Goal: Information Seeking & Learning: Compare options

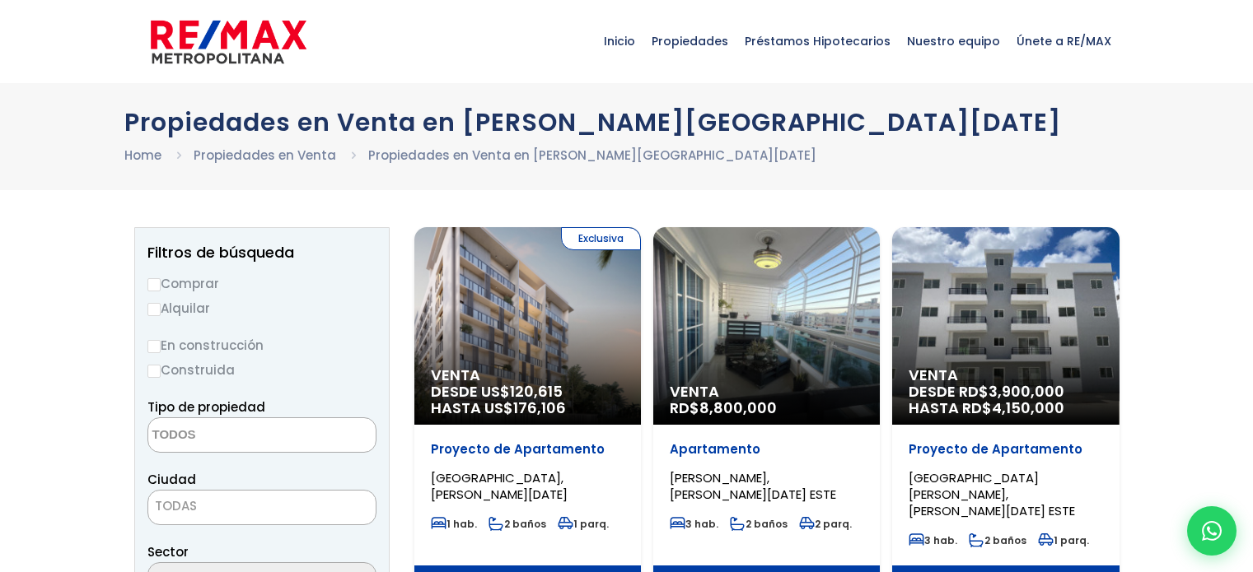
select select
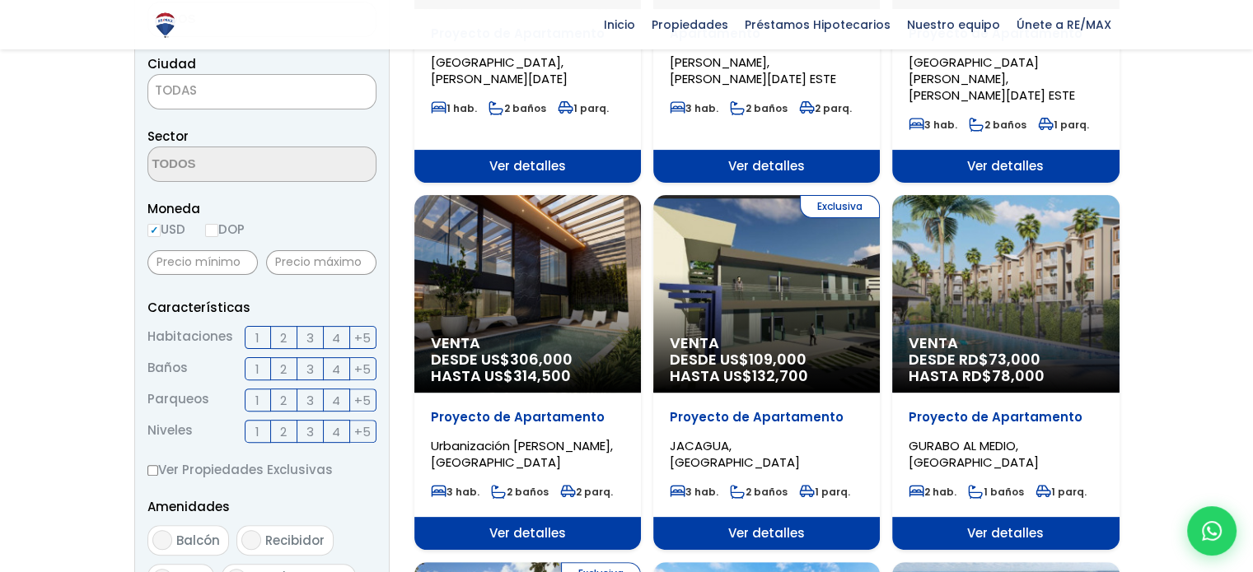
scroll to position [527, 0]
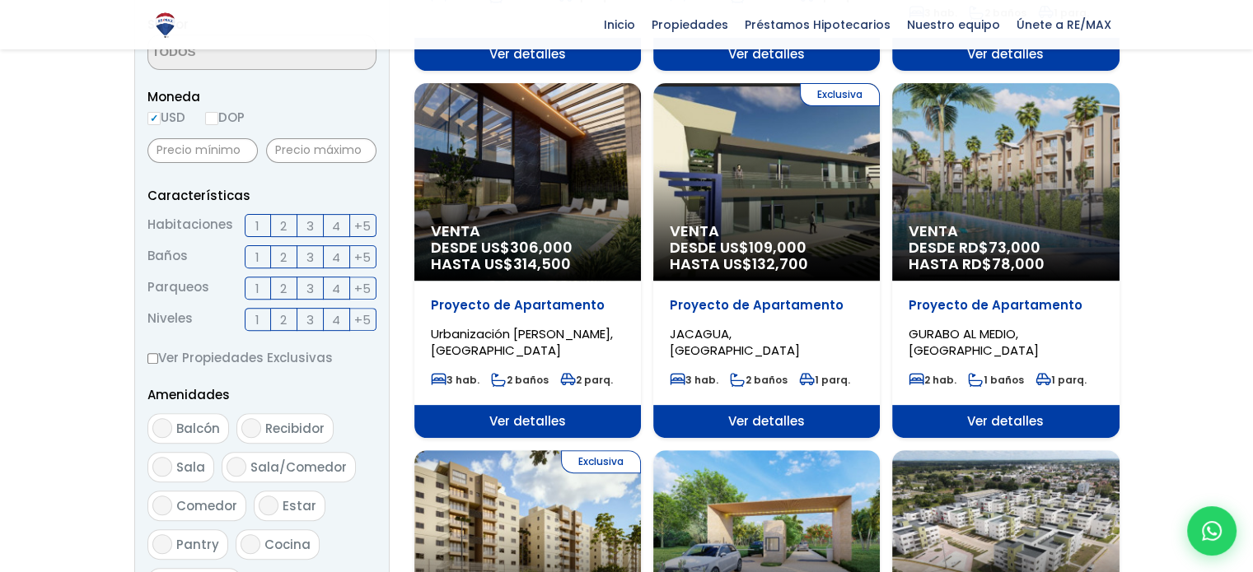
click at [276, 223] on label "2" at bounding box center [284, 225] width 26 height 23
click at [0, 0] on input "2" at bounding box center [0, 0] width 0 height 0
click at [284, 250] on span "2" at bounding box center [283, 257] width 7 height 21
click at [0, 0] on input "2" at bounding box center [0, 0] width 0 height 0
click at [218, 122] on input "DOP" at bounding box center [211, 118] width 13 height 13
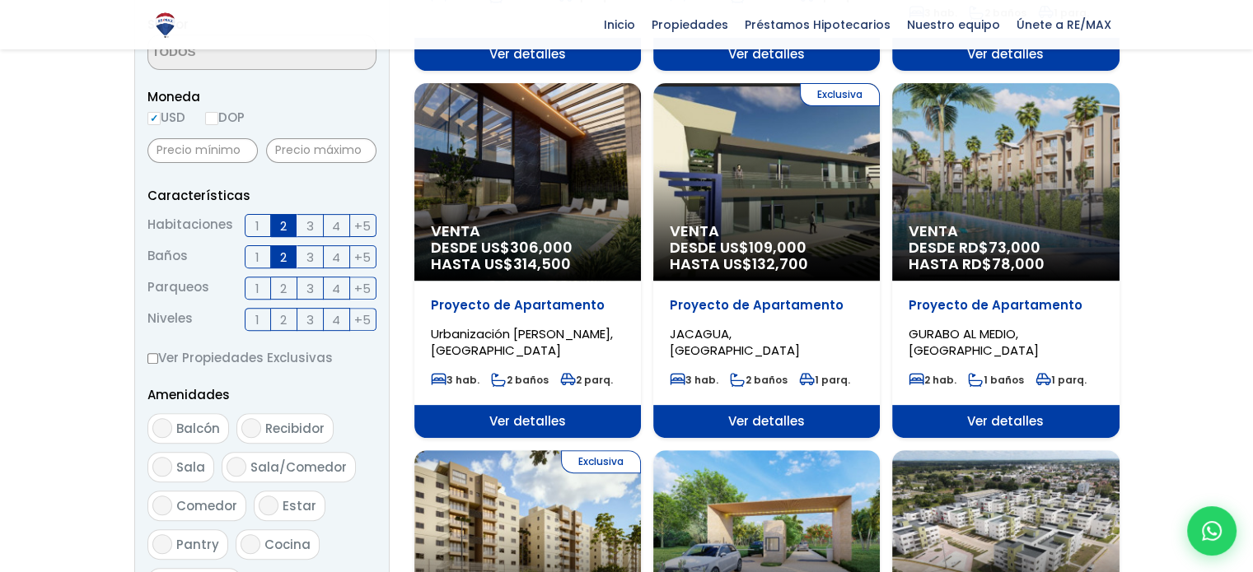
radio input "true"
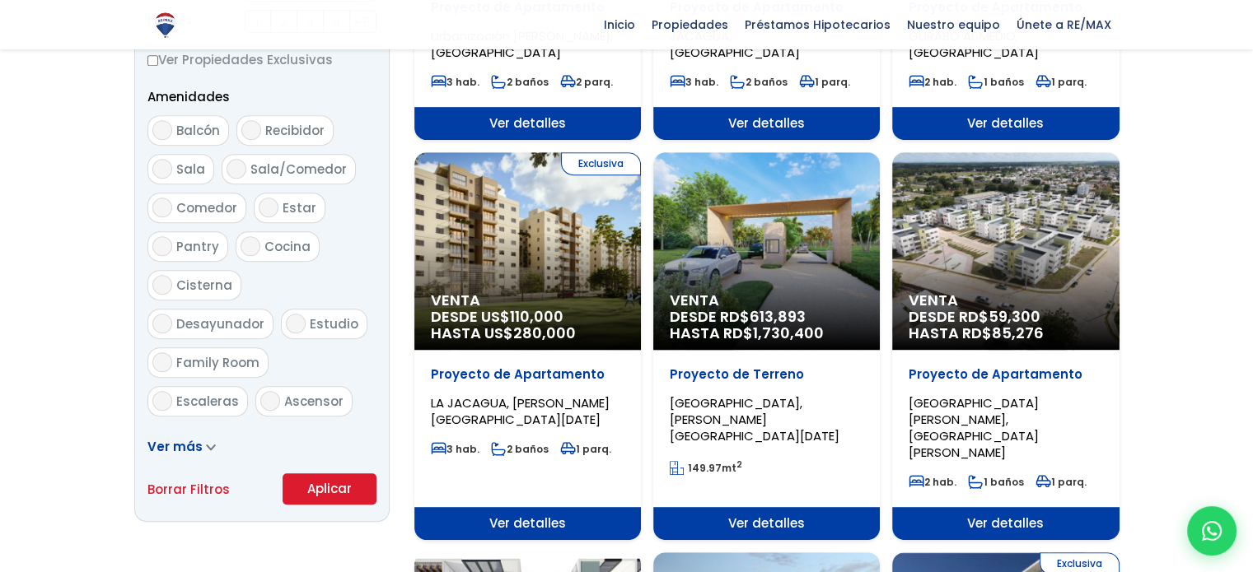
scroll to position [824, 0]
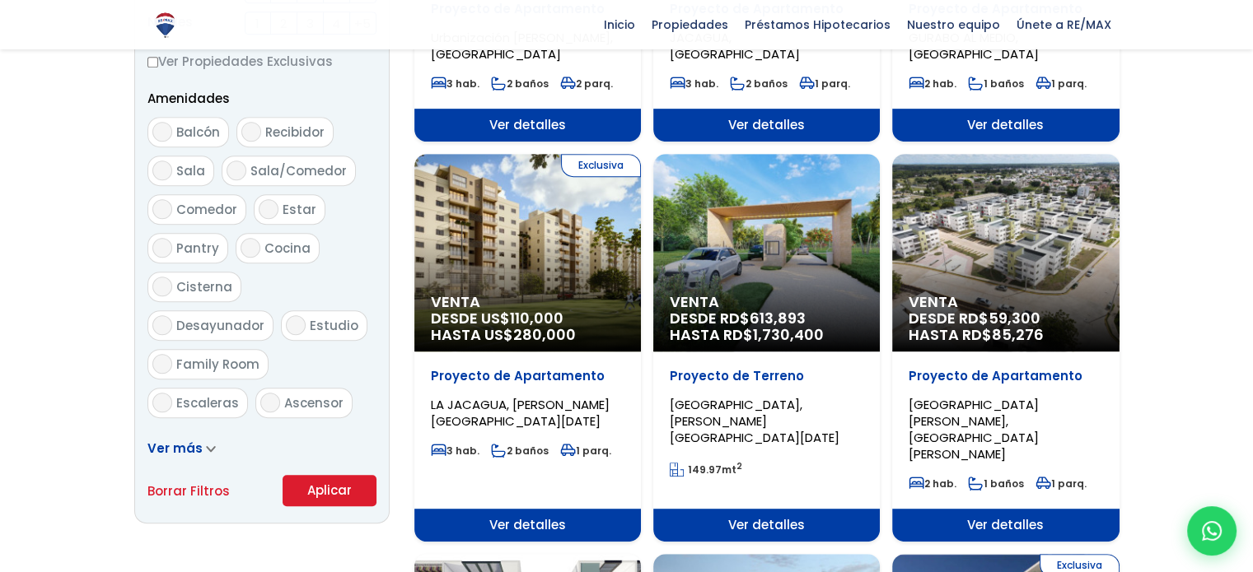
click at [169, 171] on input "Sala" at bounding box center [162, 171] width 20 height 20
click at [178, 169] on span "Sala" at bounding box center [190, 170] width 29 height 17
click at [172, 169] on input "Sala" at bounding box center [162, 171] width 20 height 20
checkbox input "false"
click at [302, 490] on button "Aplicar" at bounding box center [330, 490] width 94 height 31
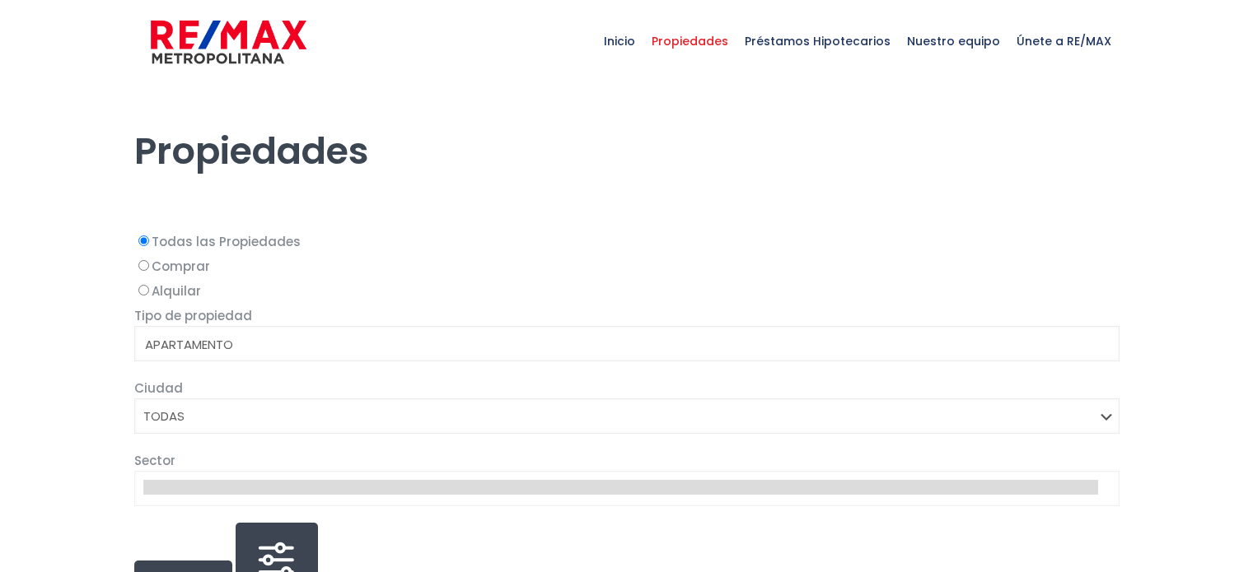
select select
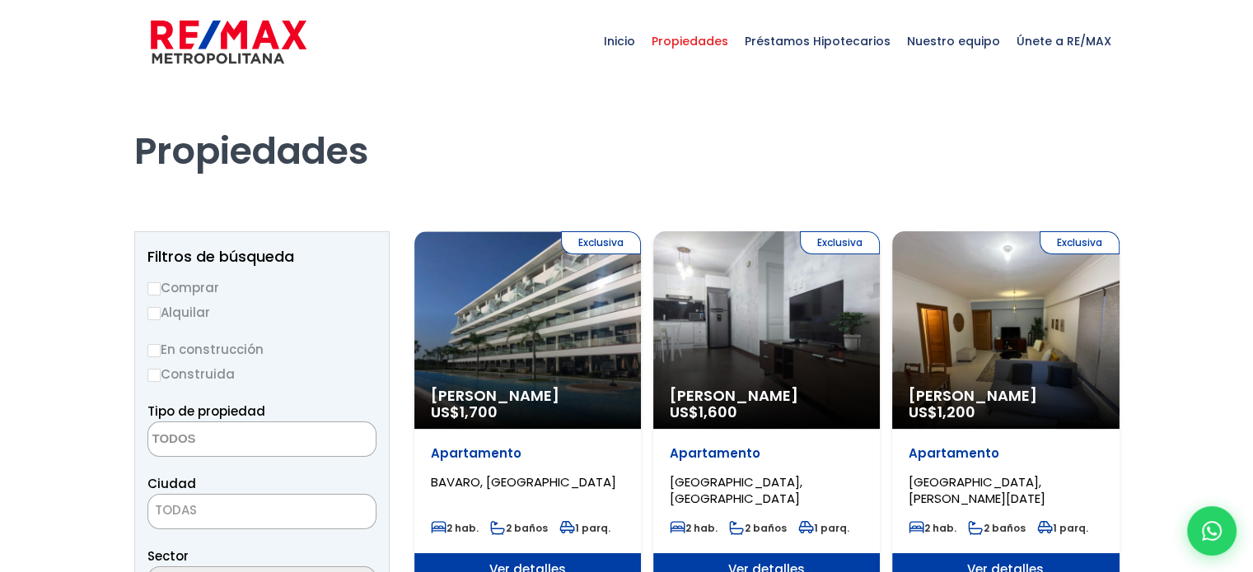
click at [156, 312] on input "Alquilar" at bounding box center [153, 313] width 13 height 13
radio input "true"
click at [155, 286] on input "Comprar" at bounding box center [153, 289] width 13 height 13
radio input "true"
click at [275, 446] on textarea "Search" at bounding box center [228, 440] width 160 height 35
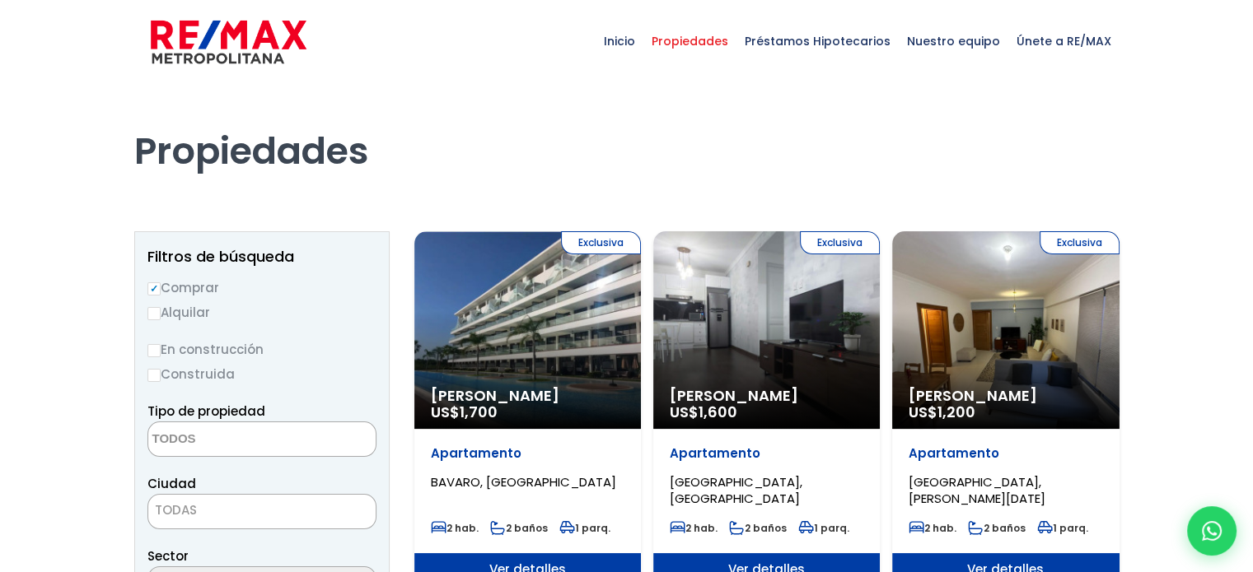
click at [166, 516] on span "TODAS" at bounding box center [176, 510] width 42 height 17
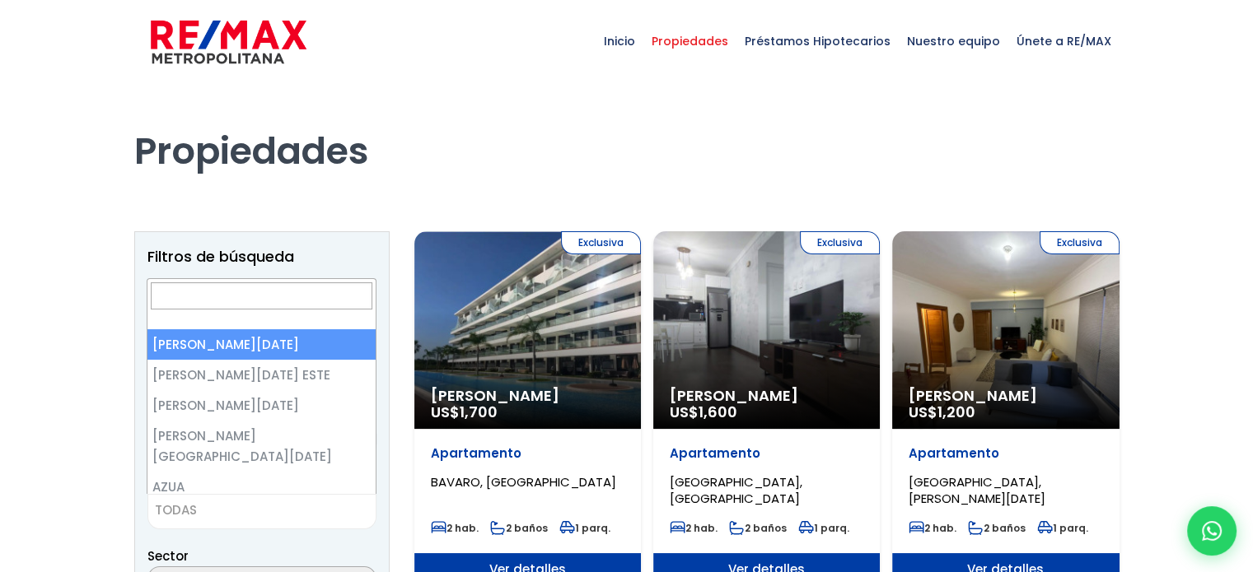
select select "1"
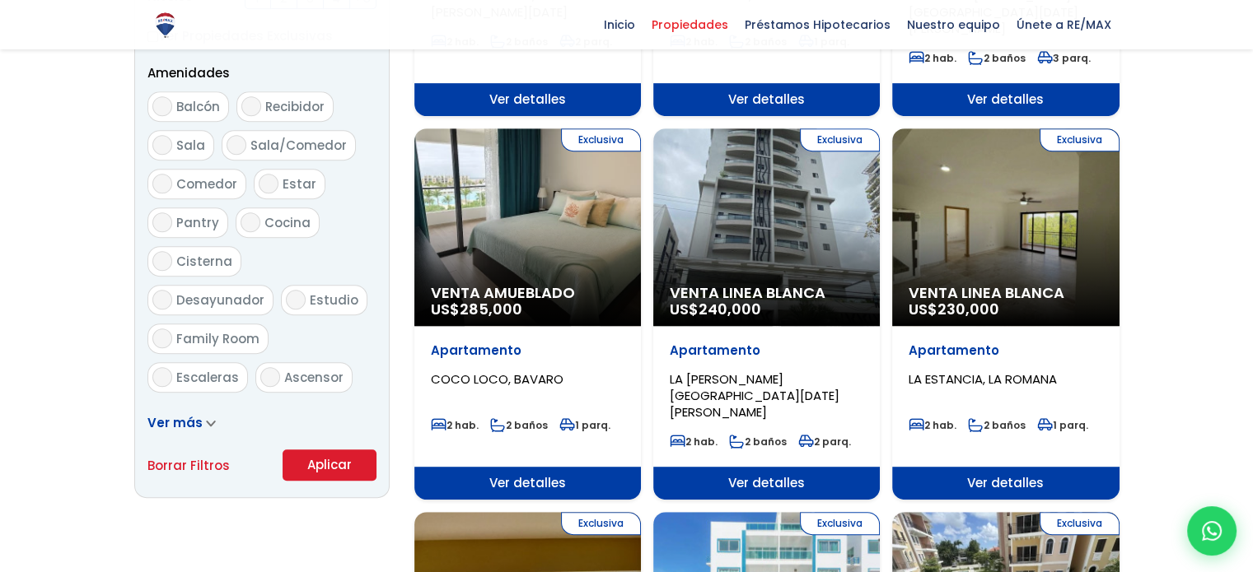
scroll to position [857, 0]
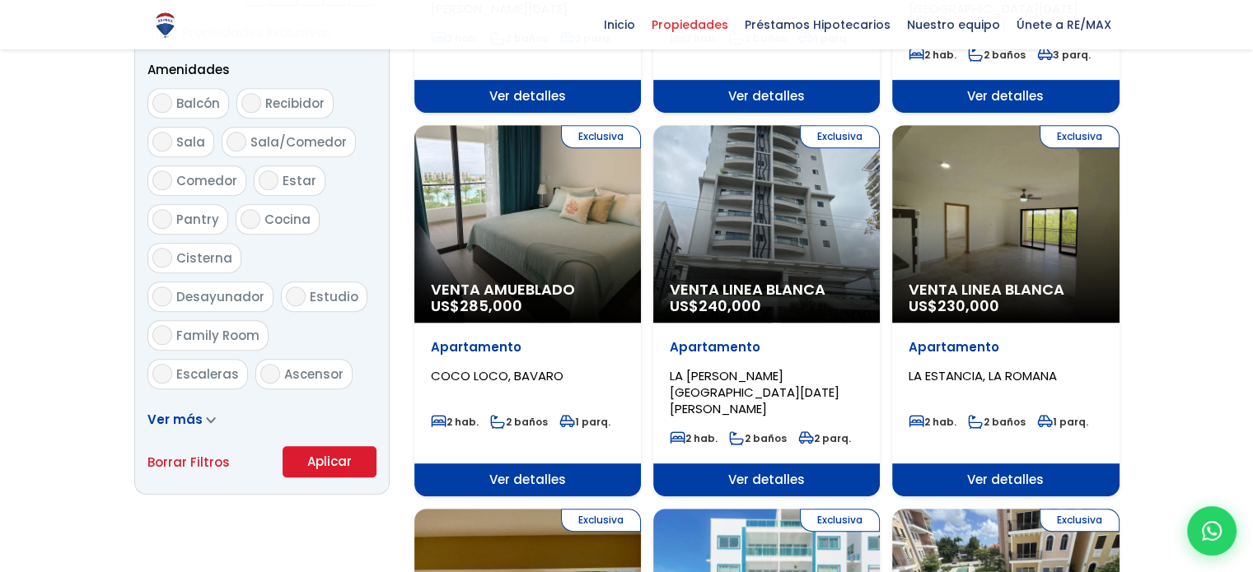
click at [321, 464] on button "Aplicar" at bounding box center [330, 461] width 94 height 31
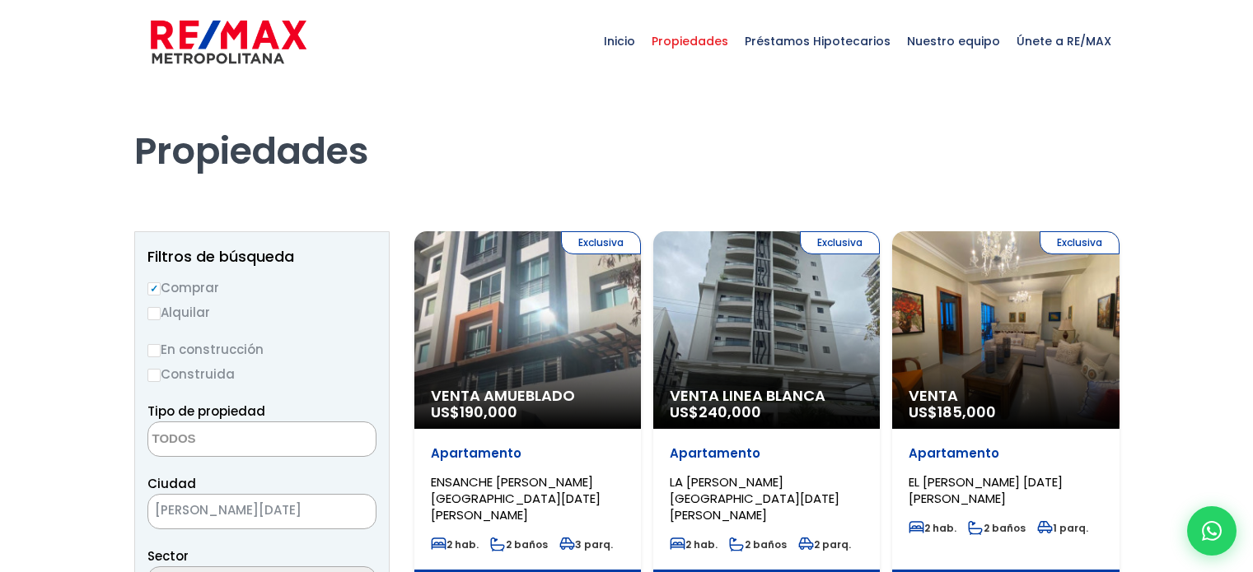
select select
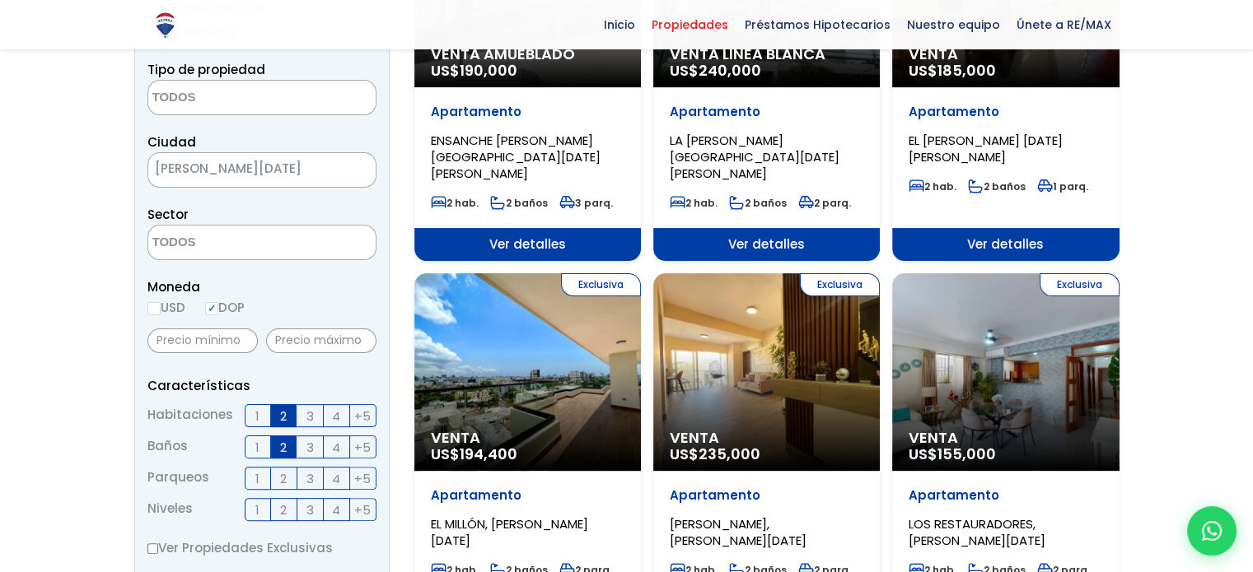
scroll to position [494, 0]
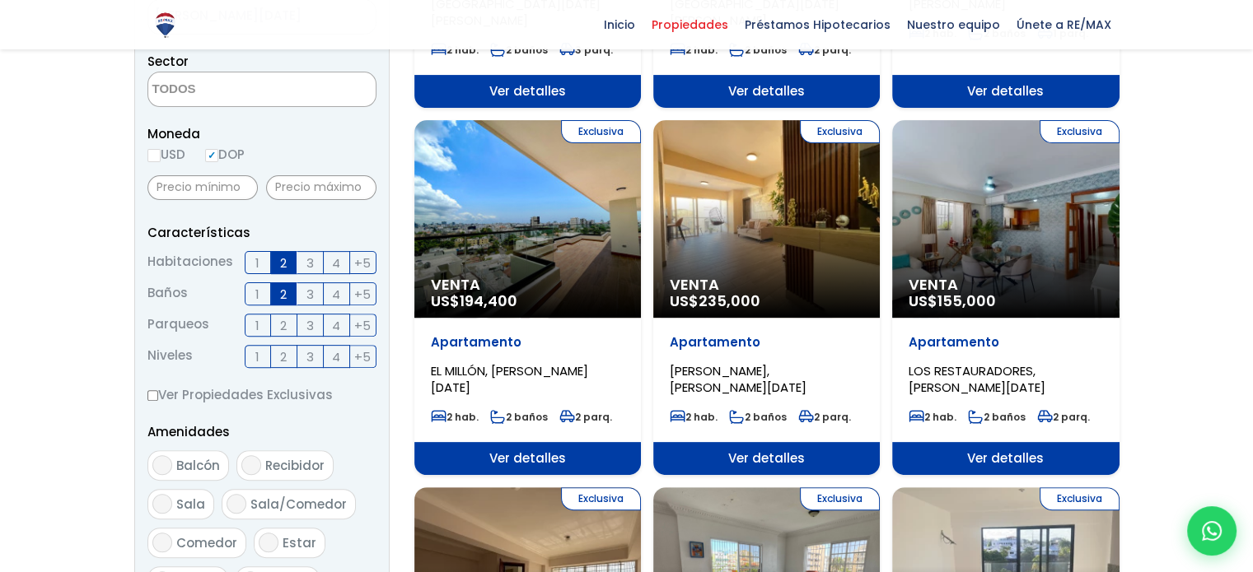
click at [529, 108] on span "Ver detalles" at bounding box center [527, 91] width 227 height 33
click at [530, 108] on span "Ver detalles" at bounding box center [527, 91] width 227 height 33
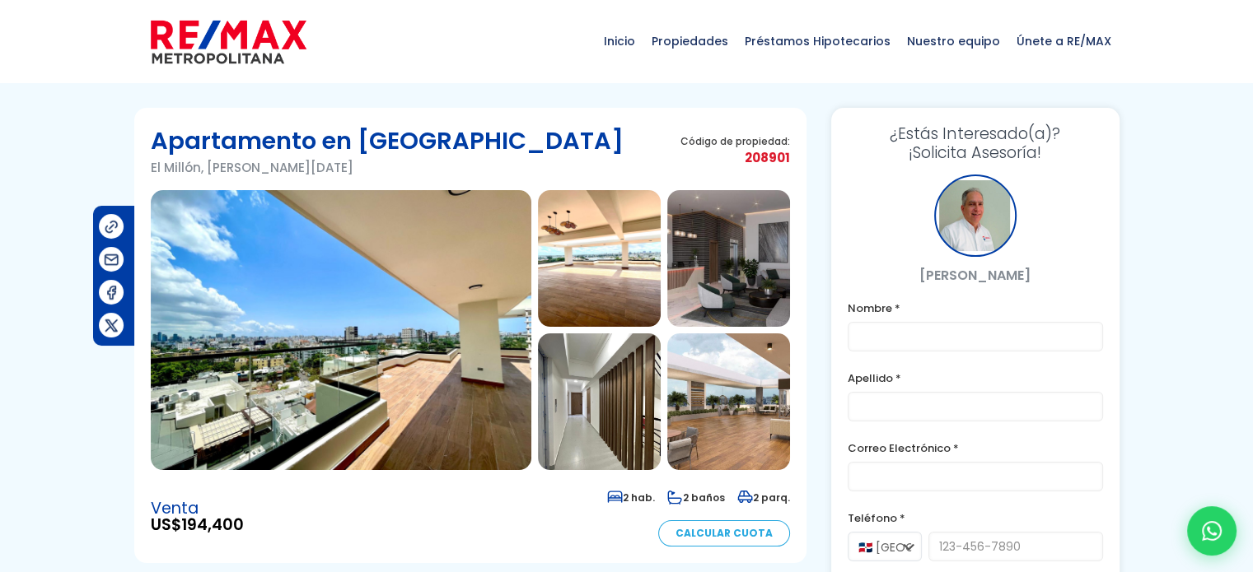
click at [605, 288] on img at bounding box center [599, 258] width 123 height 137
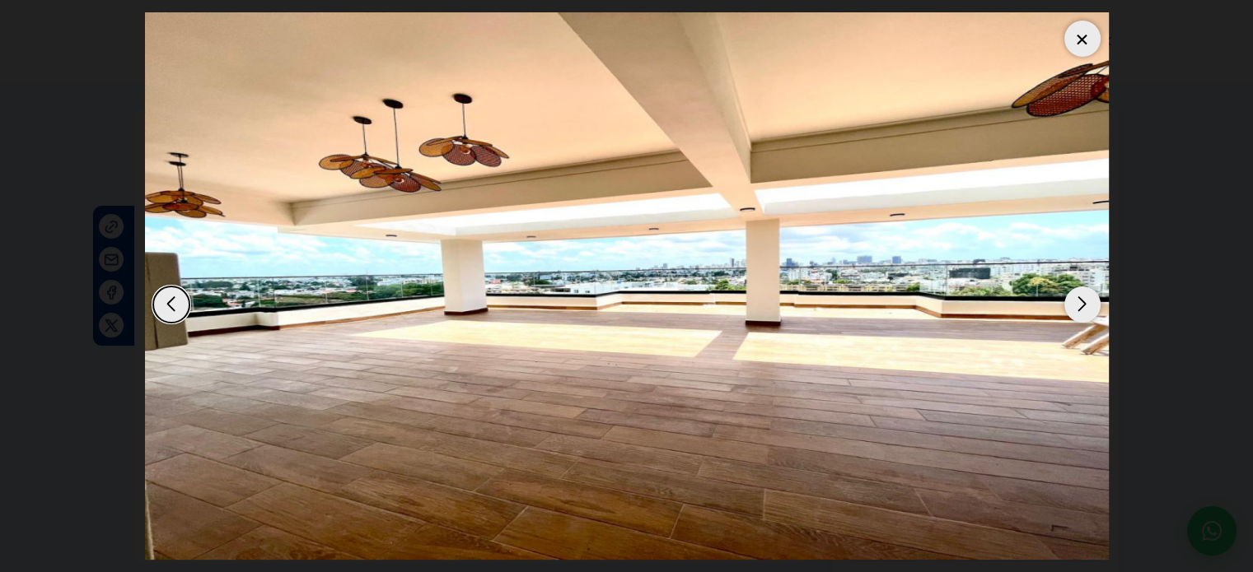
click at [1080, 298] on div "Next slide" at bounding box center [1082, 305] width 36 height 36
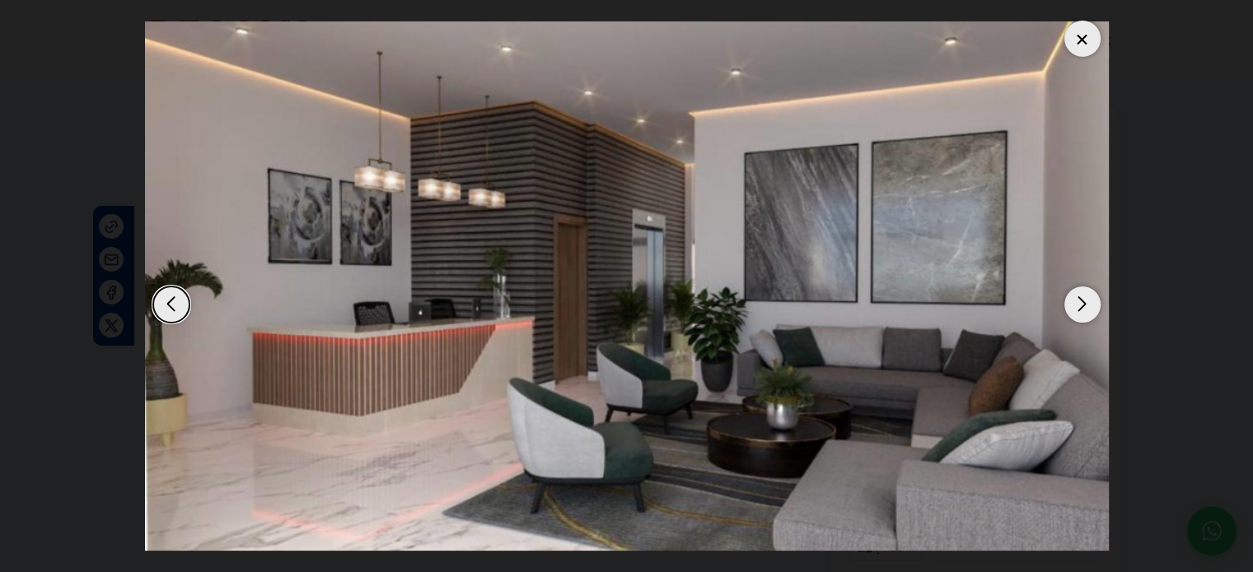
click at [1080, 299] on div "Next slide" at bounding box center [1082, 305] width 36 height 36
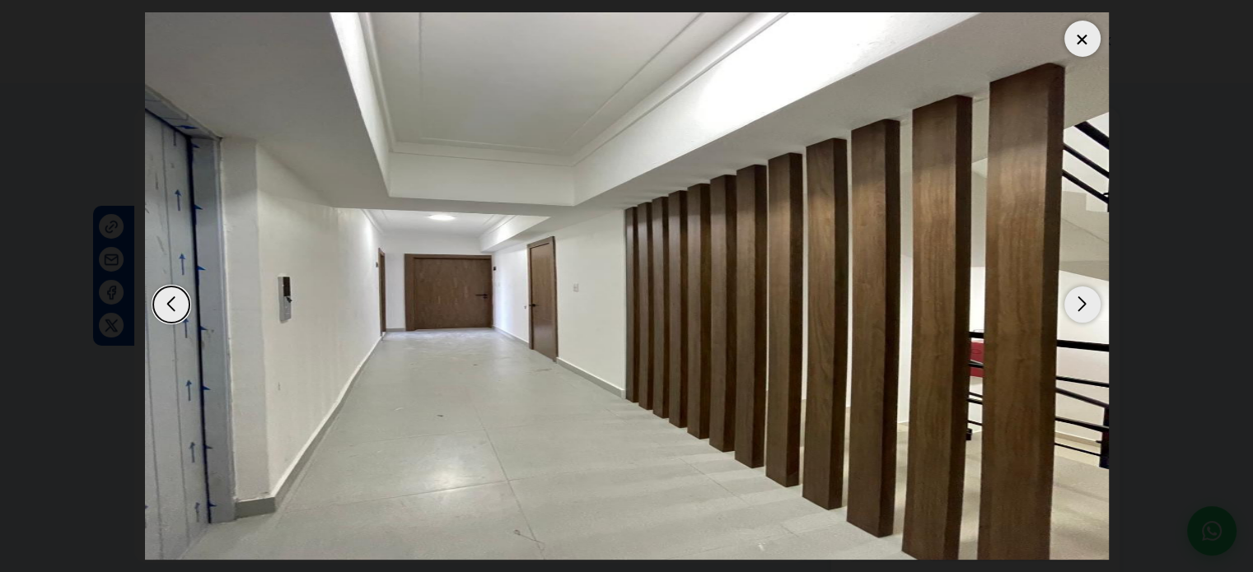
click at [1080, 299] on div "Next slide" at bounding box center [1082, 305] width 36 height 36
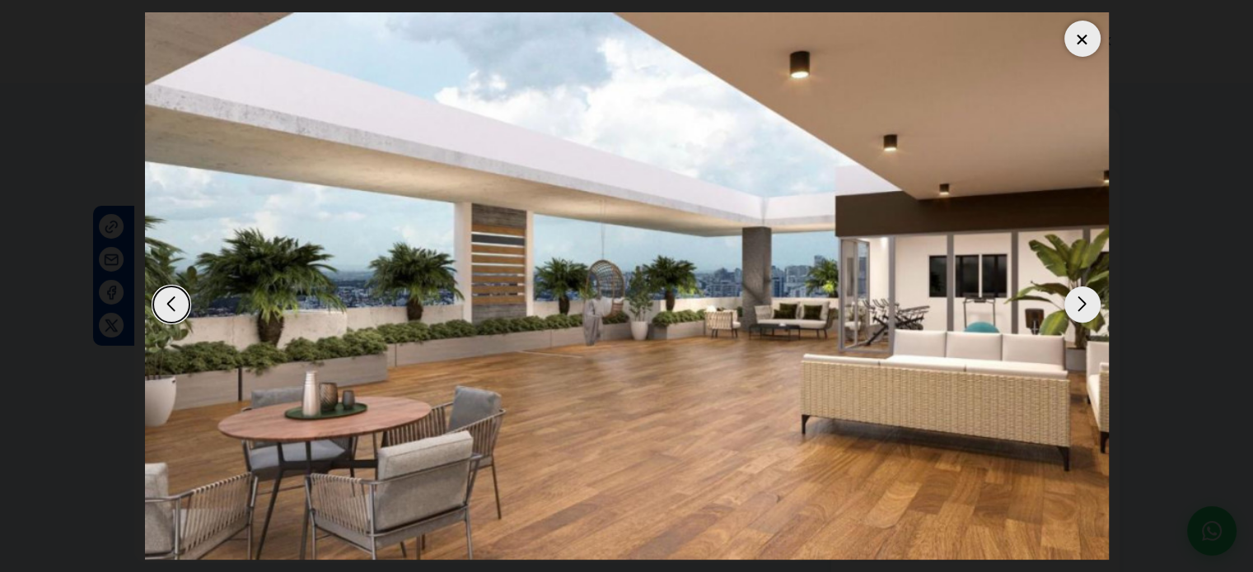
click at [1080, 299] on div "Next slide" at bounding box center [1082, 305] width 36 height 36
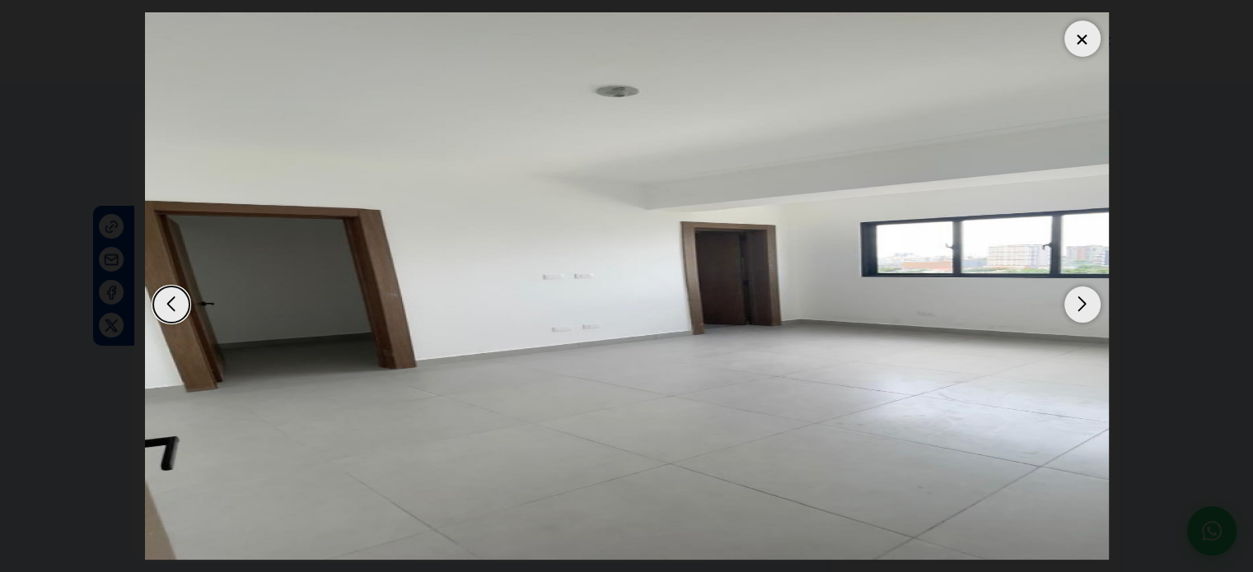
click at [1080, 299] on div "Next slide" at bounding box center [1082, 305] width 36 height 36
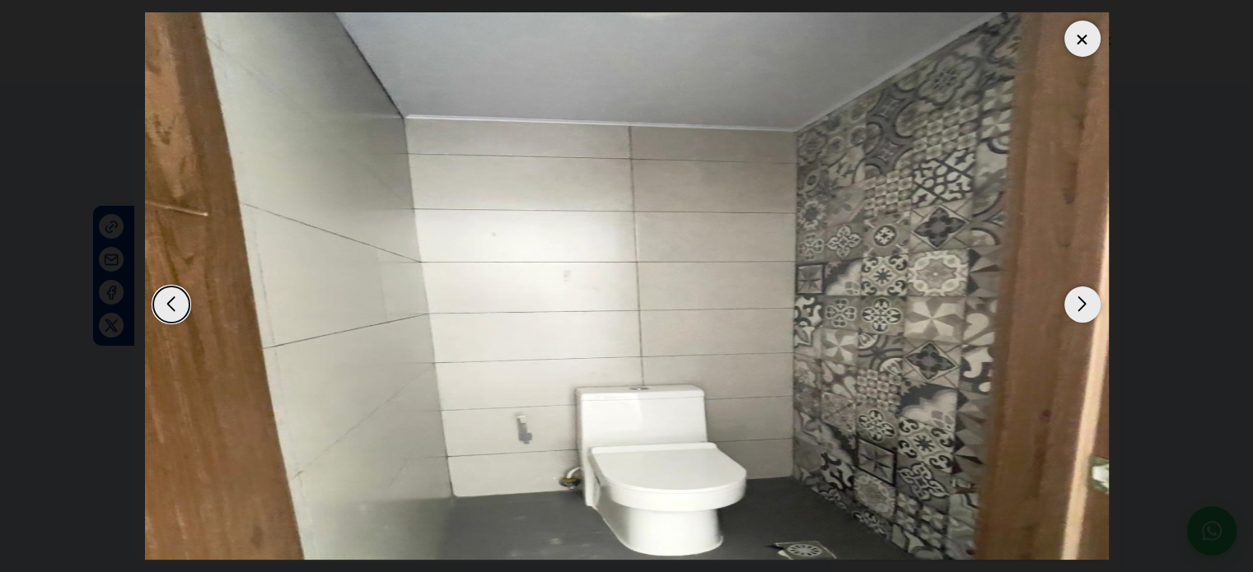
click at [1080, 299] on div "Next slide" at bounding box center [1082, 305] width 36 height 36
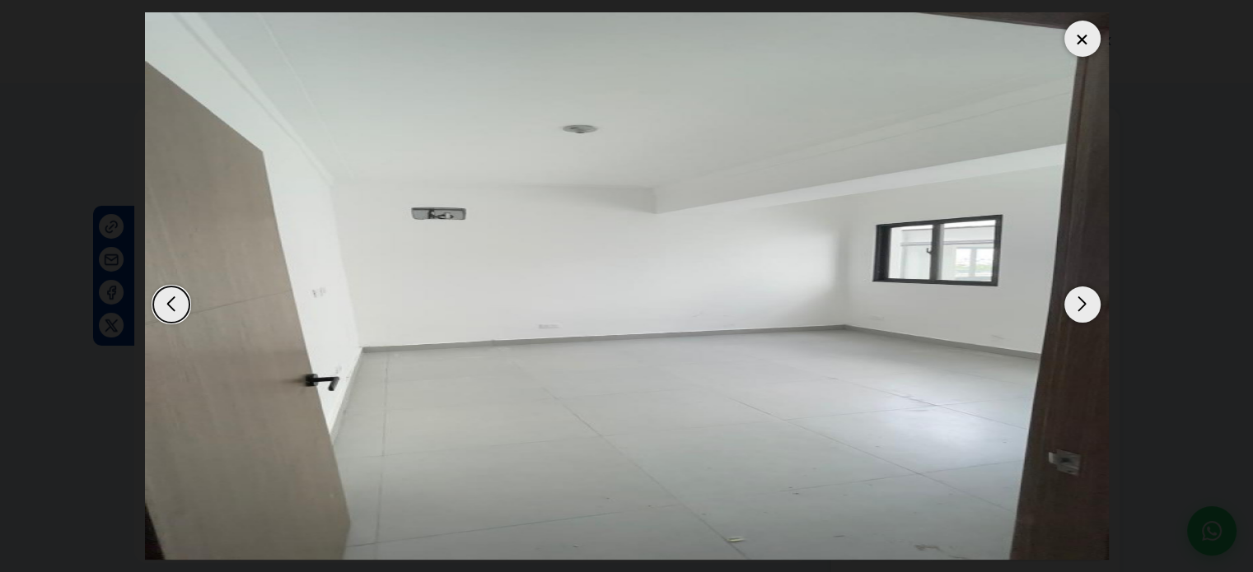
click at [1080, 299] on div "Next slide" at bounding box center [1082, 305] width 36 height 36
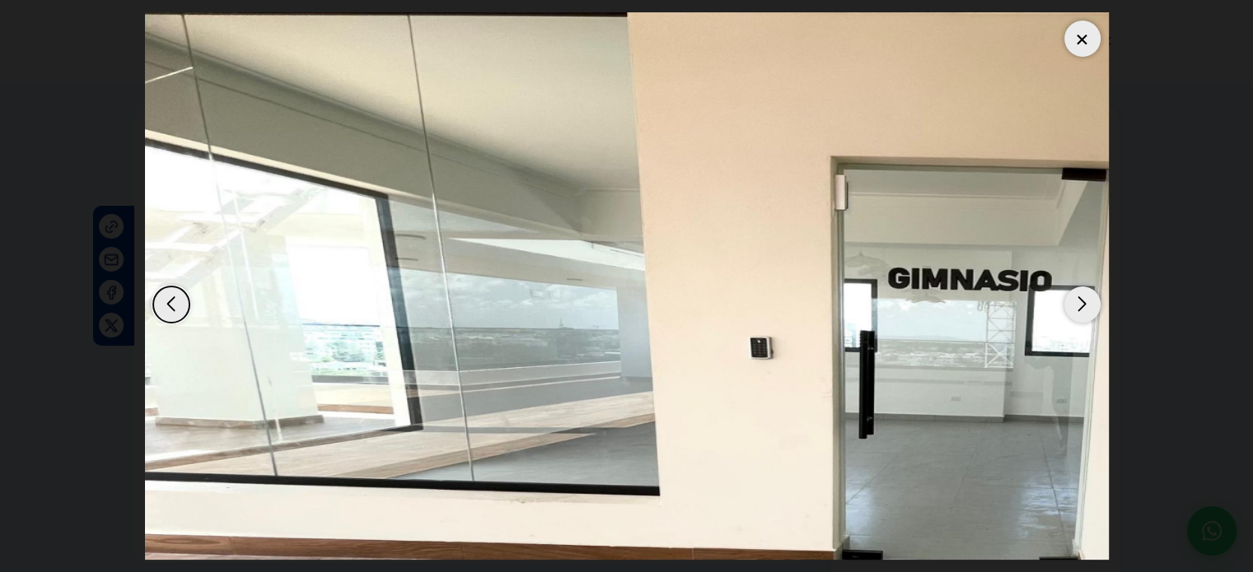
click at [1080, 299] on div "Next slide" at bounding box center [1082, 305] width 36 height 36
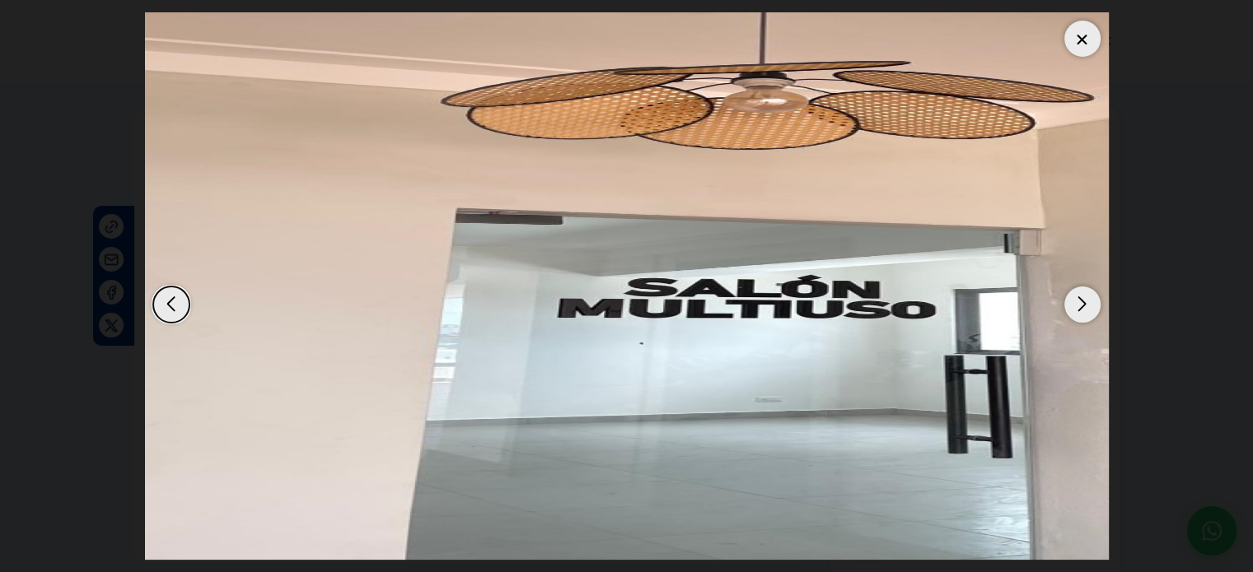
click at [1080, 299] on div "Next slide" at bounding box center [1082, 305] width 36 height 36
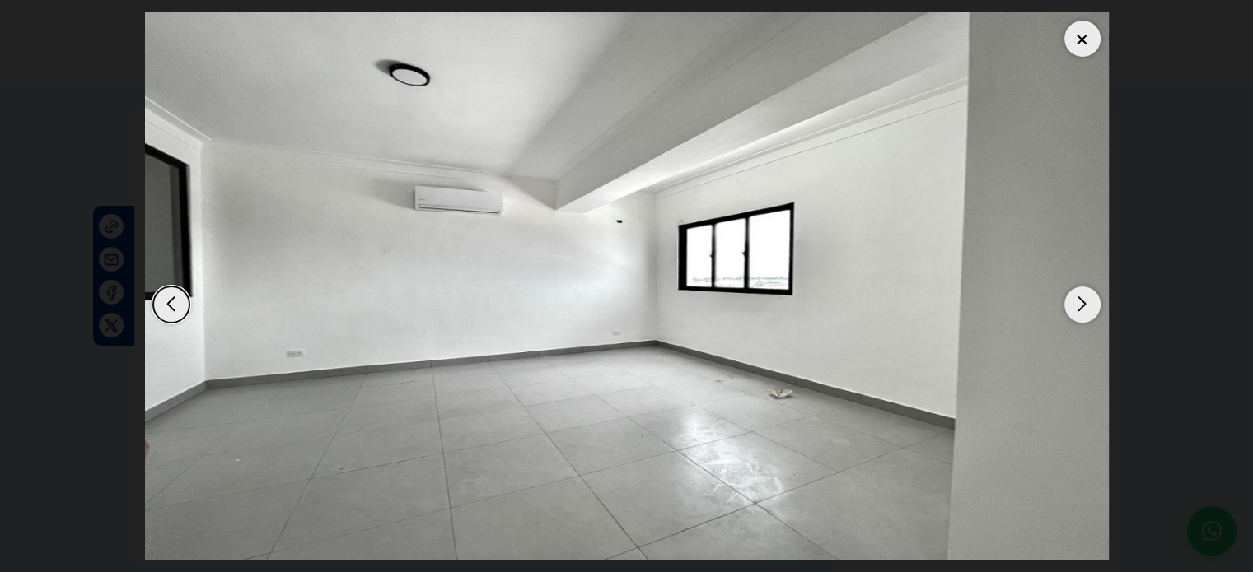
click at [1080, 299] on div "Next slide" at bounding box center [1082, 305] width 36 height 36
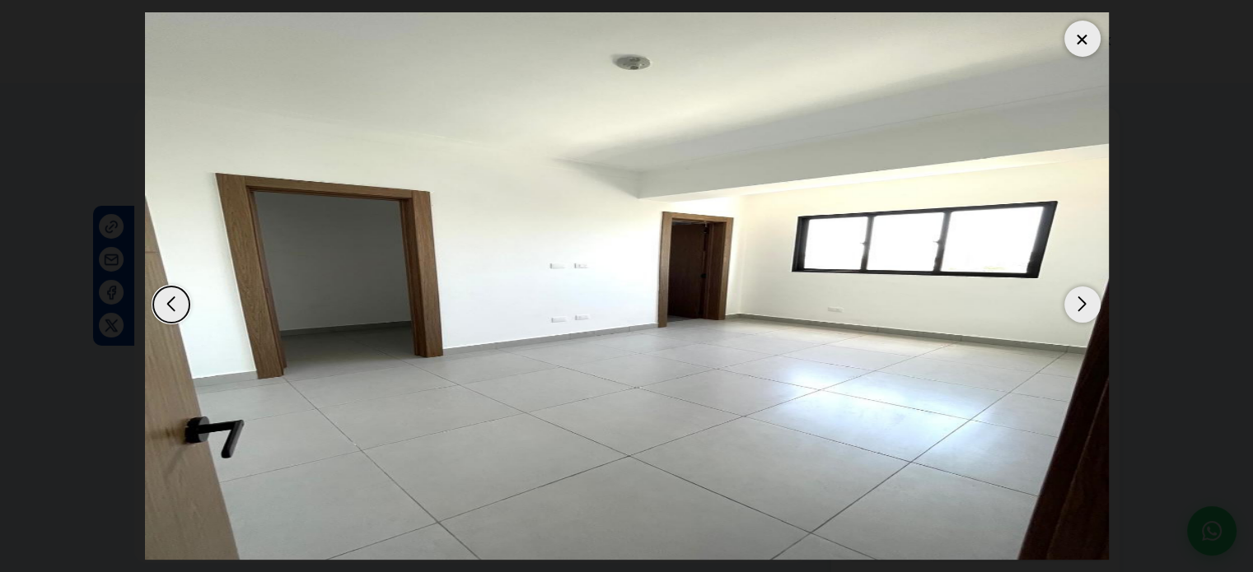
click at [1080, 299] on div "Next slide" at bounding box center [1082, 305] width 36 height 36
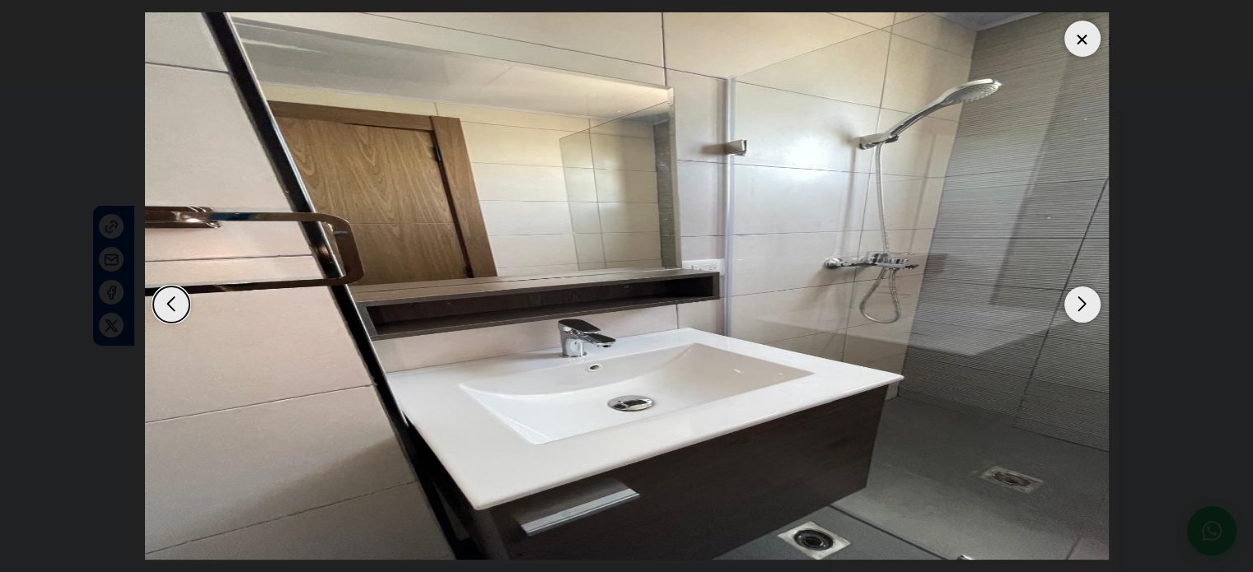
click at [1080, 299] on div "Next slide" at bounding box center [1082, 305] width 36 height 36
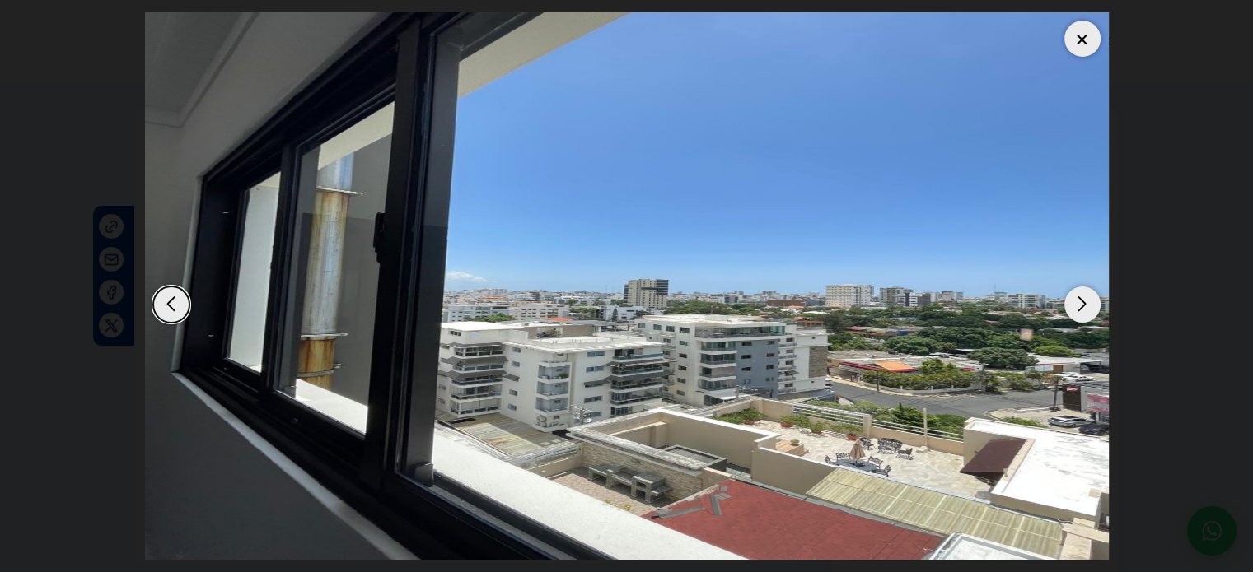
click at [1080, 299] on div "Next slide" at bounding box center [1082, 305] width 36 height 36
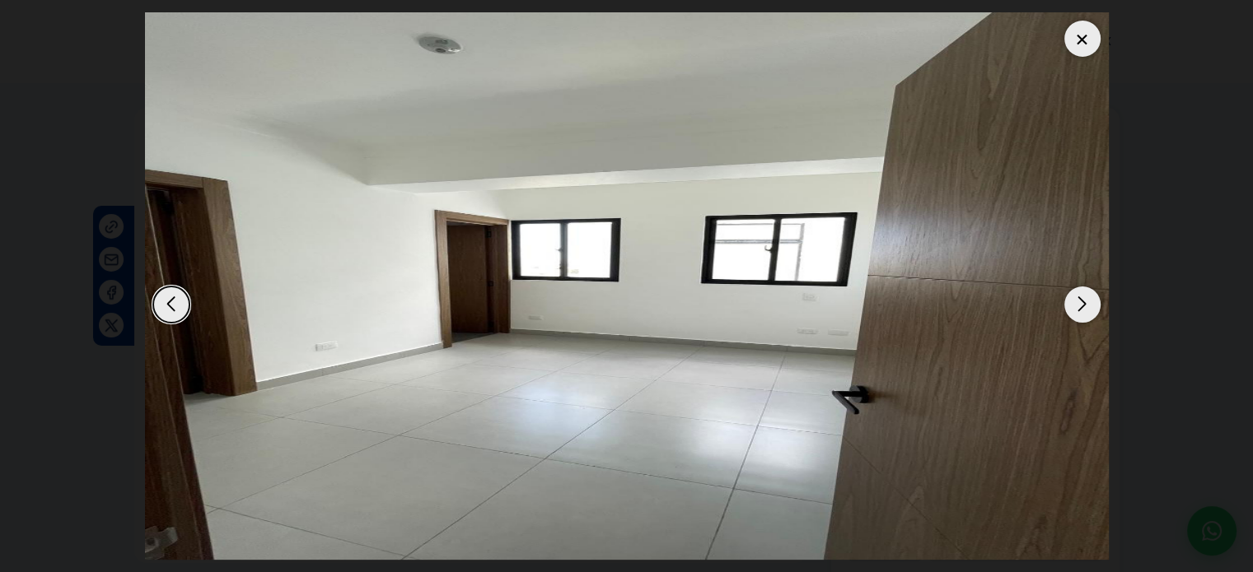
click at [1080, 299] on div "Next slide" at bounding box center [1082, 305] width 36 height 36
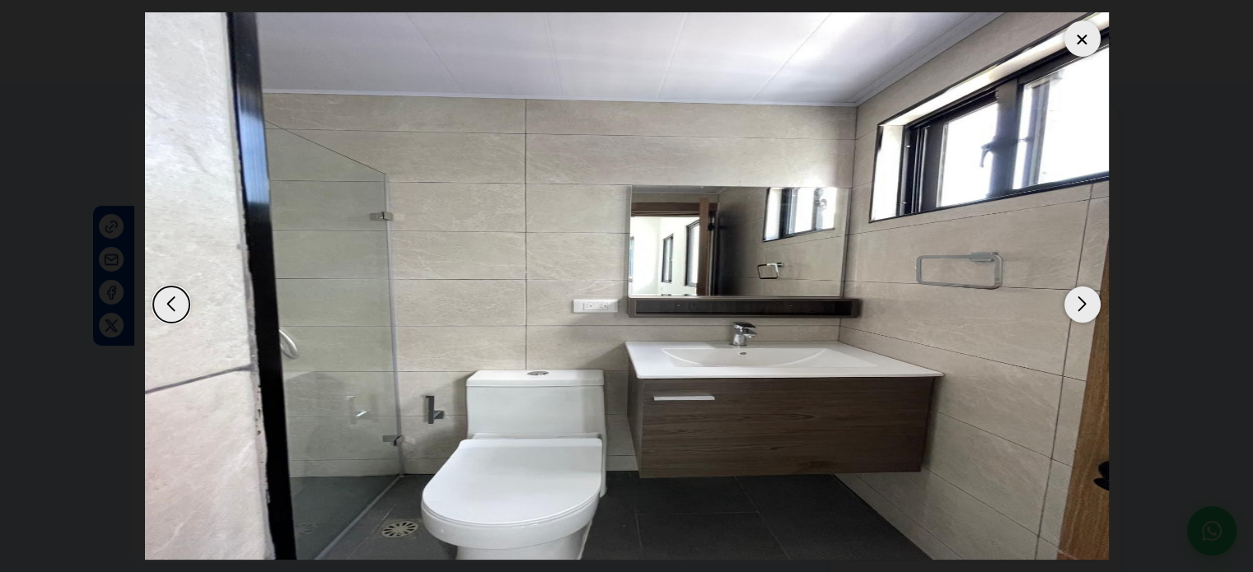
click at [1080, 299] on div "Next slide" at bounding box center [1082, 305] width 36 height 36
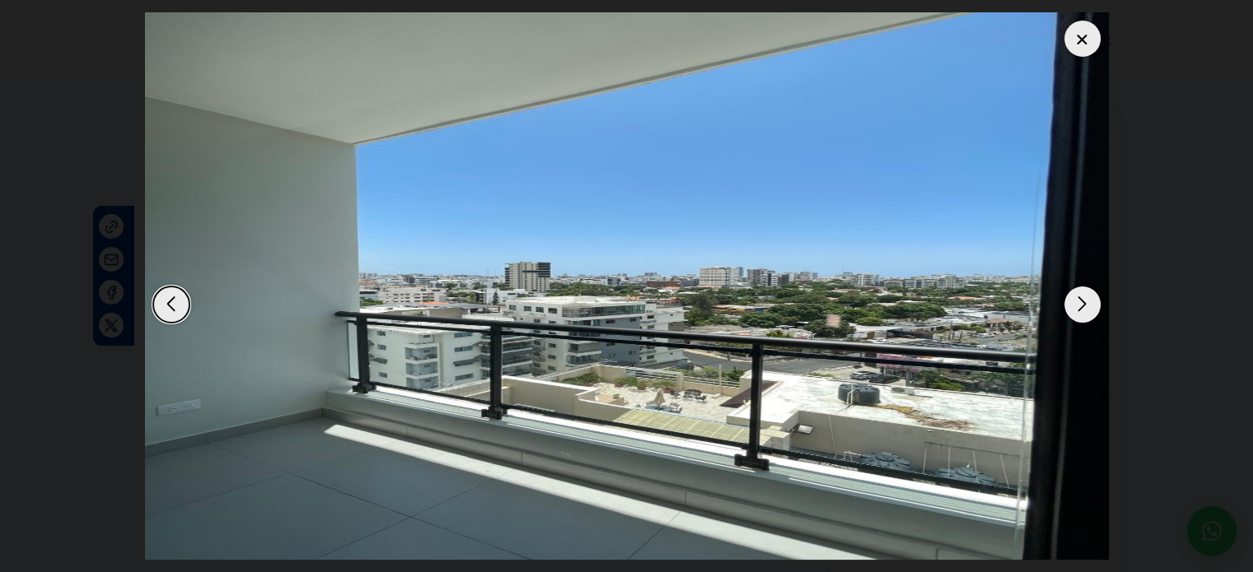
click at [1080, 299] on div "Next slide" at bounding box center [1082, 305] width 36 height 36
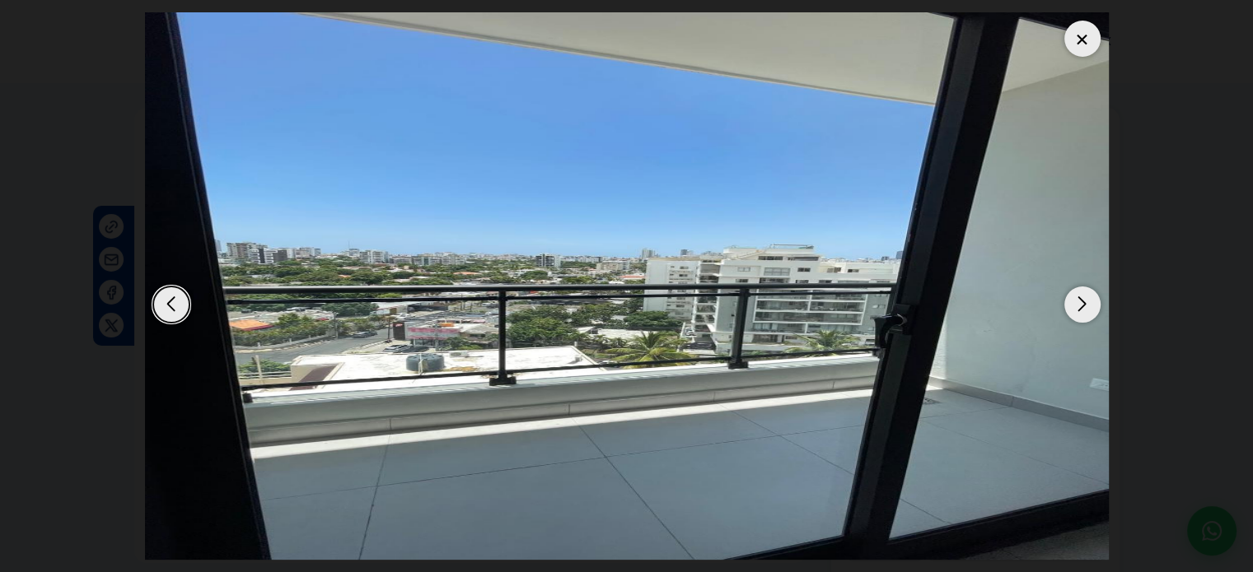
click at [1080, 299] on div "Next slide" at bounding box center [1082, 305] width 36 height 36
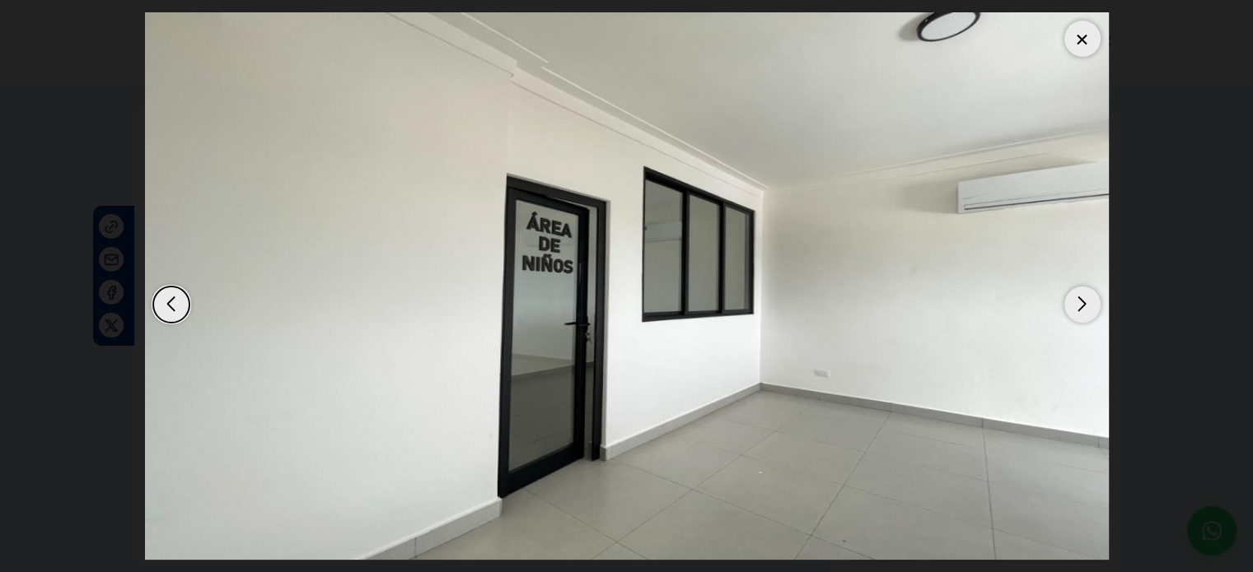
click at [1080, 299] on div "Next slide" at bounding box center [1082, 305] width 36 height 36
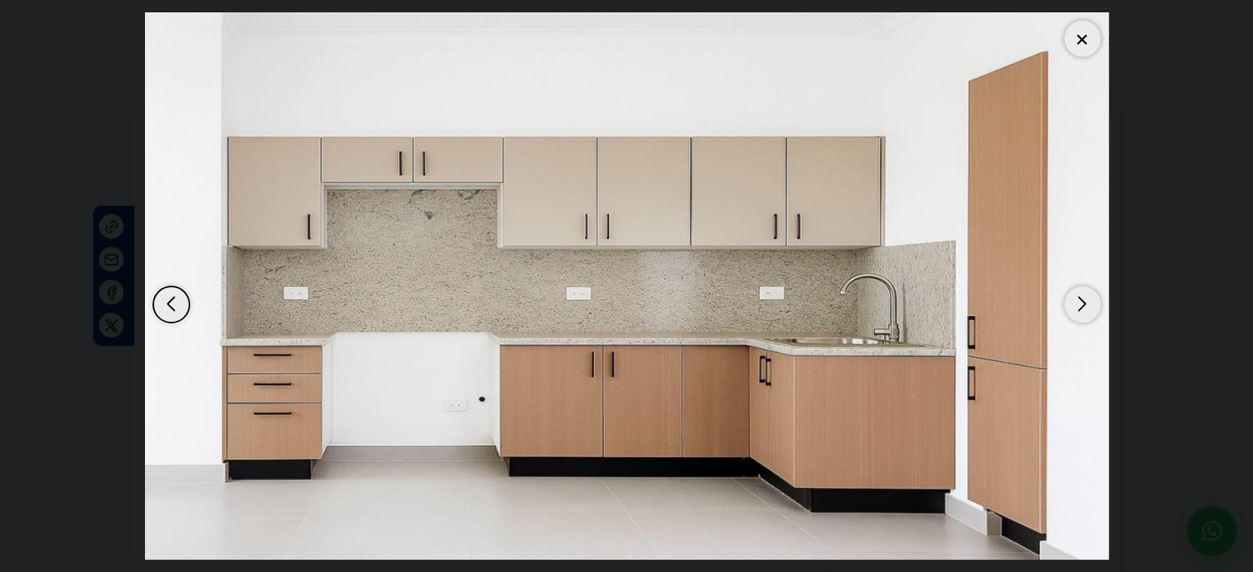
click at [1080, 299] on div "Next slide" at bounding box center [1082, 305] width 36 height 36
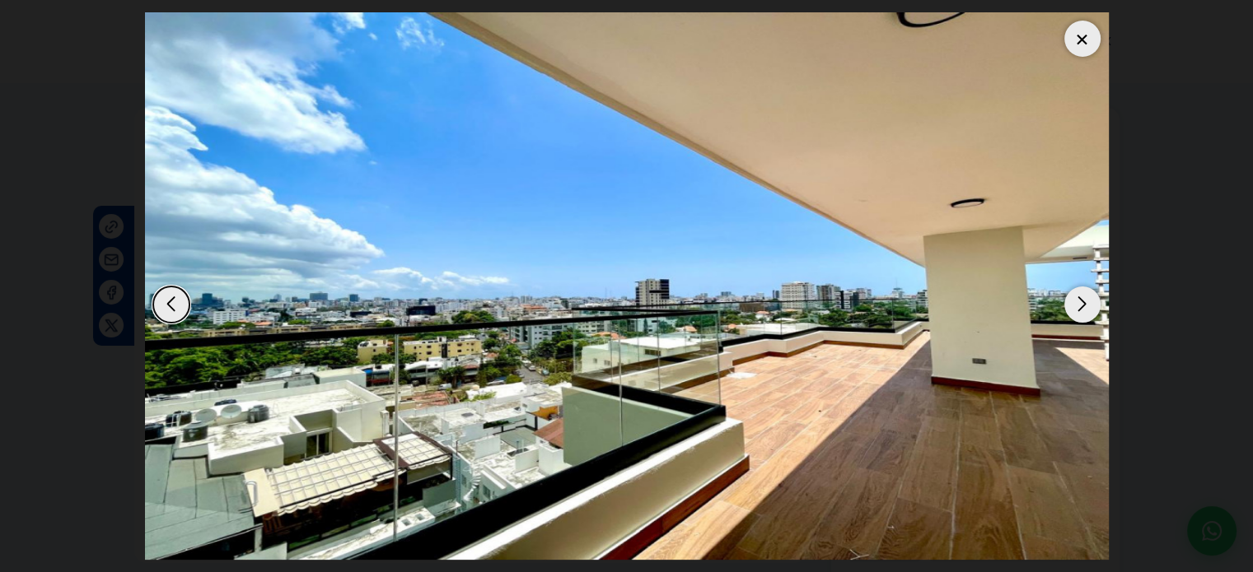
click at [1080, 299] on div "Next slide" at bounding box center [1082, 305] width 36 height 36
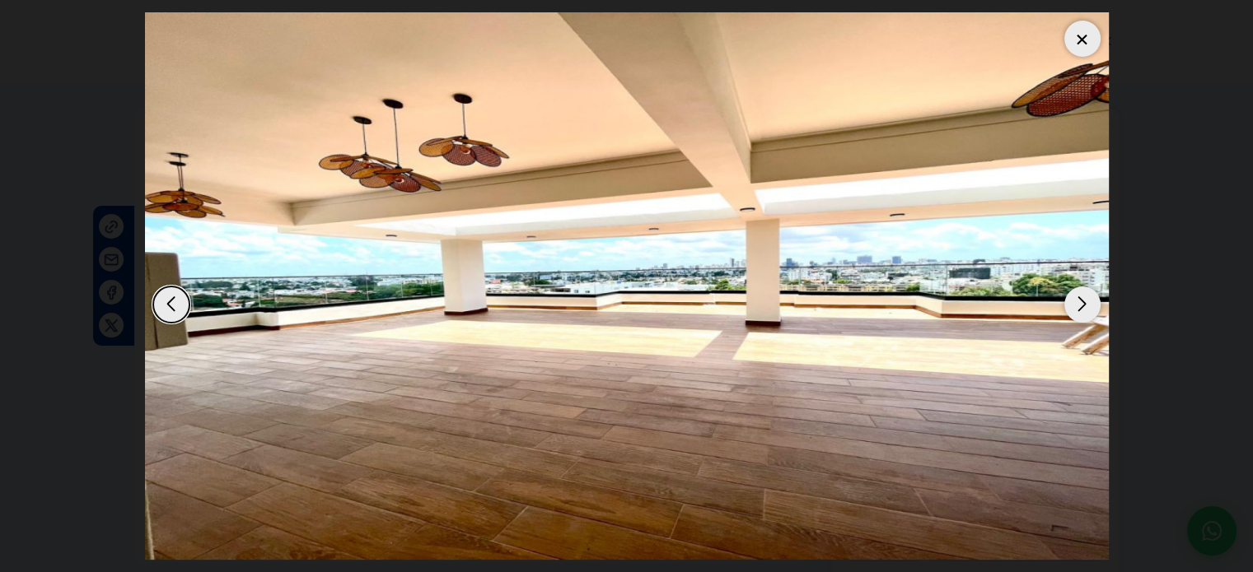
click at [1081, 32] on div at bounding box center [1082, 39] width 36 height 36
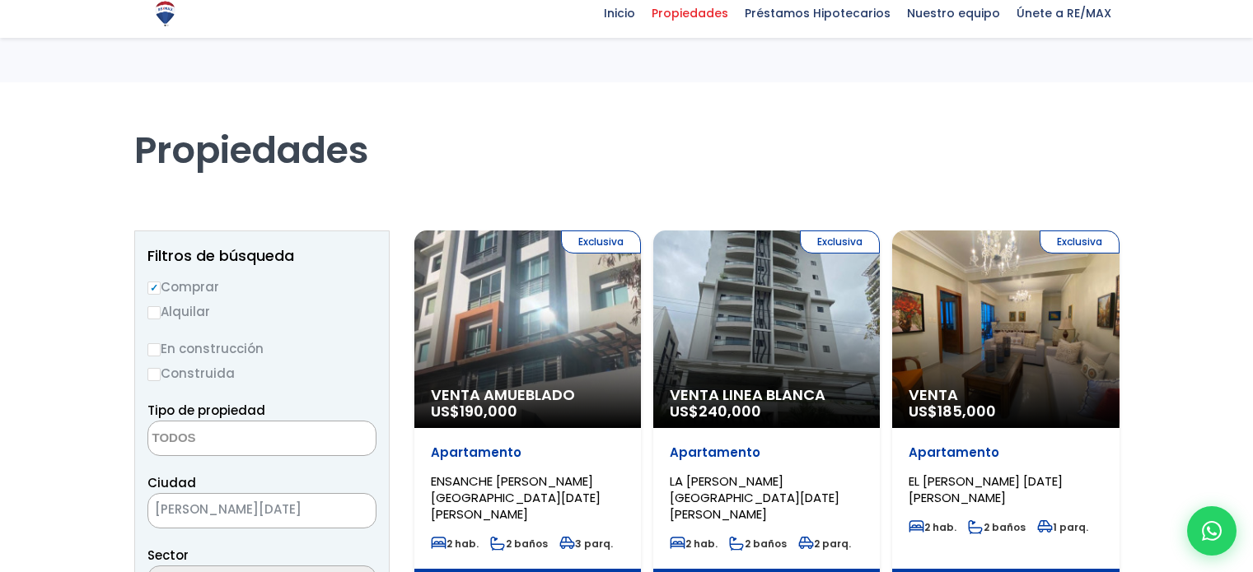
select select
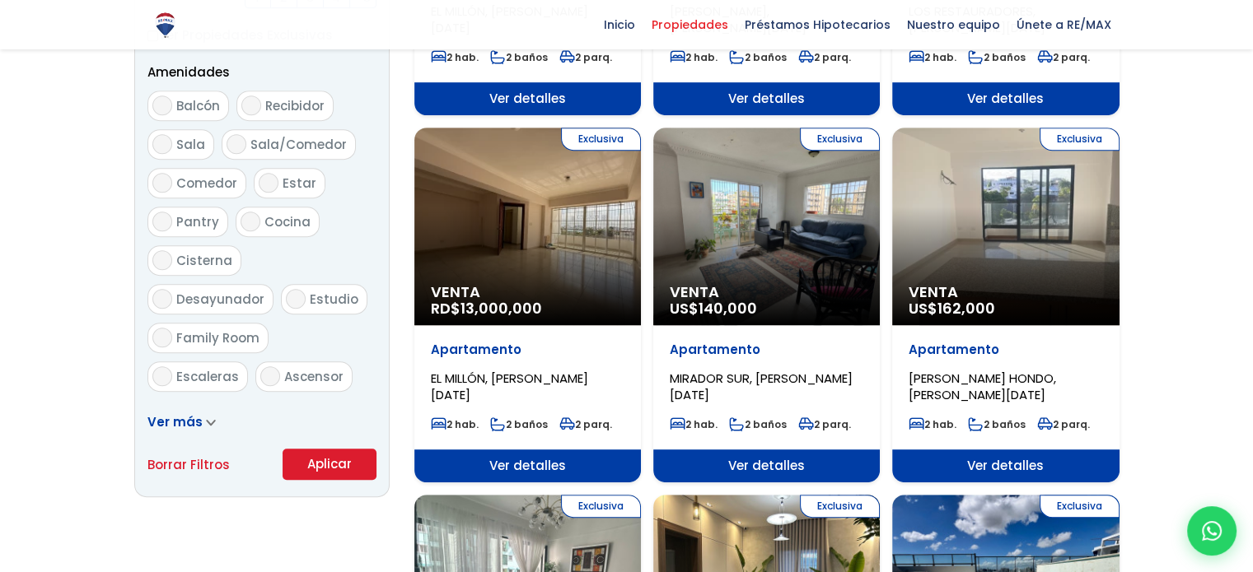
scroll to position [857, 0]
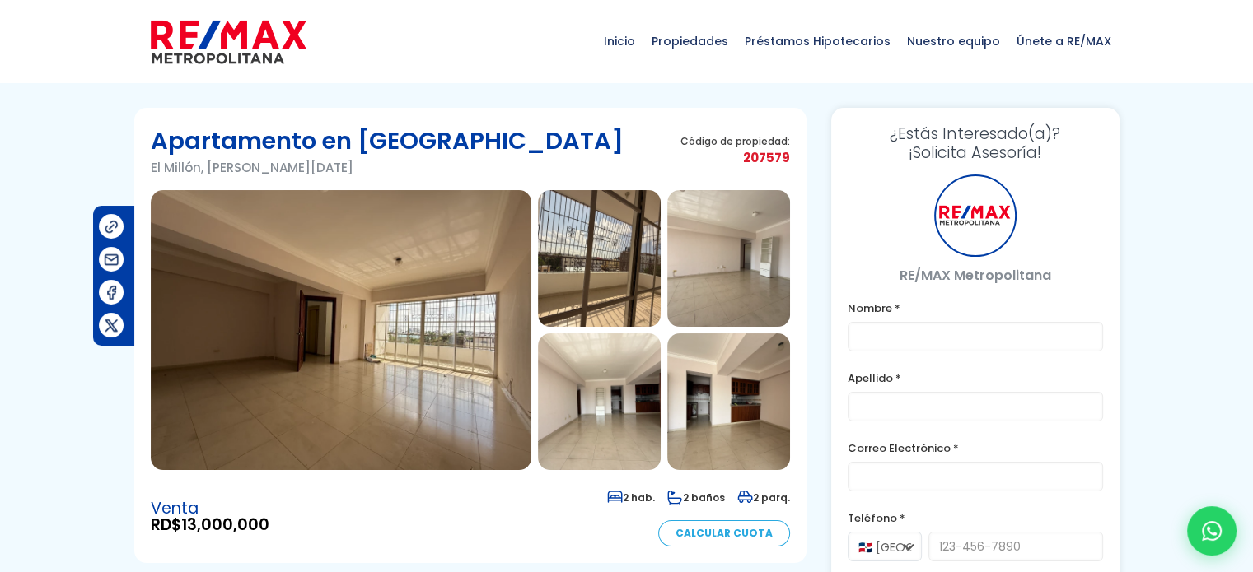
click at [521, 440] on img at bounding box center [341, 330] width 381 height 280
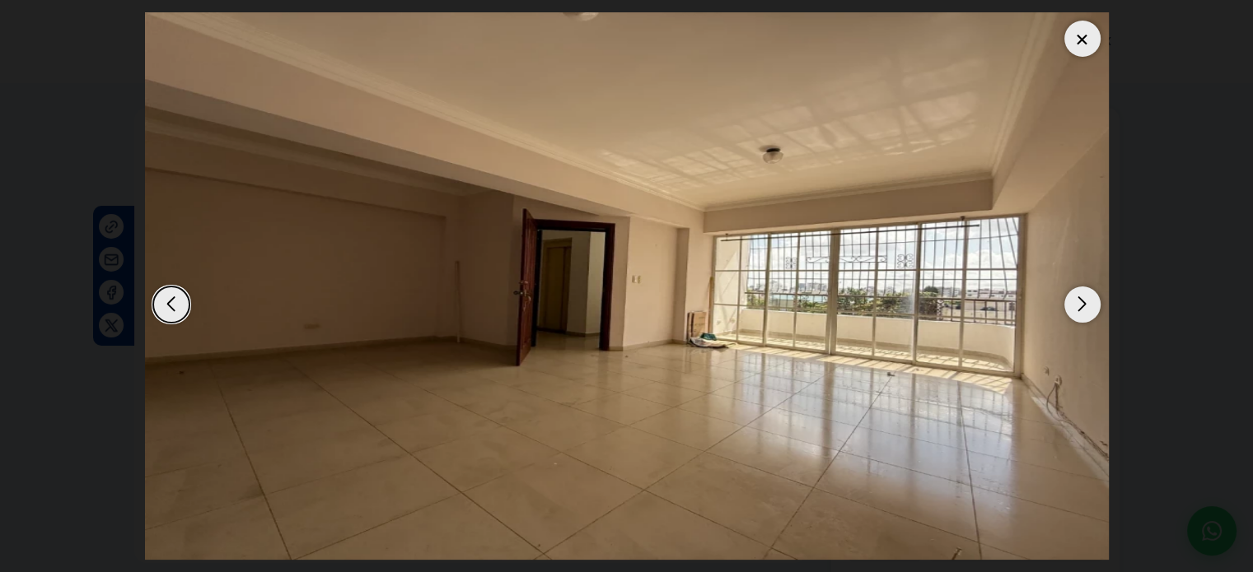
click at [1072, 309] on div "Next slide" at bounding box center [1082, 305] width 36 height 36
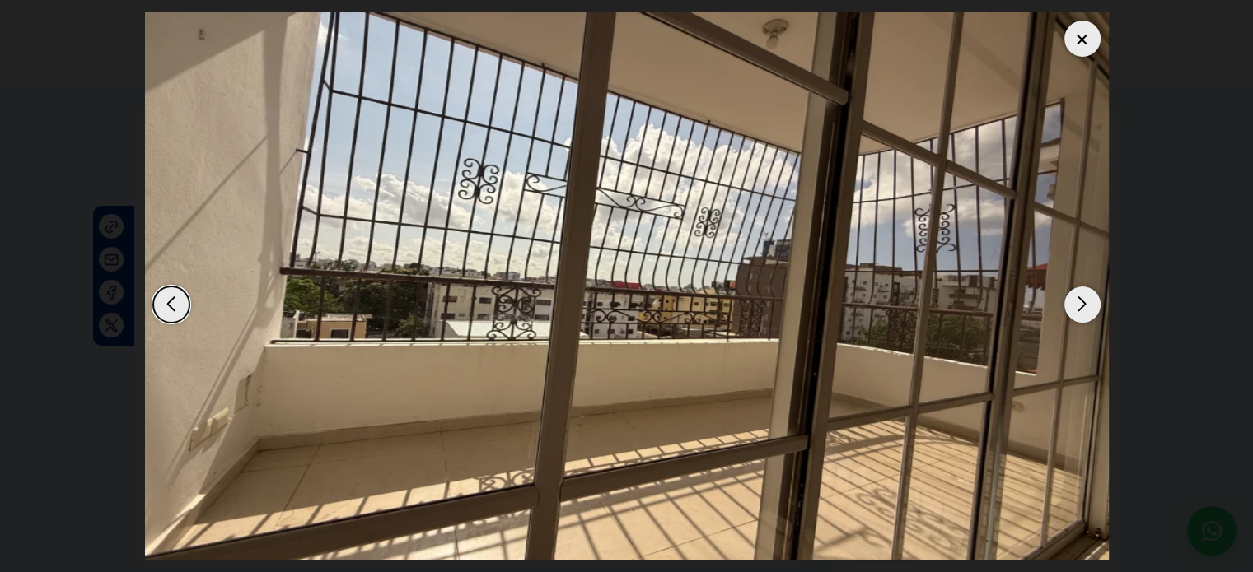
click at [1074, 307] on div "Next slide" at bounding box center [1082, 305] width 36 height 36
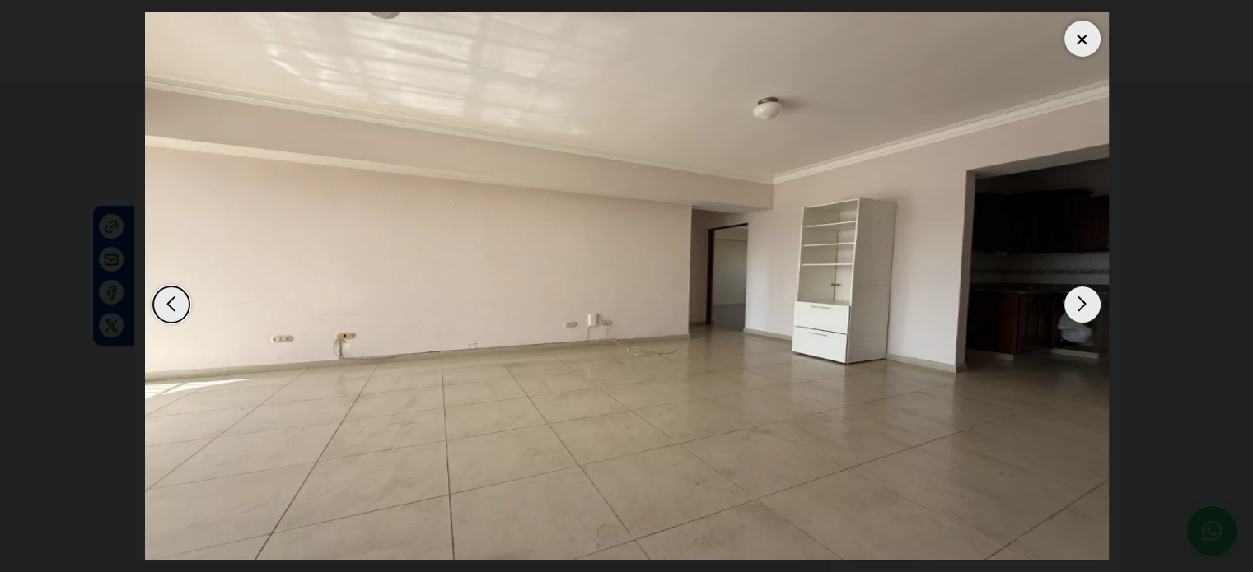
click at [1074, 307] on div "Next slide" at bounding box center [1082, 305] width 36 height 36
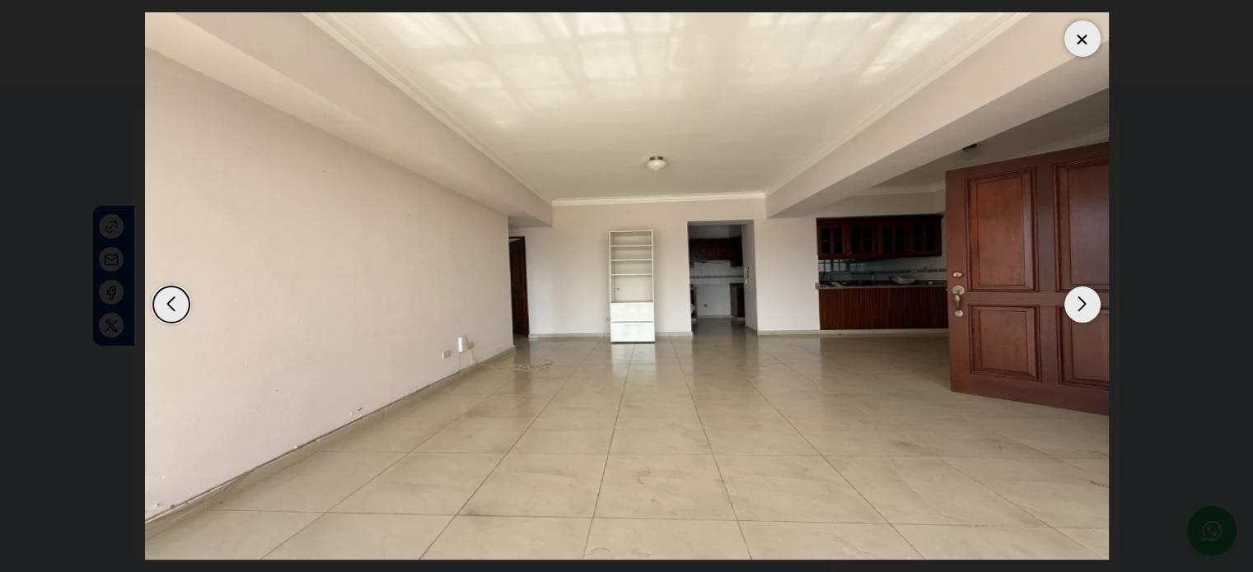
click at [1074, 307] on div "Next slide" at bounding box center [1082, 305] width 36 height 36
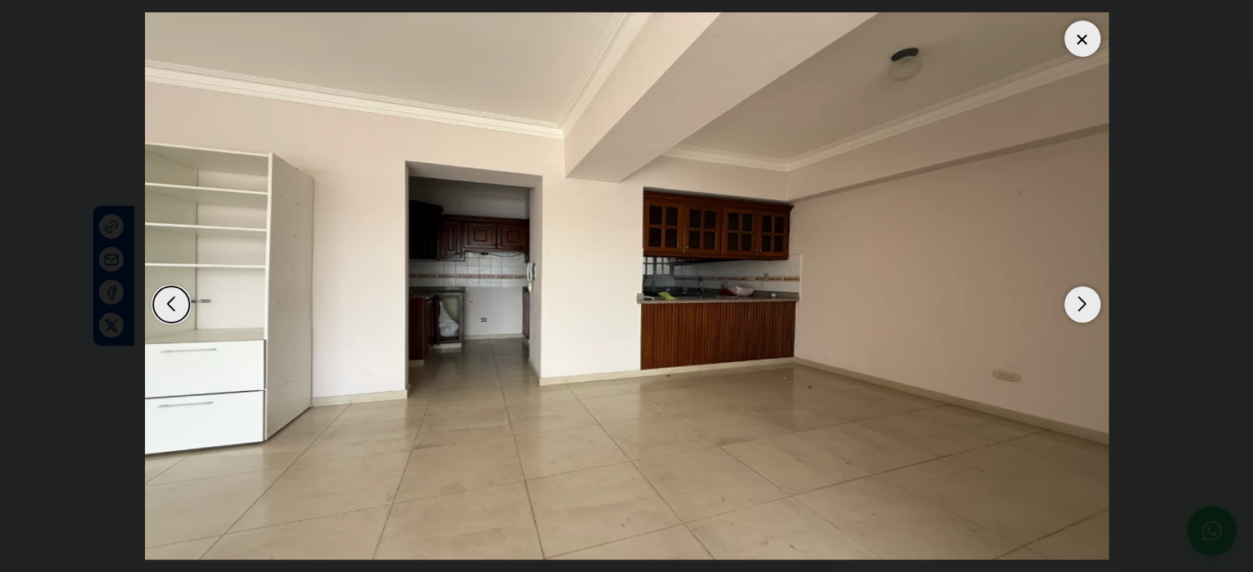
click at [1074, 307] on div "Next slide" at bounding box center [1082, 305] width 36 height 36
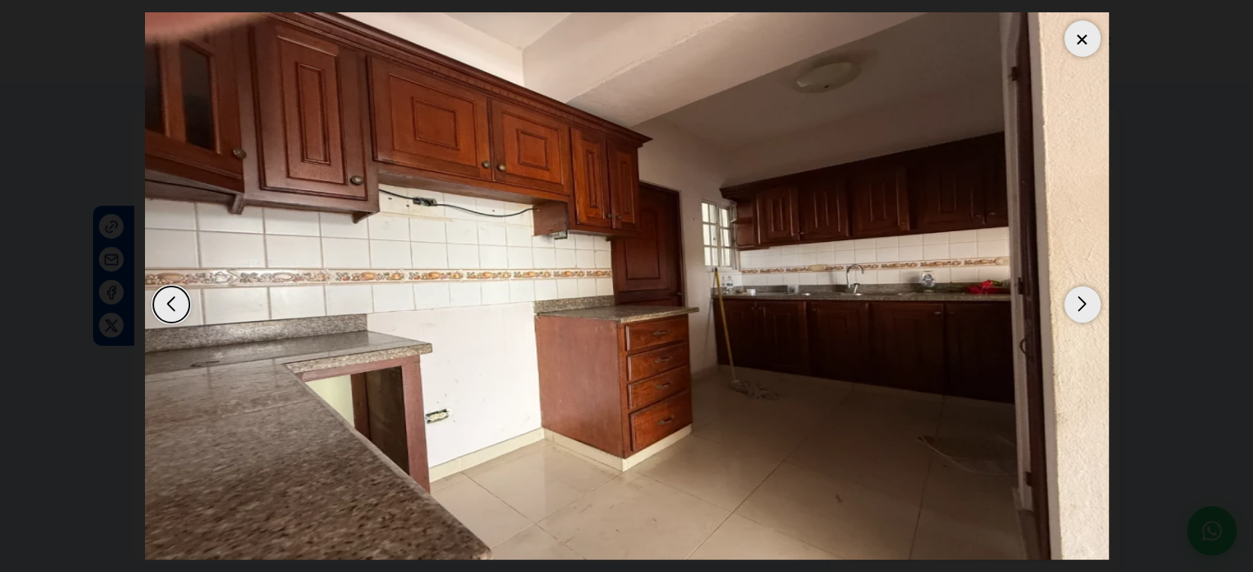
click at [1074, 307] on div "Next slide" at bounding box center [1082, 305] width 36 height 36
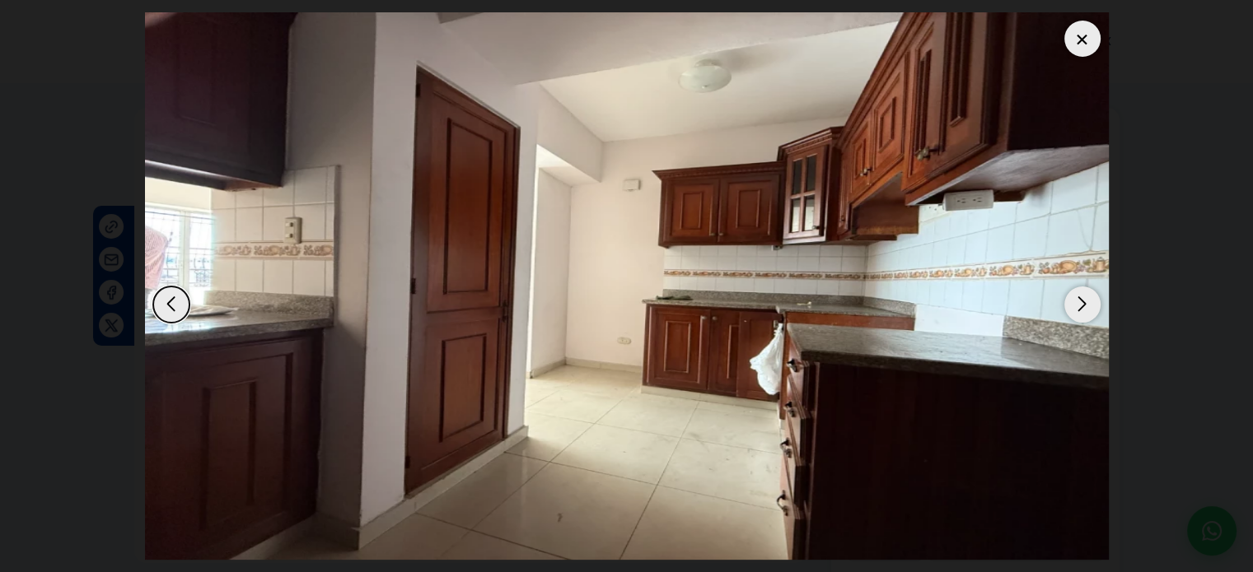
click at [1082, 42] on div at bounding box center [1082, 39] width 36 height 36
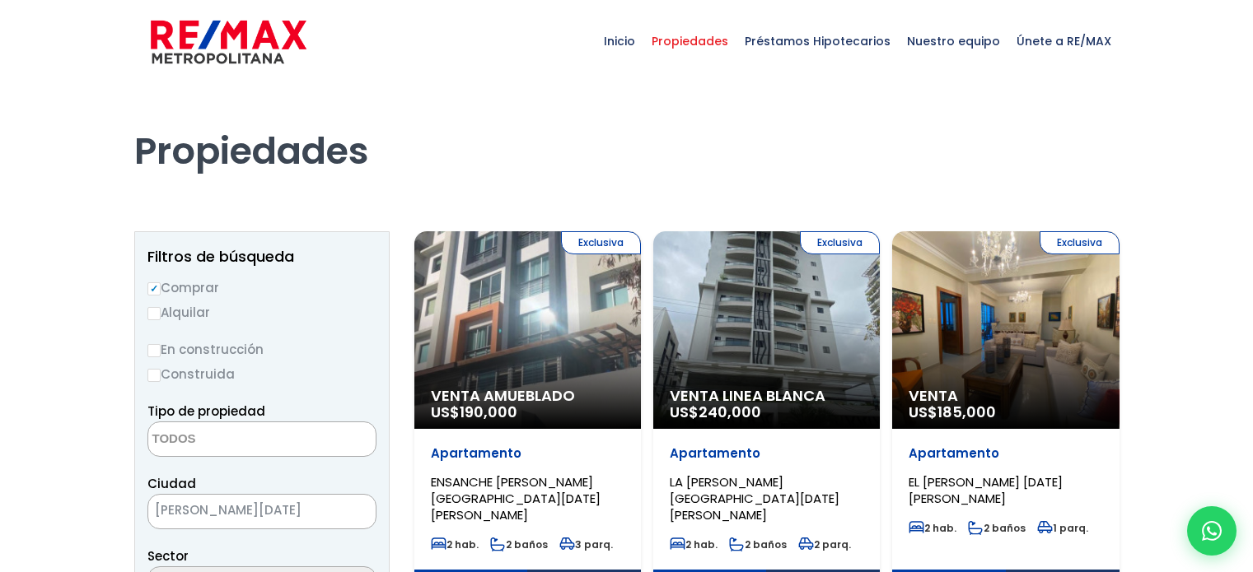
select select
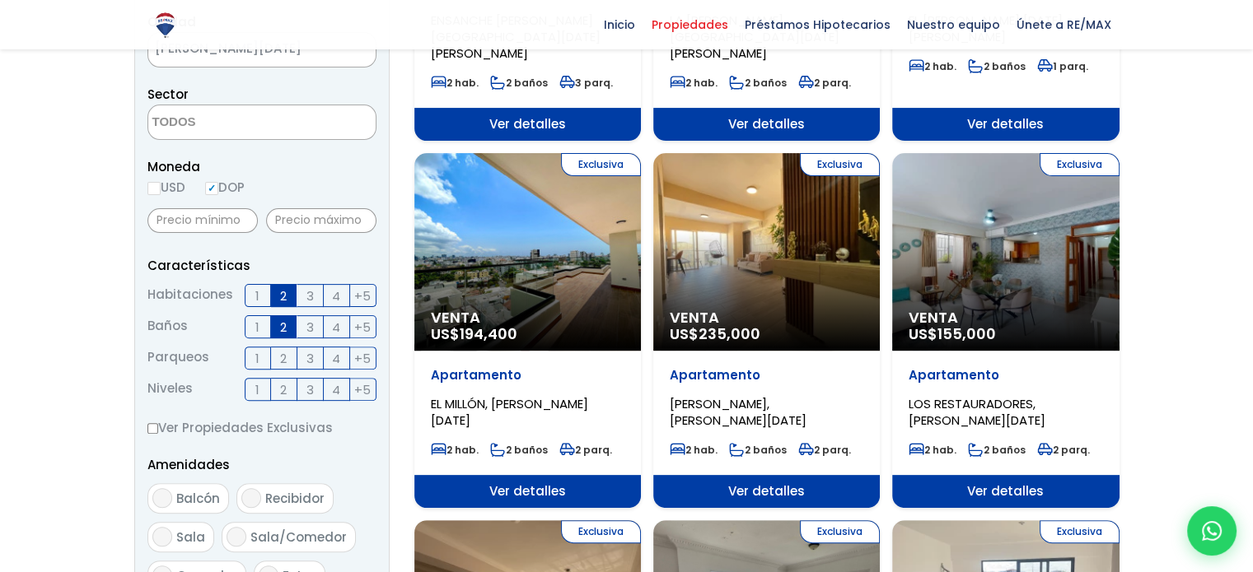
scroll to position [494, 0]
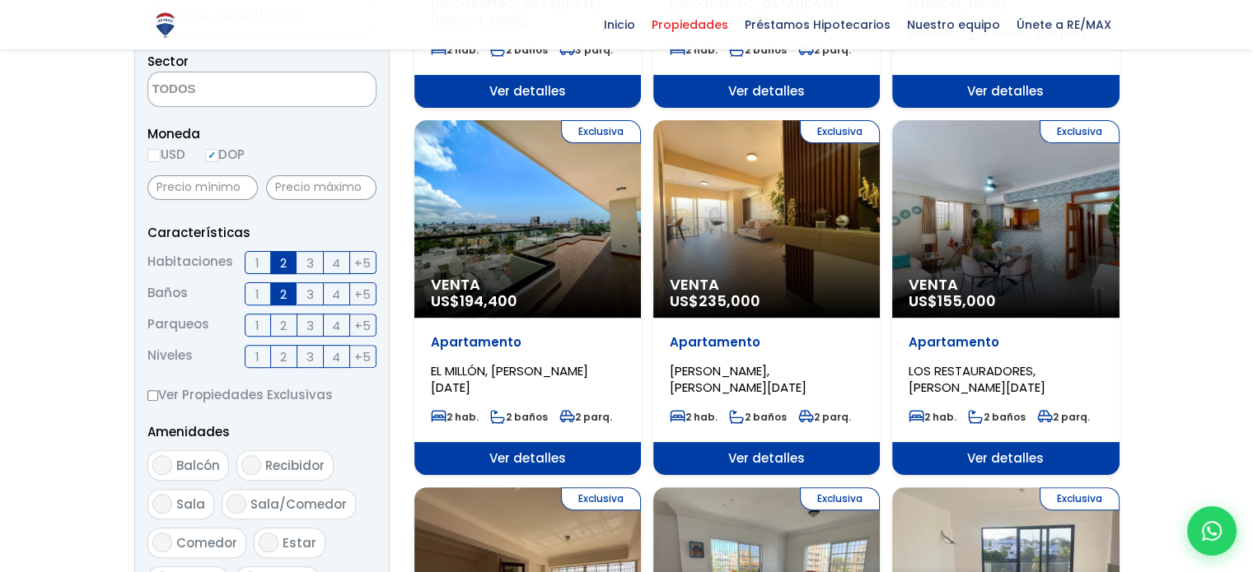
click at [641, 108] on span "Ver detalles" at bounding box center [527, 91] width 227 height 33
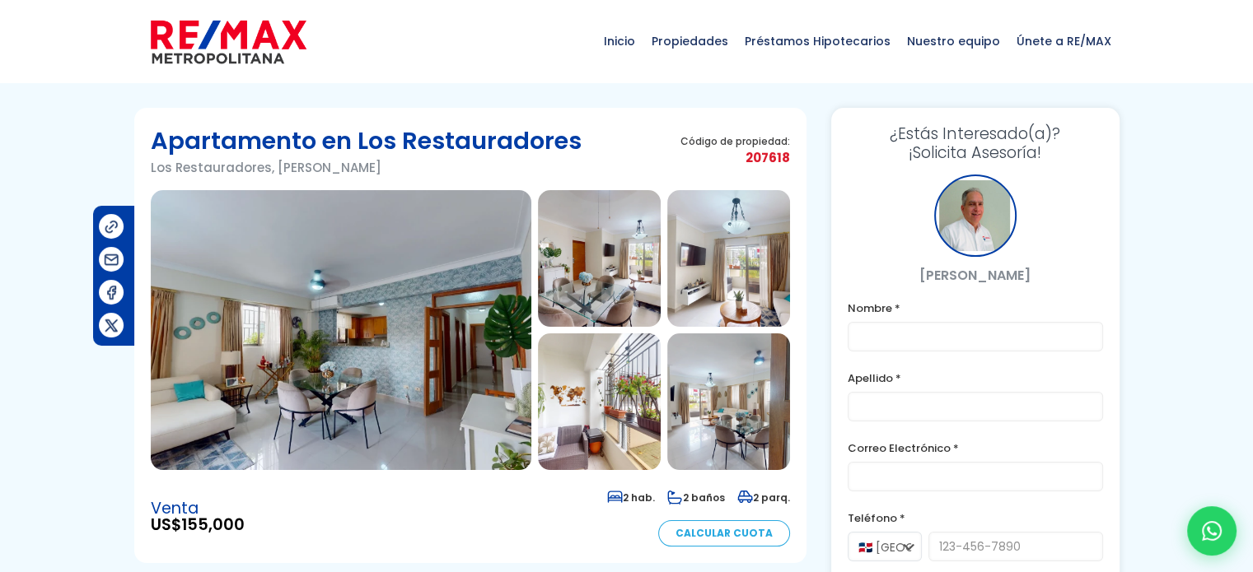
click at [600, 259] on img at bounding box center [599, 258] width 123 height 137
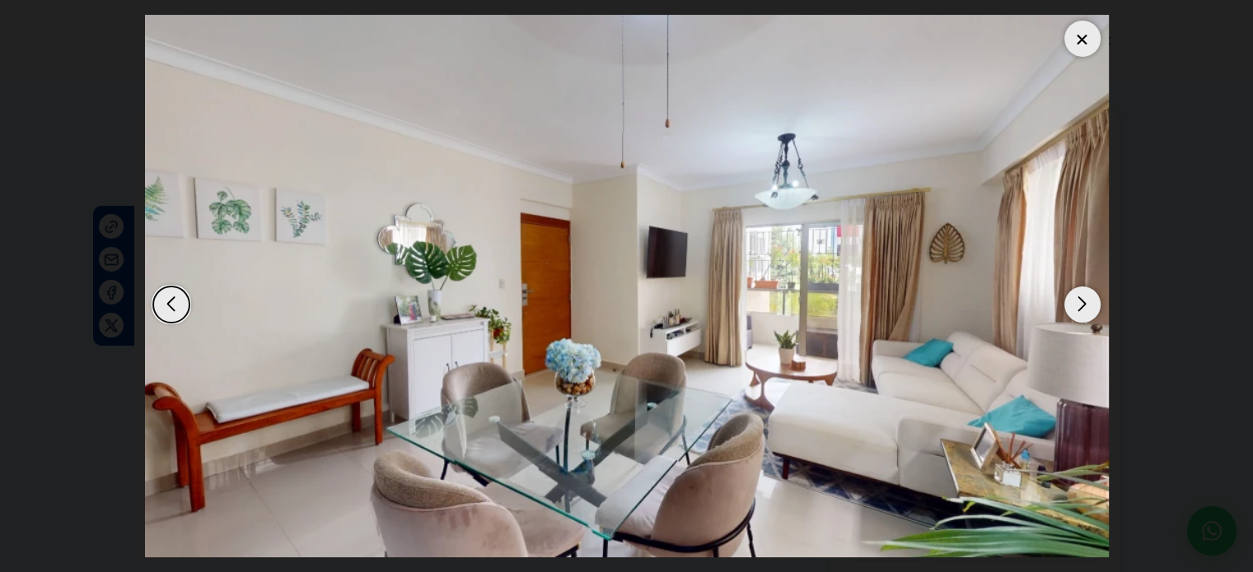
click at [1089, 299] on div "Next slide" at bounding box center [1082, 305] width 36 height 36
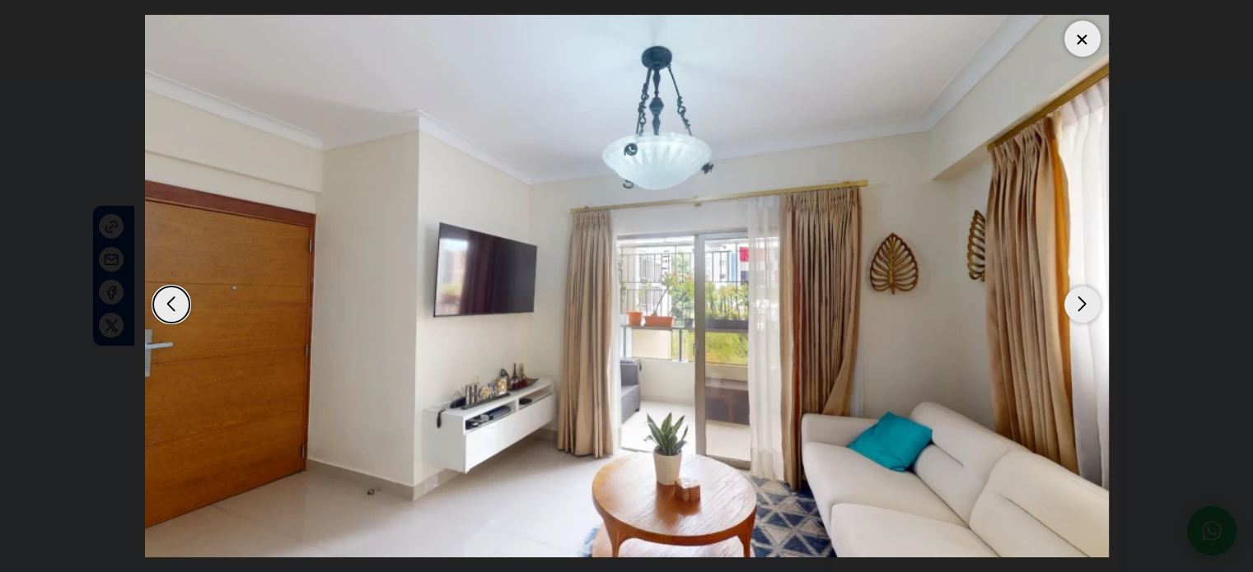
click at [1089, 296] on div "Next slide" at bounding box center [1082, 305] width 36 height 36
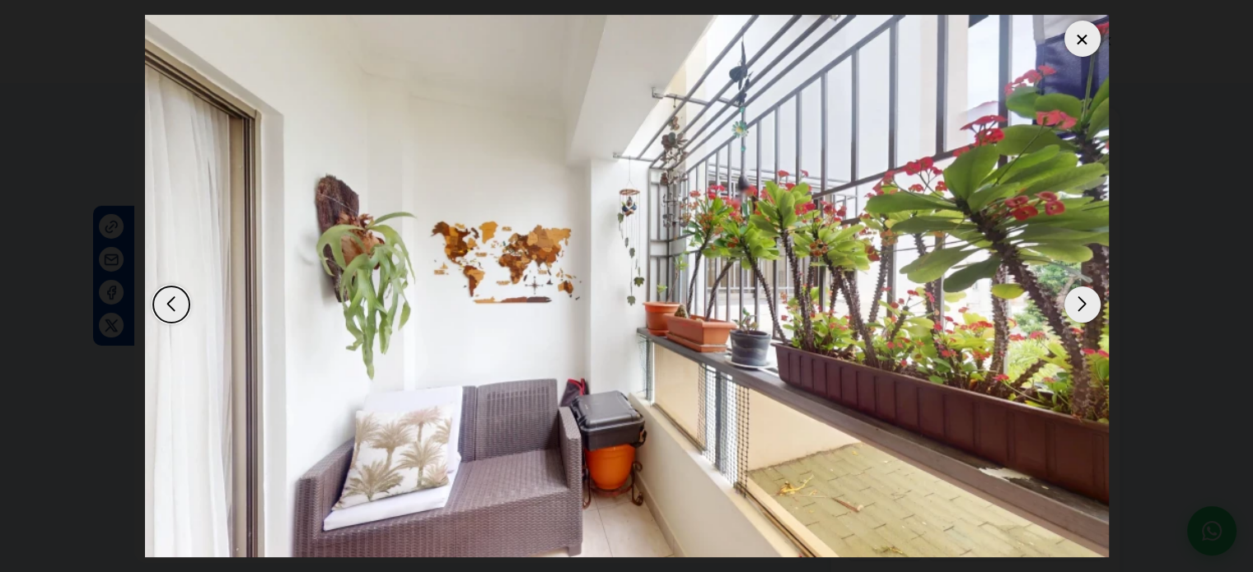
click at [1090, 296] on div "Next slide" at bounding box center [1082, 305] width 36 height 36
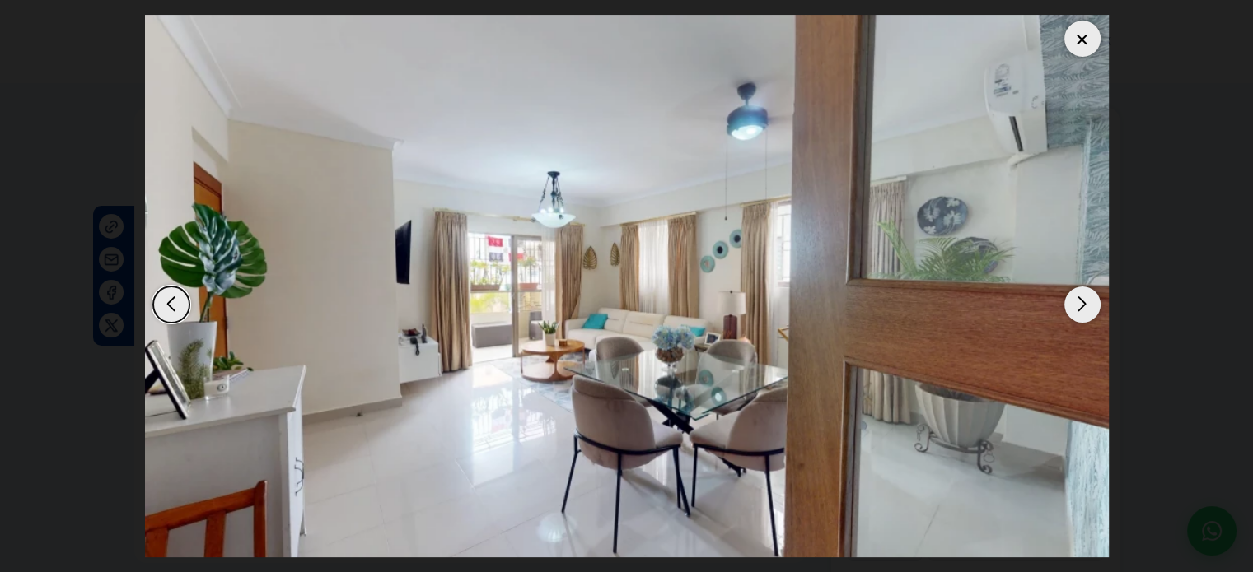
click at [1090, 296] on div "Next slide" at bounding box center [1082, 305] width 36 height 36
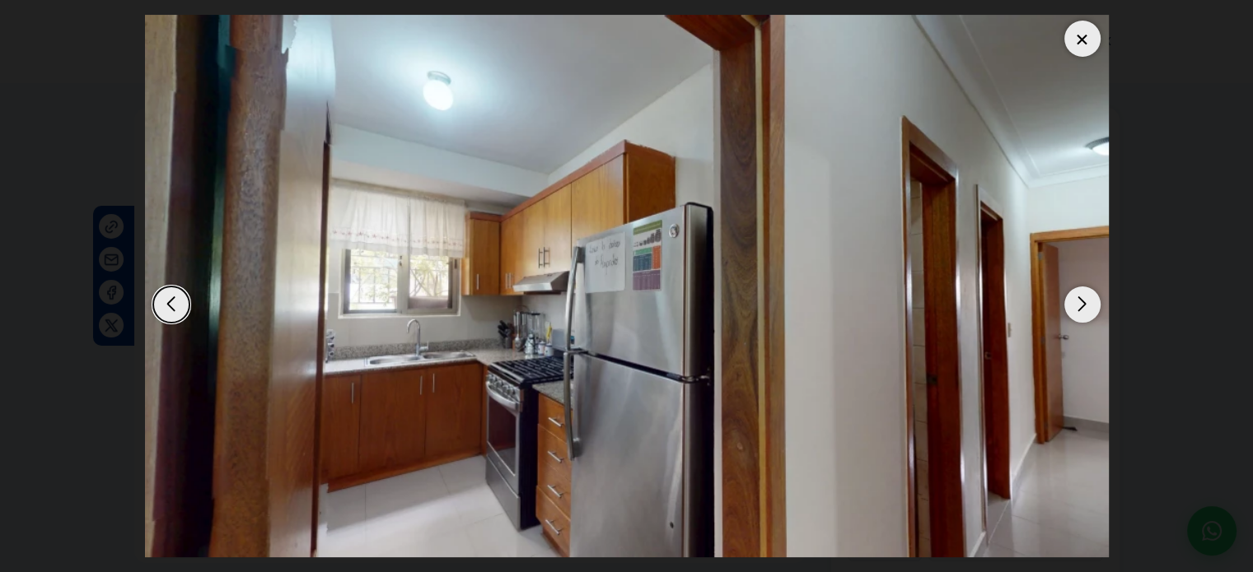
click at [1090, 296] on div "Next slide" at bounding box center [1082, 305] width 36 height 36
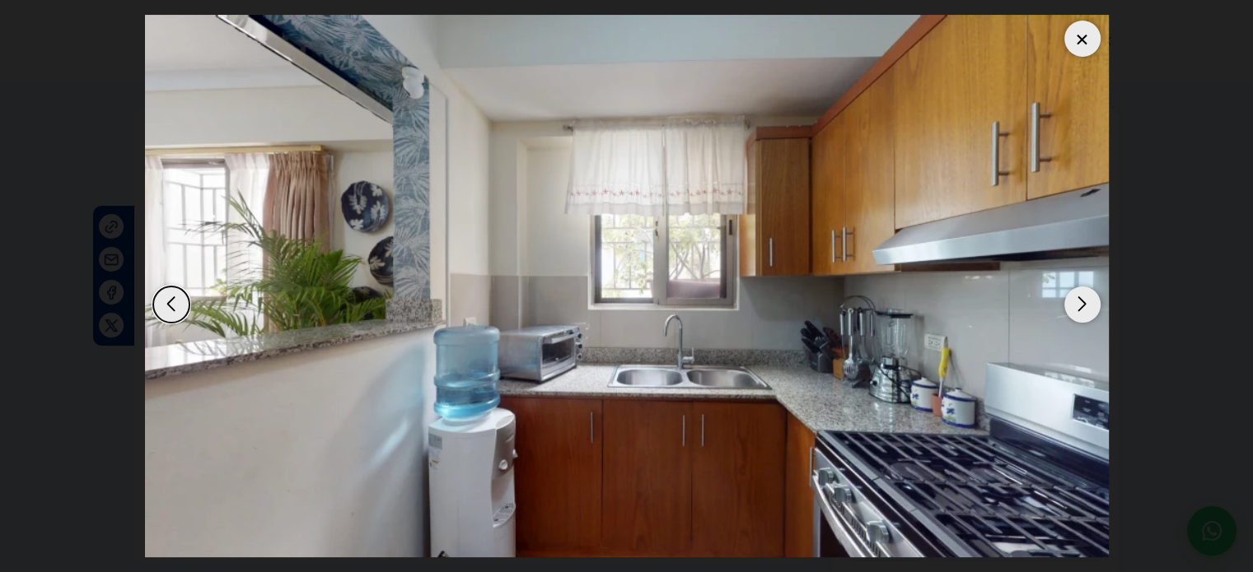
click at [1090, 296] on div "Next slide" at bounding box center [1082, 305] width 36 height 36
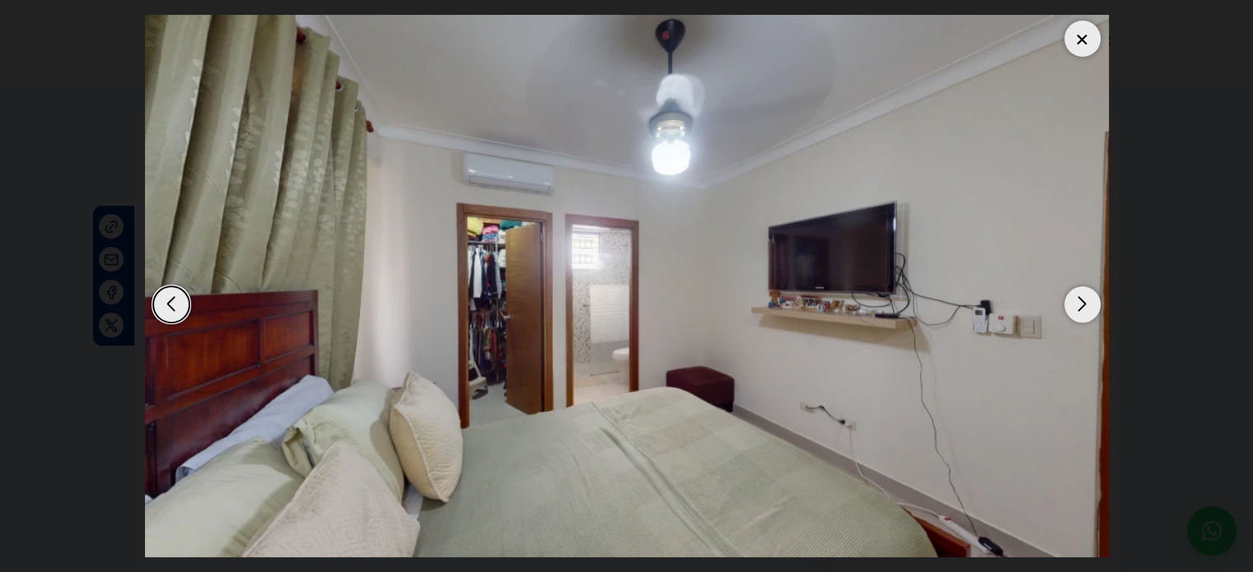
click at [1090, 296] on div "Next slide" at bounding box center [1082, 305] width 36 height 36
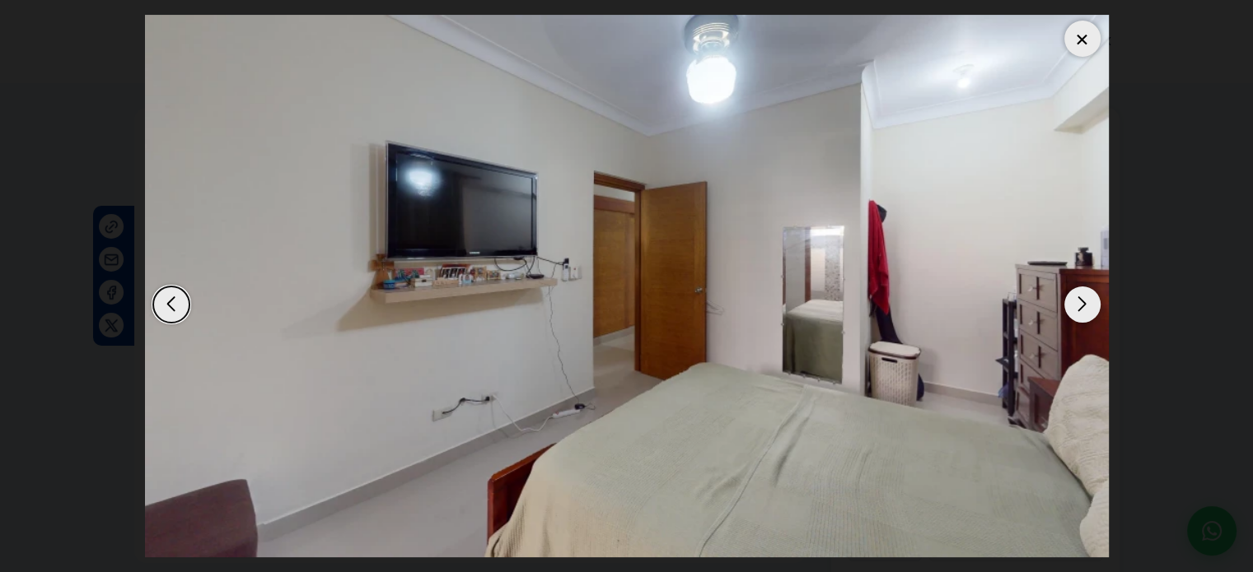
click at [1079, 40] on div at bounding box center [1082, 39] width 36 height 36
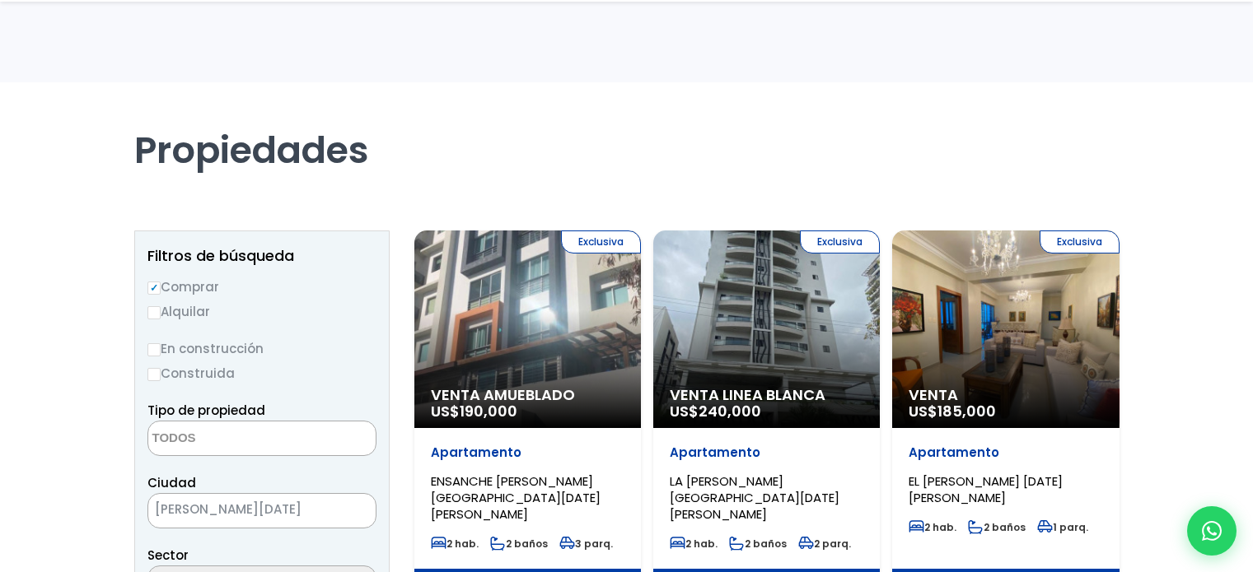
select select
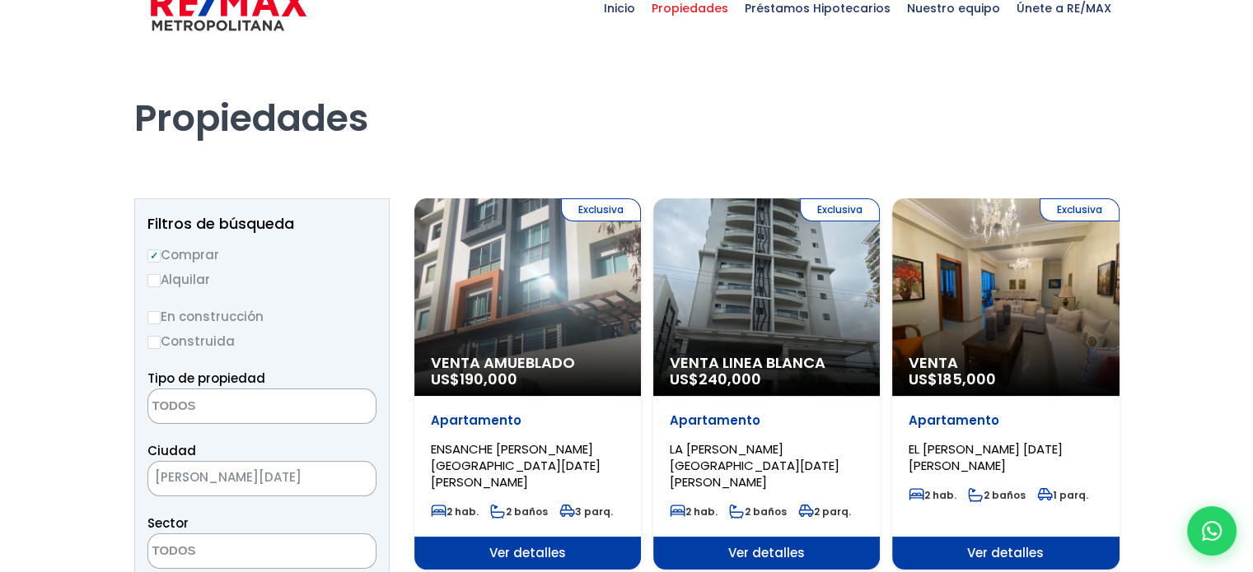
scroll to position [66, 0]
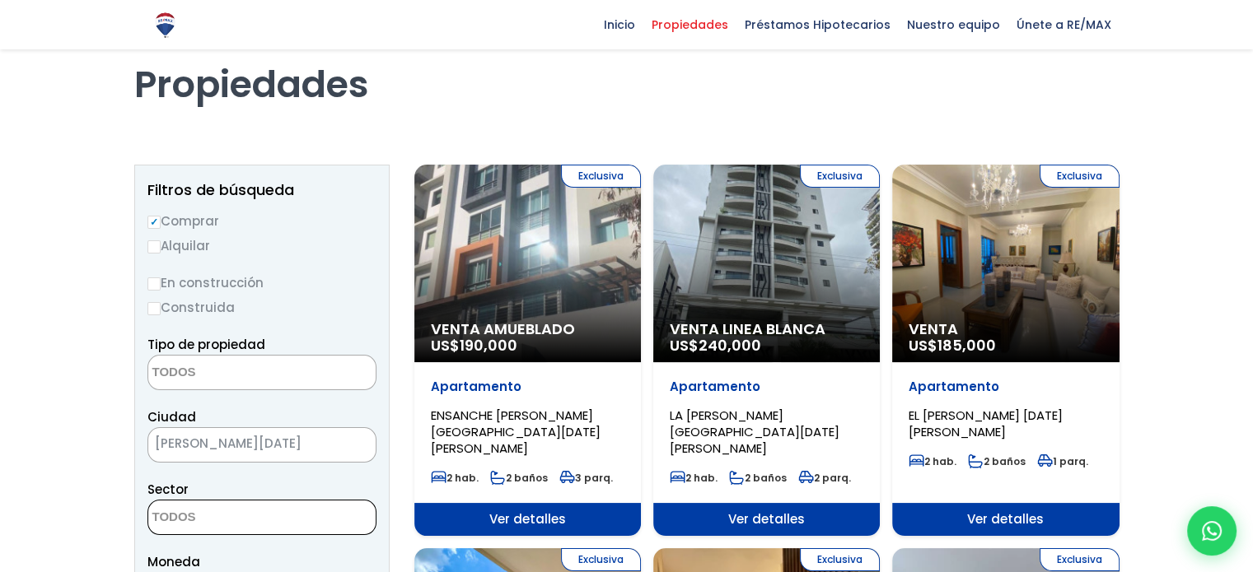
click at [293, 516] on textarea "Search" at bounding box center [228, 518] width 160 height 35
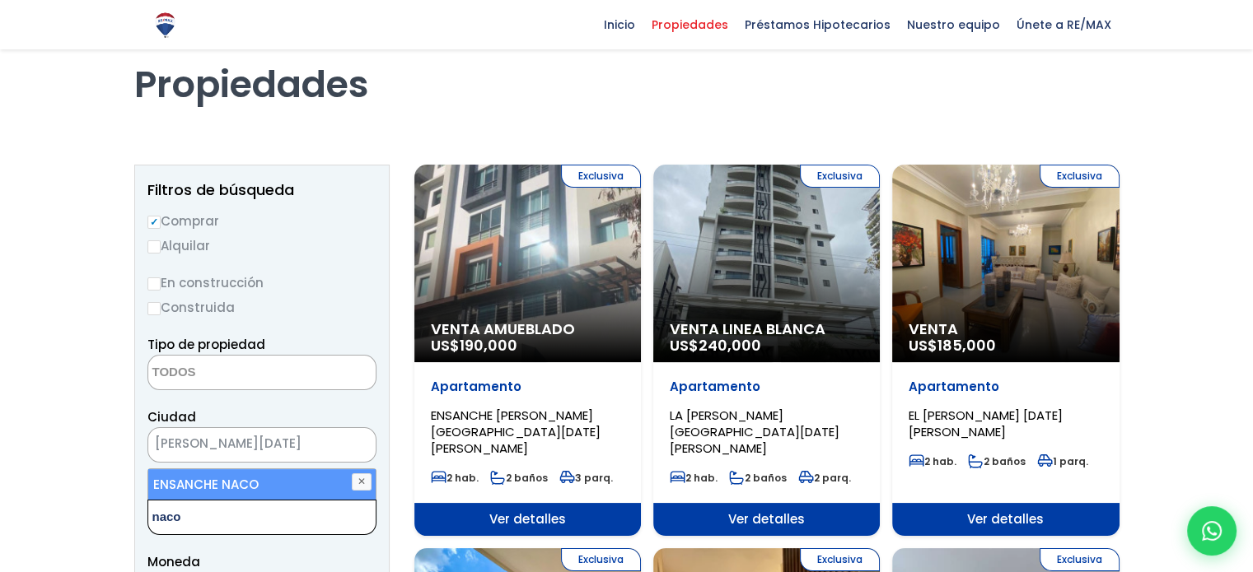
type textarea "naco"
click at [279, 489] on li "ENSANCHE NACO" at bounding box center [261, 485] width 227 height 30
select select "182"
click at [289, 477] on li "ENSANCHE NACO" at bounding box center [261, 485] width 227 height 30
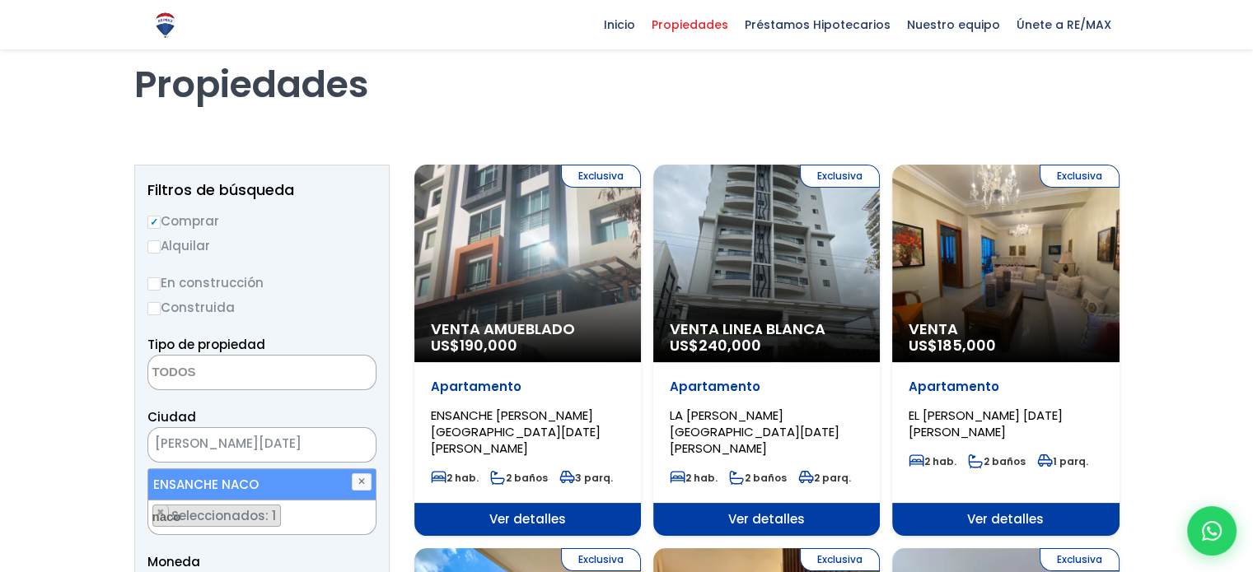
select select
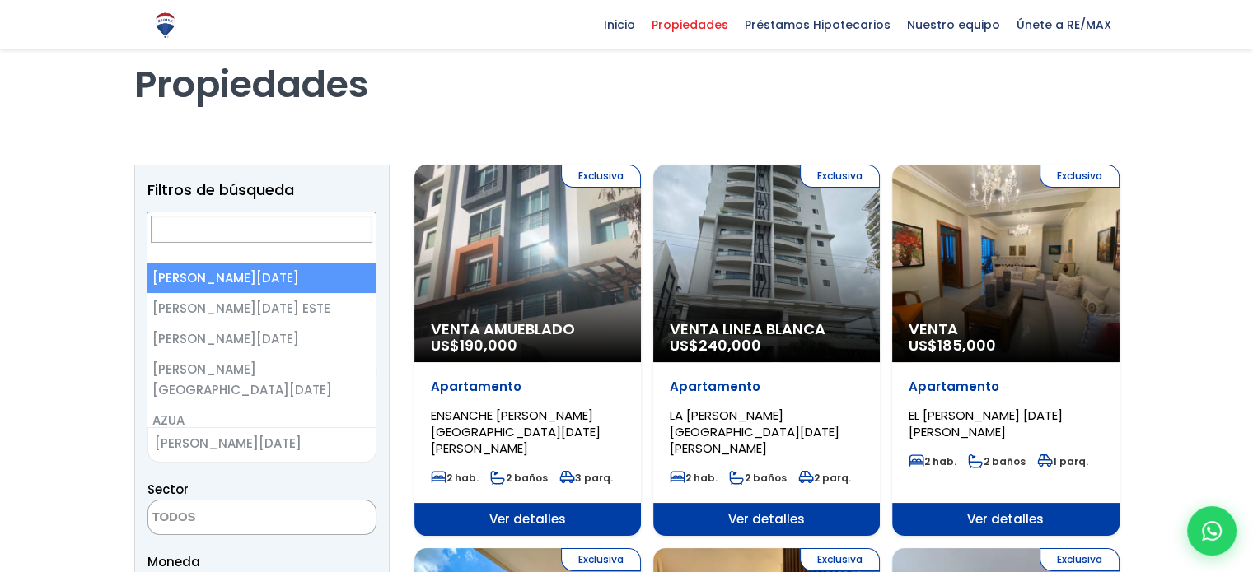
drag, startPoint x: 289, startPoint y: 477, endPoint x: 279, endPoint y: 446, distance: 32.0
click at [279, 446] on span "[PERSON_NAME][DATE]" at bounding box center [241, 443] width 186 height 23
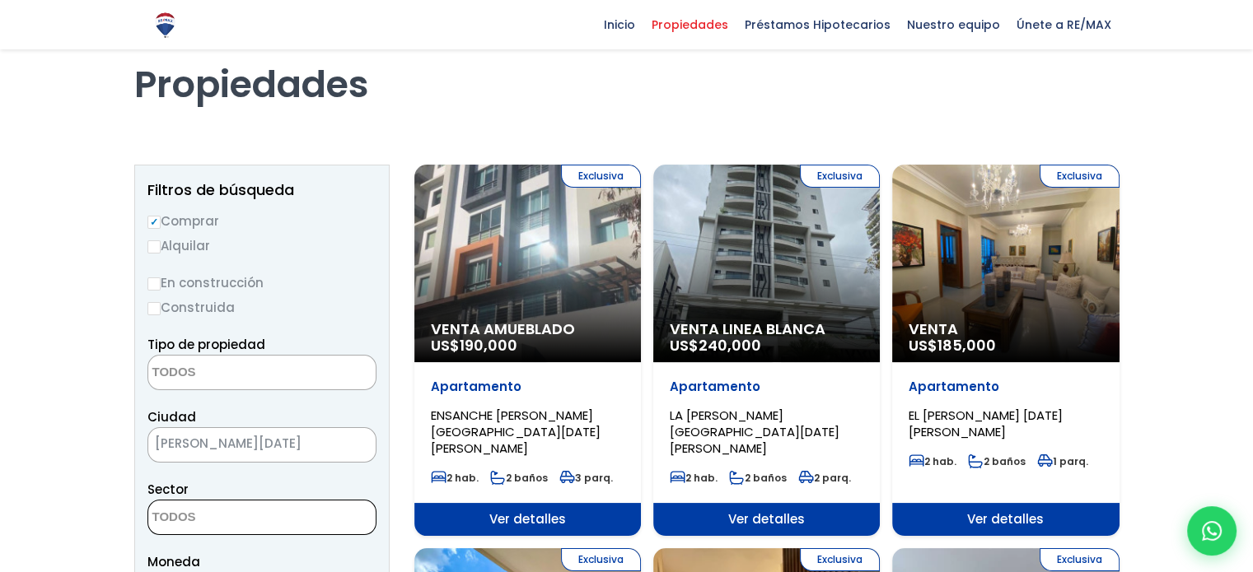
click at [270, 521] on textarea "Search" at bounding box center [228, 518] width 160 height 35
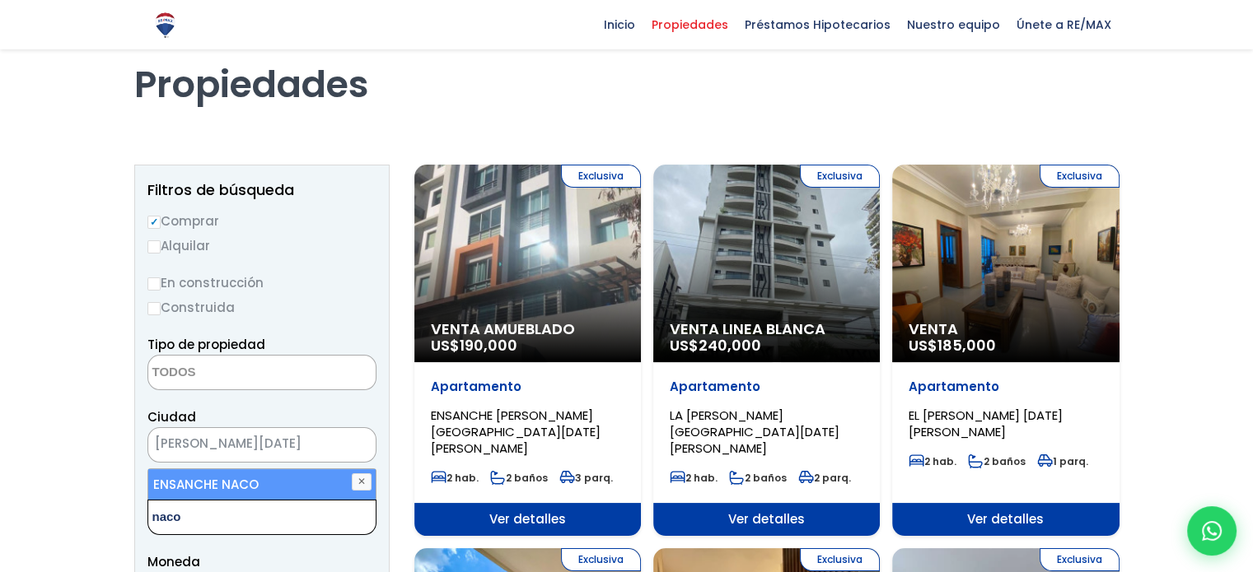
type textarea "naco"
click at [295, 488] on li "ENSANCHE NACO" at bounding box center [261, 485] width 227 height 30
select select "182"
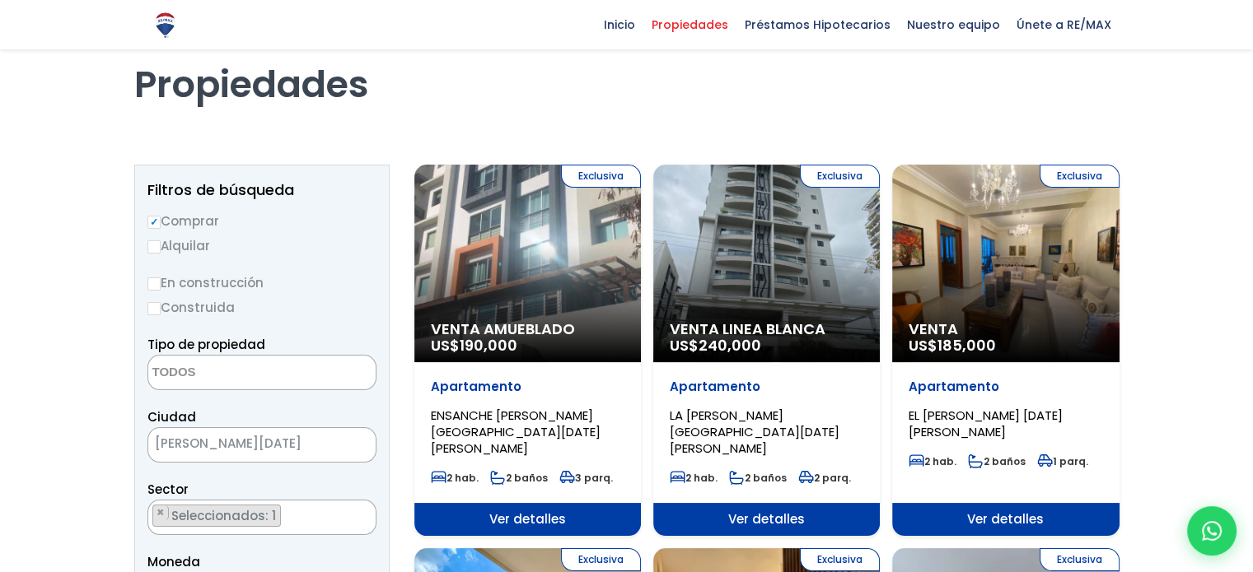
click at [316, 552] on span "Moneda" at bounding box center [261, 562] width 229 height 21
click at [294, 513] on ul "× Seleccionados: 1" at bounding box center [251, 518] width 207 height 35
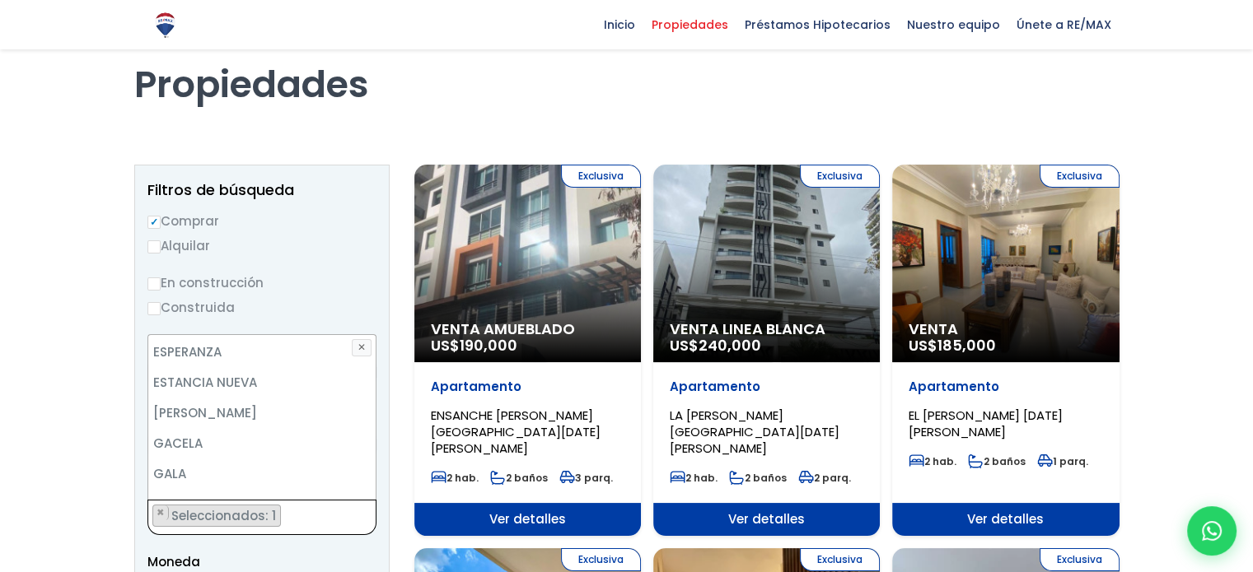
scroll to position [2451, 0]
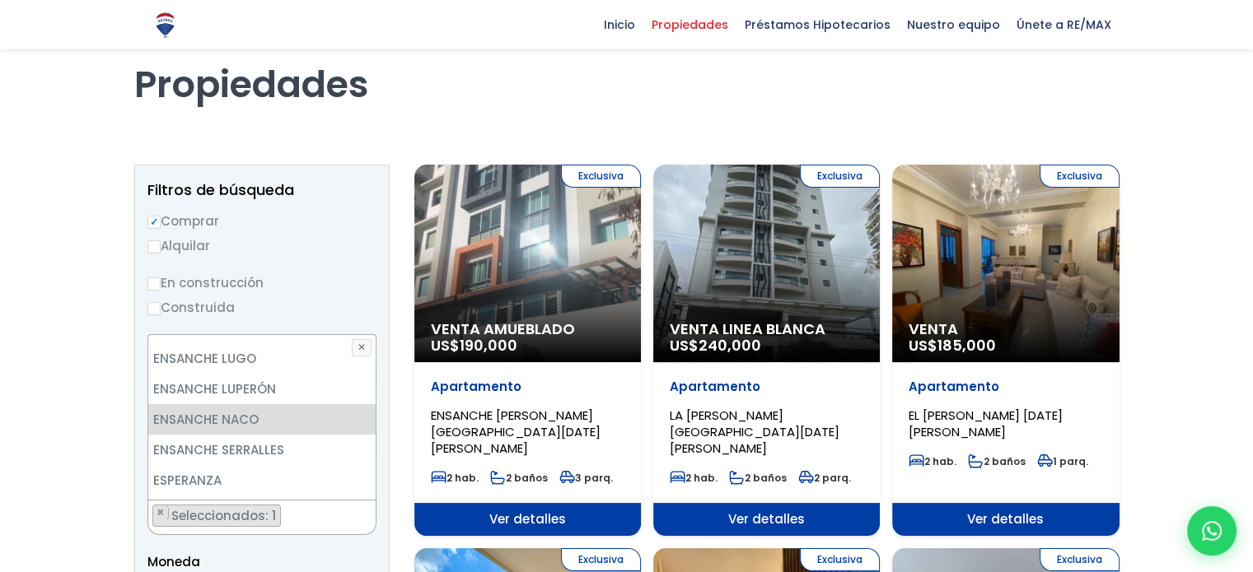
click at [362, 526] on li "EVARISTO MORALES" at bounding box center [261, 541] width 227 height 30
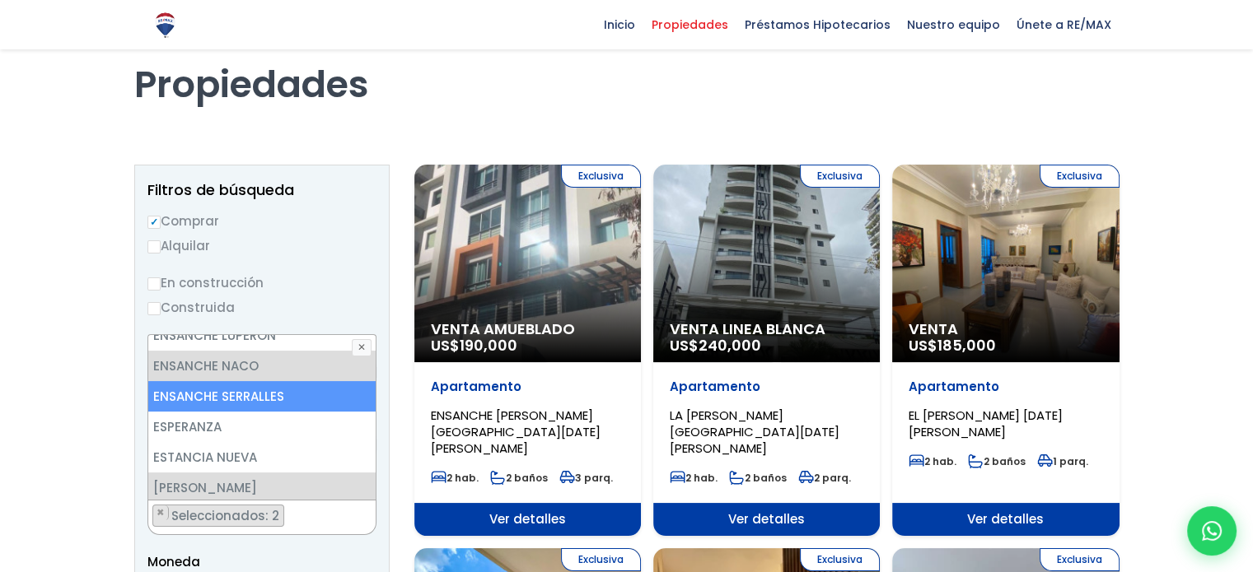
scroll to position [2548, 0]
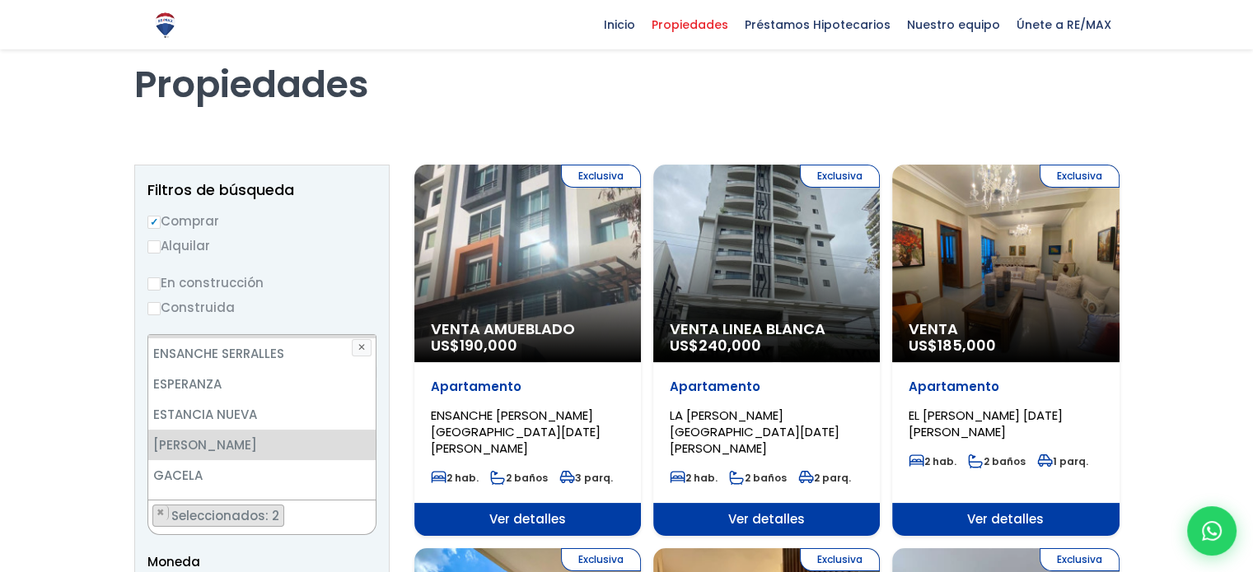
click at [357, 521] on li "GAZCUE" at bounding box center [261, 536] width 227 height 30
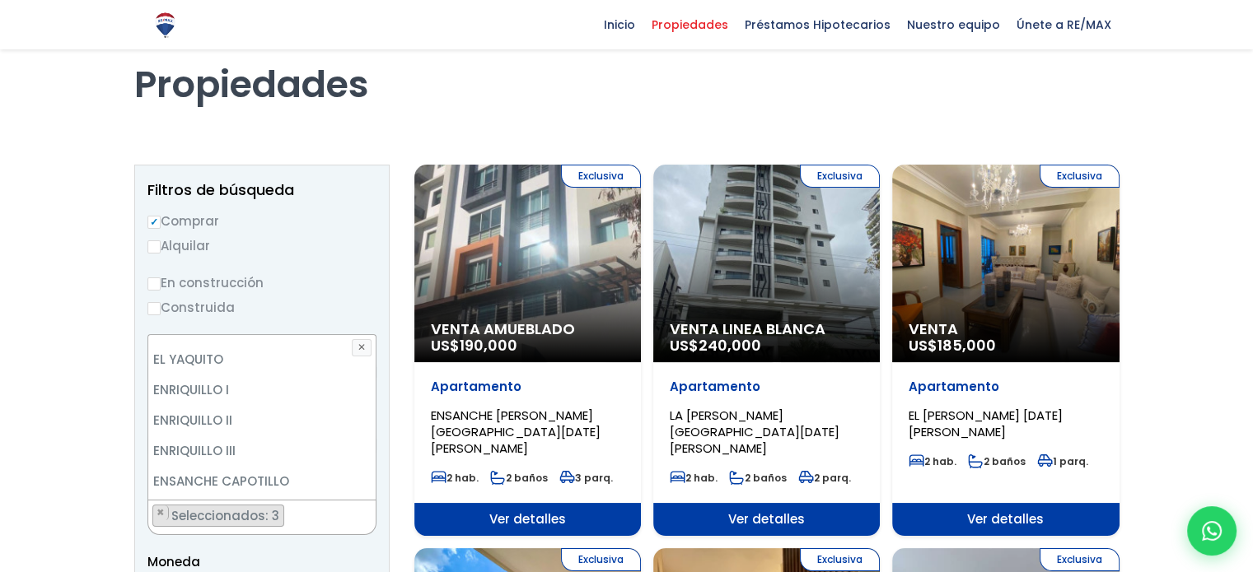
scroll to position [2259, 0]
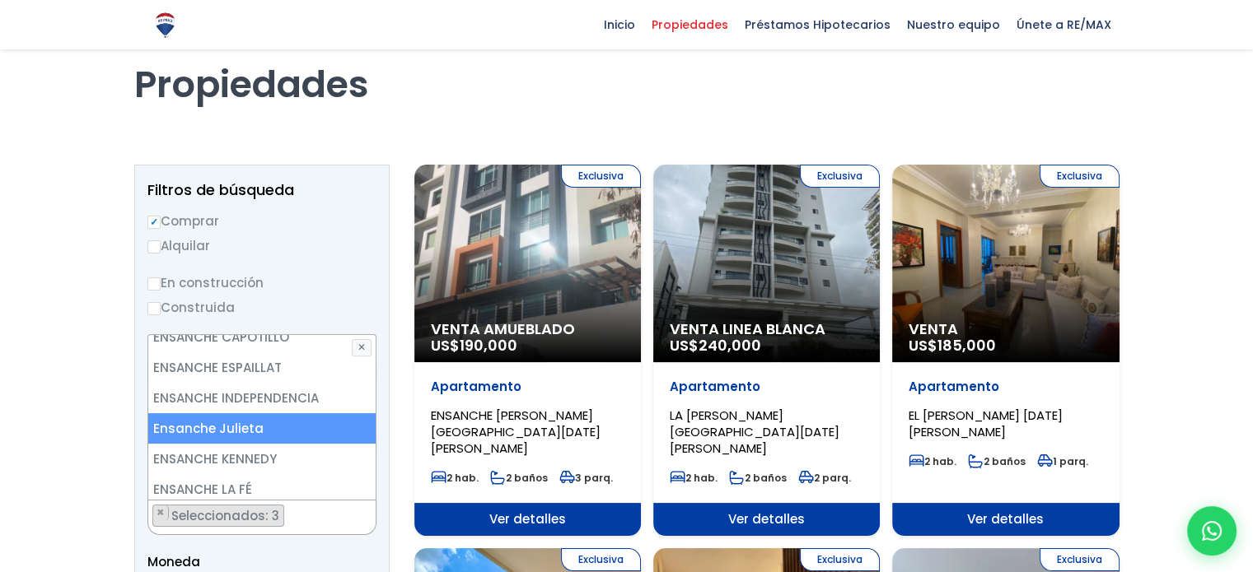
click at [333, 414] on li "Ensanche Julieta" at bounding box center [261, 429] width 227 height 30
select select "16420"
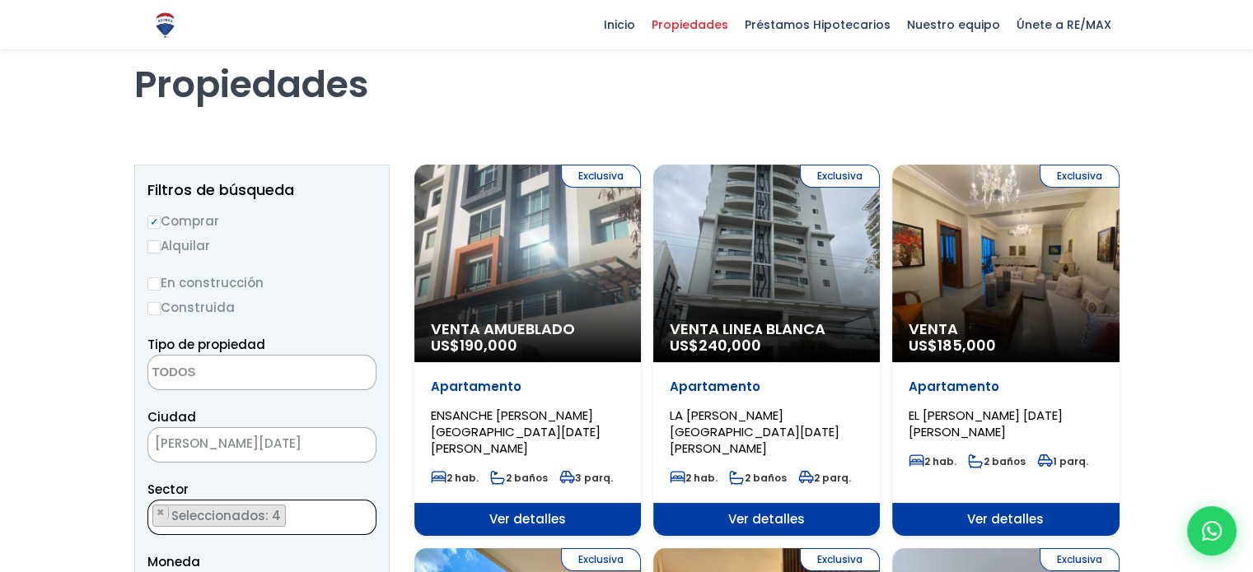
click at [309, 522] on ul "× Seleccionados: 4 × Seleccionados: 4 × Seleccionados: 4 × Seleccionados: 4" at bounding box center [251, 518] width 207 height 35
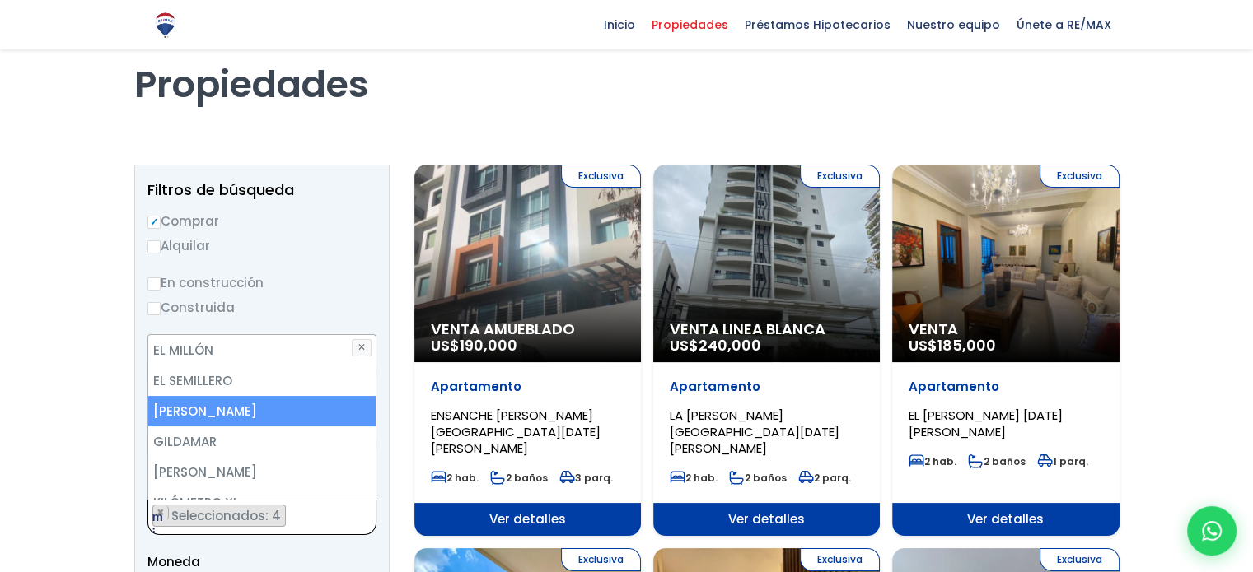
scroll to position [0, 0]
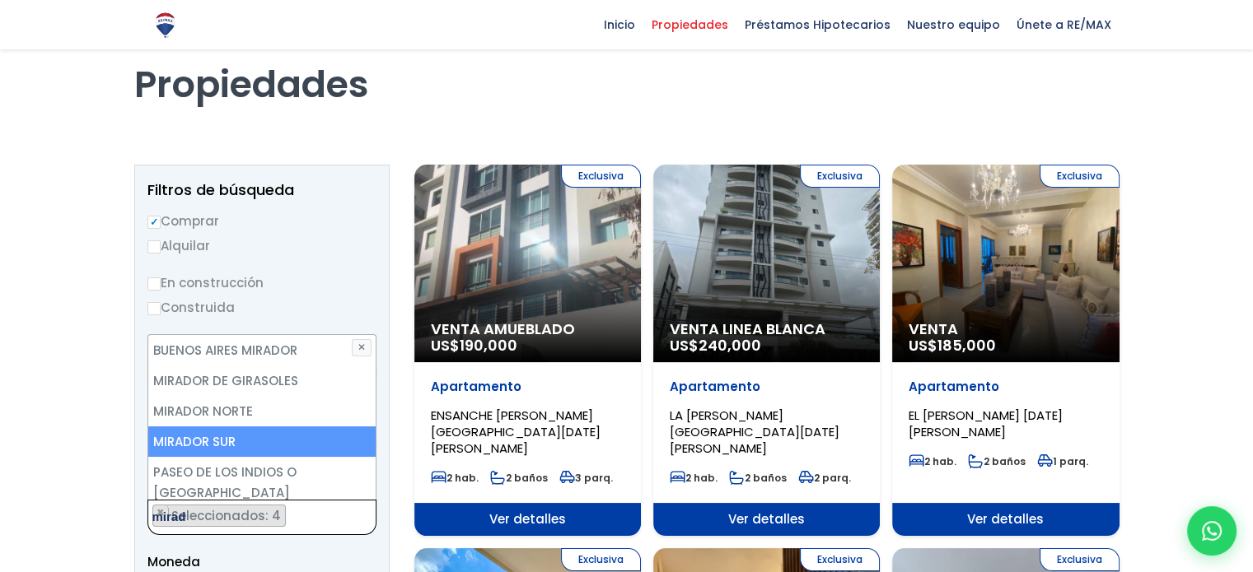
type textarea "mirad"
click at [331, 441] on li "MIRADOR SUR" at bounding box center [261, 442] width 227 height 30
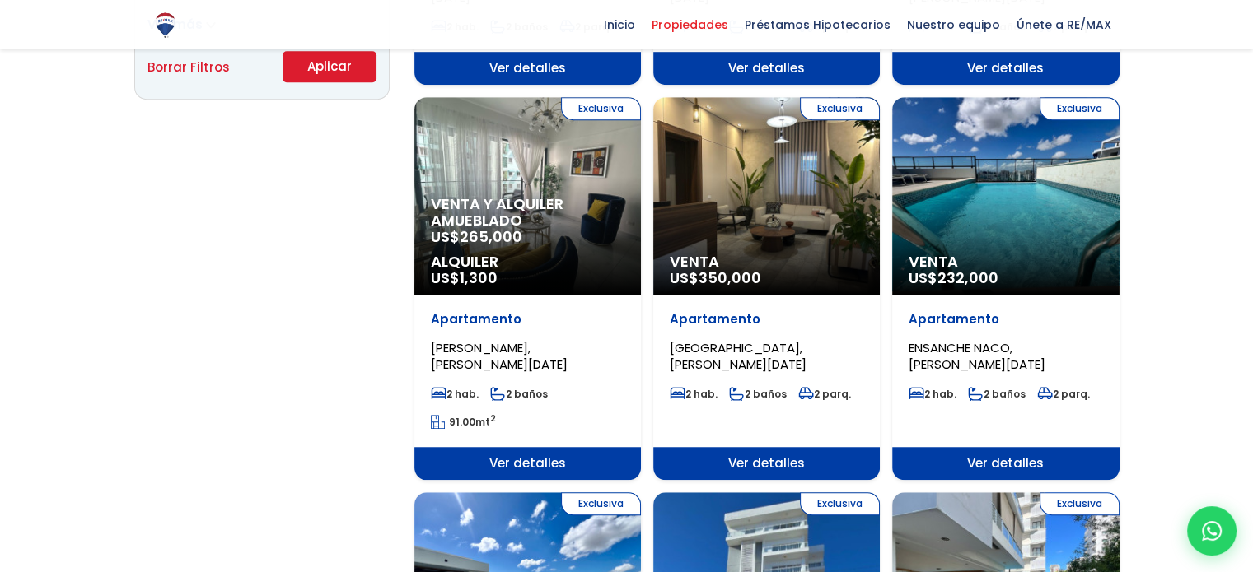
scroll to position [1219, 0]
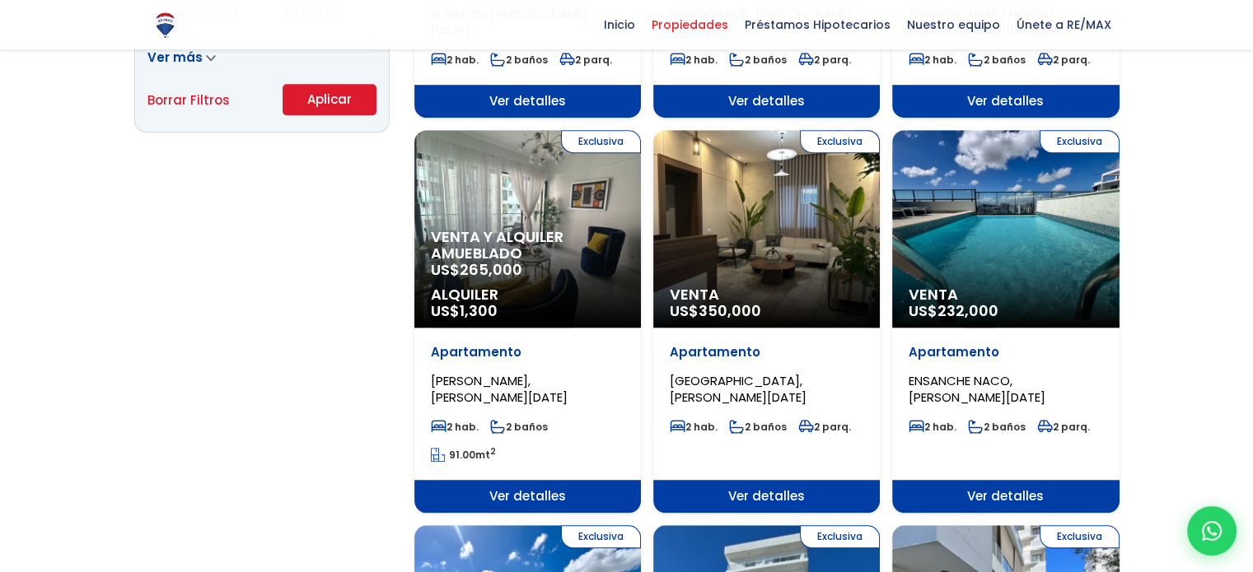
click at [362, 92] on button "Aplicar" at bounding box center [330, 99] width 94 height 31
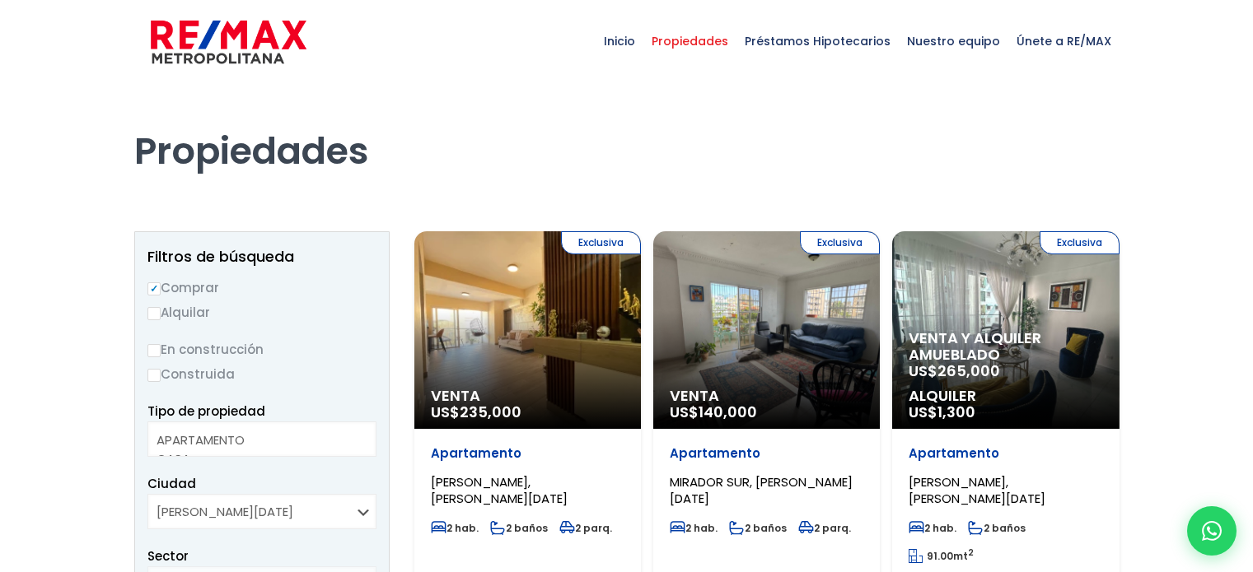
select select
select select "16420"
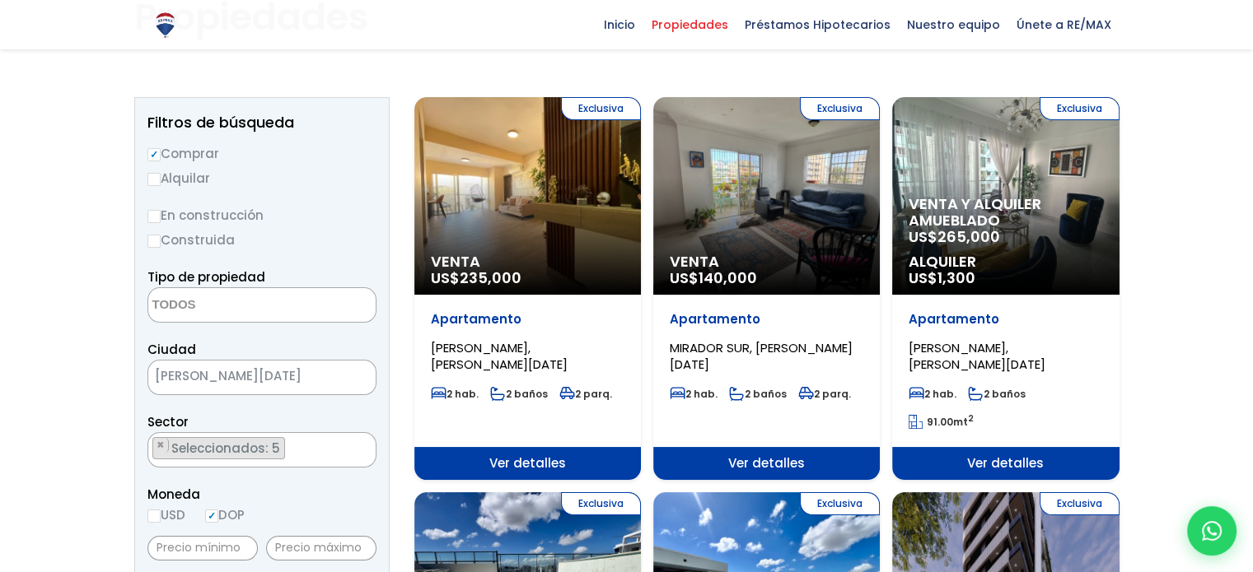
scroll to position [132, 0]
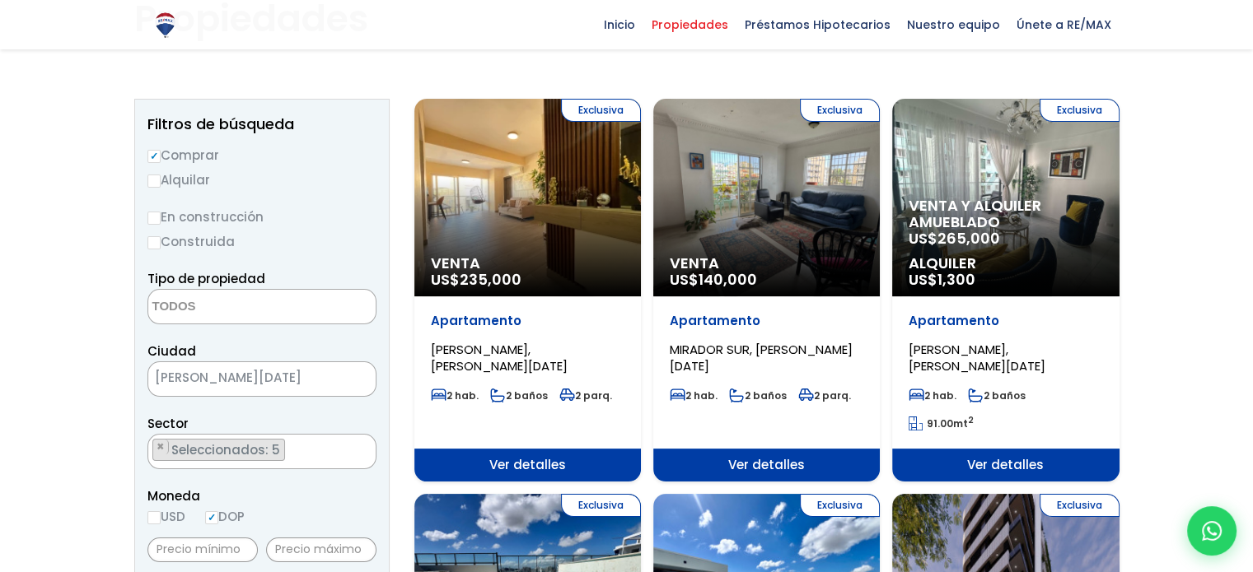
click at [624, 255] on span "Venta" at bounding box center [528, 263] width 194 height 16
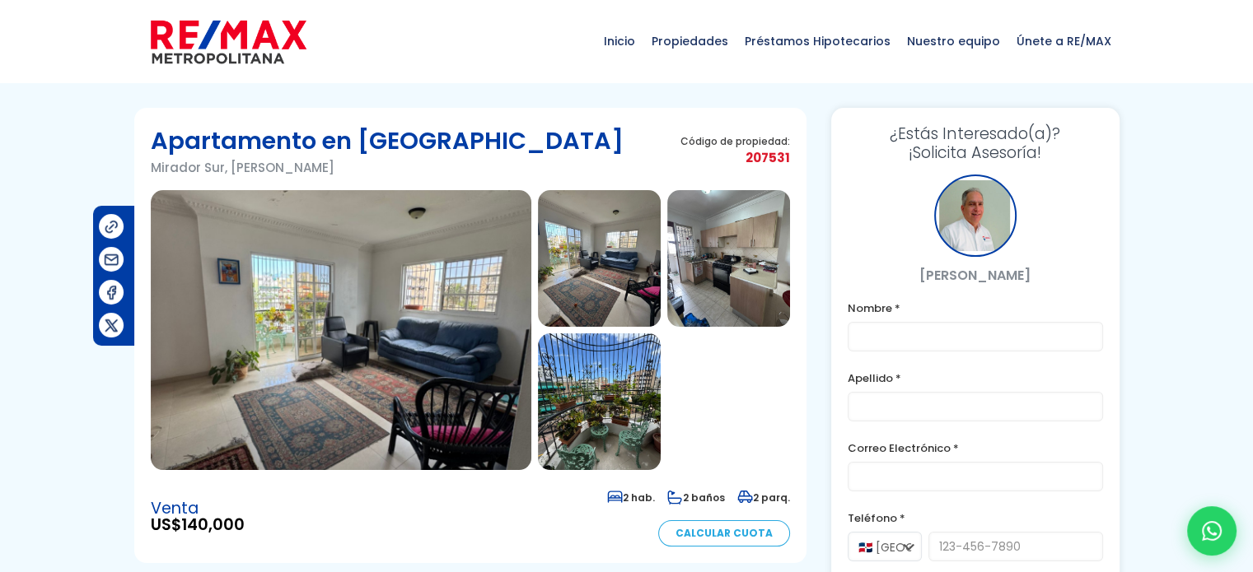
drag, startPoint x: 455, startPoint y: 375, endPoint x: 353, endPoint y: 417, distance: 110.4
click at [353, 417] on img at bounding box center [341, 330] width 381 height 280
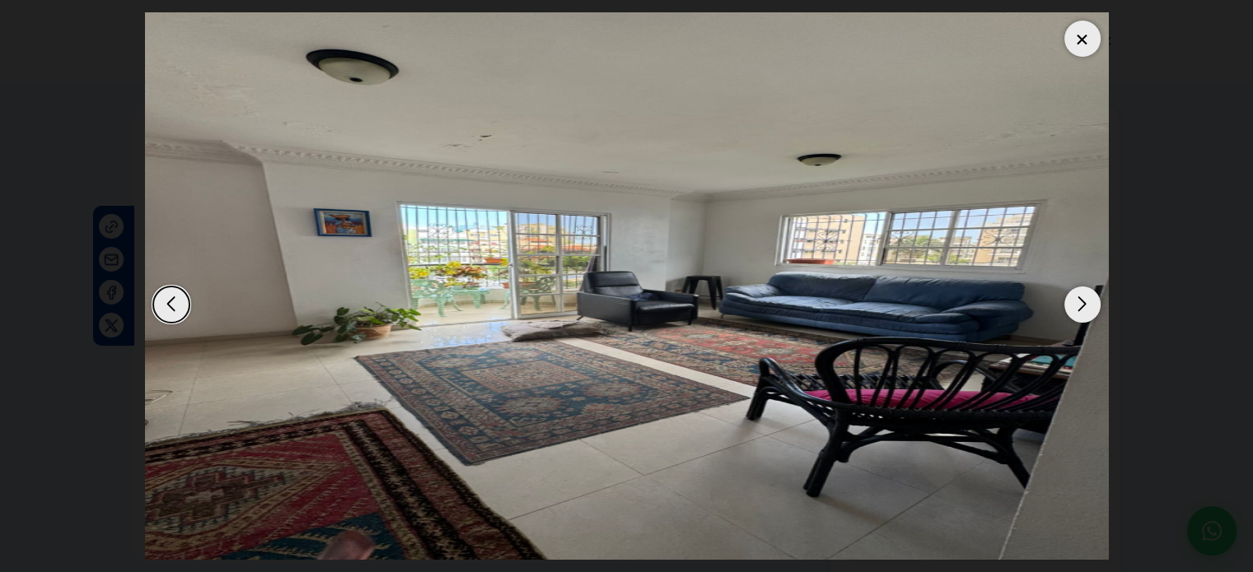
click at [1081, 296] on div "Next slide" at bounding box center [1082, 305] width 36 height 36
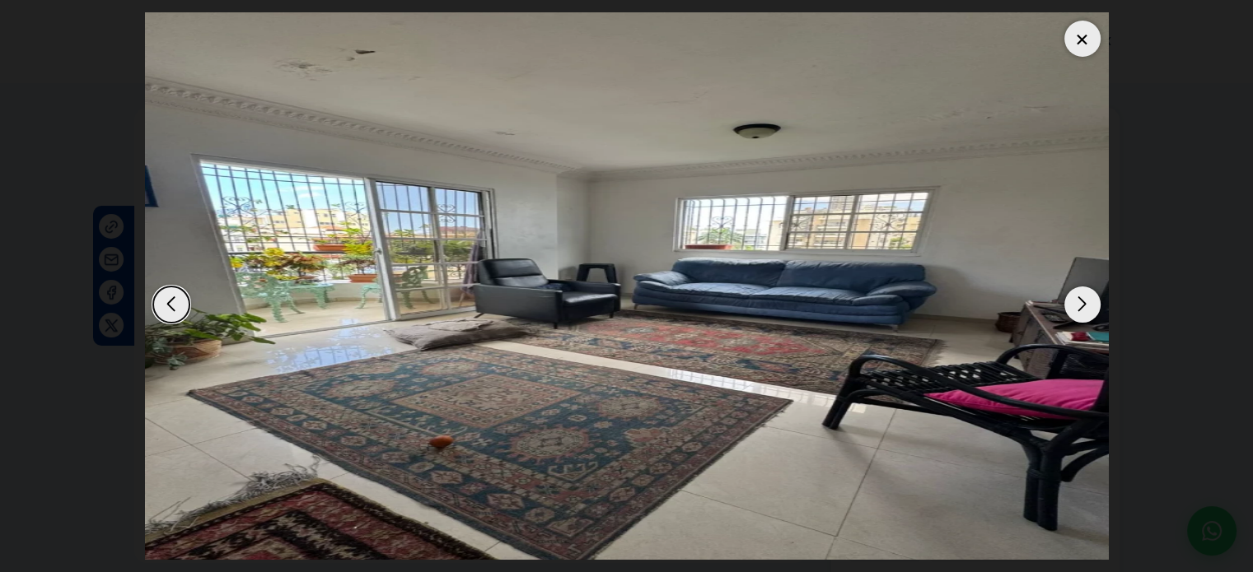
click at [1081, 295] on div "Next slide" at bounding box center [1082, 305] width 36 height 36
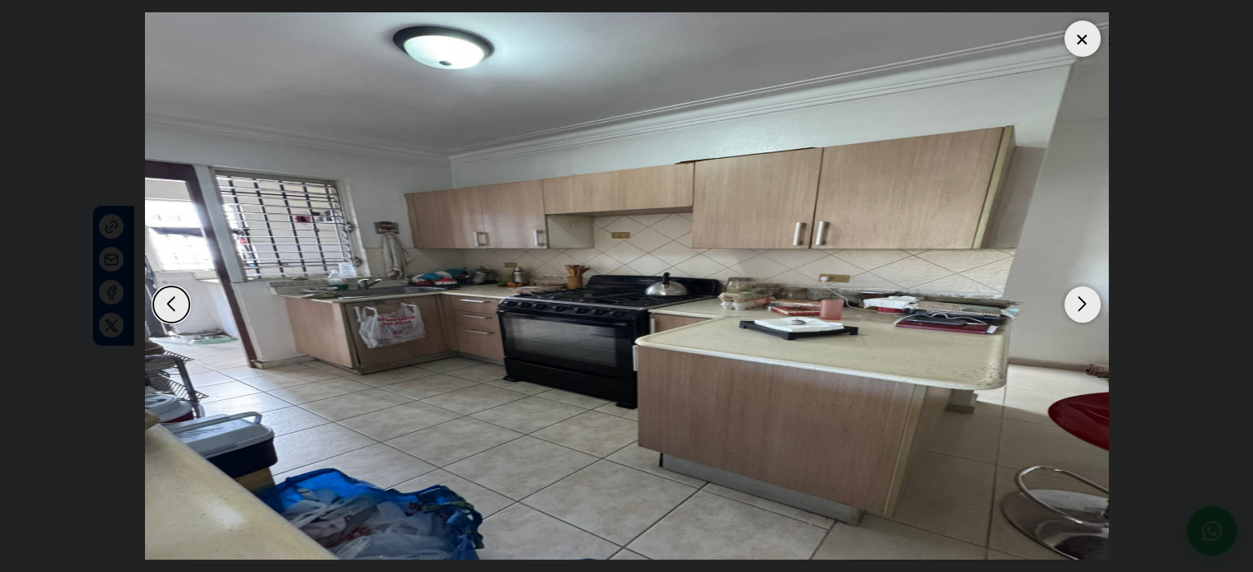
click at [1081, 295] on div "Next slide" at bounding box center [1082, 305] width 36 height 36
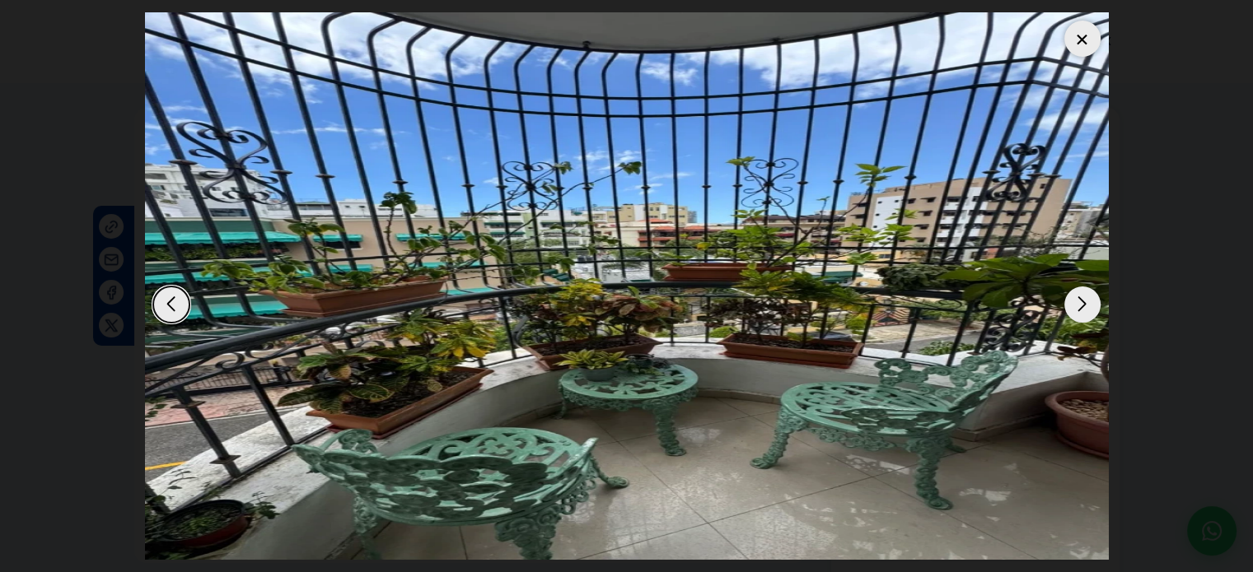
click at [1081, 295] on div "Next slide" at bounding box center [1082, 305] width 36 height 36
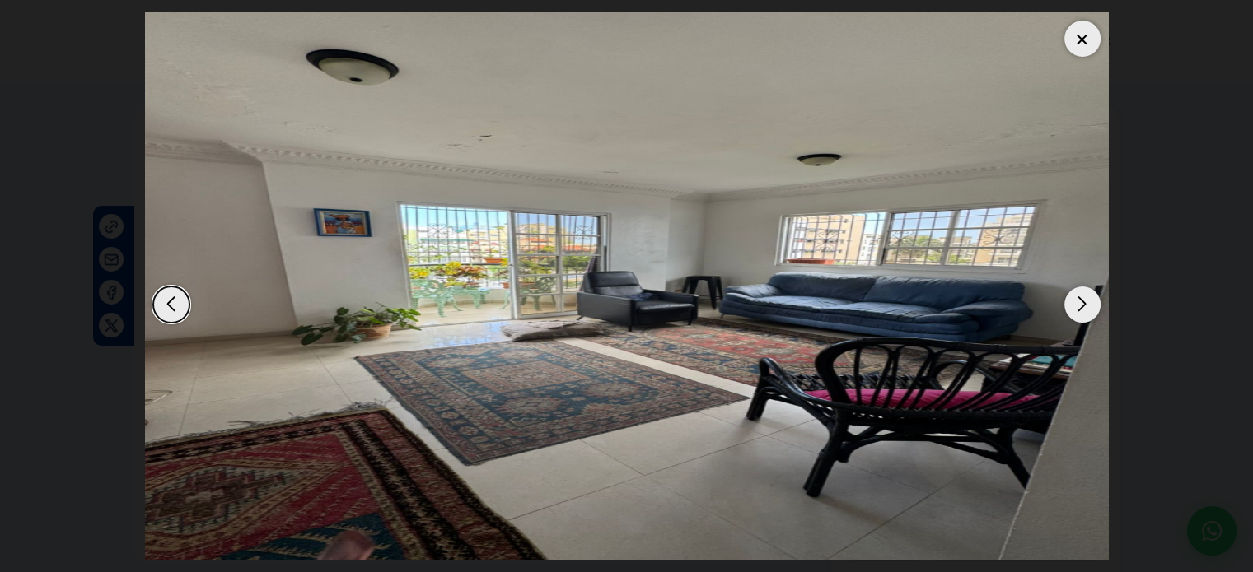
click at [1080, 293] on div "Next slide" at bounding box center [1082, 305] width 36 height 36
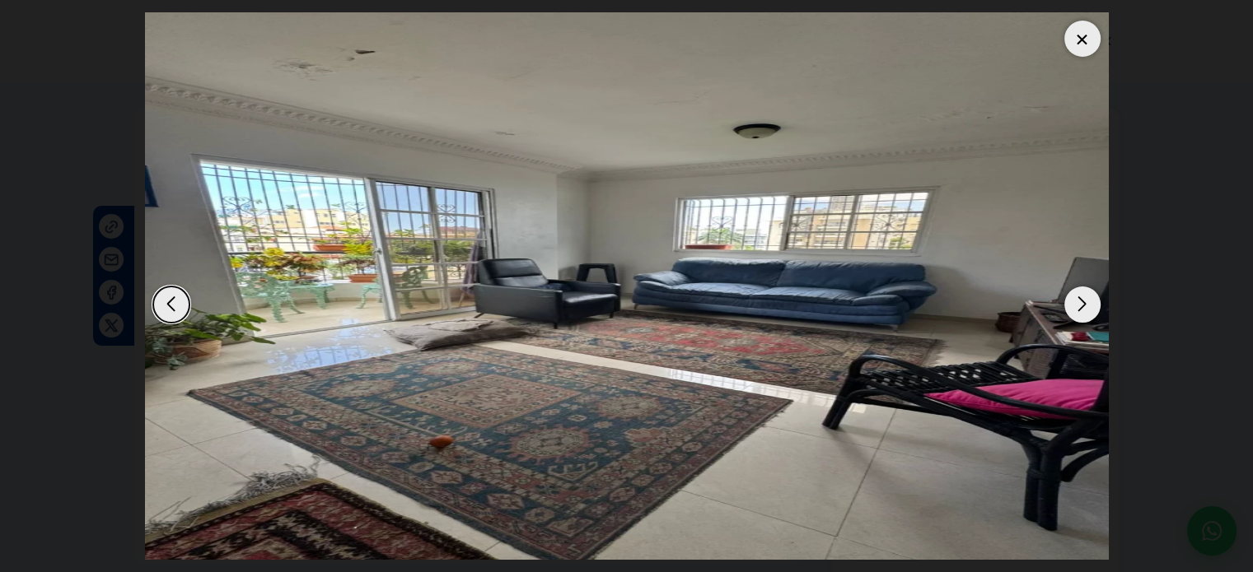
click at [1080, 293] on div "Next slide" at bounding box center [1082, 305] width 36 height 36
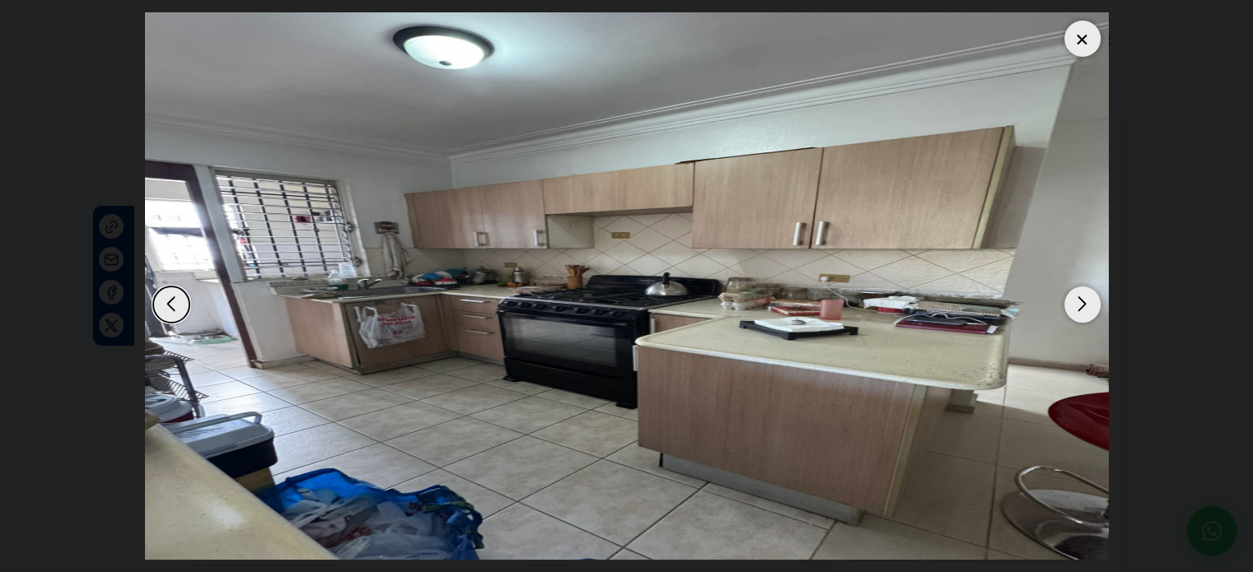
click at [1080, 295] on div "Next slide" at bounding box center [1082, 305] width 36 height 36
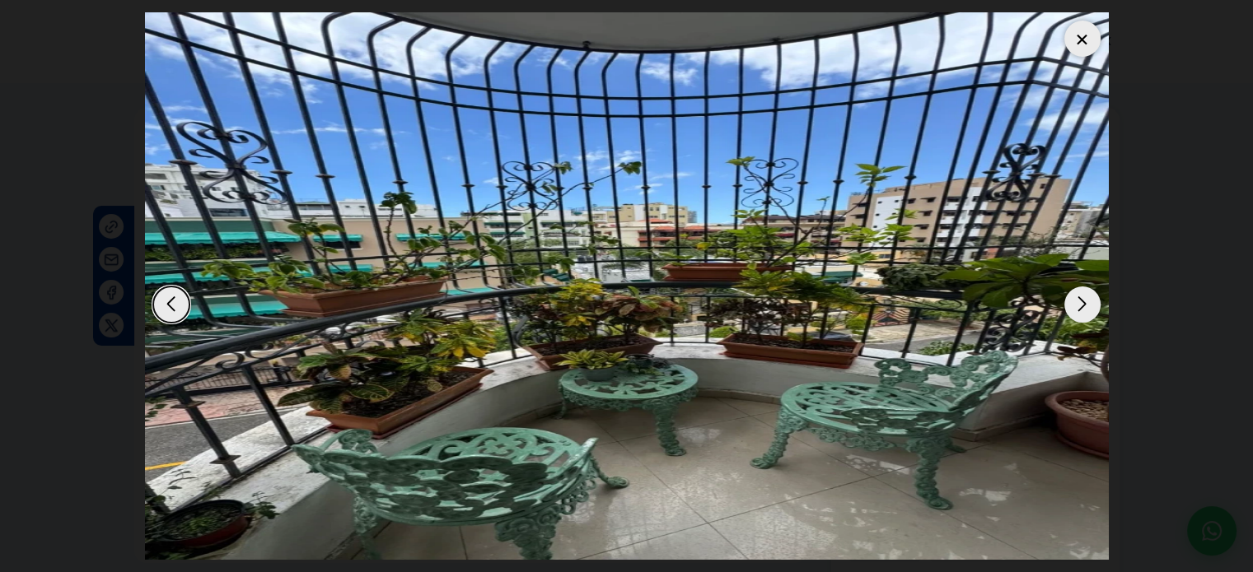
click at [1081, 296] on div "Next slide" at bounding box center [1082, 305] width 36 height 36
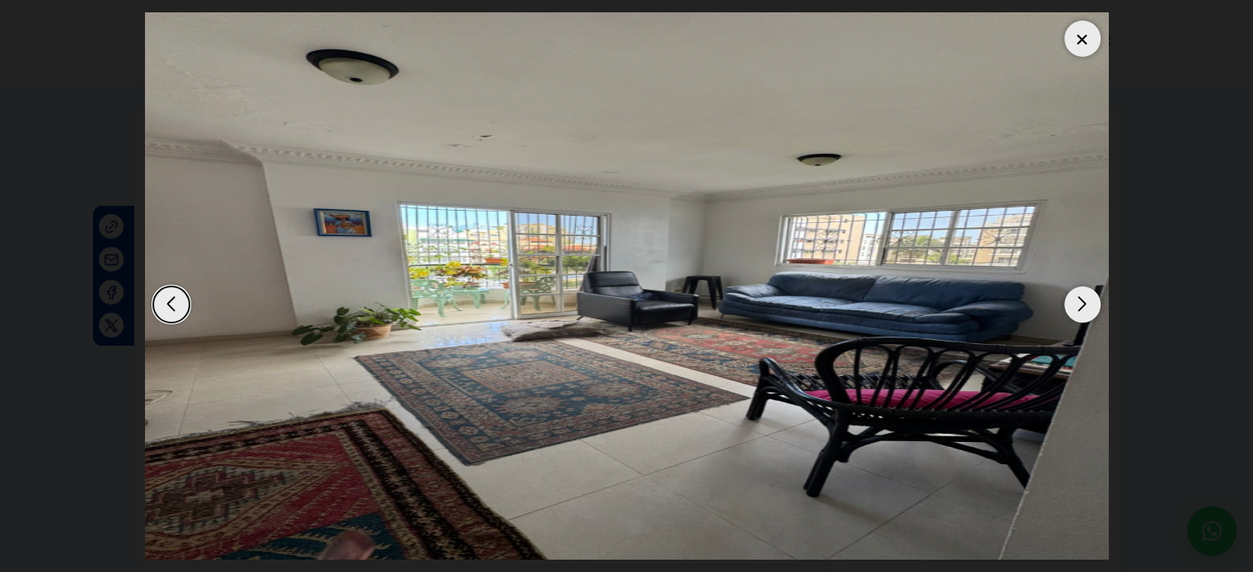
click at [1081, 299] on div "Next slide" at bounding box center [1082, 305] width 36 height 36
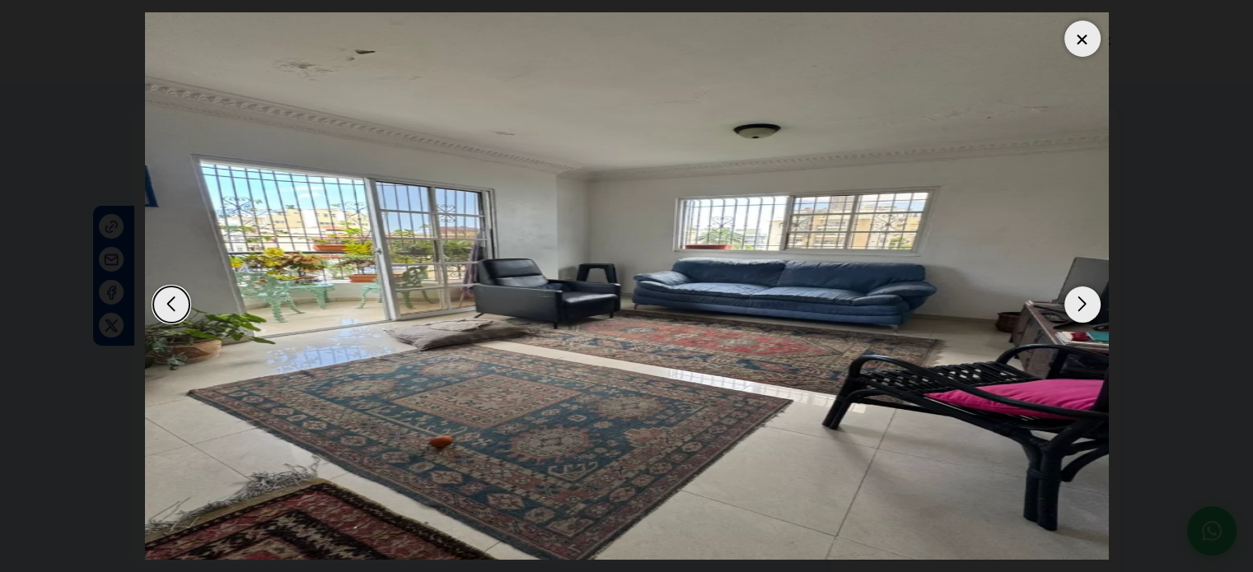
click at [1081, 299] on div "Next slide" at bounding box center [1082, 305] width 36 height 36
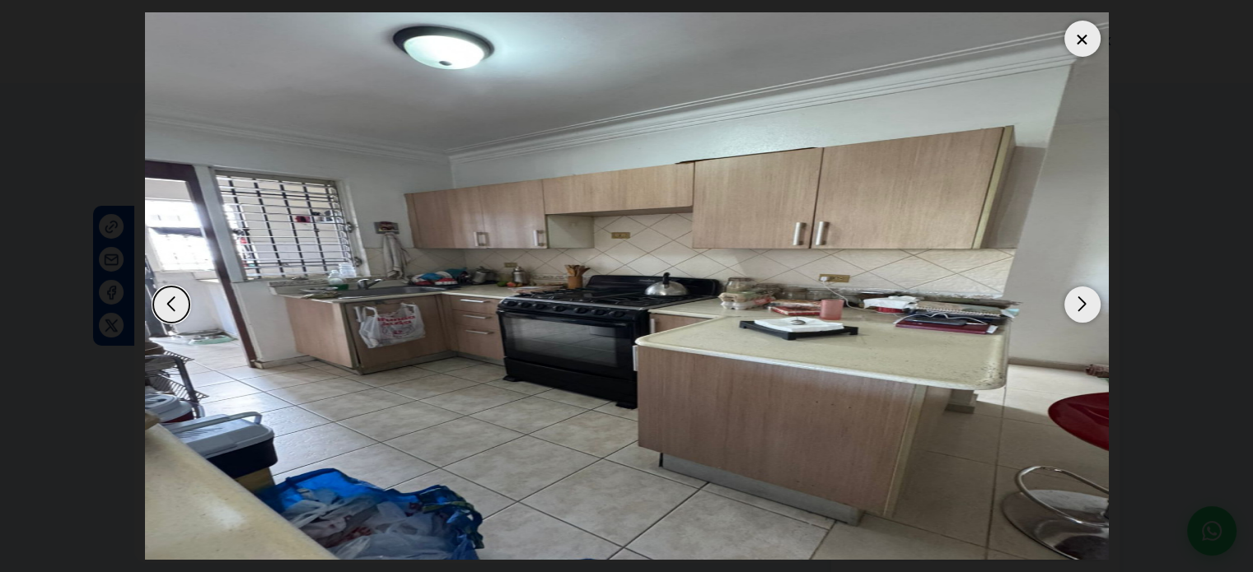
click at [1087, 43] on div at bounding box center [1082, 39] width 36 height 36
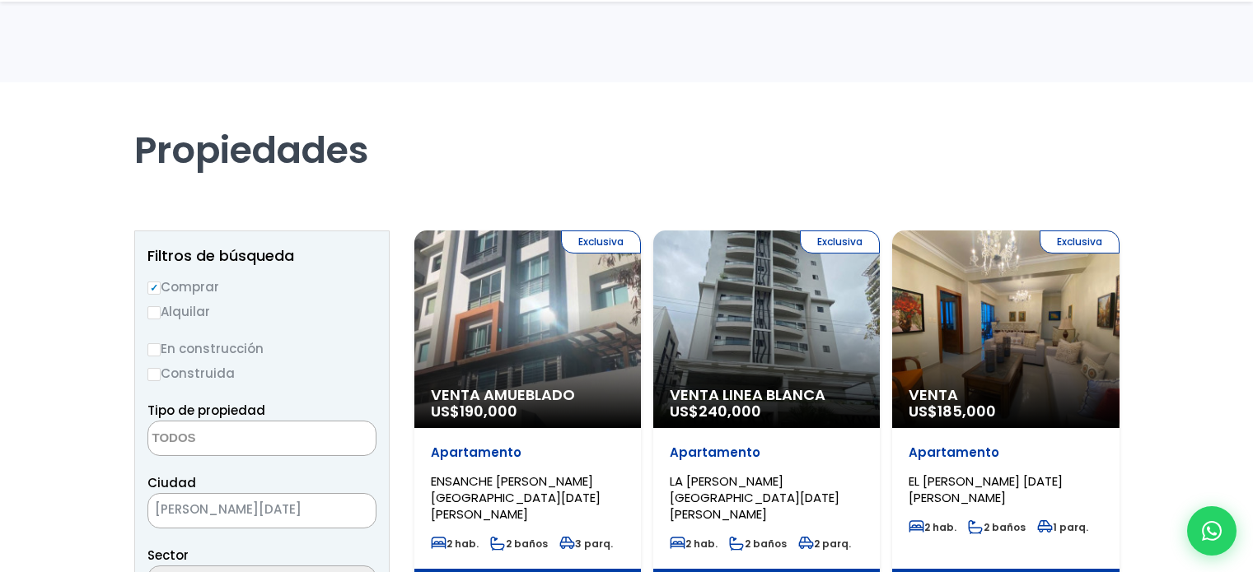
select select
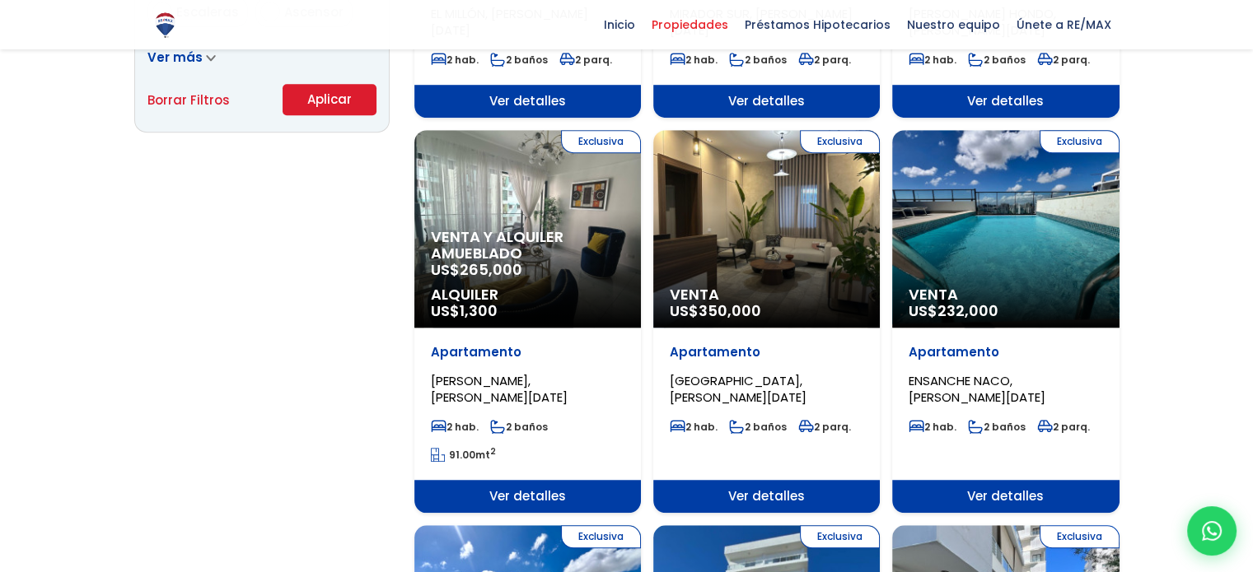
scroll to position [1219, 0]
click at [1217, 362] on div at bounding box center [626, 144] width 1253 height 2563
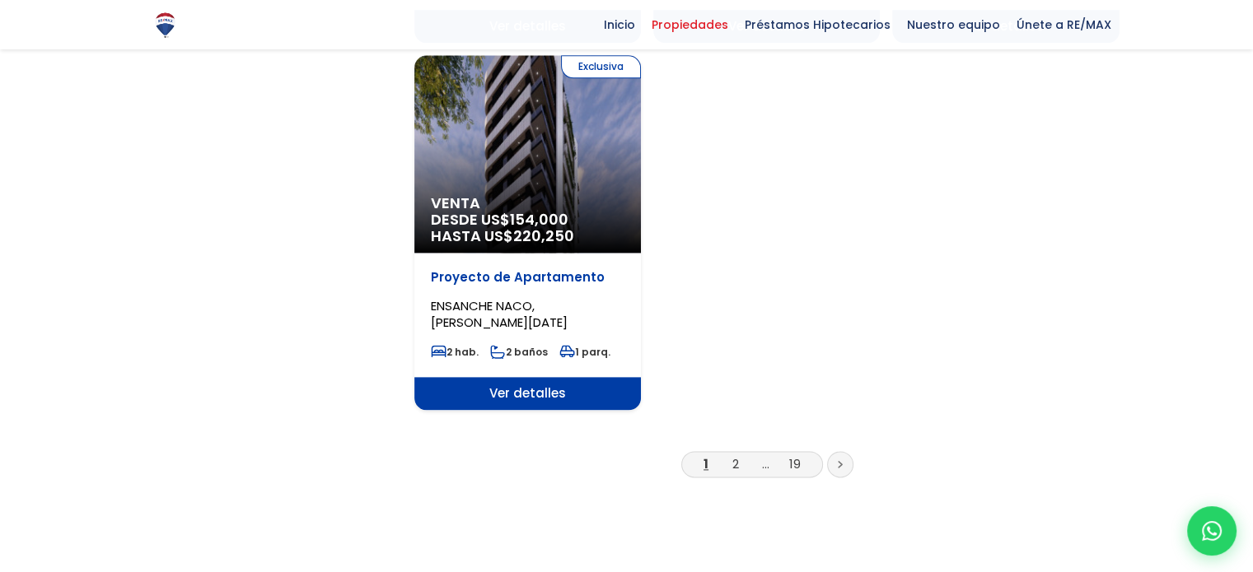
scroll to position [2076, 0]
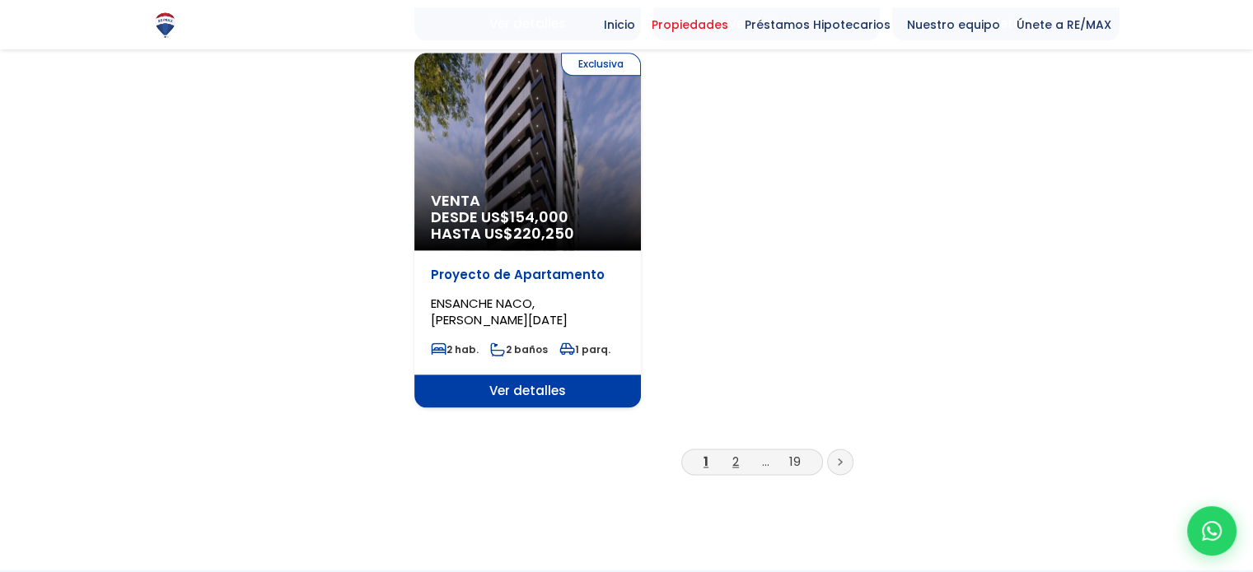
click at [738, 453] on link "2" at bounding box center [735, 461] width 7 height 17
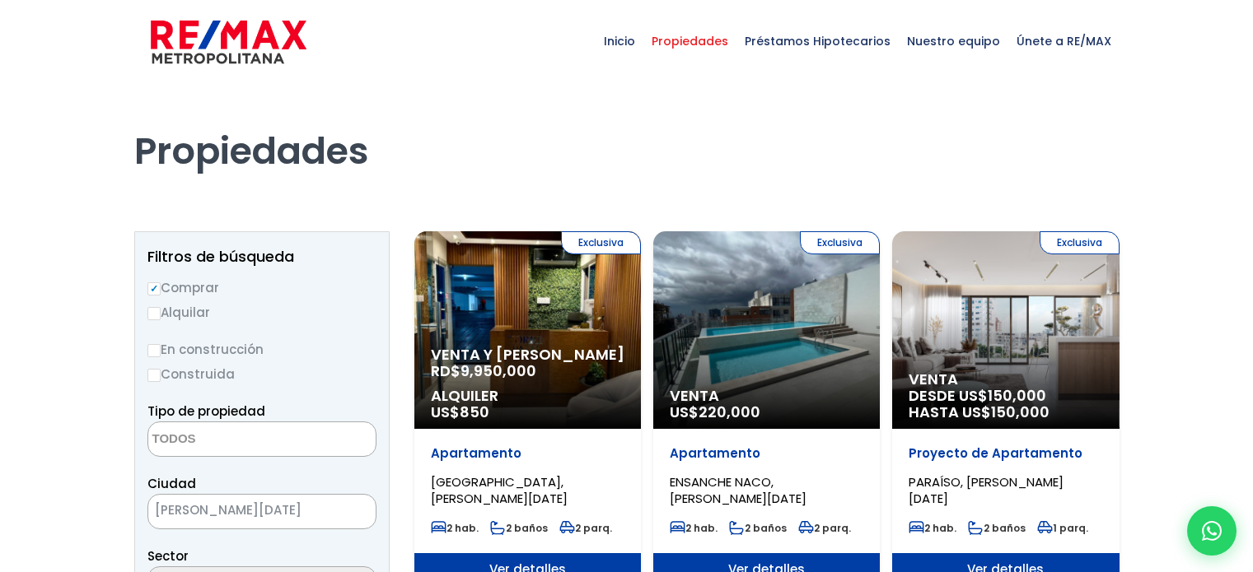
select select
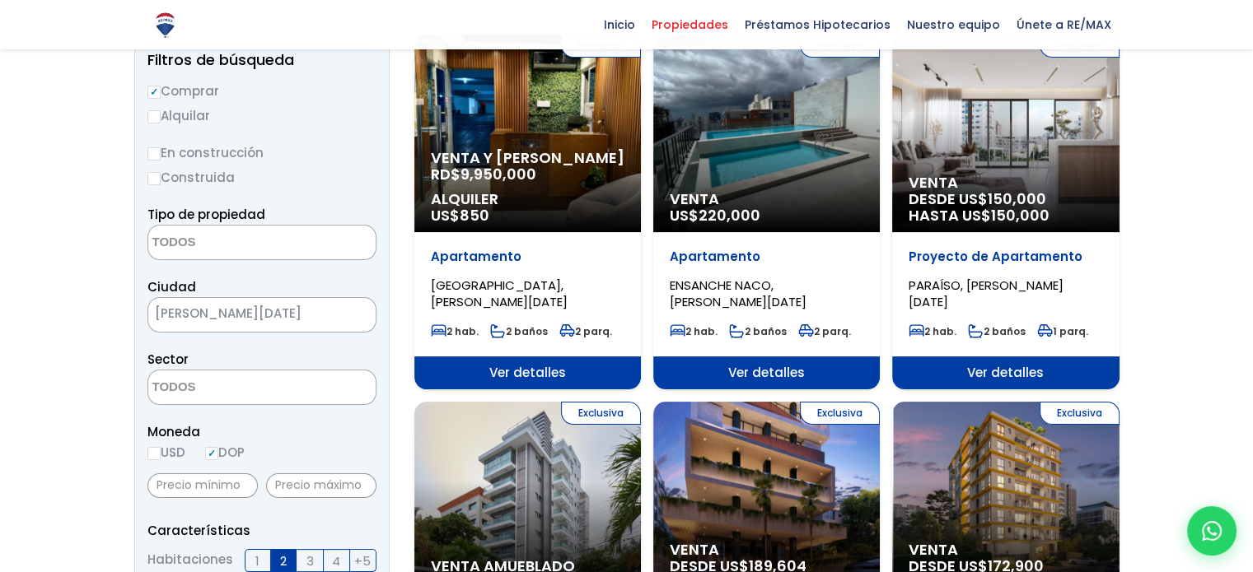
scroll to position [198, 0]
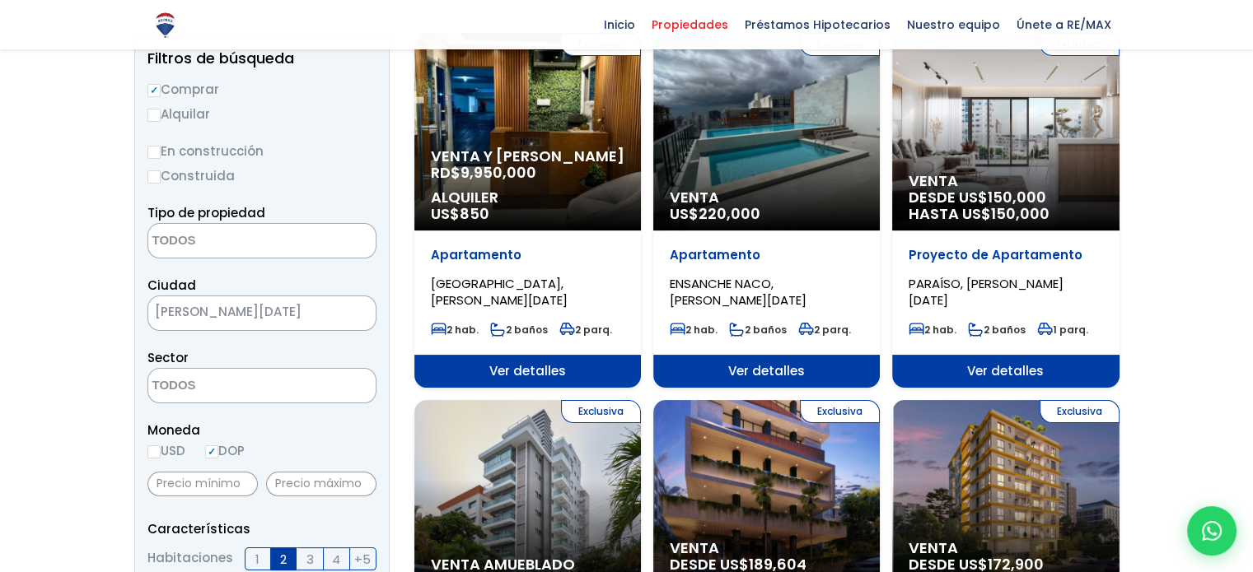
click at [540, 367] on span "Ver detalles" at bounding box center [527, 371] width 227 height 33
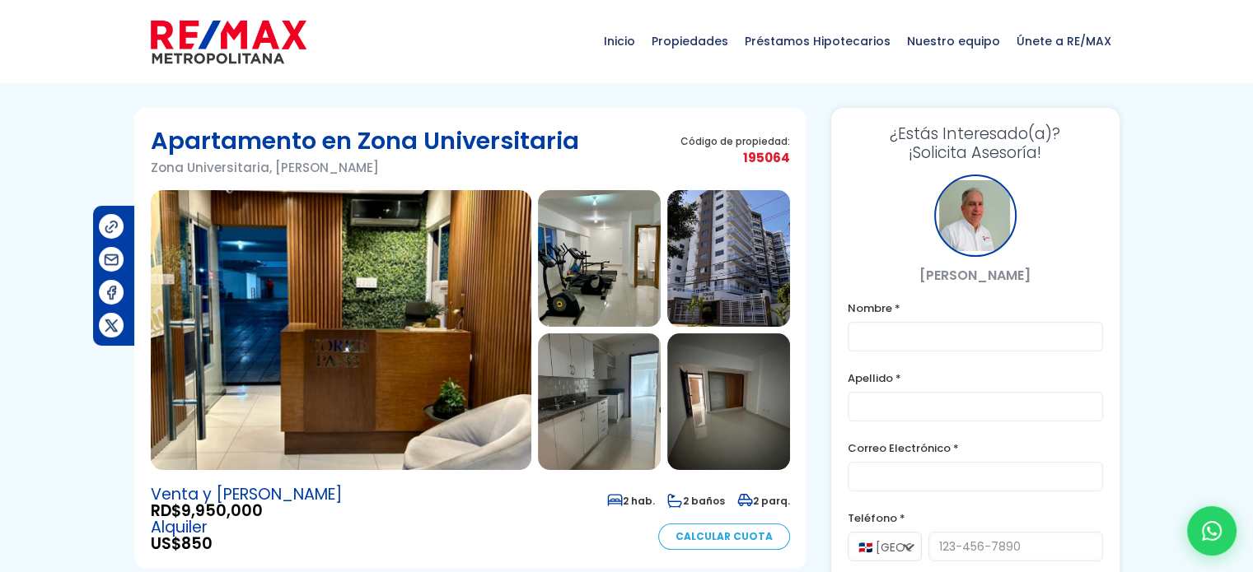
click at [725, 273] on img at bounding box center [728, 258] width 123 height 137
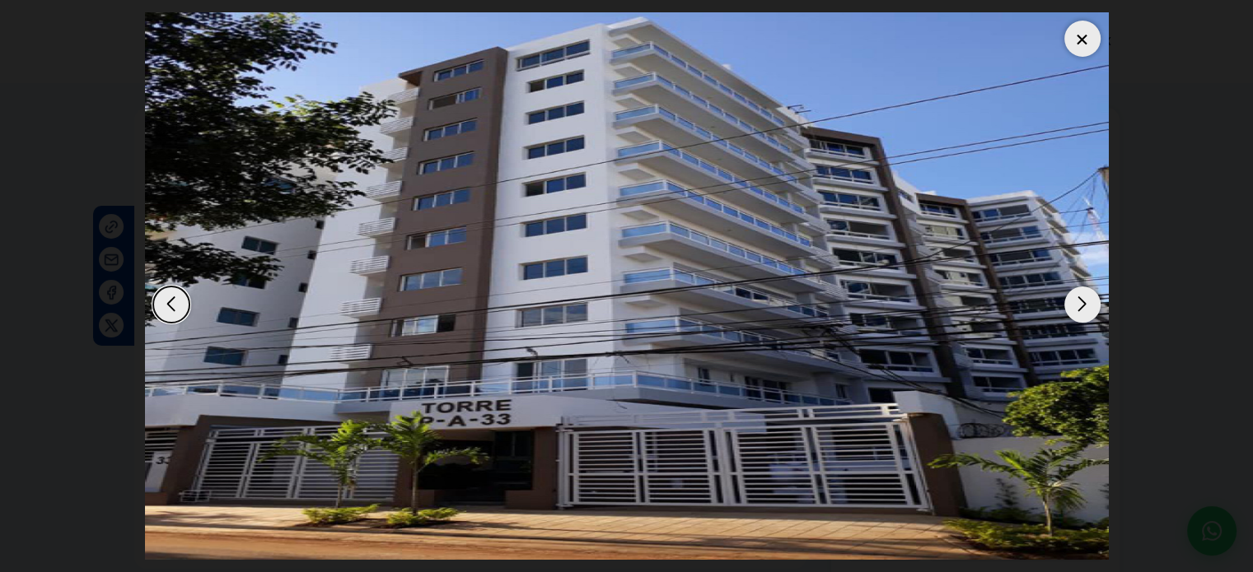
click at [1084, 307] on div "Next slide" at bounding box center [1082, 305] width 36 height 36
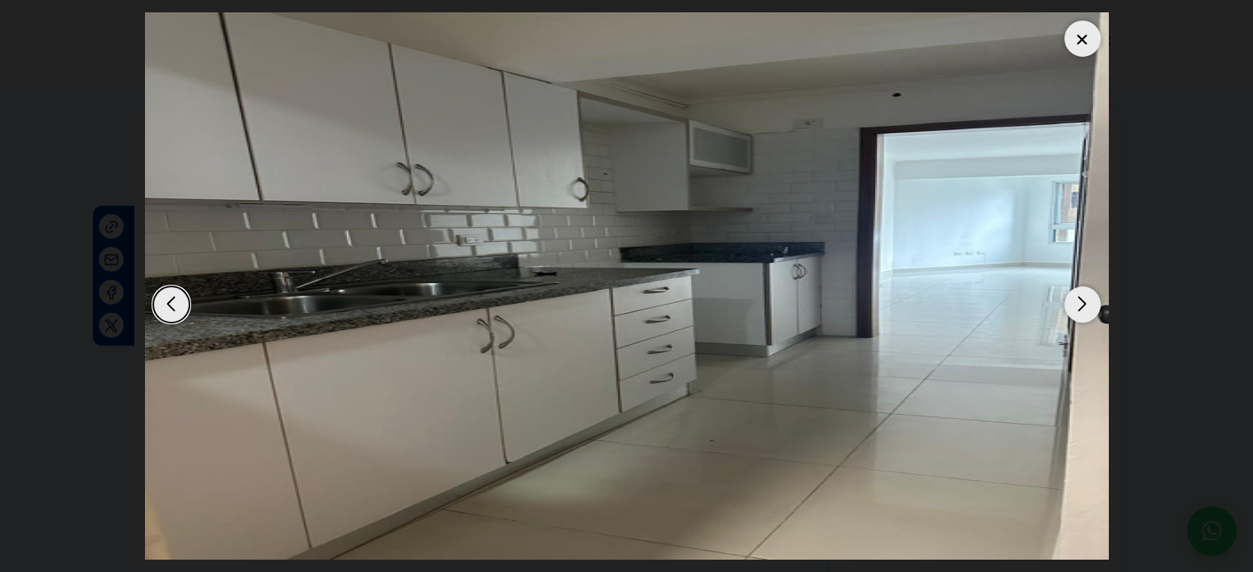
click at [1084, 307] on div "Next slide" at bounding box center [1082, 305] width 36 height 36
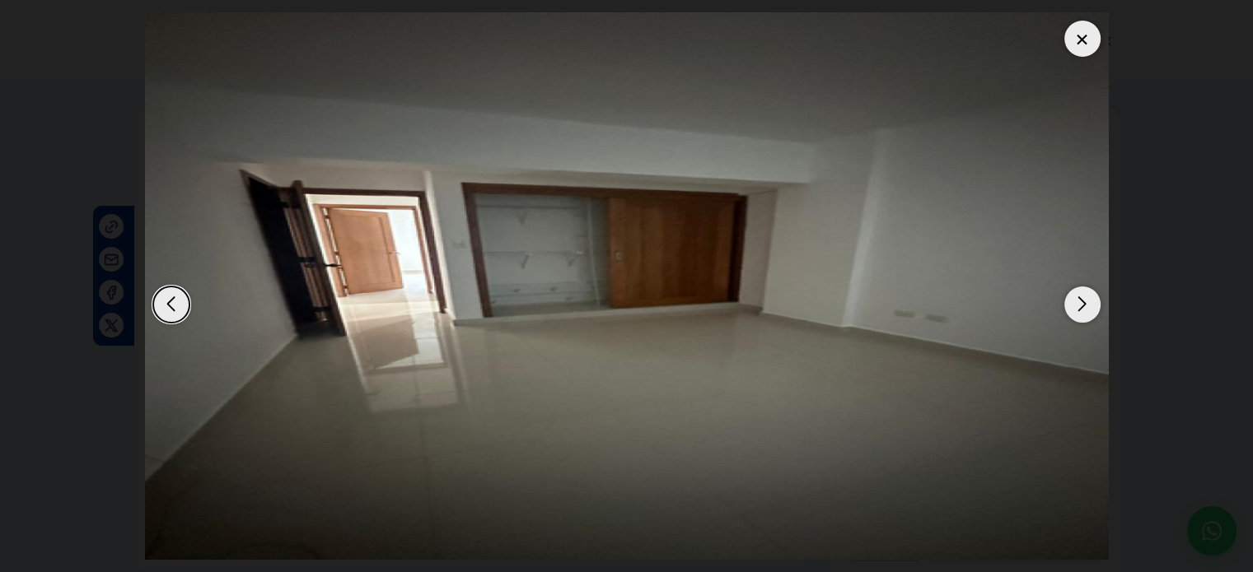
click at [1084, 307] on div "Next slide" at bounding box center [1082, 305] width 36 height 36
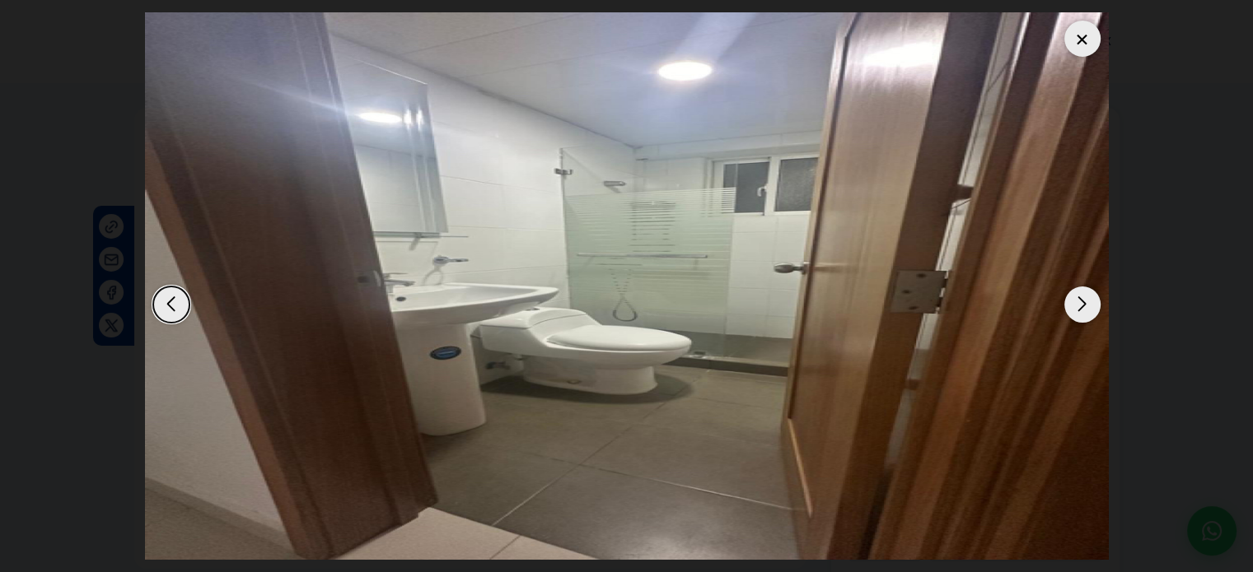
click at [1084, 307] on div "Next slide" at bounding box center [1082, 305] width 36 height 36
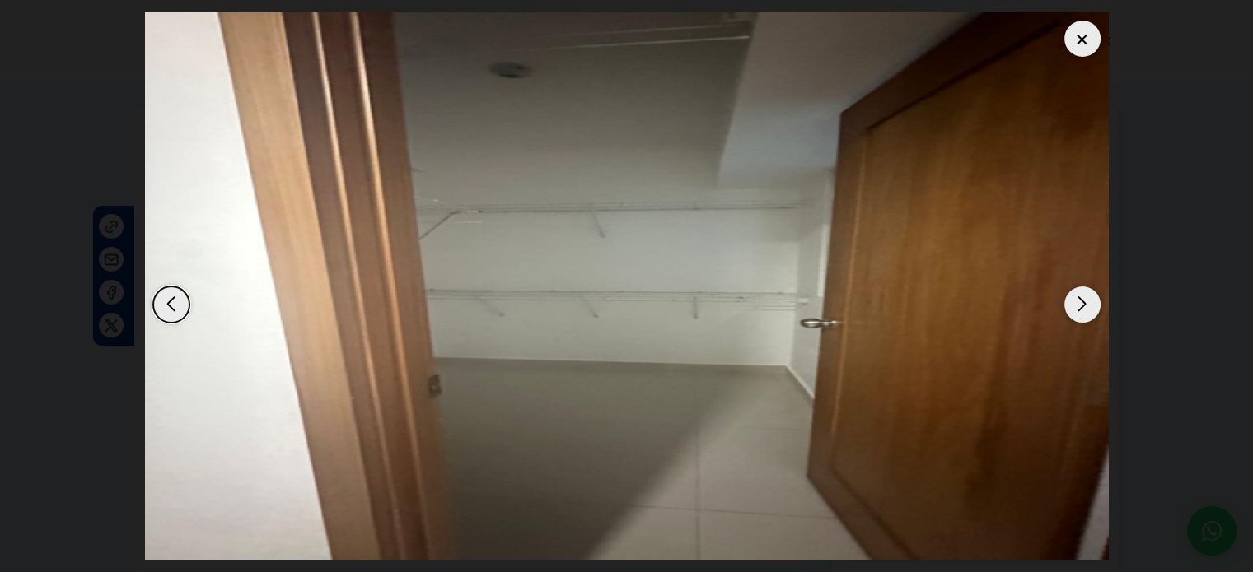
click at [1084, 307] on div "Next slide" at bounding box center [1082, 305] width 36 height 36
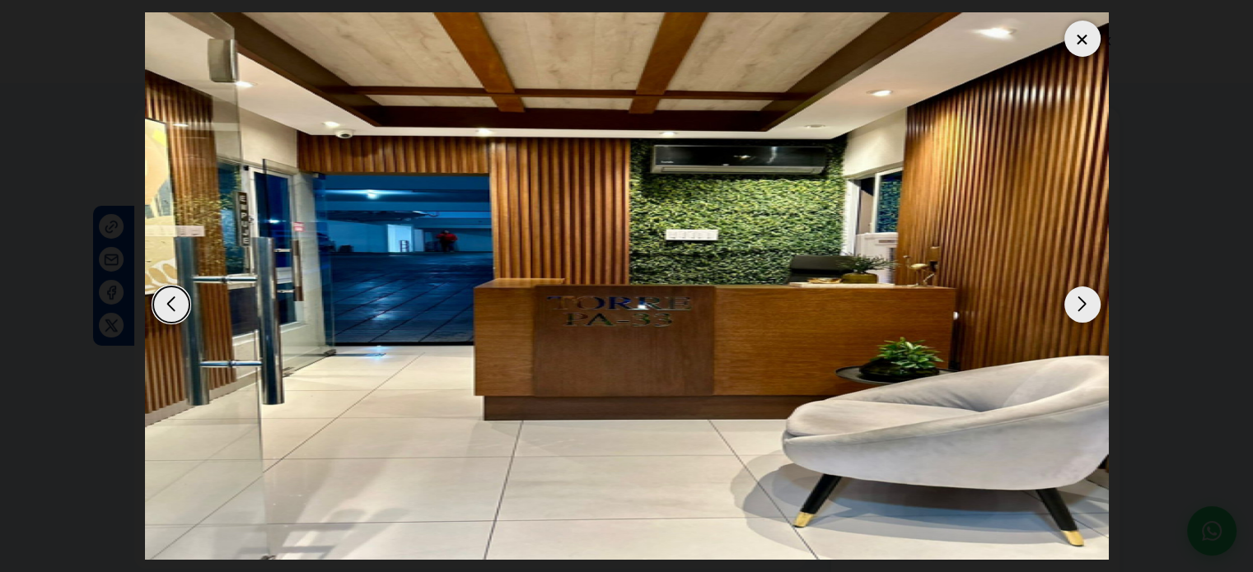
click at [1084, 307] on div "Next slide" at bounding box center [1082, 305] width 36 height 36
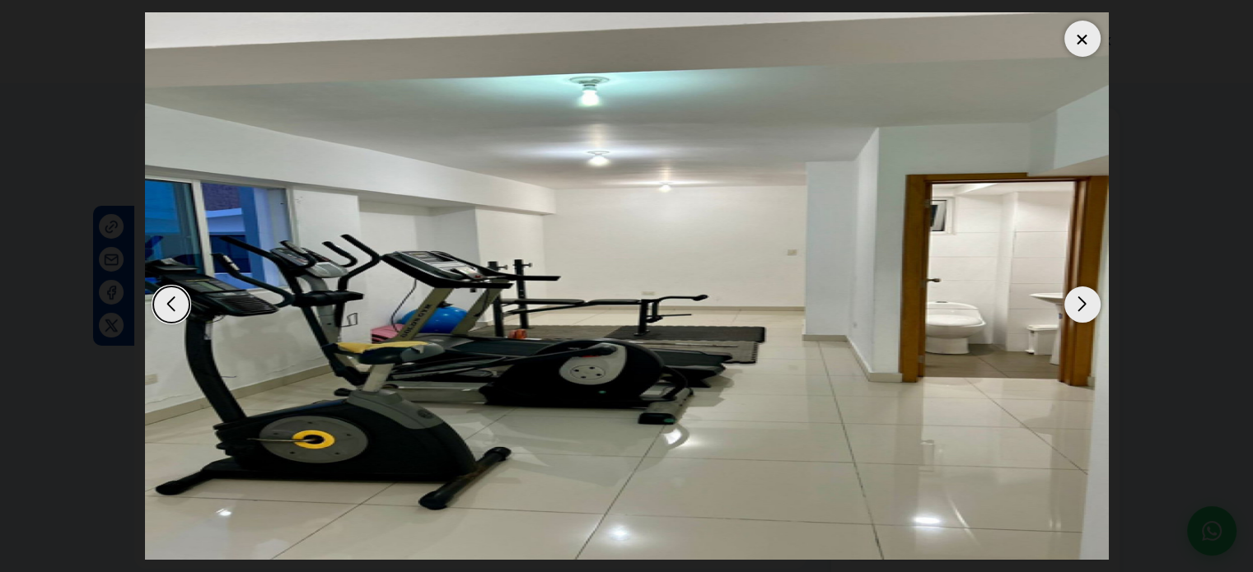
click at [1084, 307] on div "Next slide" at bounding box center [1082, 305] width 36 height 36
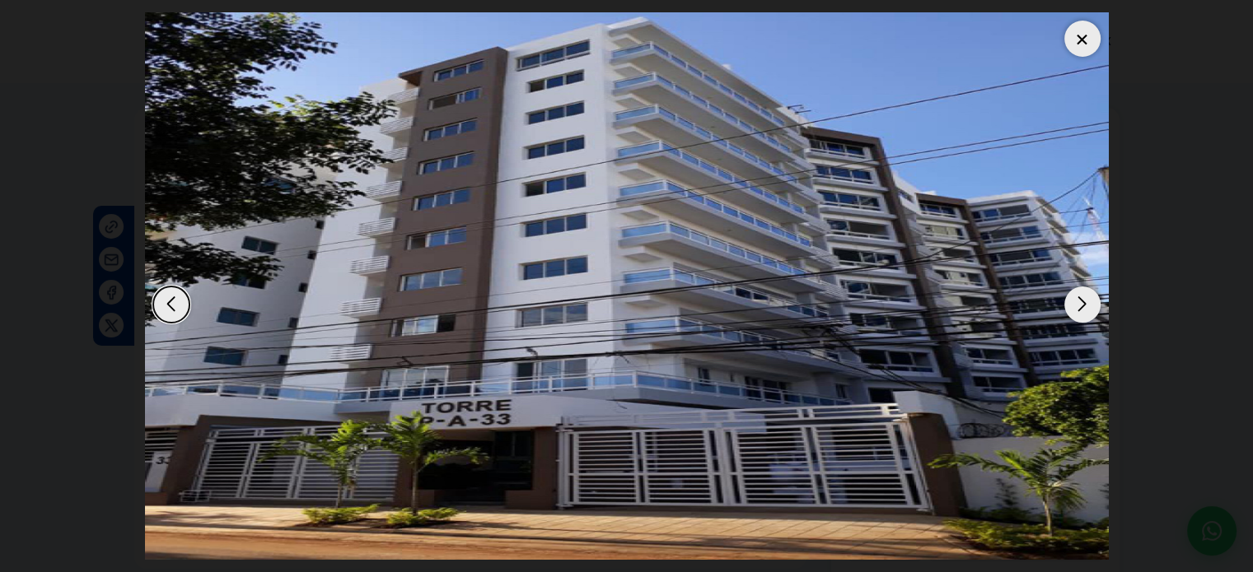
click at [1082, 32] on div at bounding box center [1082, 39] width 36 height 36
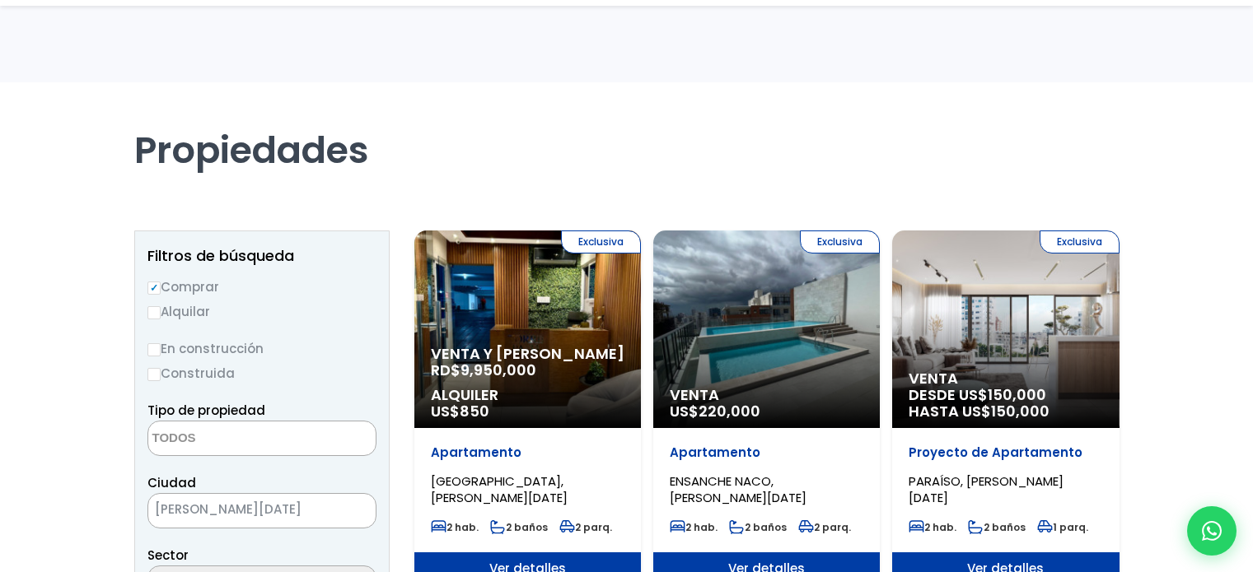
select select
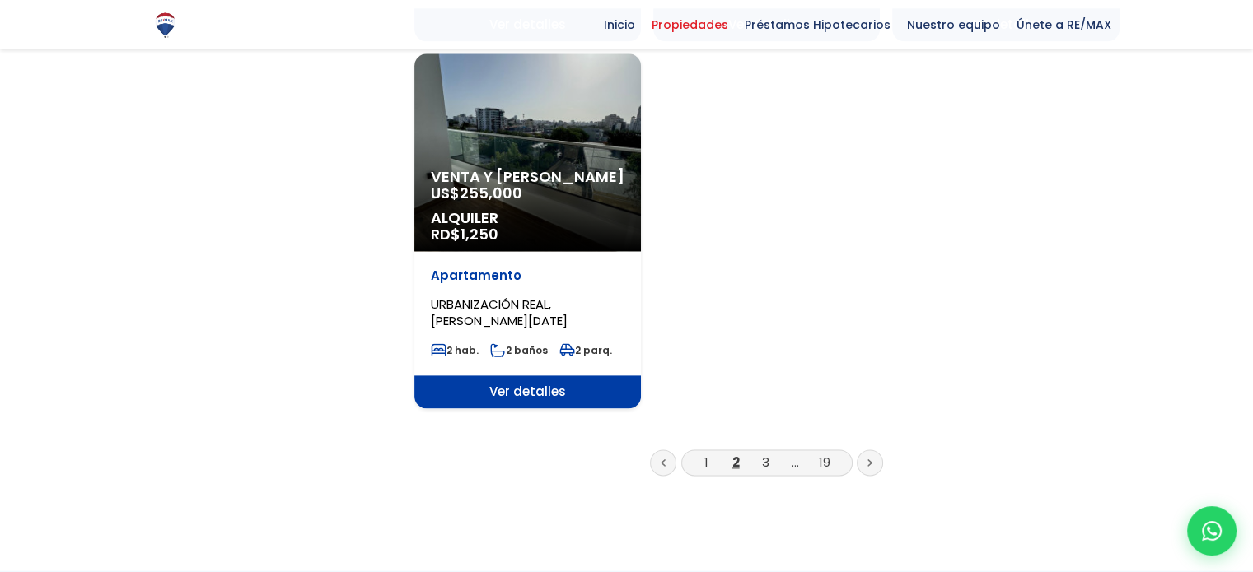
scroll to position [2142, 0]
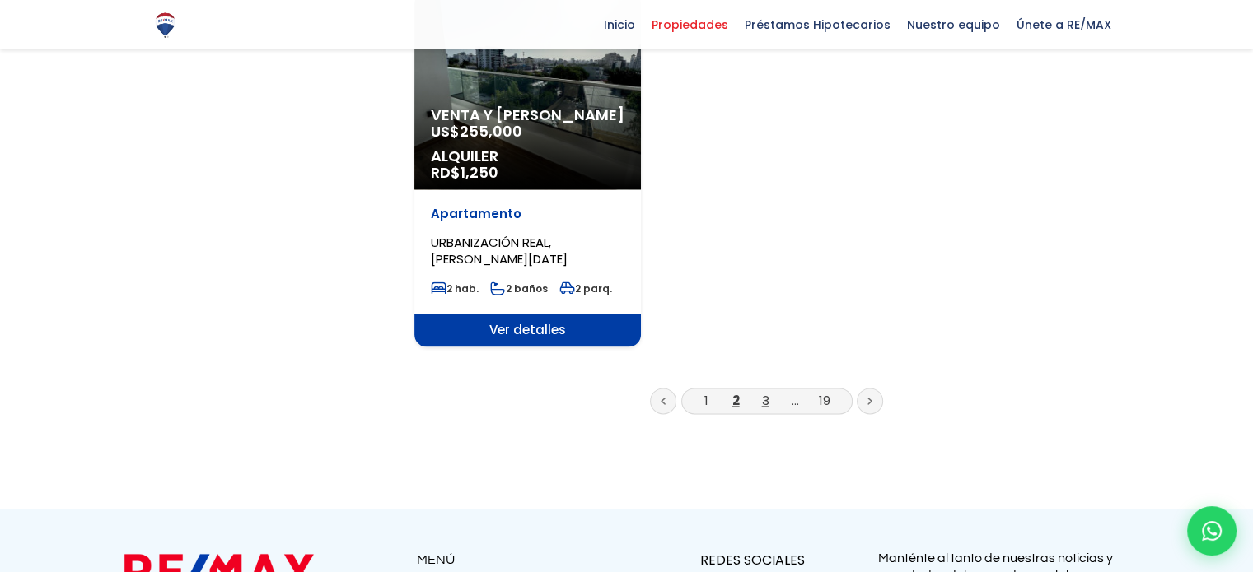
click at [766, 392] on link "3" at bounding box center [765, 400] width 7 height 17
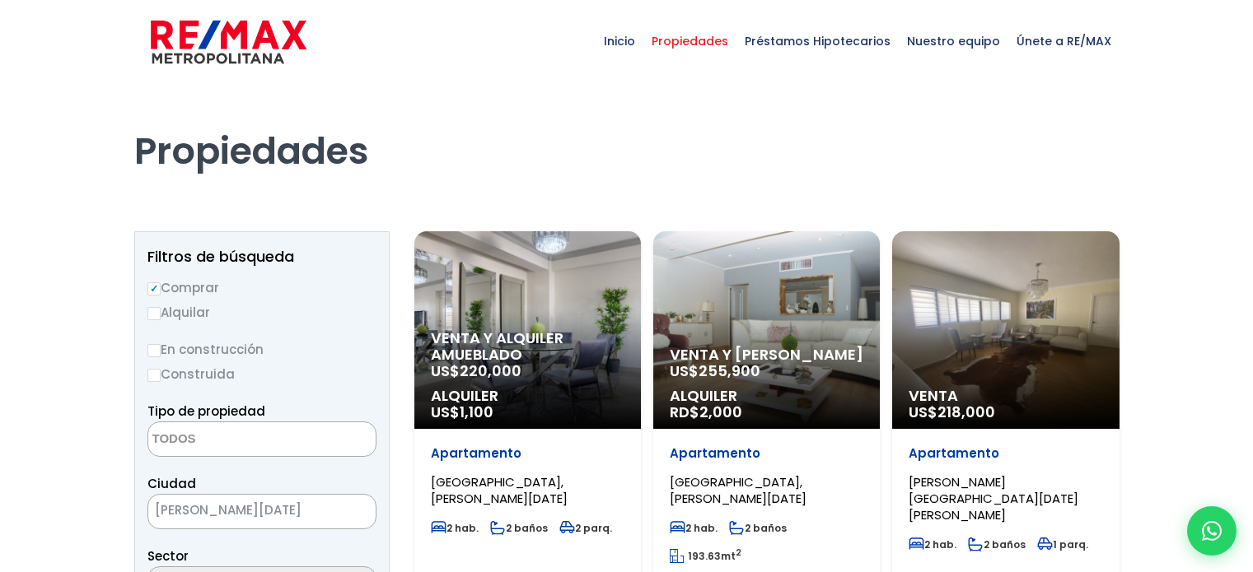
select select
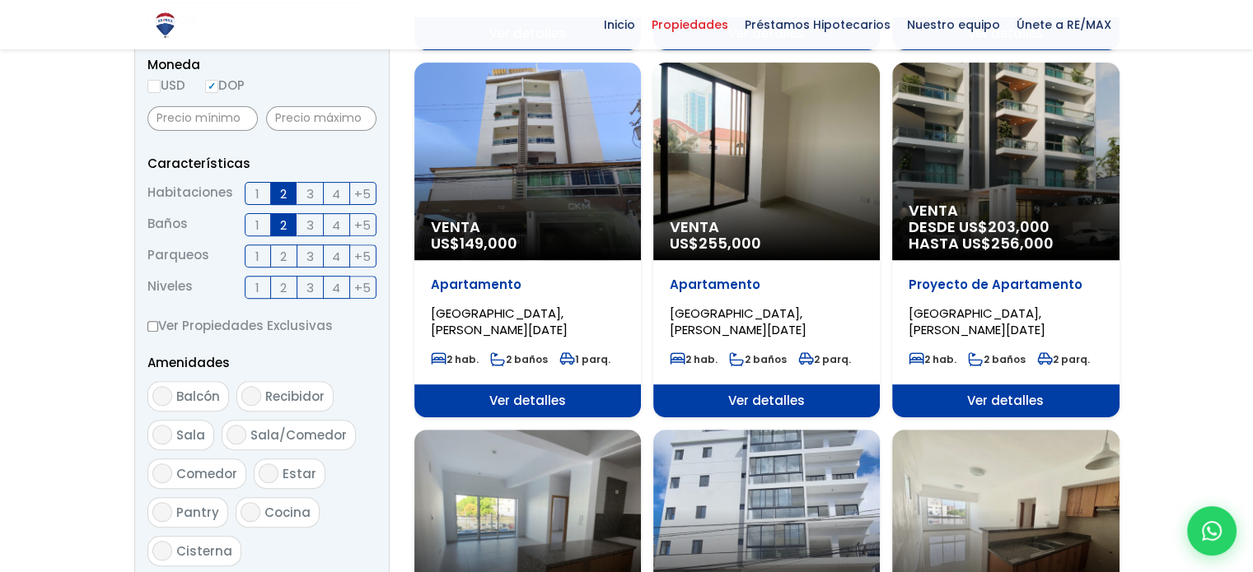
scroll to position [560, 0]
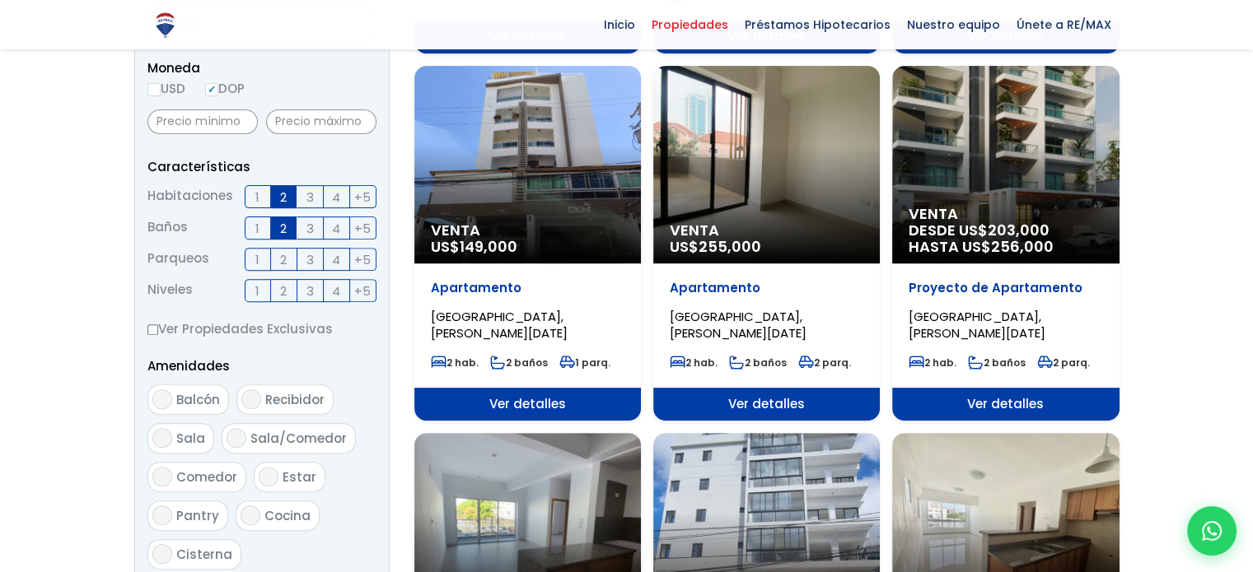
click at [526, 54] on span "Ver detalles" at bounding box center [527, 37] width 227 height 33
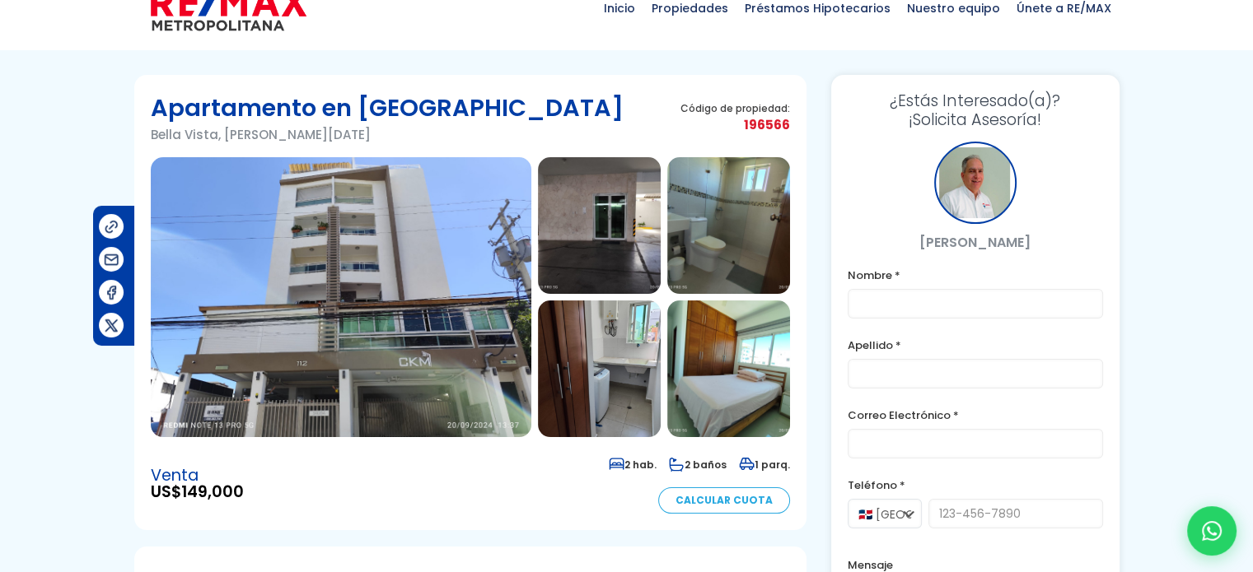
scroll to position [66, 0]
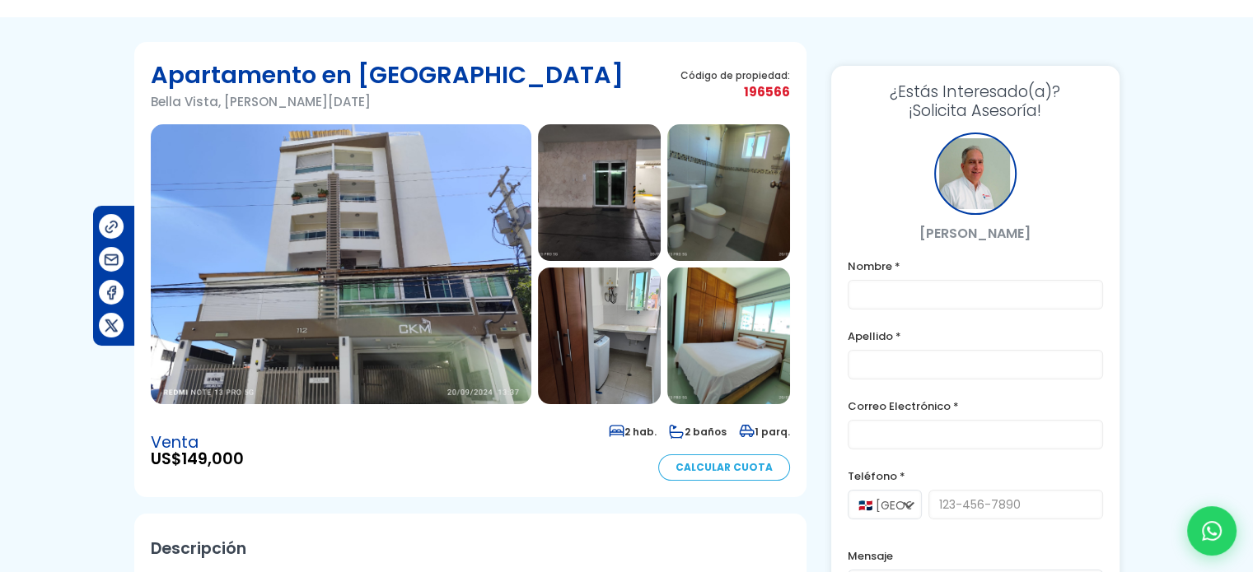
drag, startPoint x: 596, startPoint y: 178, endPoint x: 577, endPoint y: 169, distance: 20.3
click at [577, 169] on img at bounding box center [599, 192] width 123 height 137
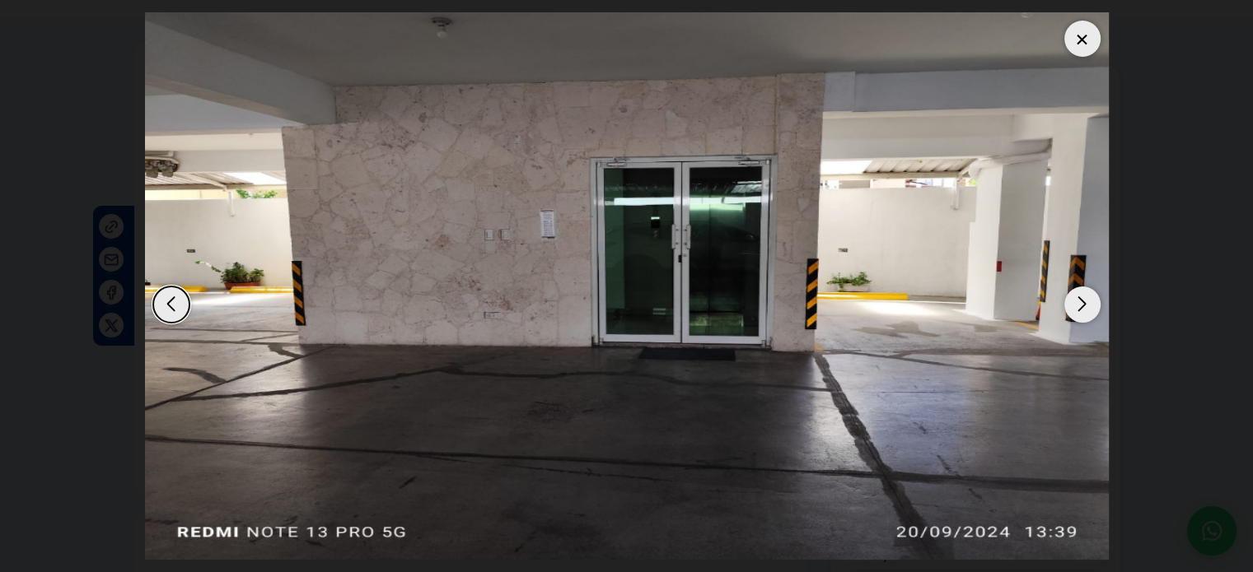
click at [1083, 297] on div "Next slide" at bounding box center [1082, 305] width 36 height 36
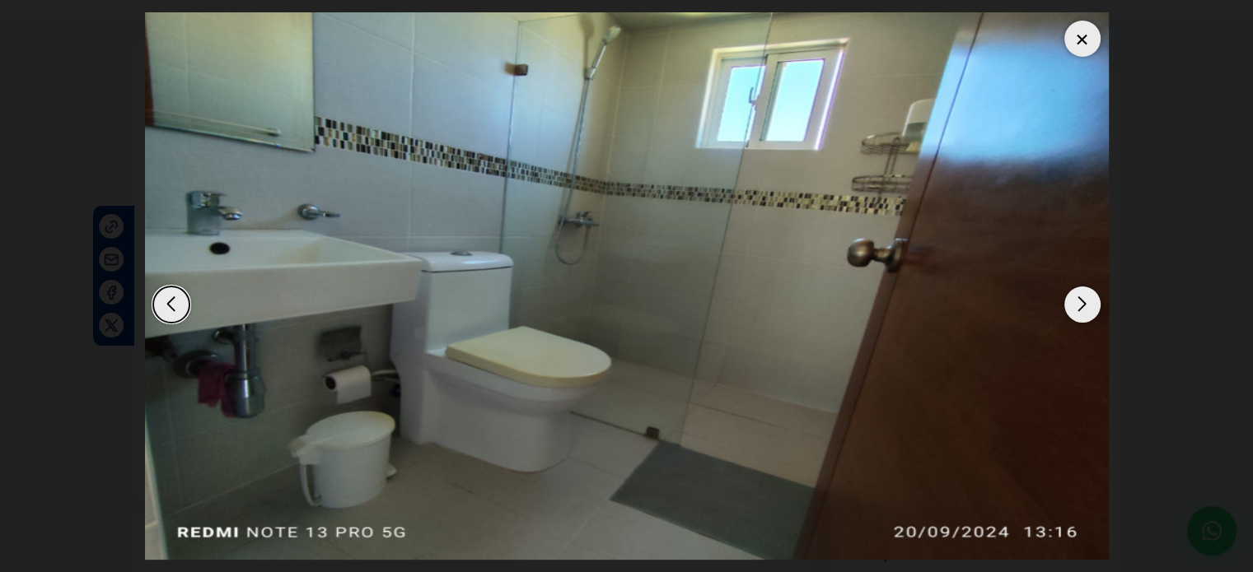
click at [1083, 297] on div "Next slide" at bounding box center [1082, 305] width 36 height 36
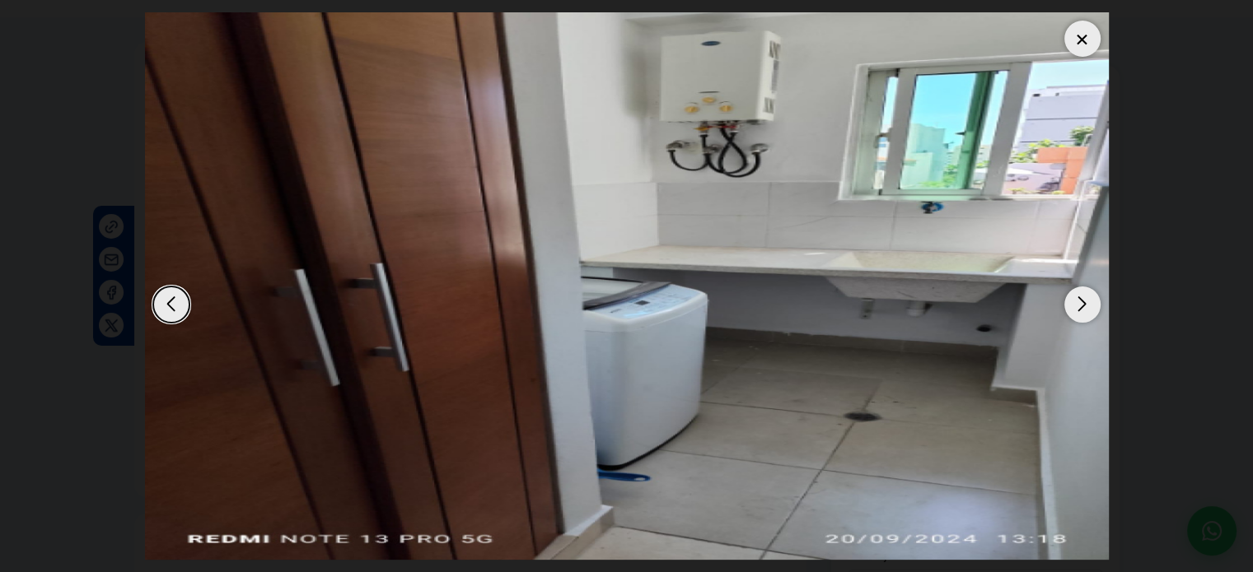
click at [1083, 297] on div "Next slide" at bounding box center [1082, 305] width 36 height 36
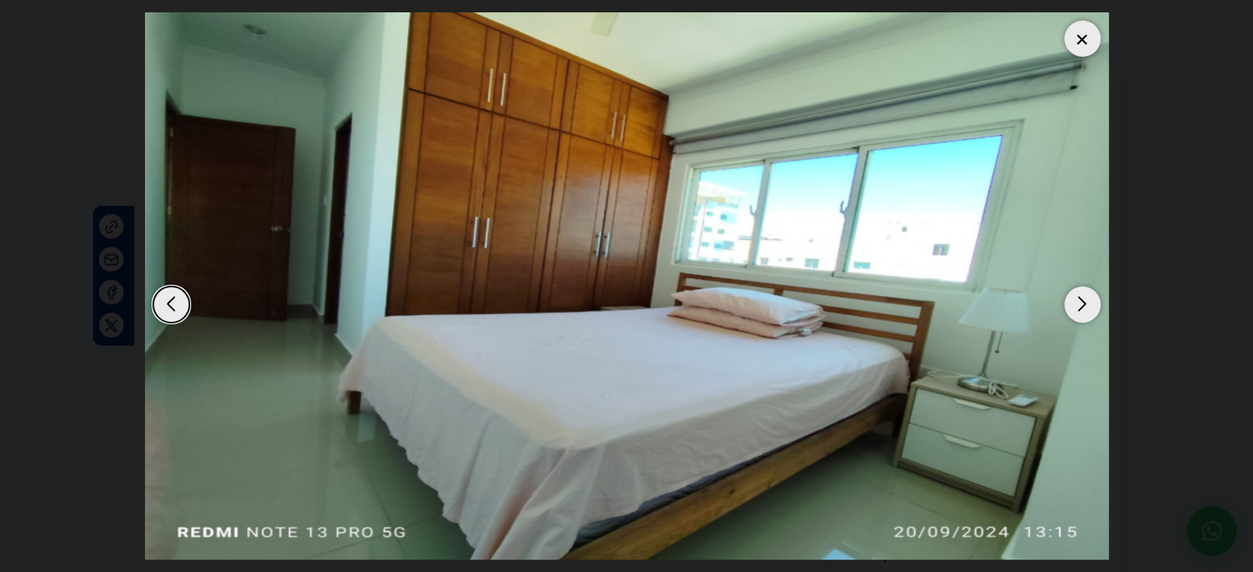
click at [1083, 297] on div "Next slide" at bounding box center [1082, 305] width 36 height 36
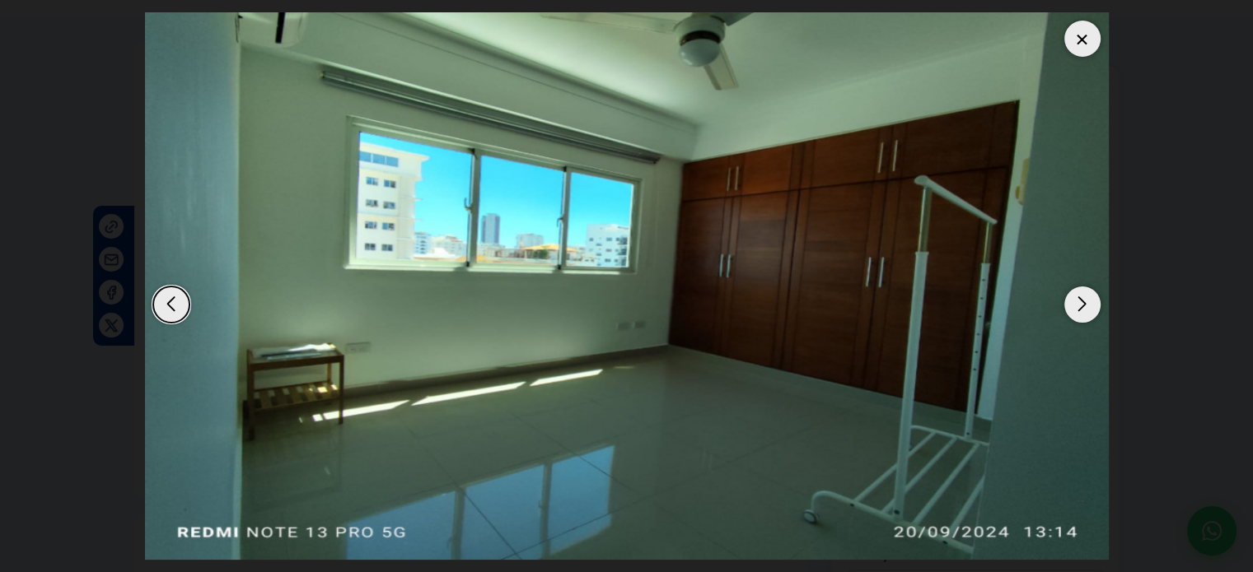
click at [1083, 297] on div "Next slide" at bounding box center [1082, 305] width 36 height 36
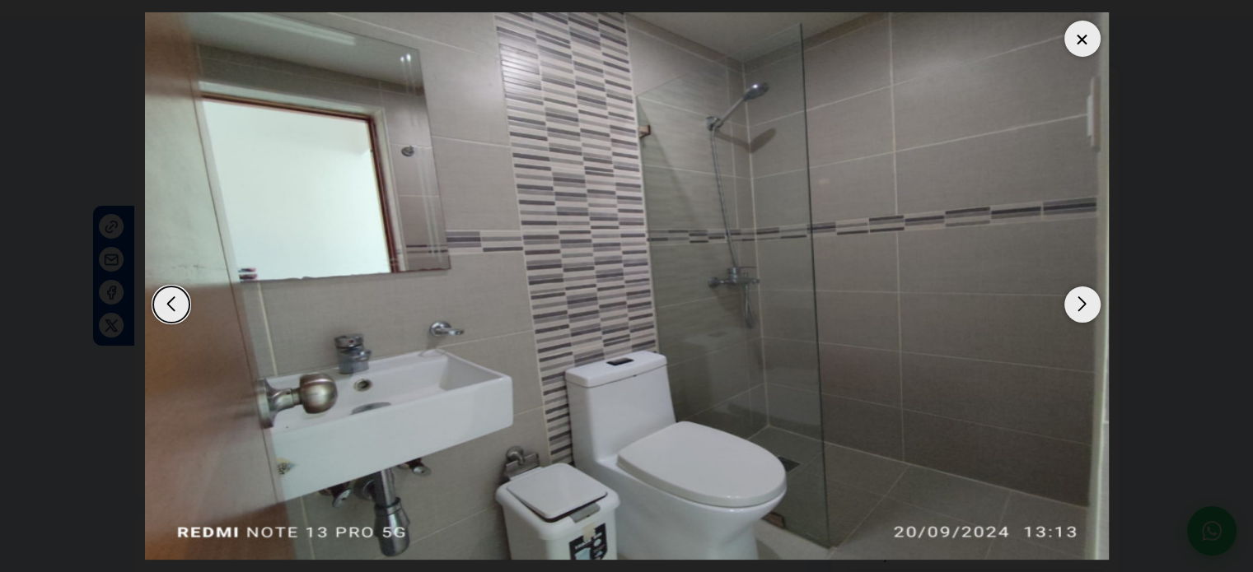
click at [1083, 297] on div "Next slide" at bounding box center [1082, 305] width 36 height 36
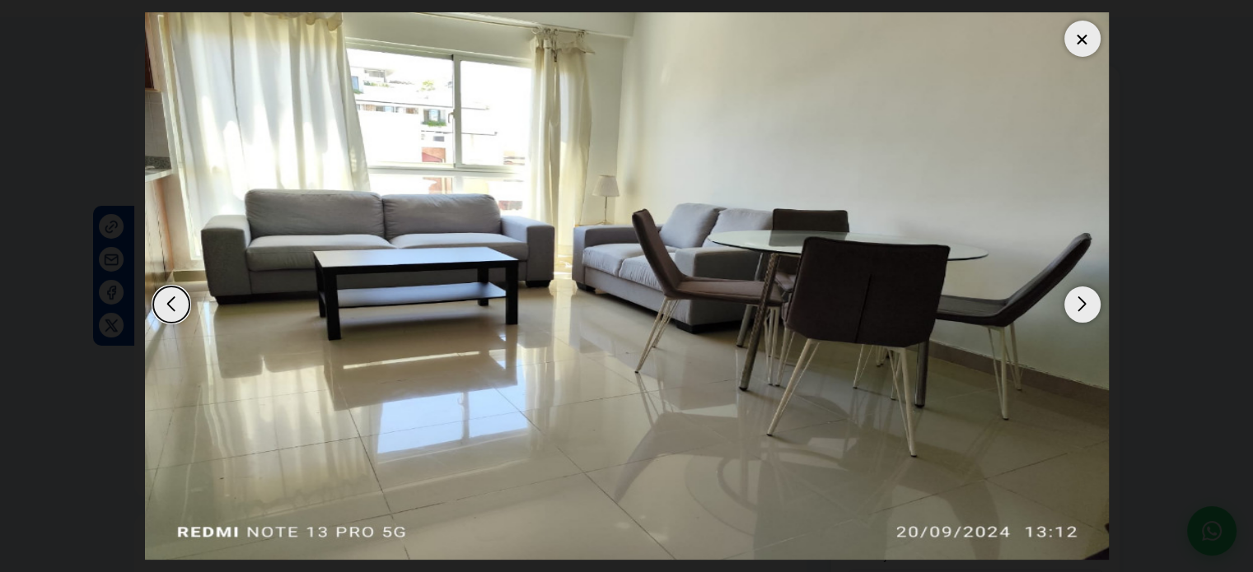
click at [1072, 44] on div at bounding box center [1082, 39] width 36 height 36
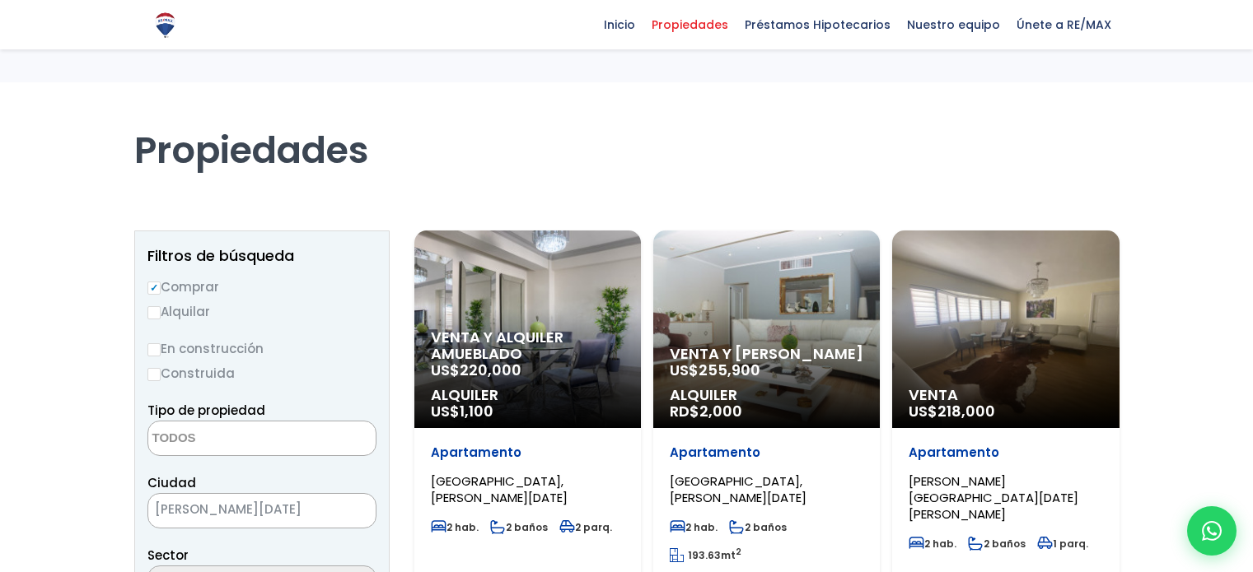
select select
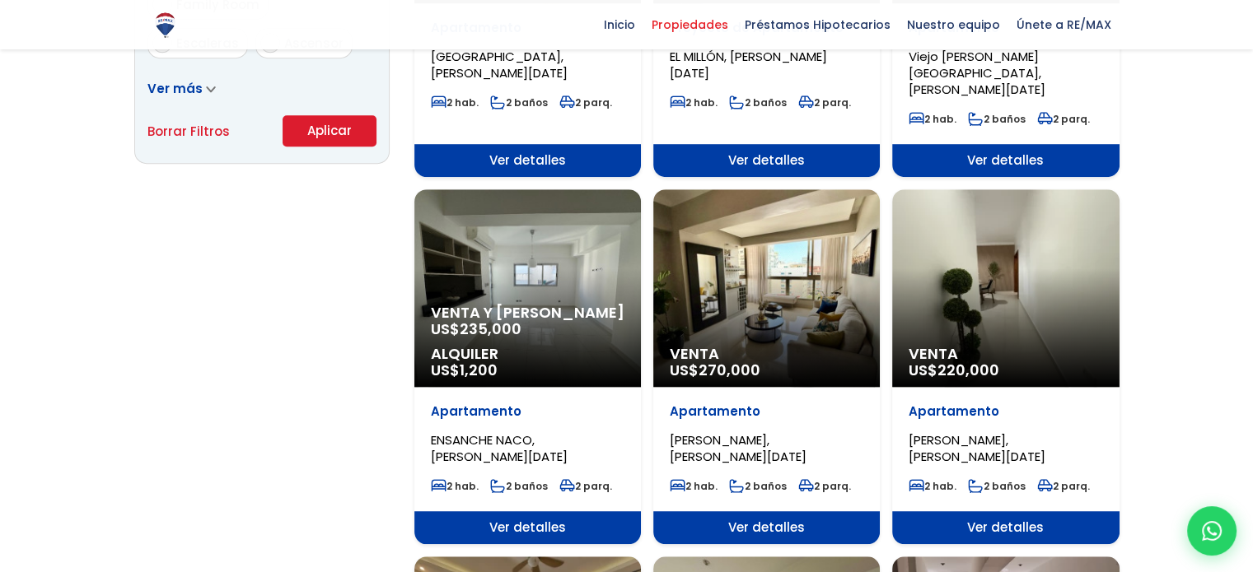
scroll to position [1186, 0]
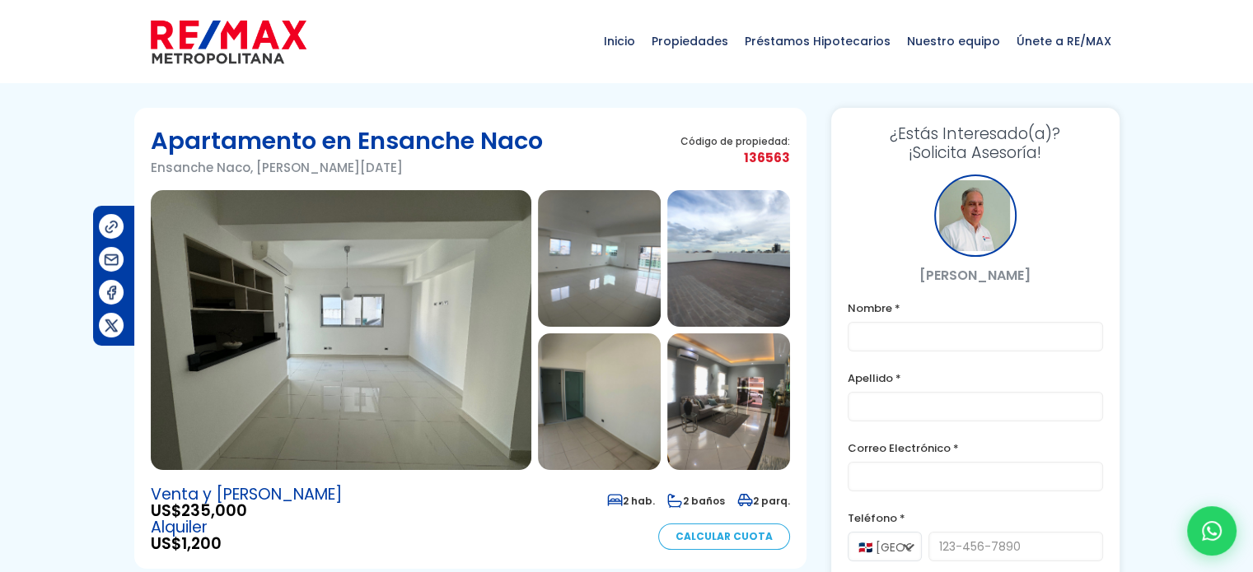
click at [599, 276] on img at bounding box center [599, 258] width 123 height 137
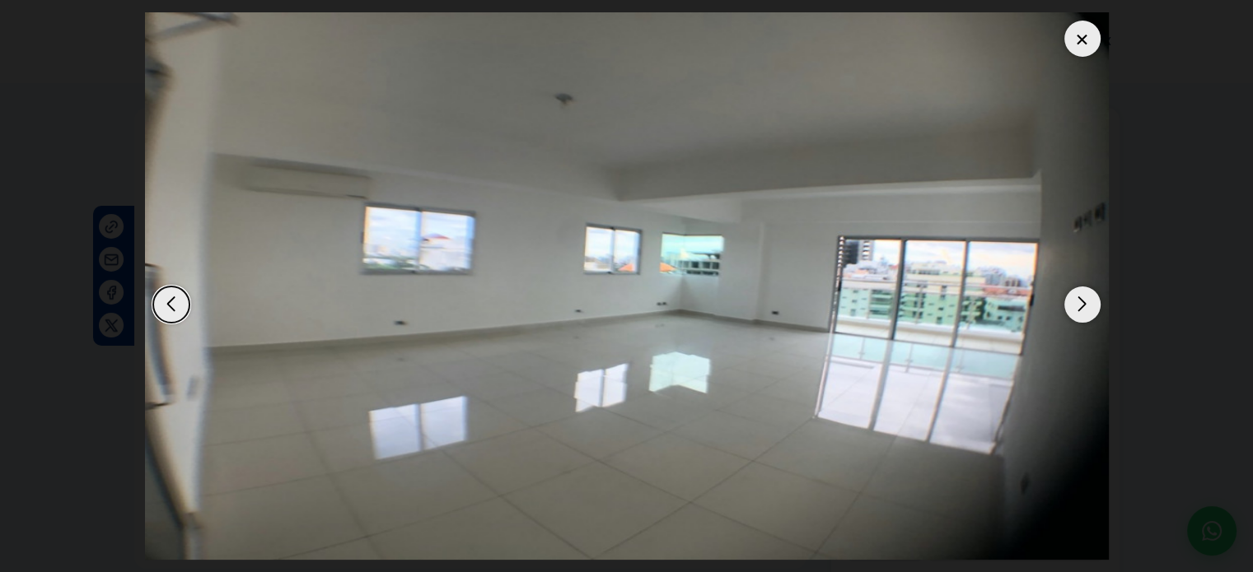
click at [1087, 297] on div "Next slide" at bounding box center [1082, 305] width 36 height 36
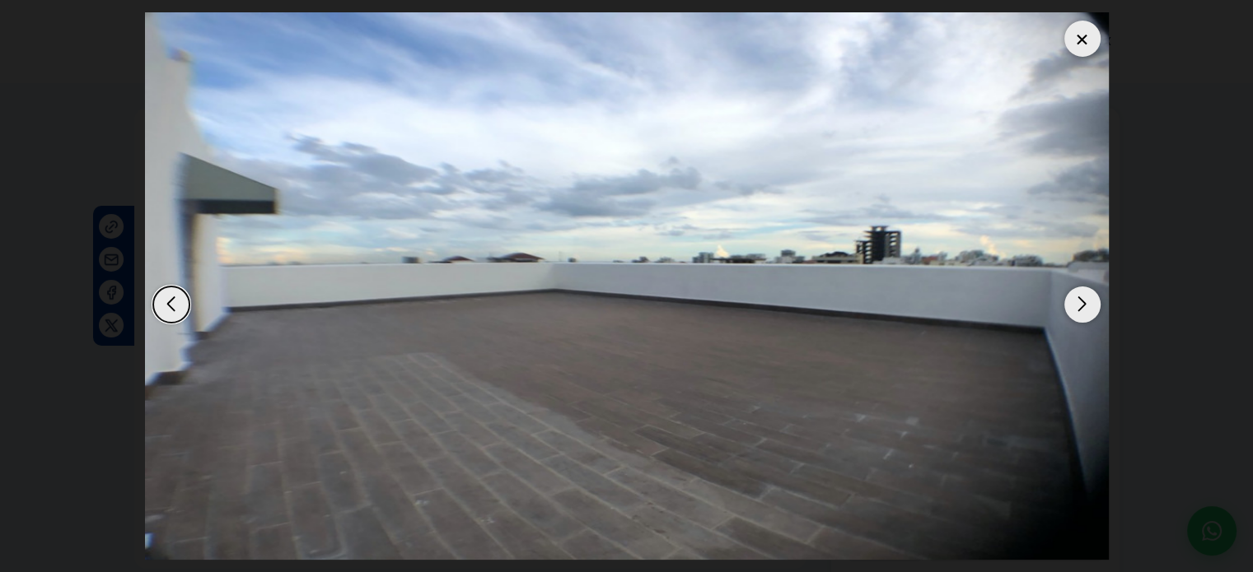
click at [1087, 297] on div "Next slide" at bounding box center [1082, 305] width 36 height 36
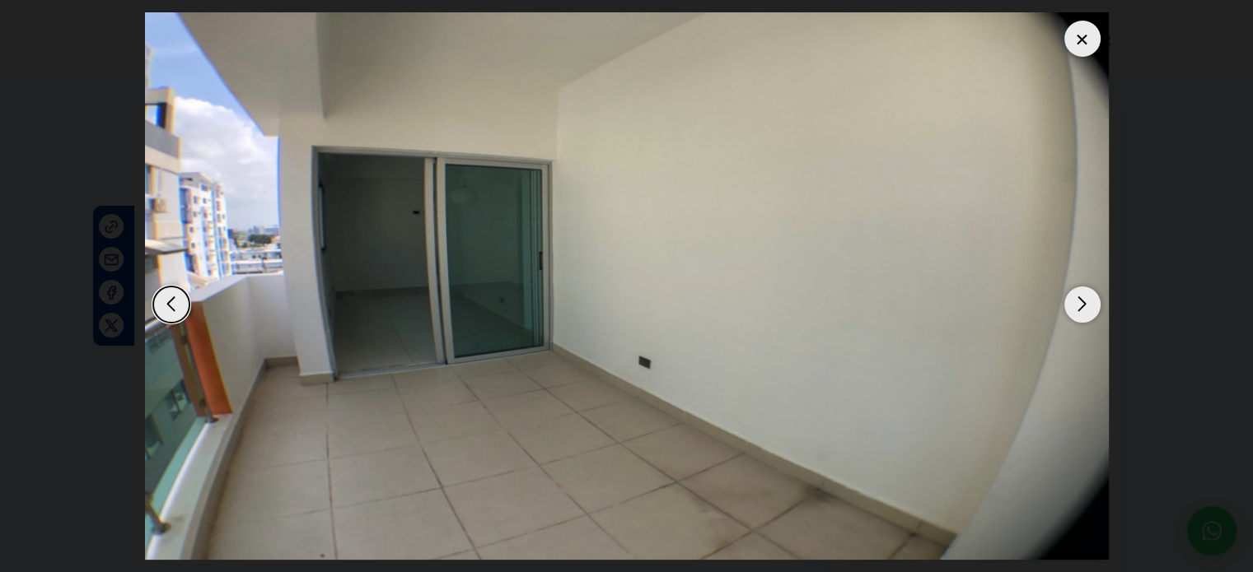
click at [1087, 297] on div "Next slide" at bounding box center [1082, 305] width 36 height 36
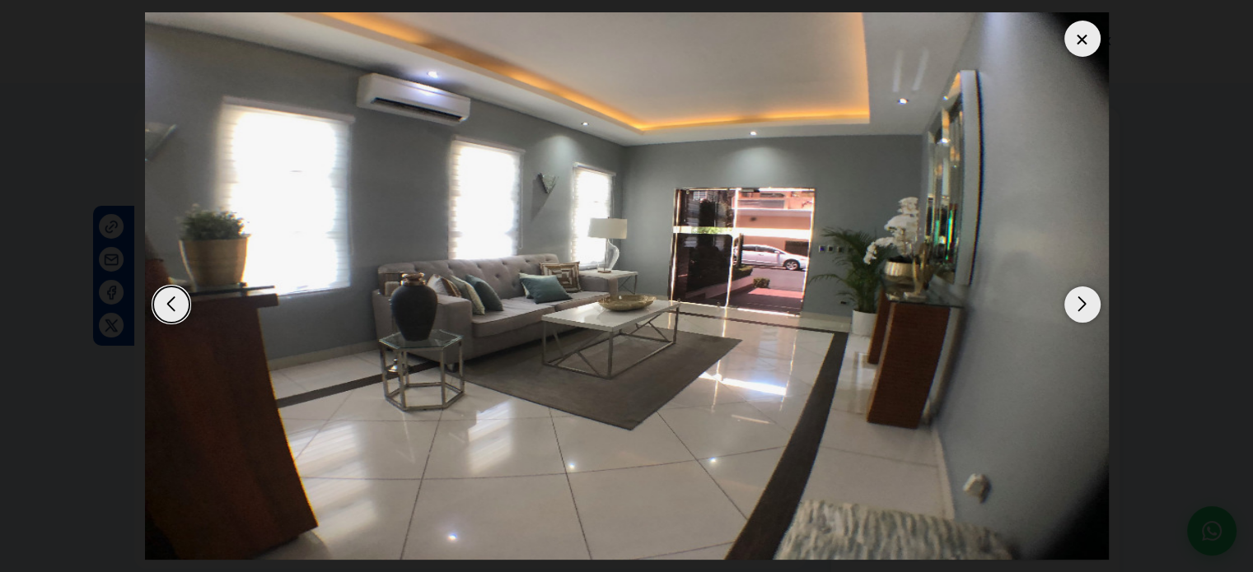
click at [1087, 297] on div "Next slide" at bounding box center [1082, 305] width 36 height 36
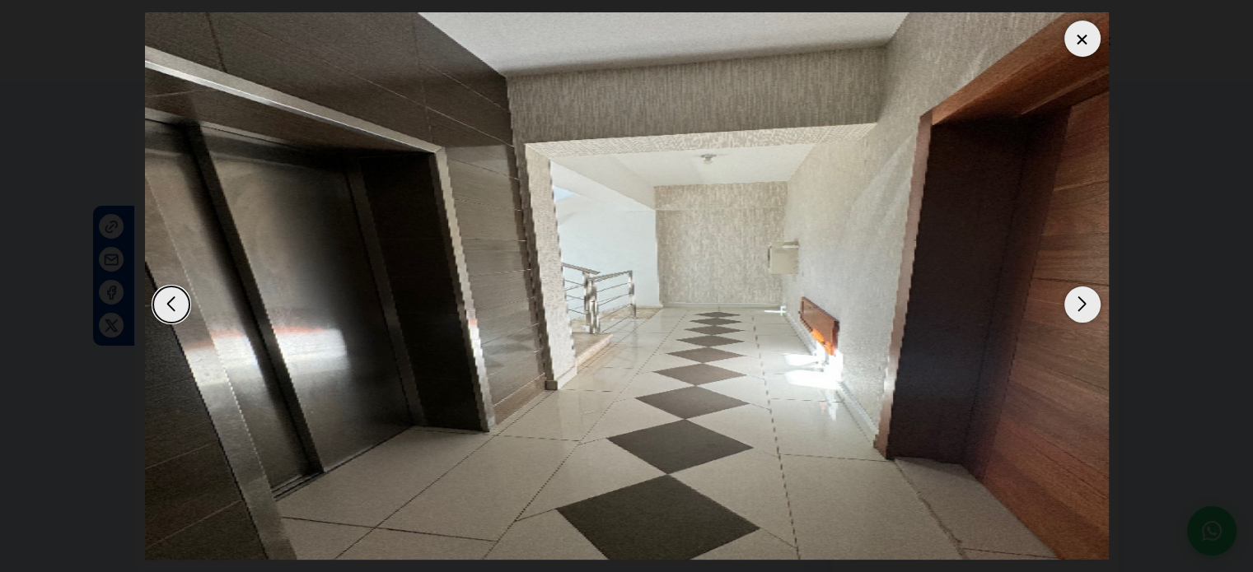
click at [1087, 297] on div "Next slide" at bounding box center [1082, 305] width 36 height 36
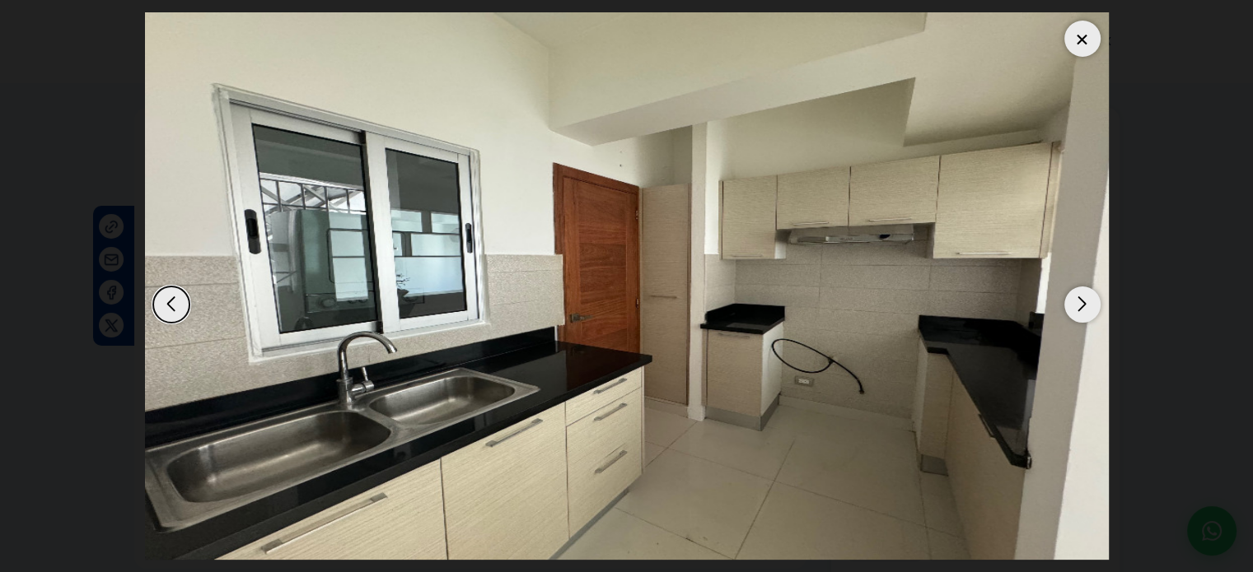
click at [1087, 297] on div "Next slide" at bounding box center [1082, 305] width 36 height 36
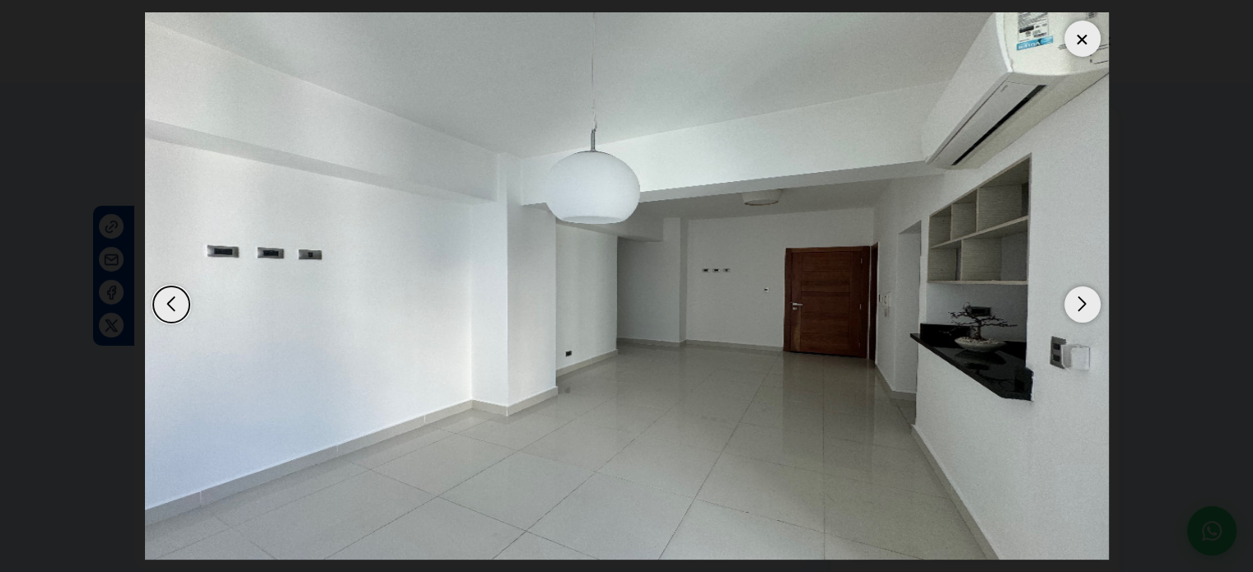
click at [1087, 297] on div "Next slide" at bounding box center [1082, 305] width 36 height 36
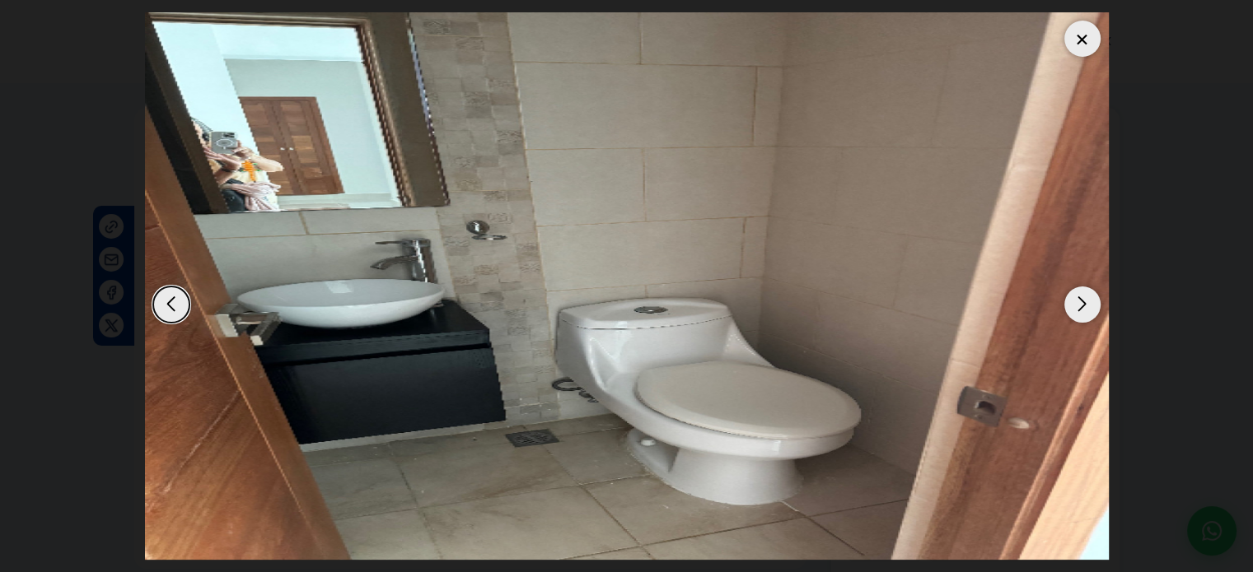
click at [1087, 297] on div "Next slide" at bounding box center [1082, 305] width 36 height 36
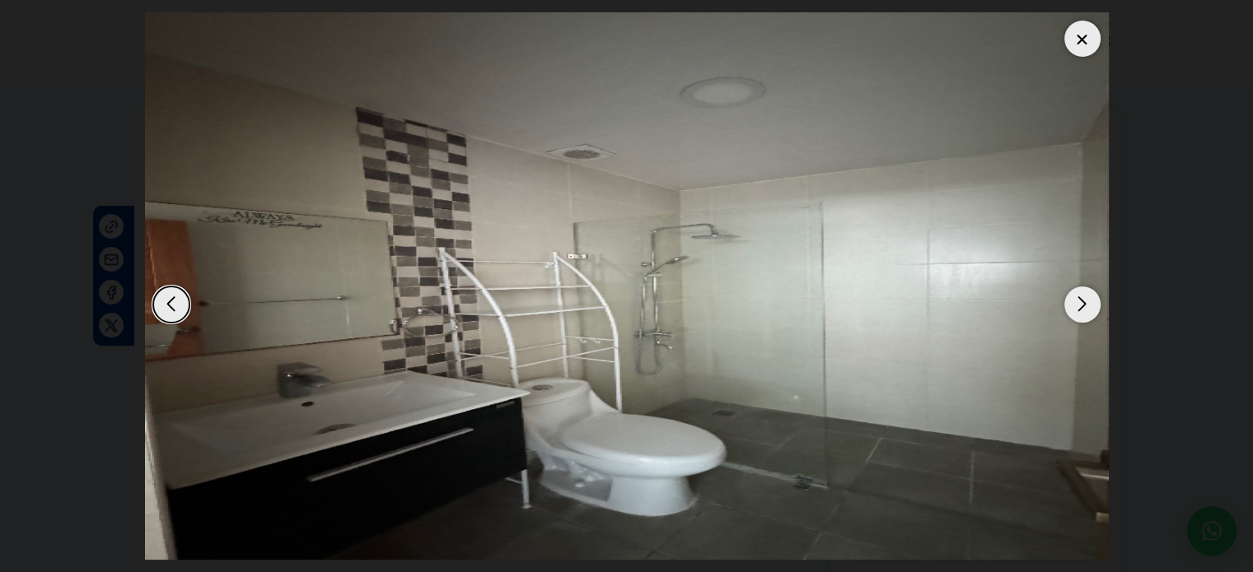
click at [1087, 297] on div "Next slide" at bounding box center [1082, 305] width 36 height 36
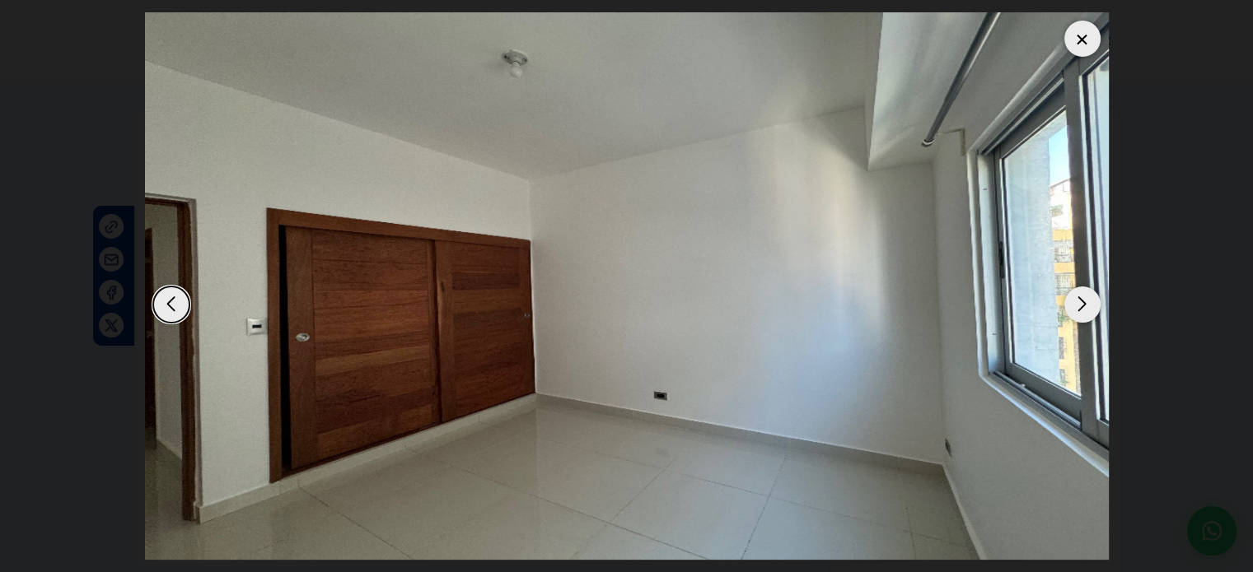
click at [1087, 297] on div "Next slide" at bounding box center [1082, 305] width 36 height 36
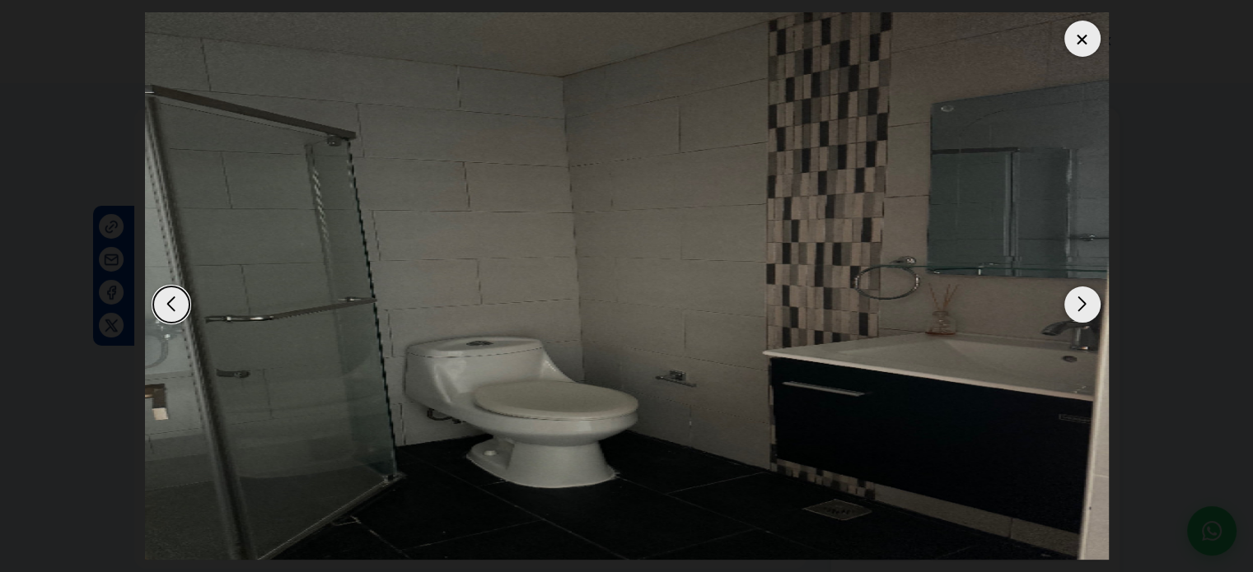
click at [1087, 297] on div "Next slide" at bounding box center [1082, 305] width 36 height 36
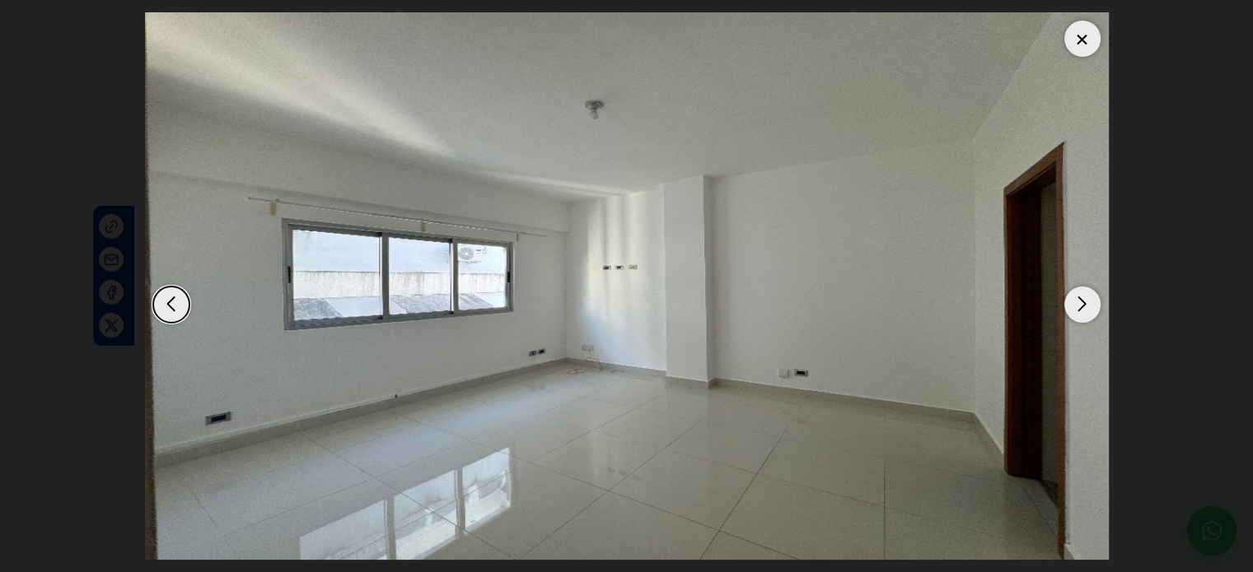
click at [1087, 297] on div "Next slide" at bounding box center [1082, 305] width 36 height 36
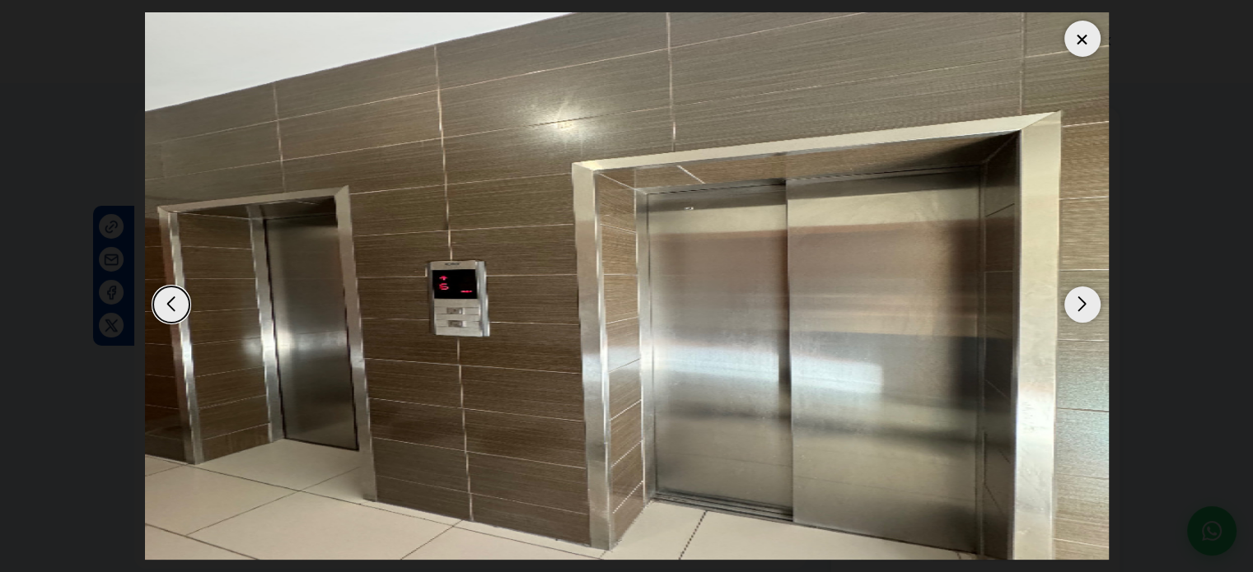
click at [1089, 32] on div at bounding box center [1082, 39] width 36 height 36
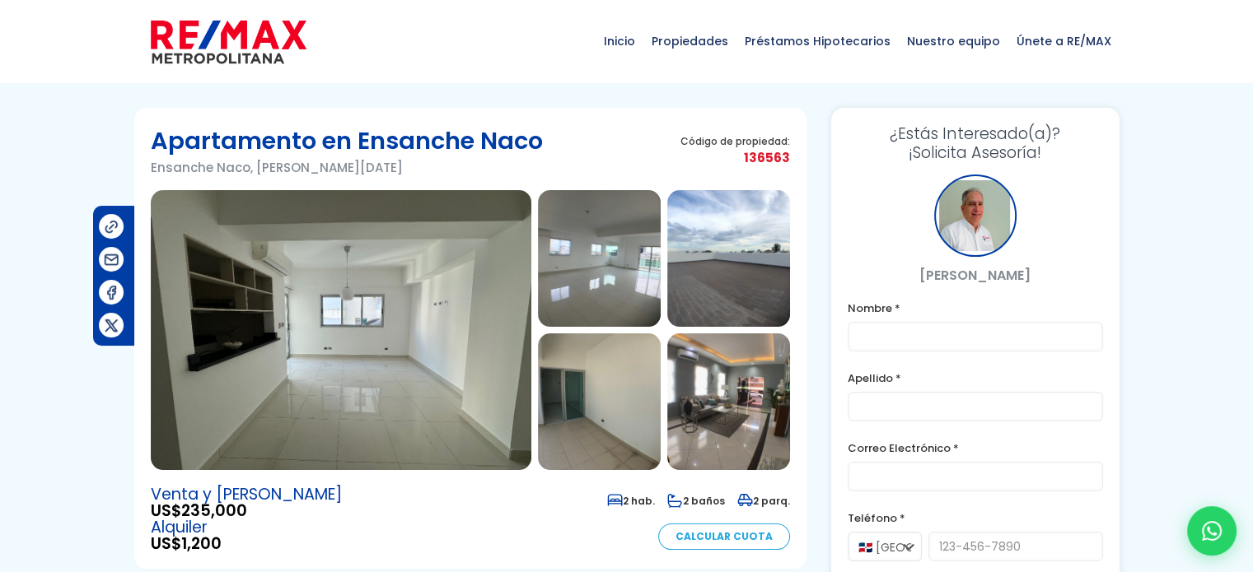
drag, startPoint x: 130, startPoint y: 5, endPoint x: 65, endPoint y: 394, distance: 394.2
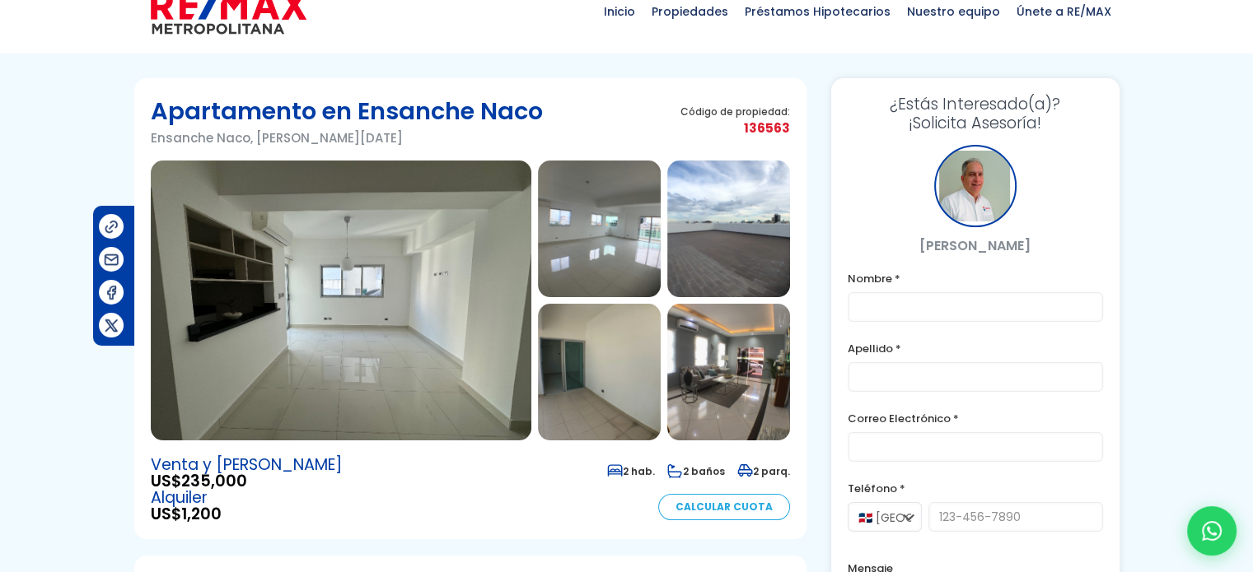
scroll to position [33, 0]
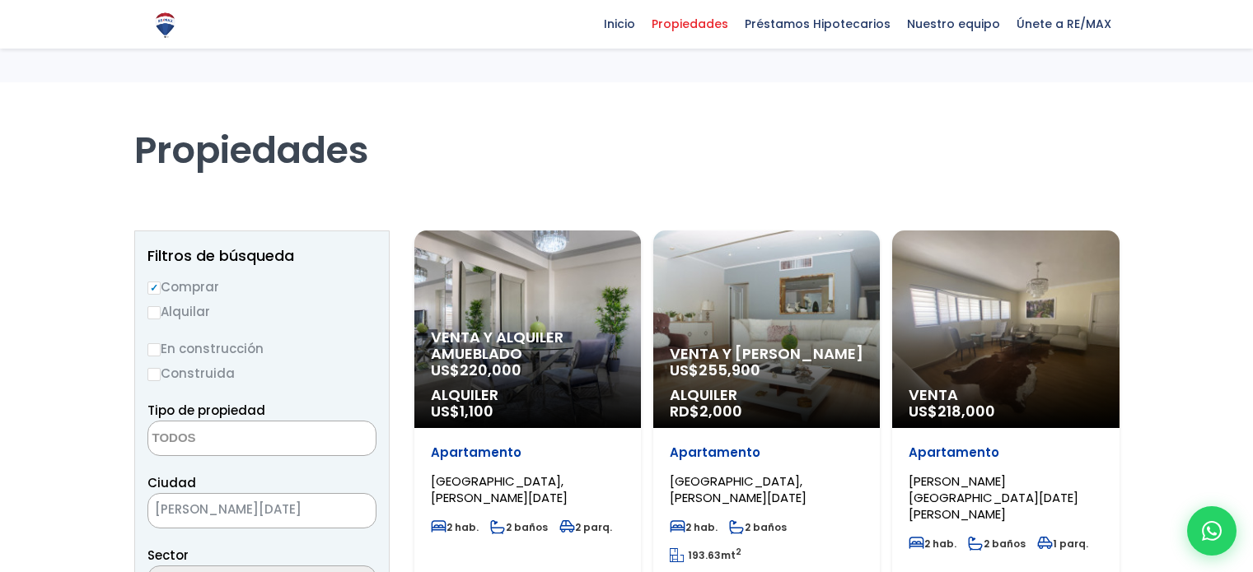
select select
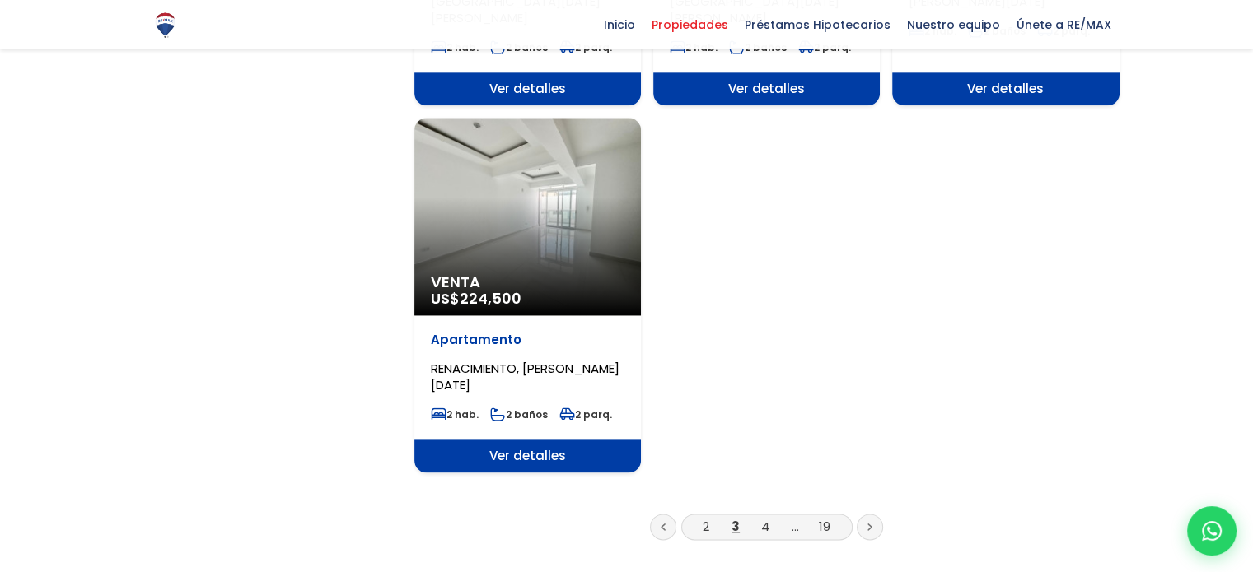
scroll to position [2010, 0]
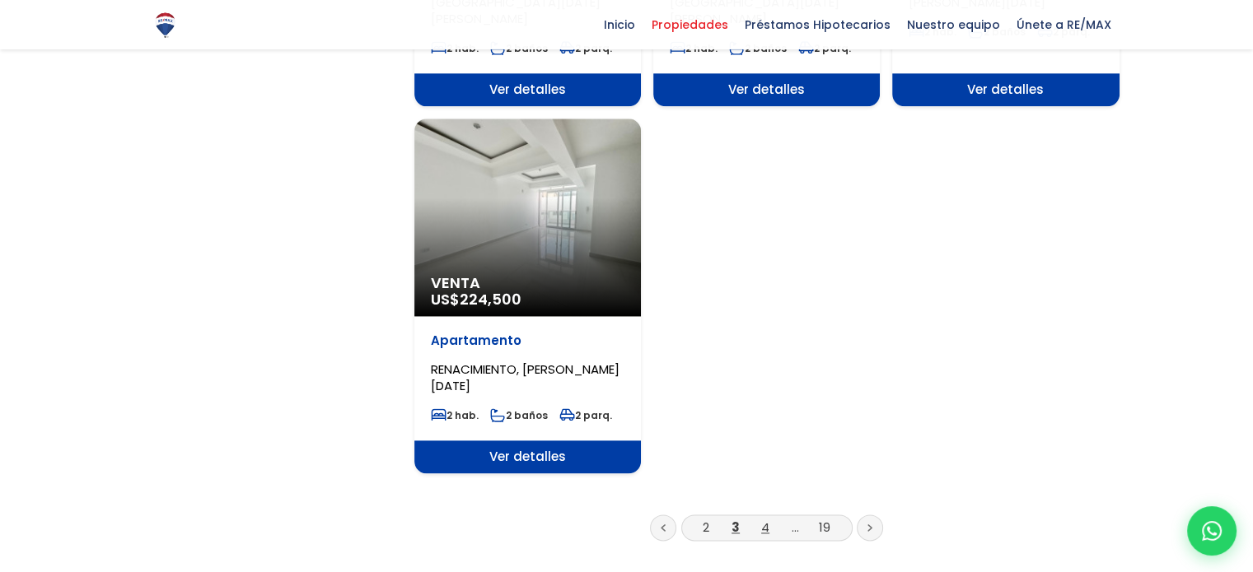
click at [767, 519] on link "4" at bounding box center [765, 527] width 8 height 17
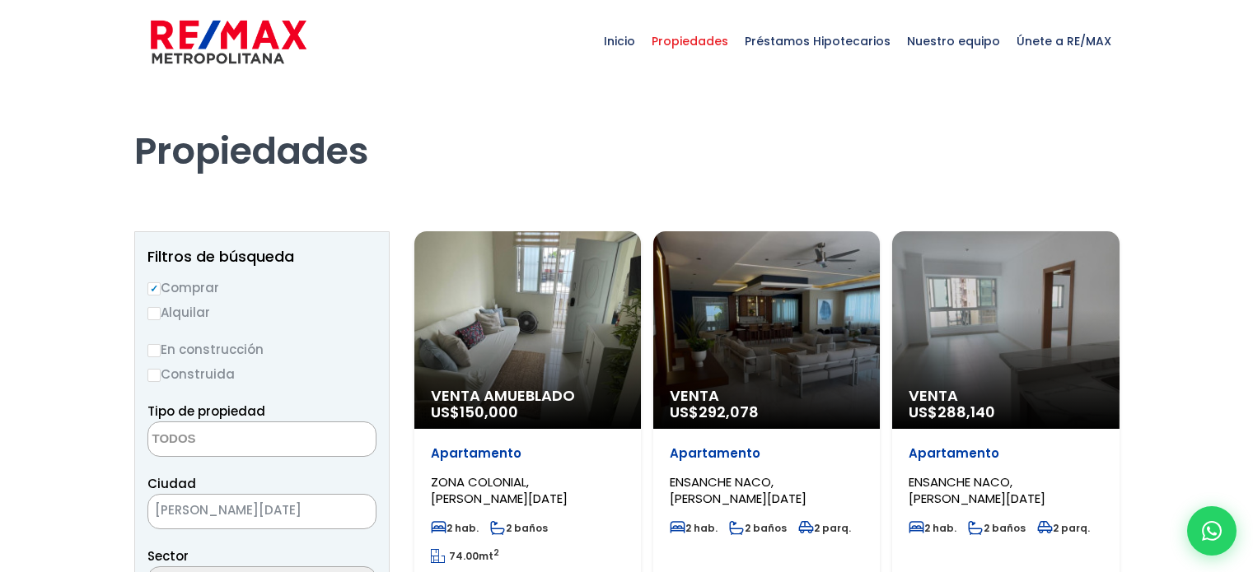
select select
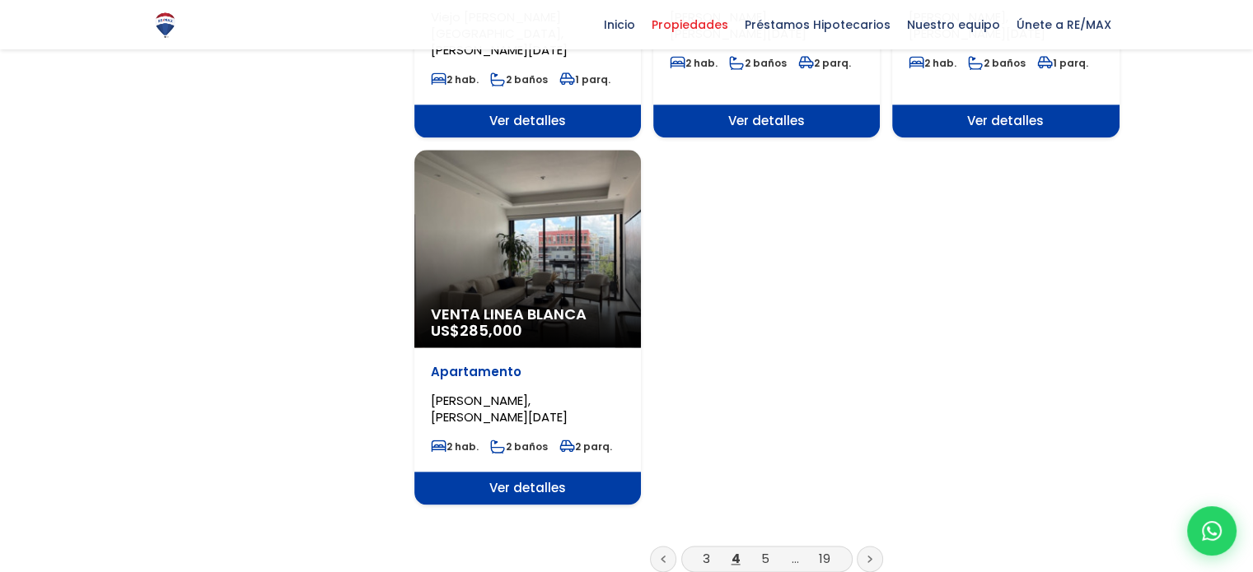
scroll to position [2076, 0]
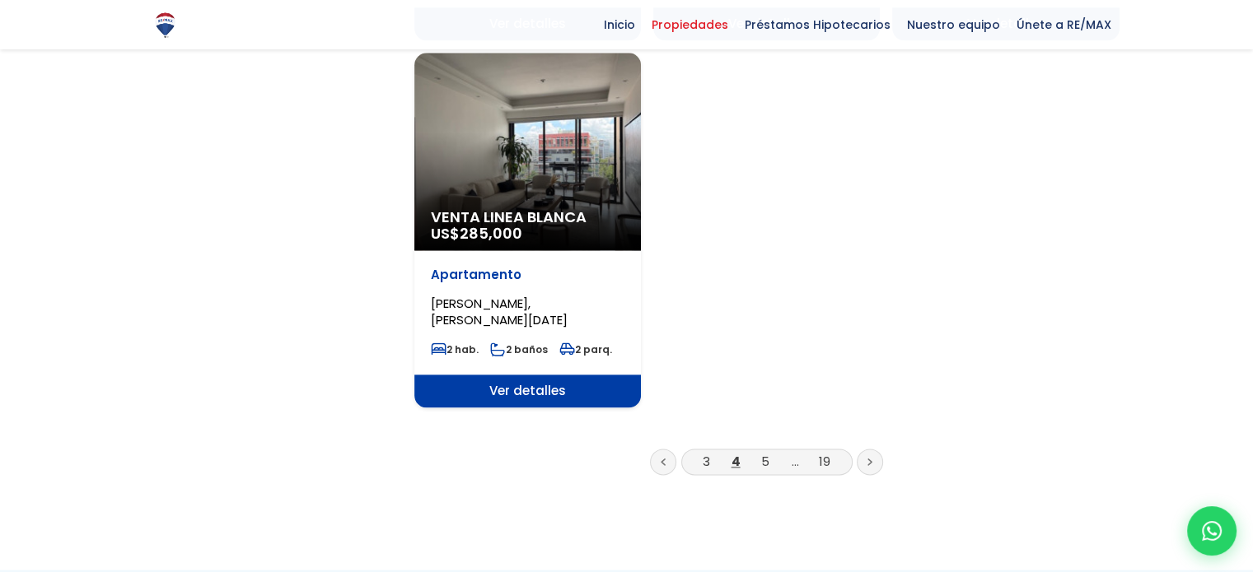
click at [758, 451] on li "5" at bounding box center [765, 461] width 26 height 21
click at [763, 453] on link "5" at bounding box center [765, 461] width 8 height 17
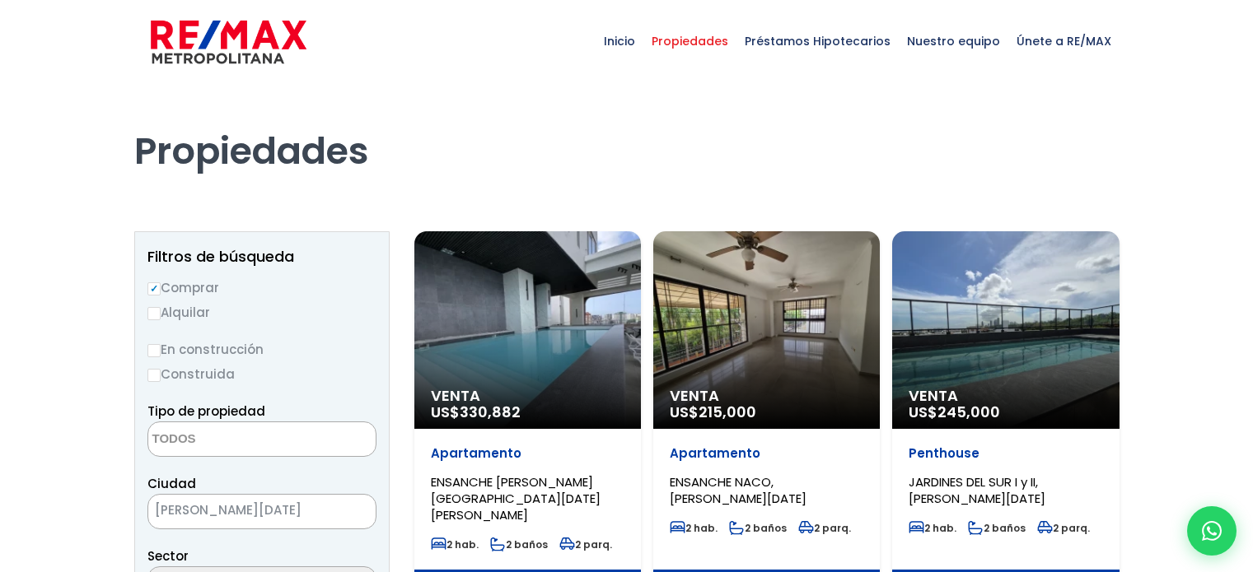
select select
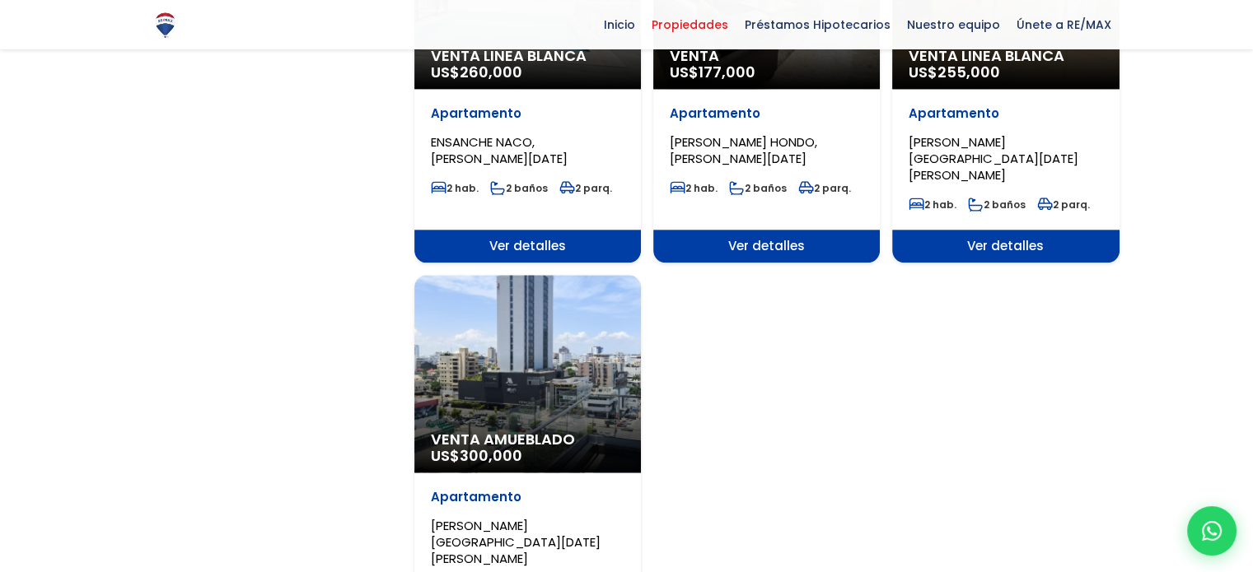
scroll to position [1944, 0]
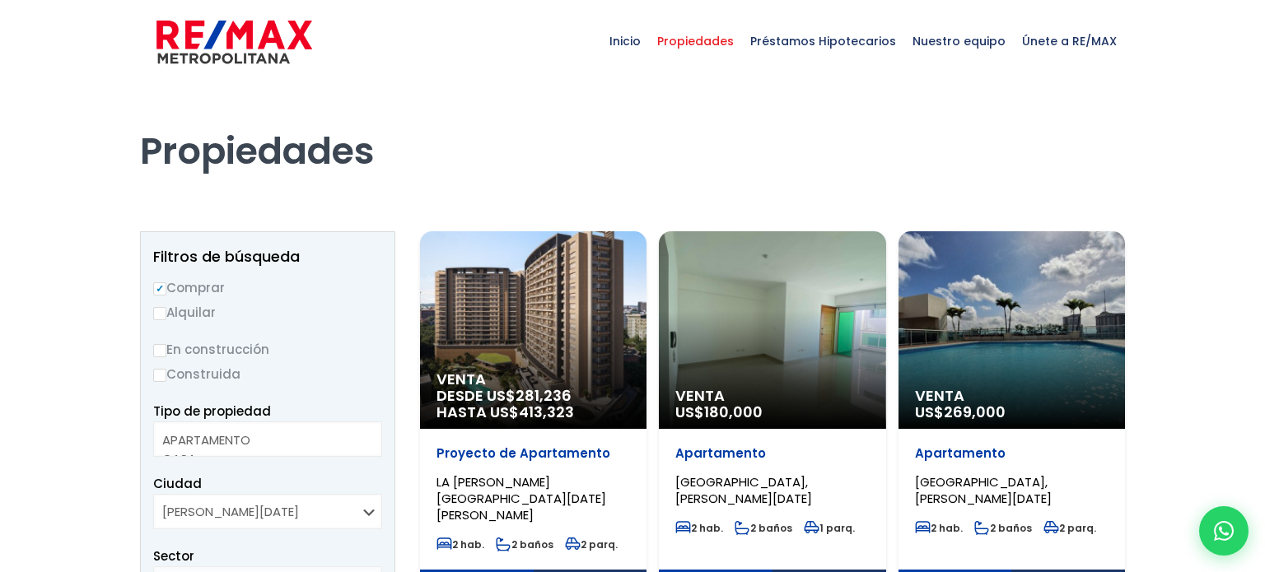
select select
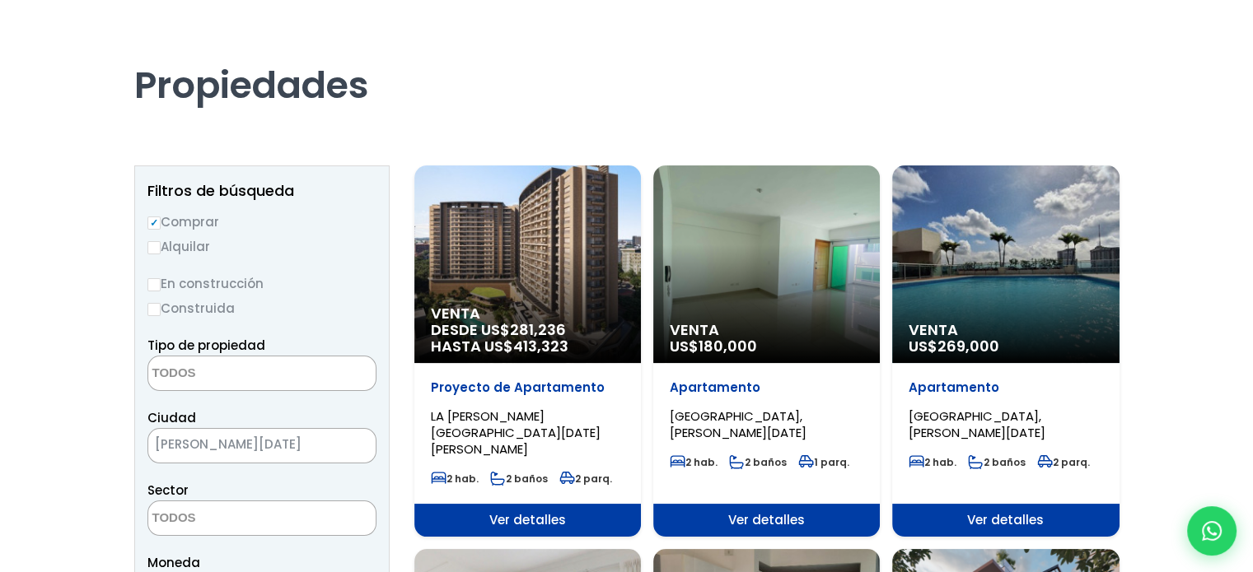
scroll to position [99, 0]
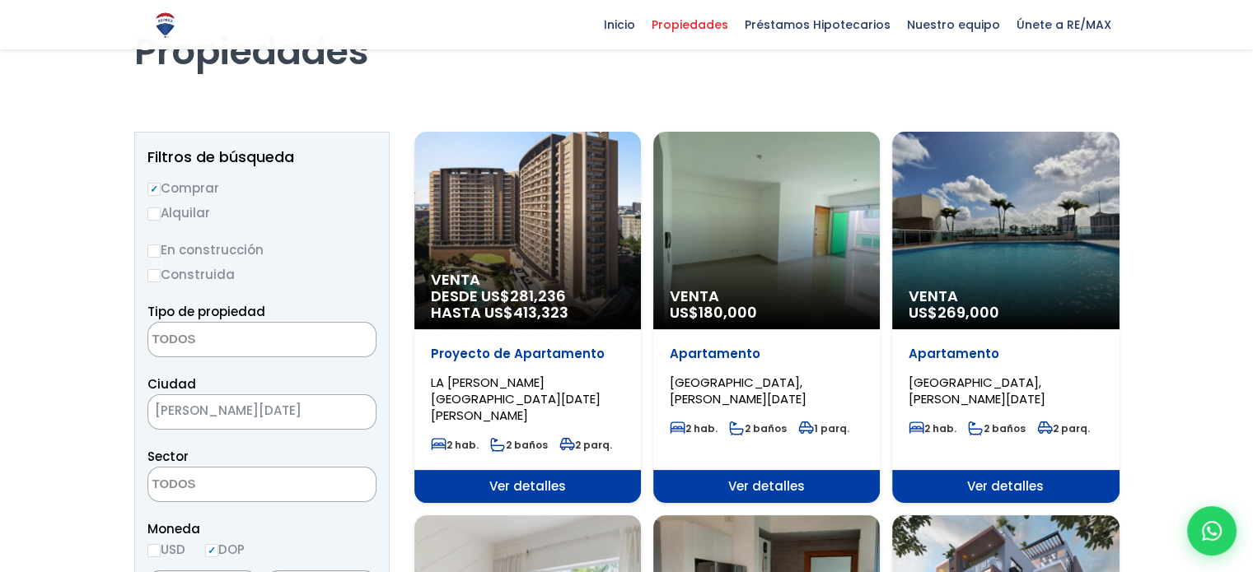
click at [641, 476] on span "Ver detalles" at bounding box center [527, 486] width 227 height 33
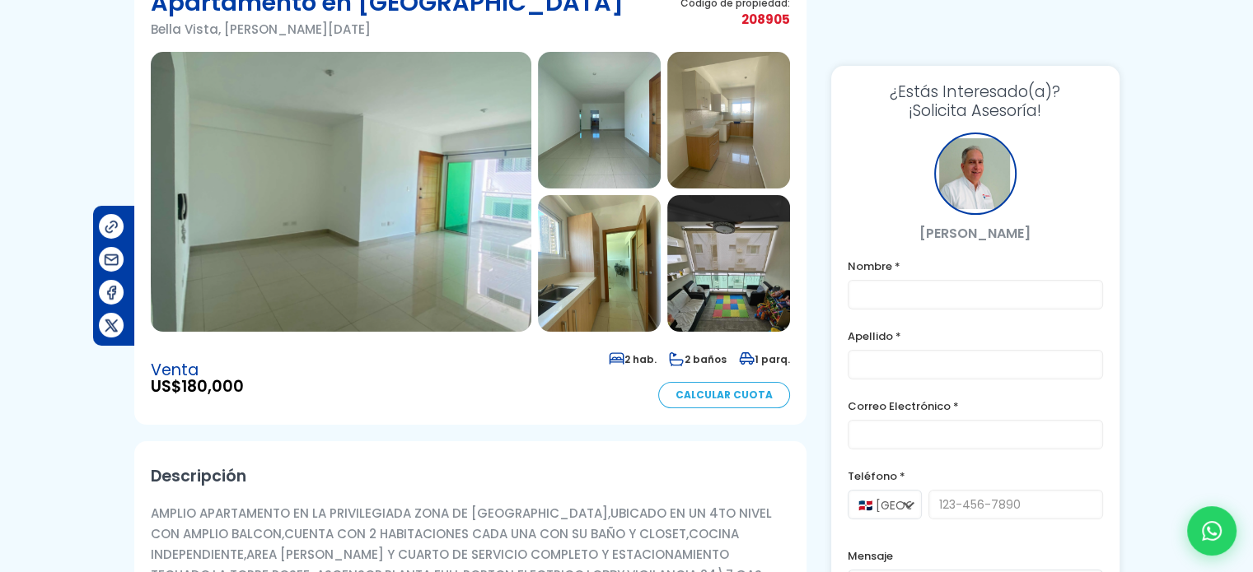
scroll to position [168, 0]
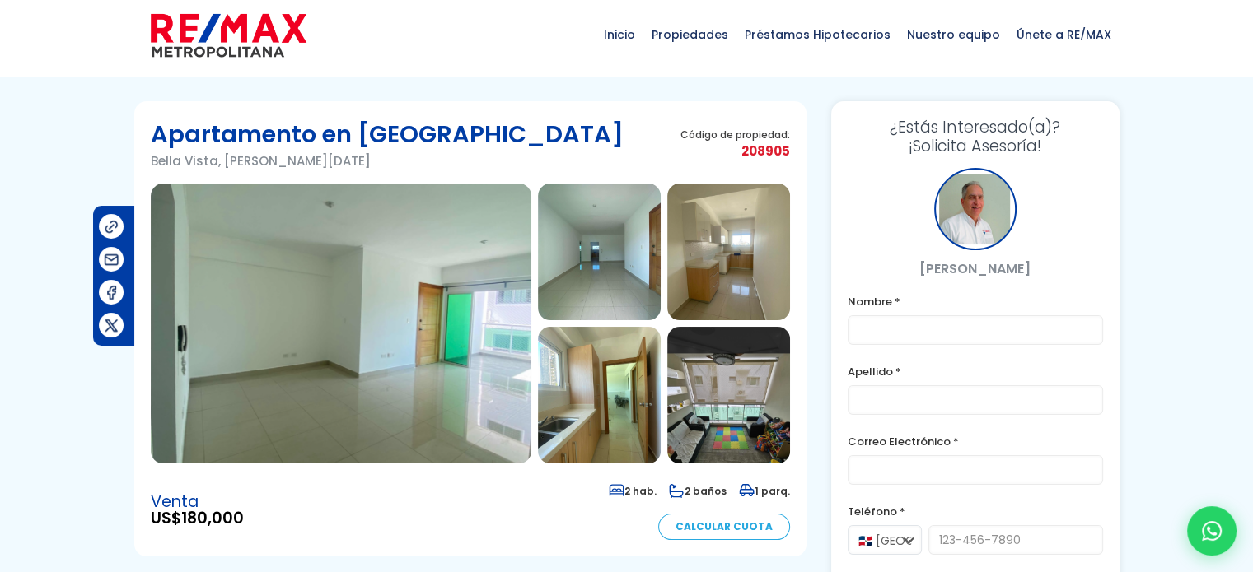
scroll to position [3, 0]
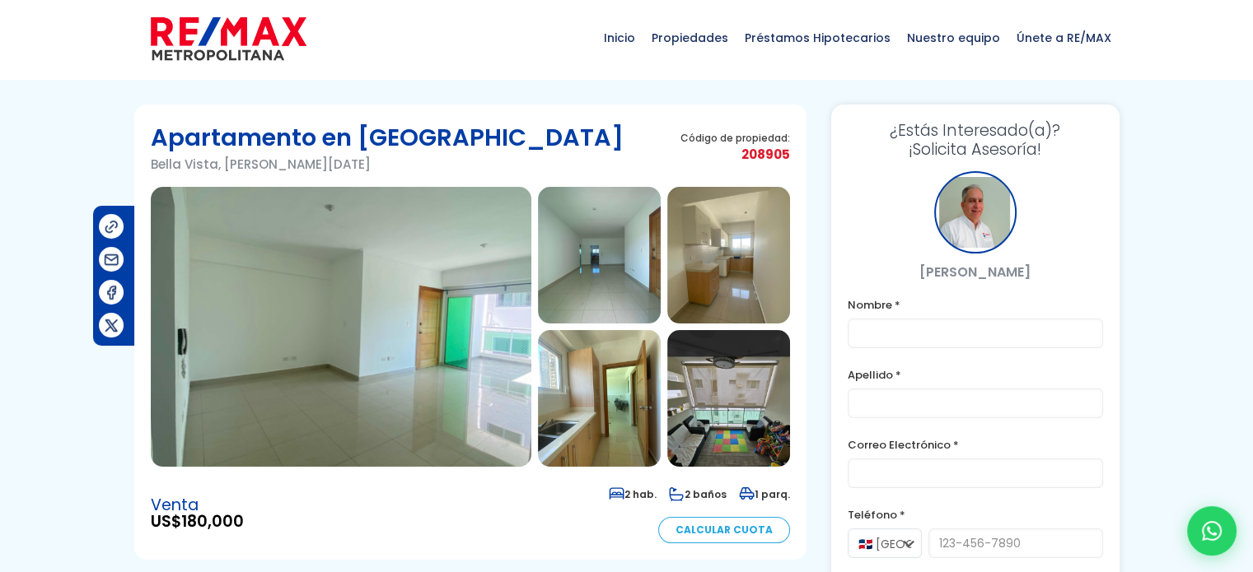
click at [731, 409] on img at bounding box center [728, 398] width 123 height 137
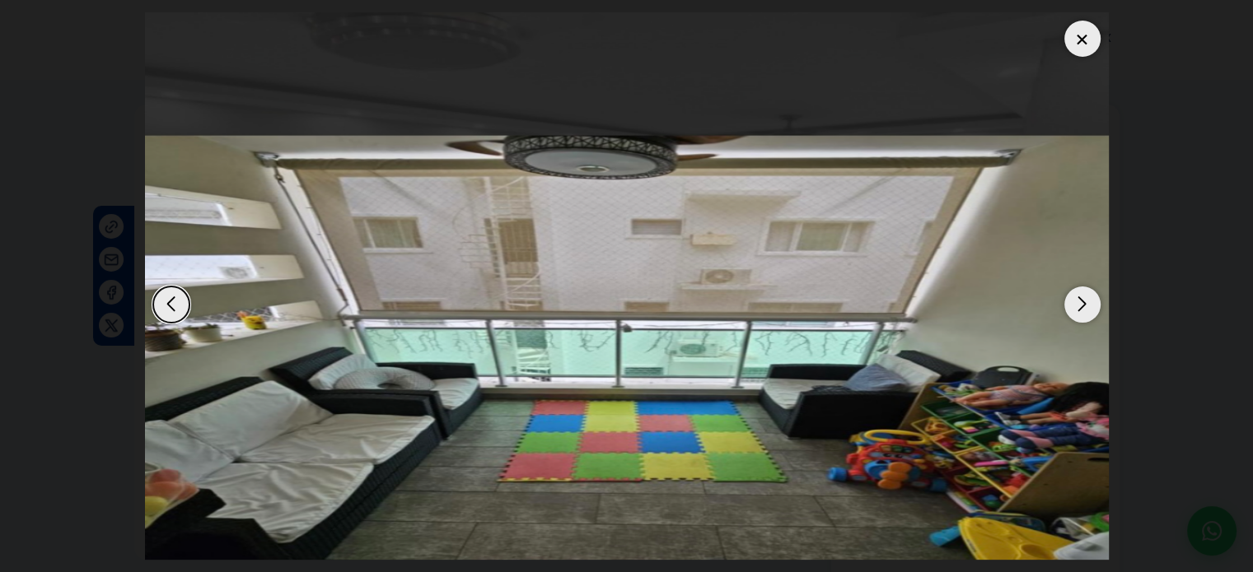
click at [1078, 306] on div "Next slide" at bounding box center [1082, 305] width 36 height 36
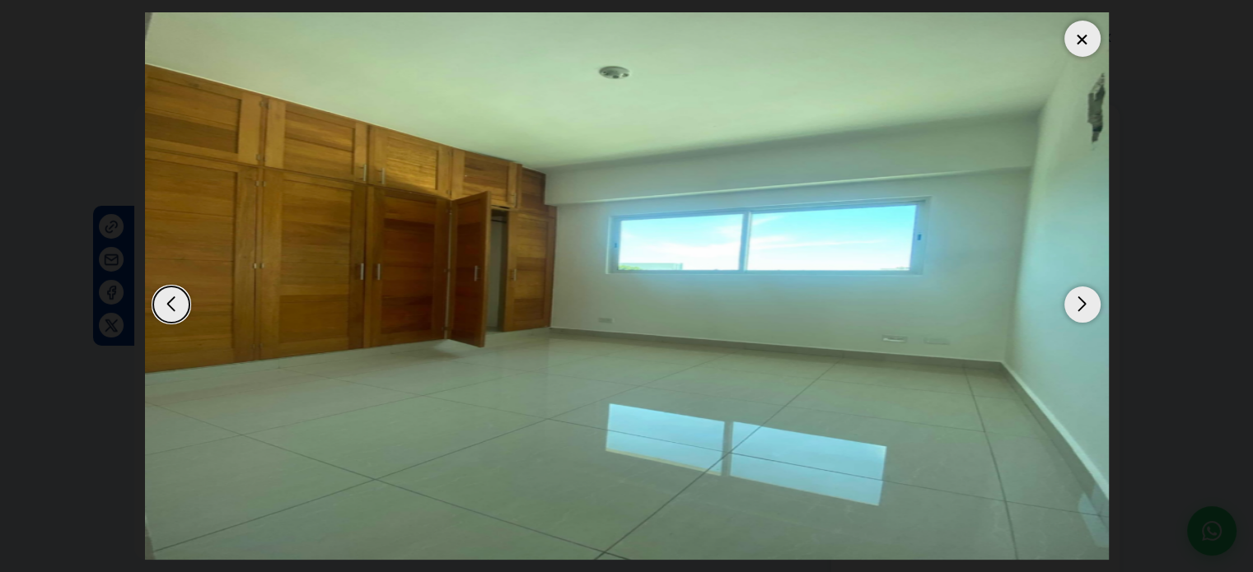
click at [1078, 306] on div "Next slide" at bounding box center [1082, 305] width 36 height 36
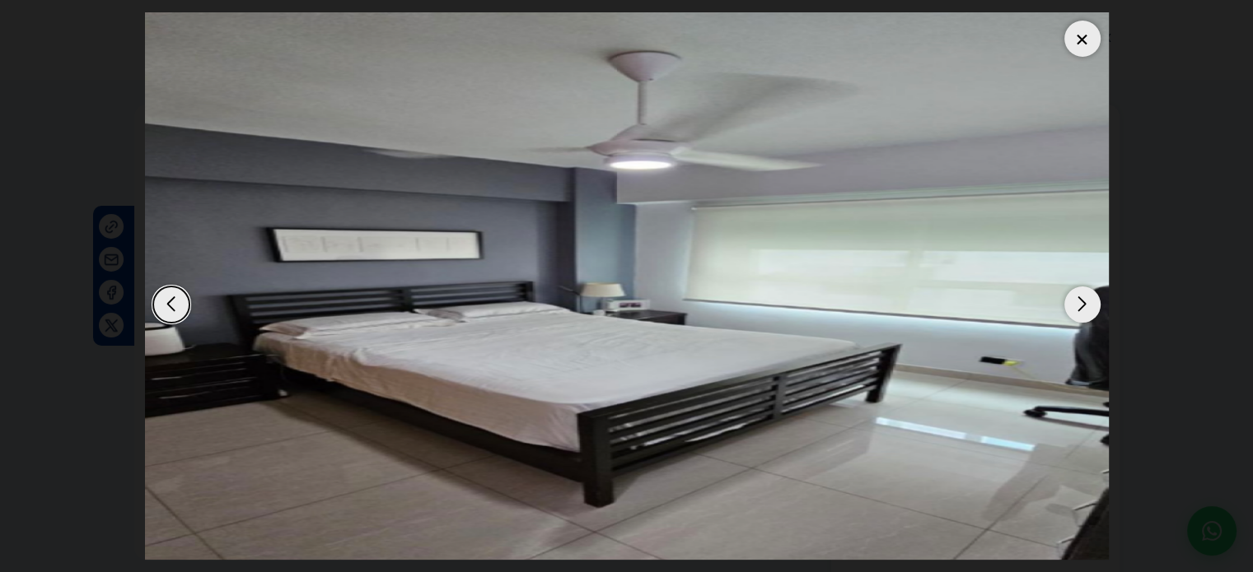
click at [1078, 306] on div "Next slide" at bounding box center [1082, 305] width 36 height 36
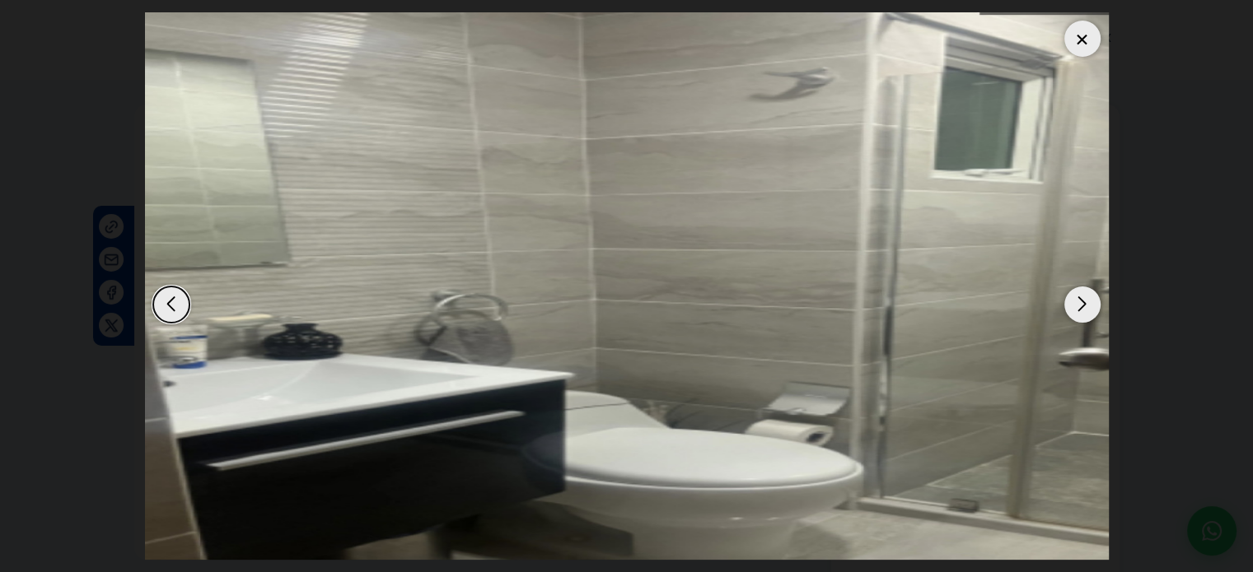
click at [1078, 306] on div "Next slide" at bounding box center [1082, 305] width 36 height 36
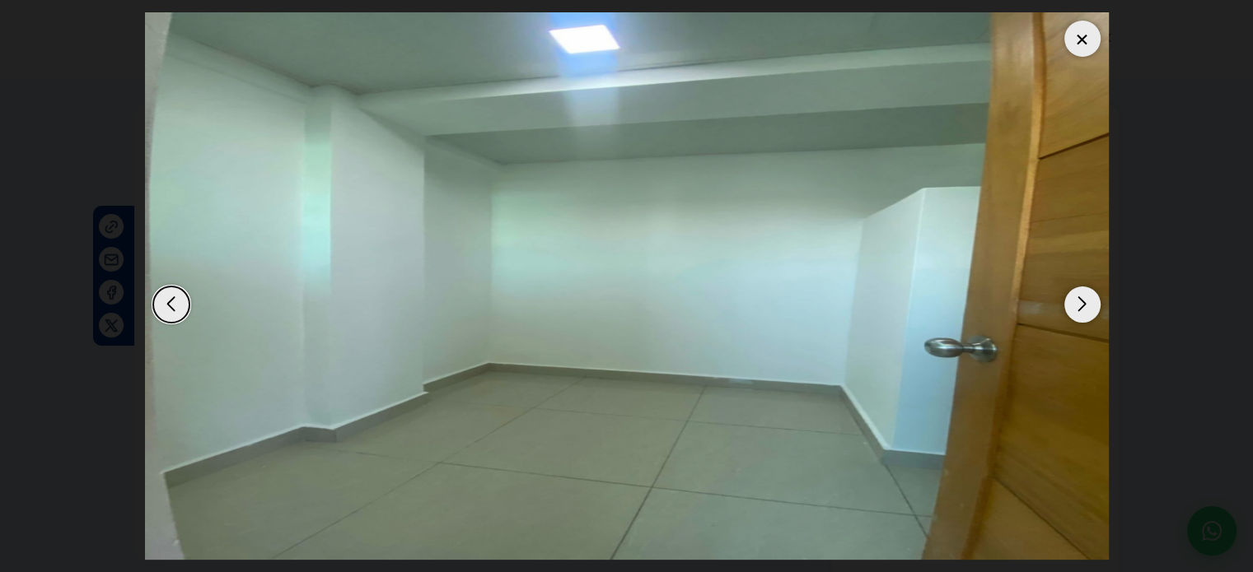
click at [1087, 44] on div at bounding box center [1082, 39] width 36 height 36
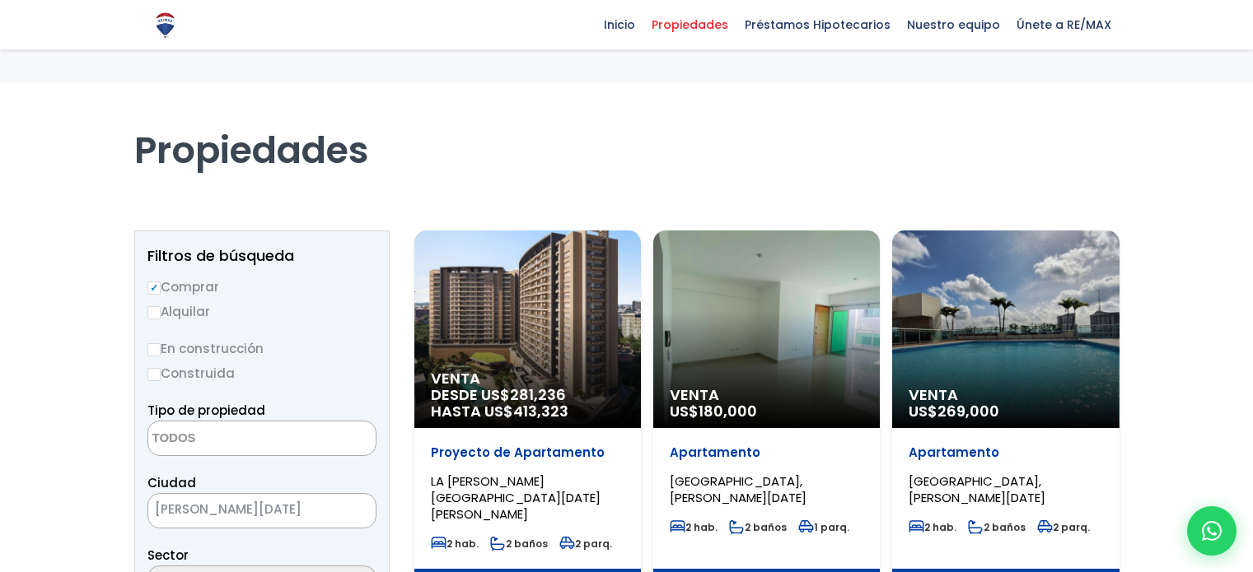
select select
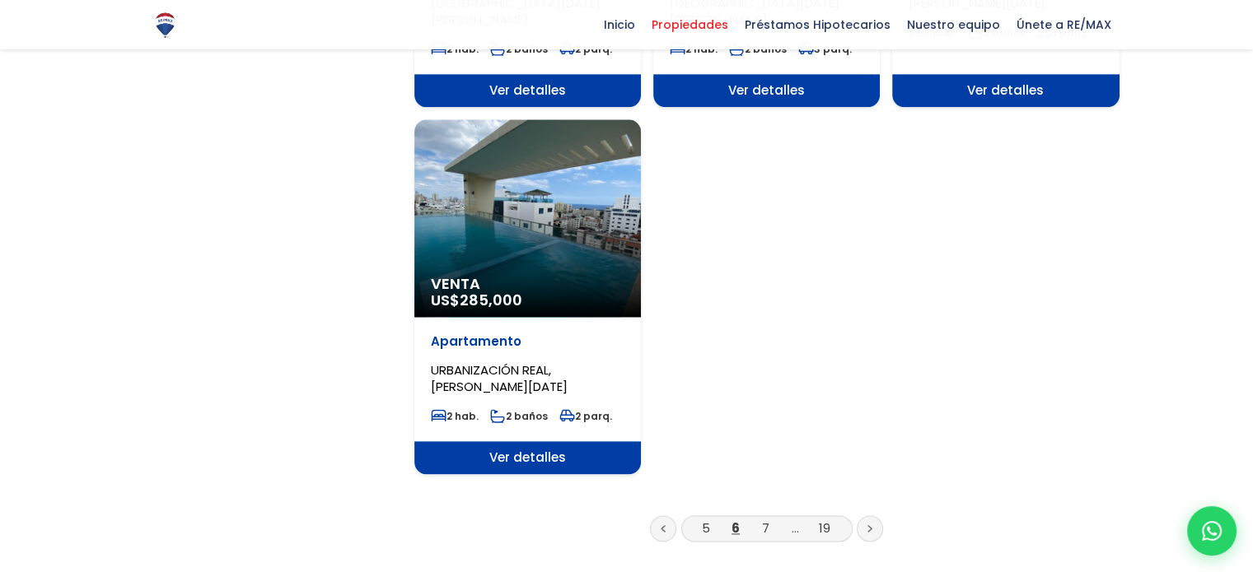
scroll to position [2043, 0]
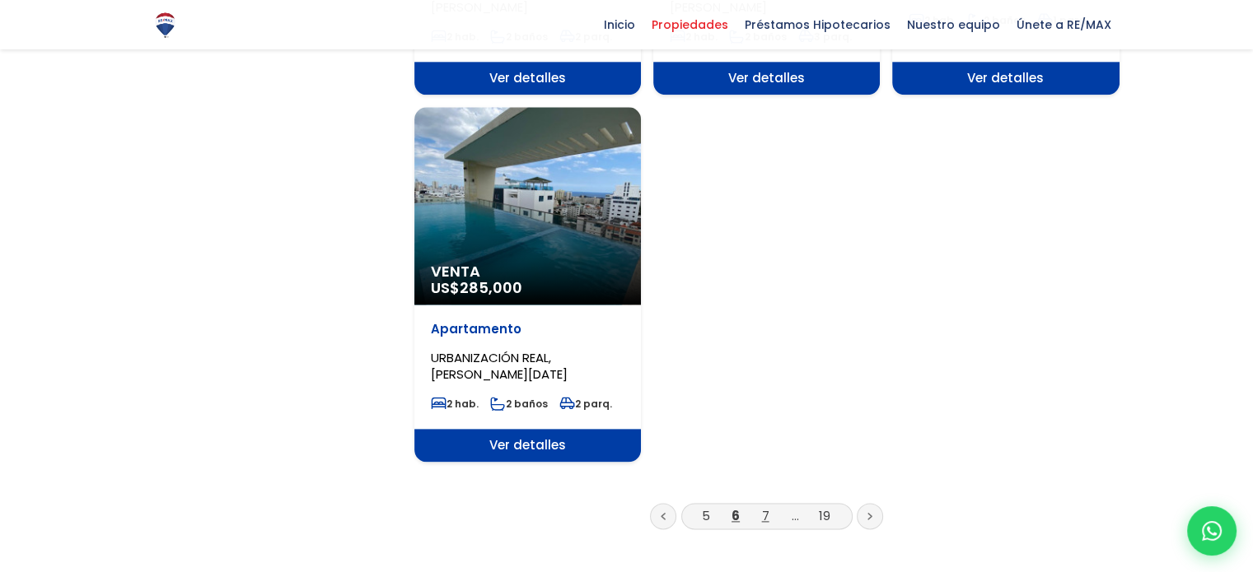
click at [764, 507] on link "7" at bounding box center [765, 515] width 7 height 17
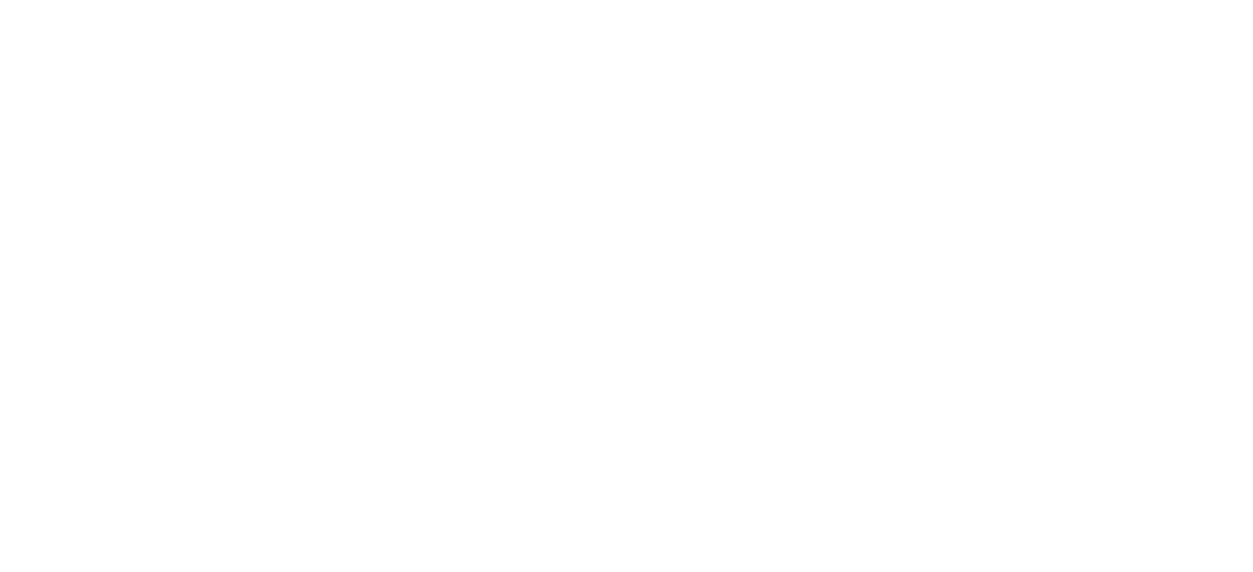
select select
select select "1"
select select
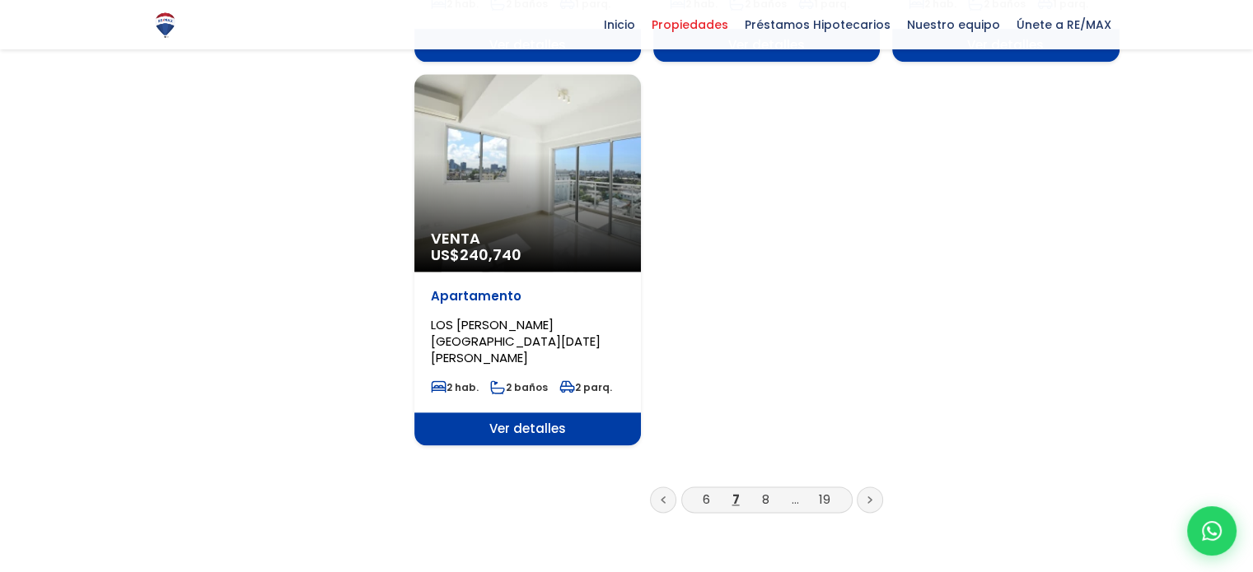
scroll to position [2076, 0]
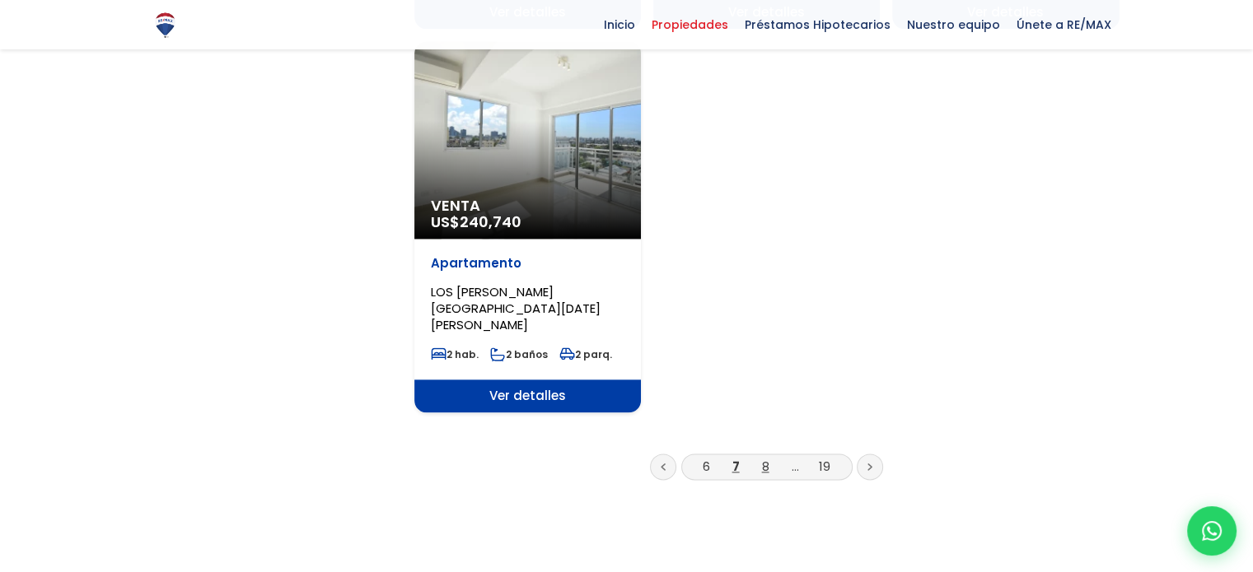
click at [762, 458] on link "8" at bounding box center [765, 466] width 7 height 17
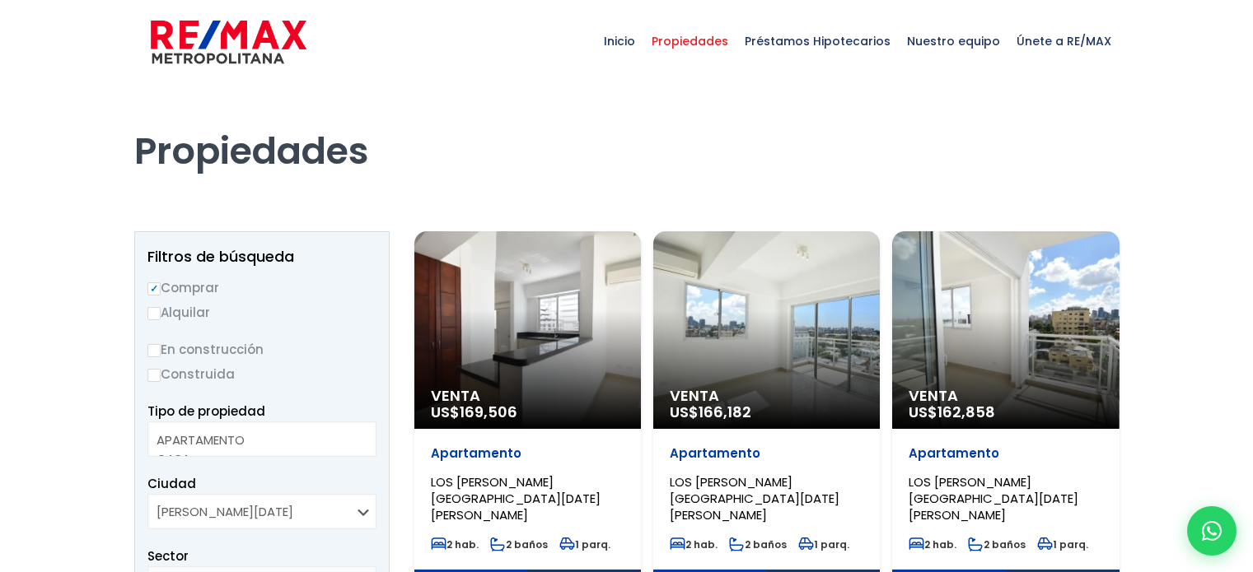
select select
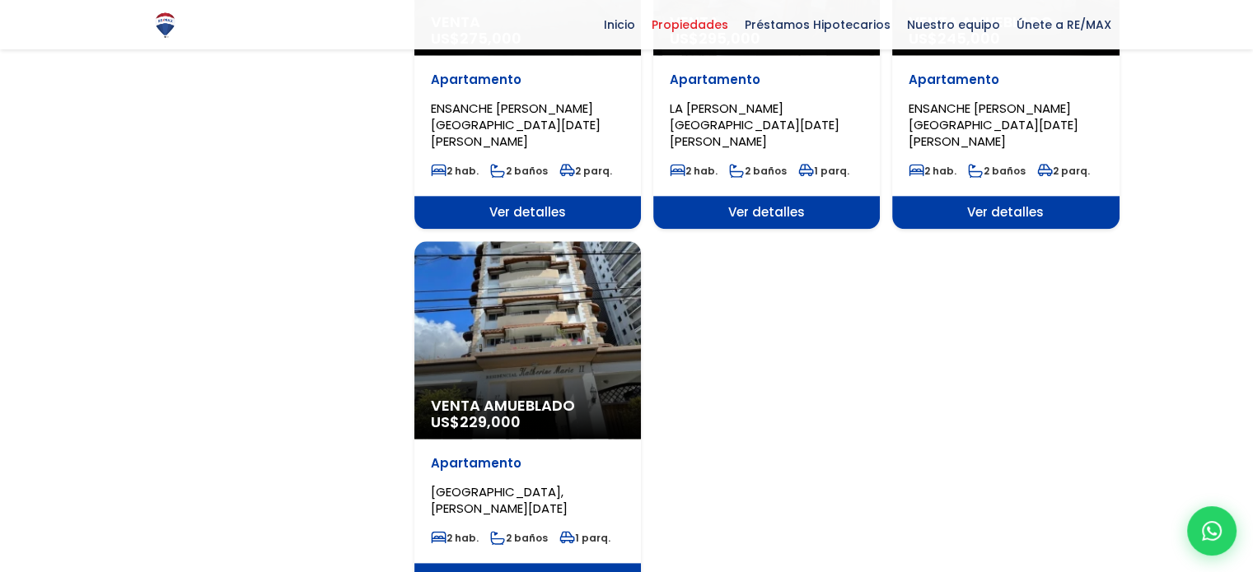
scroll to position [2043, 0]
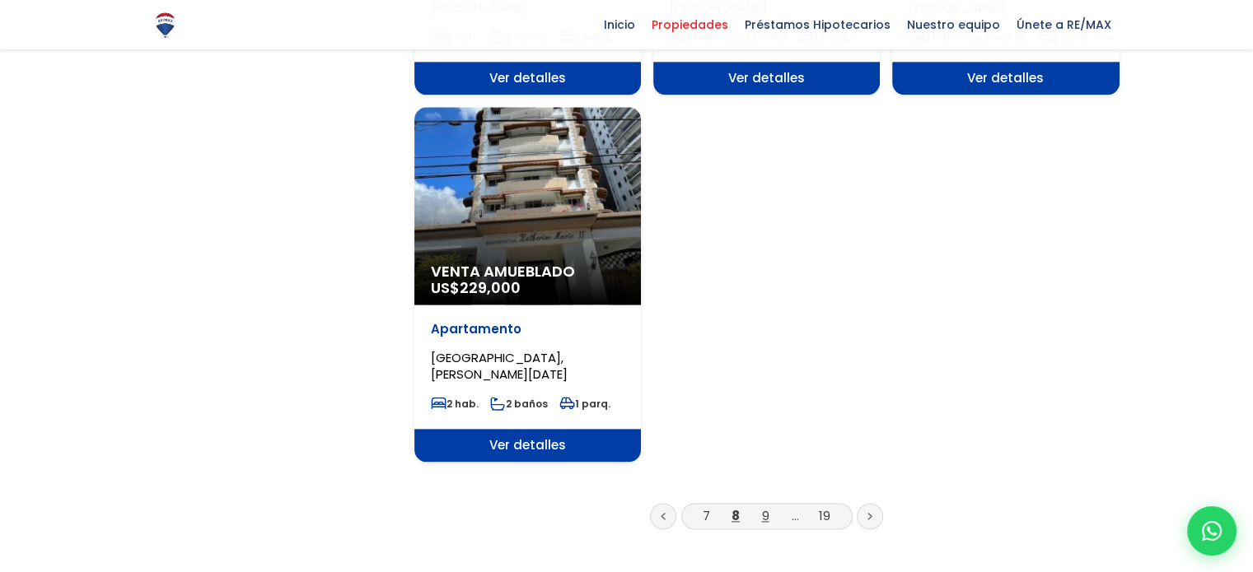
click at [768, 507] on link "9" at bounding box center [765, 515] width 7 height 17
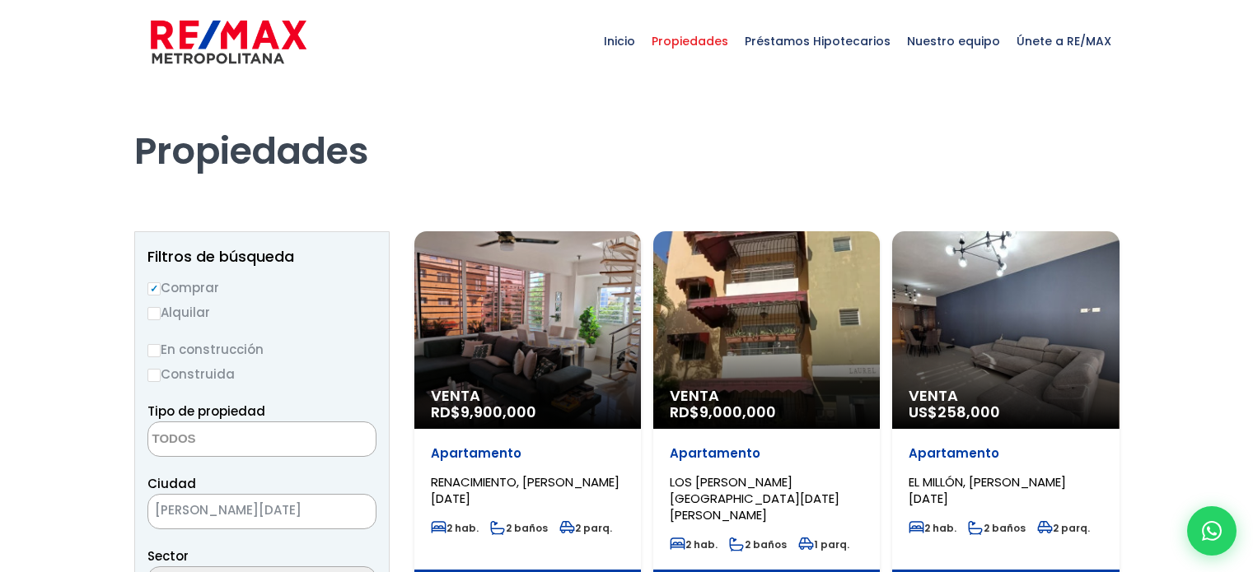
select select
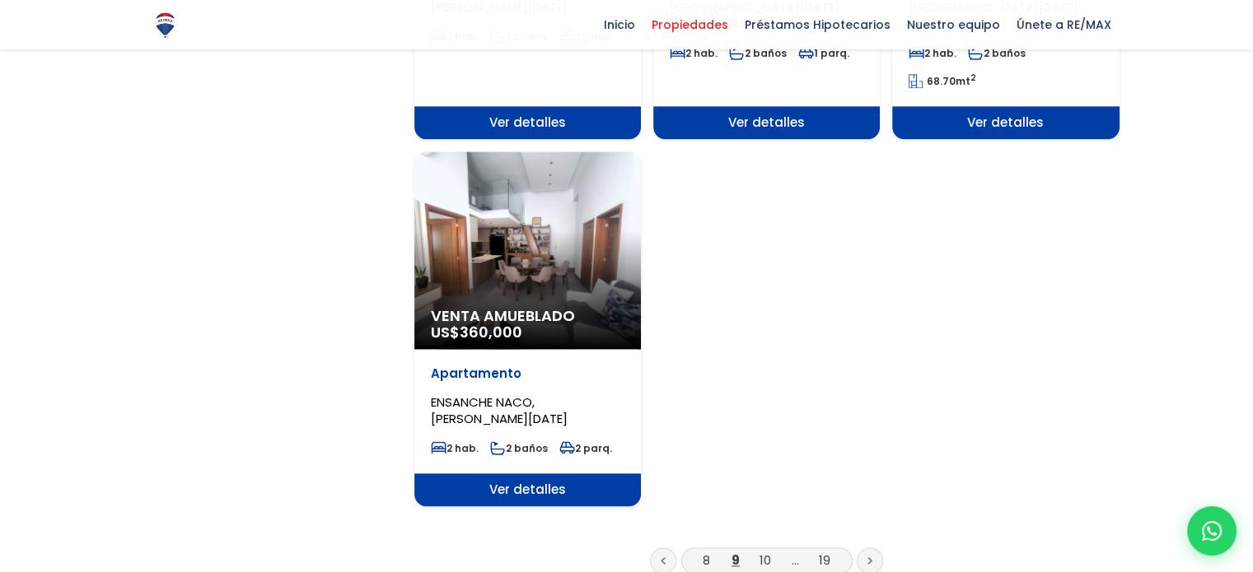
scroll to position [2043, 0]
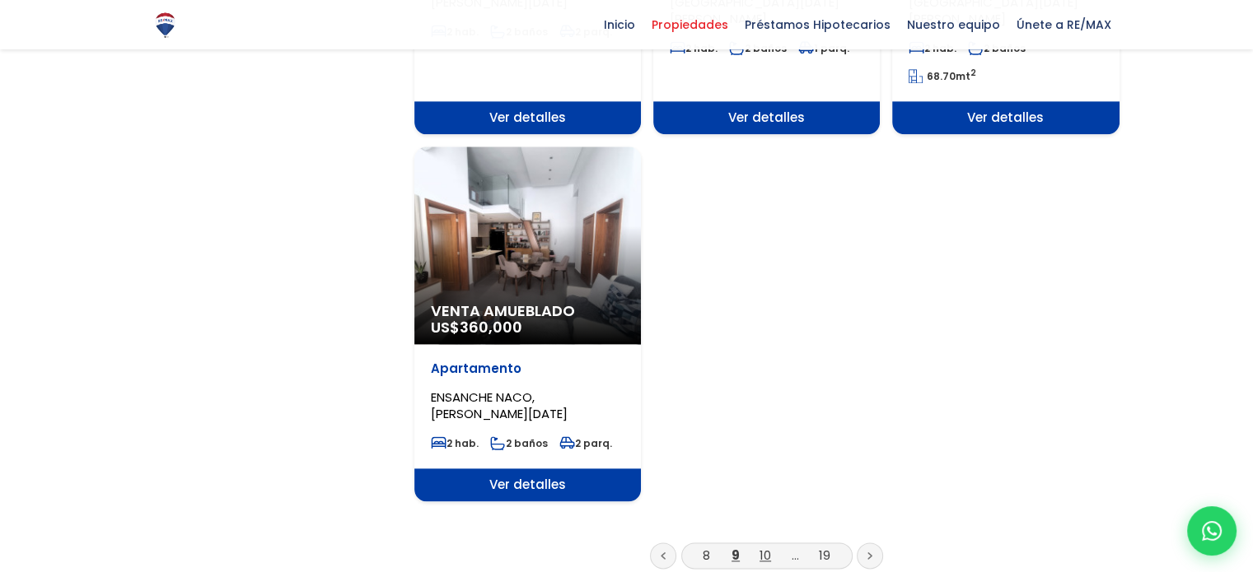
click at [766, 547] on link "10" at bounding box center [765, 555] width 12 height 17
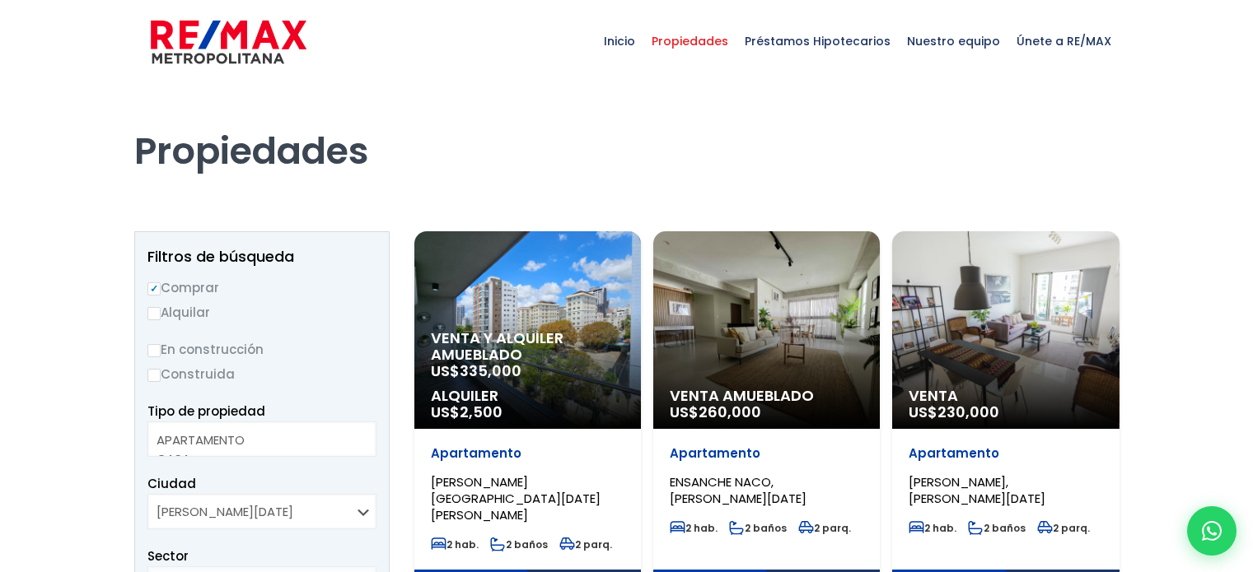
select select
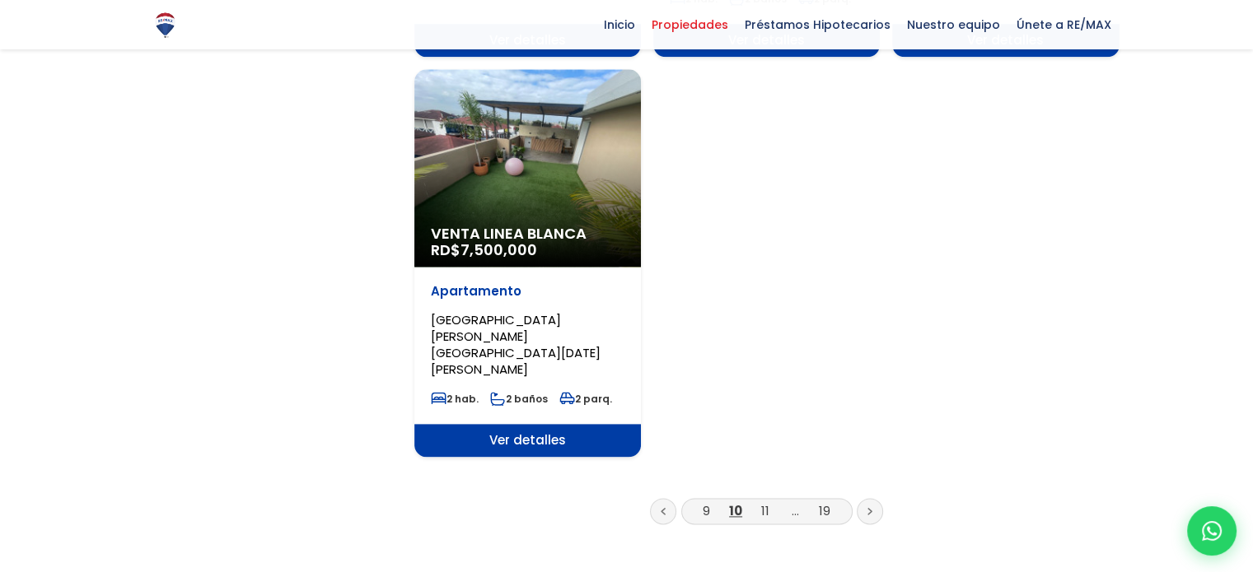
scroll to position [2109, 0]
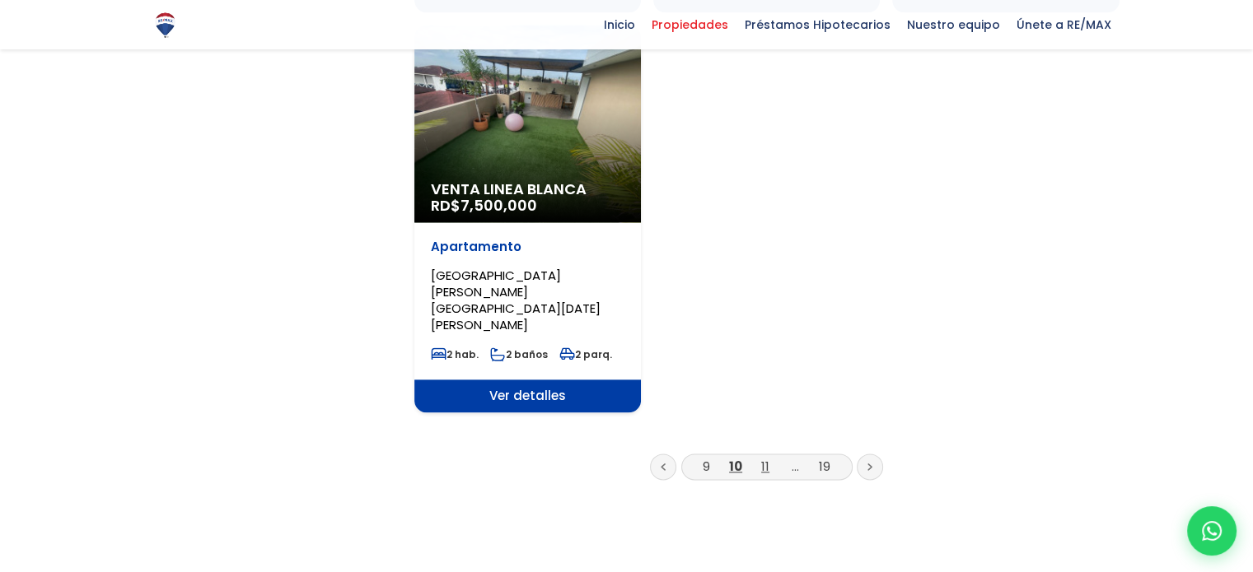
click at [761, 458] on link "11" at bounding box center [765, 466] width 8 height 17
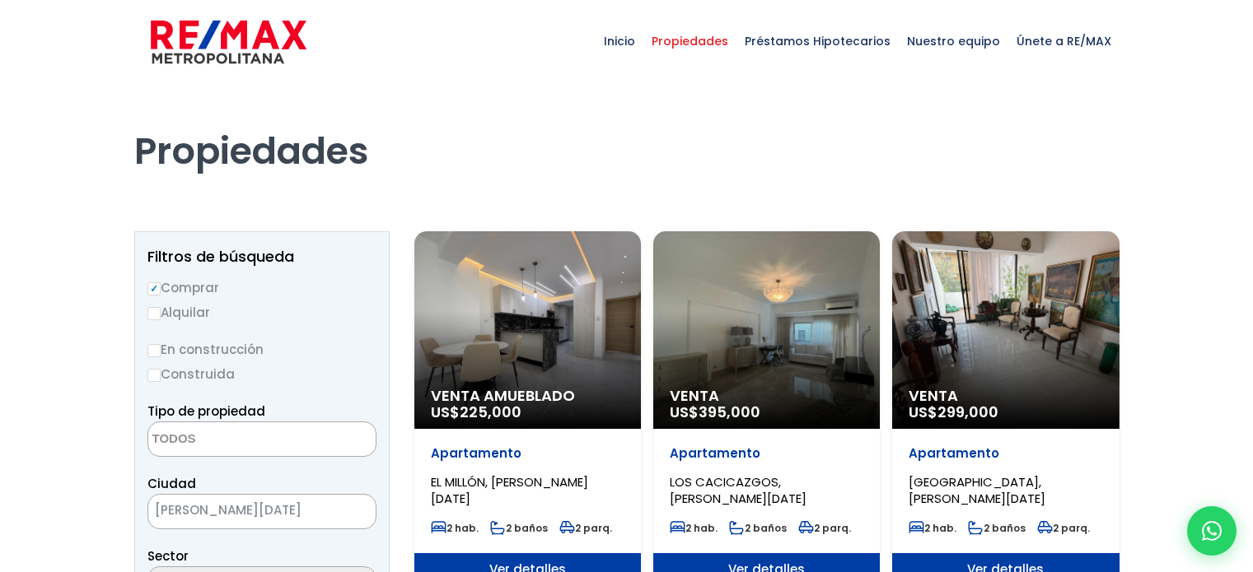
select select
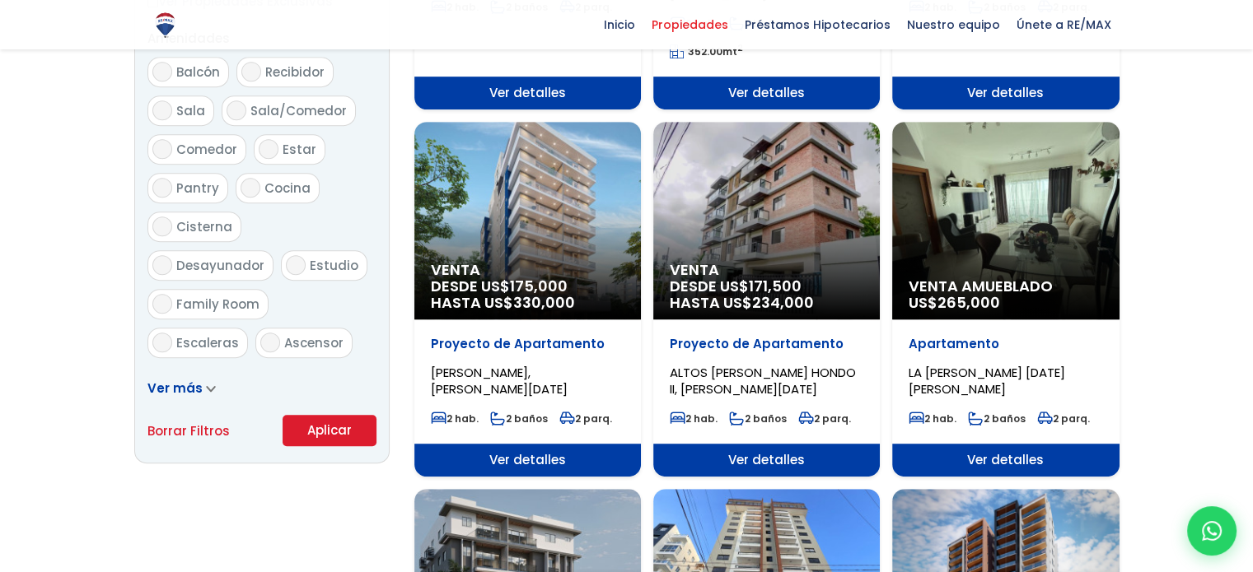
scroll to position [923, 0]
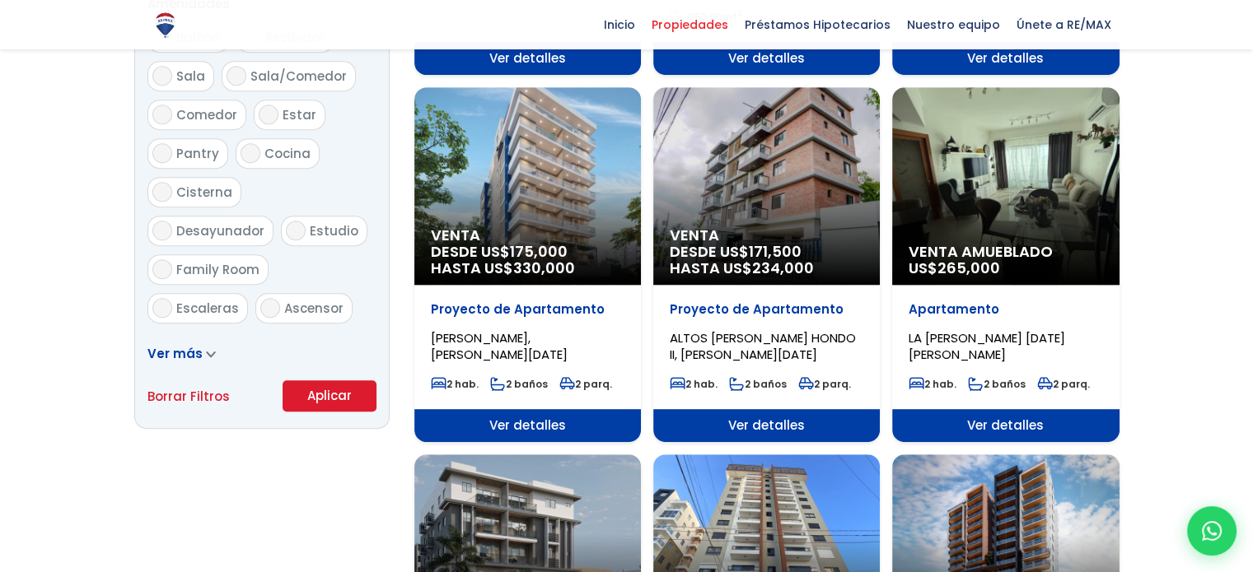
click at [313, 395] on button "Aplicar" at bounding box center [330, 396] width 94 height 31
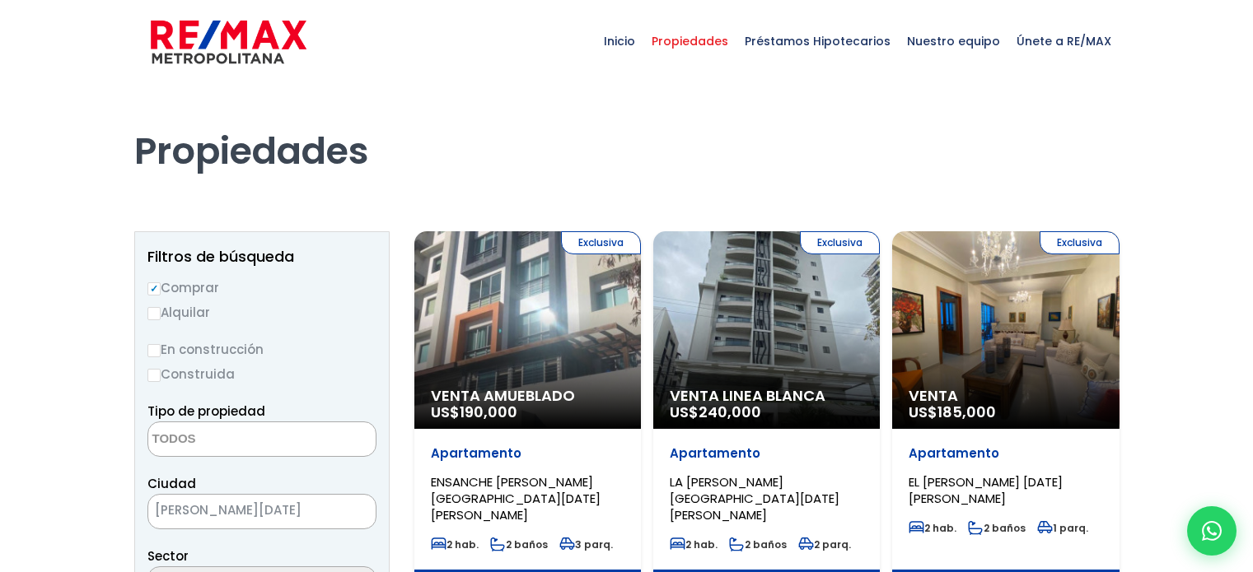
select select
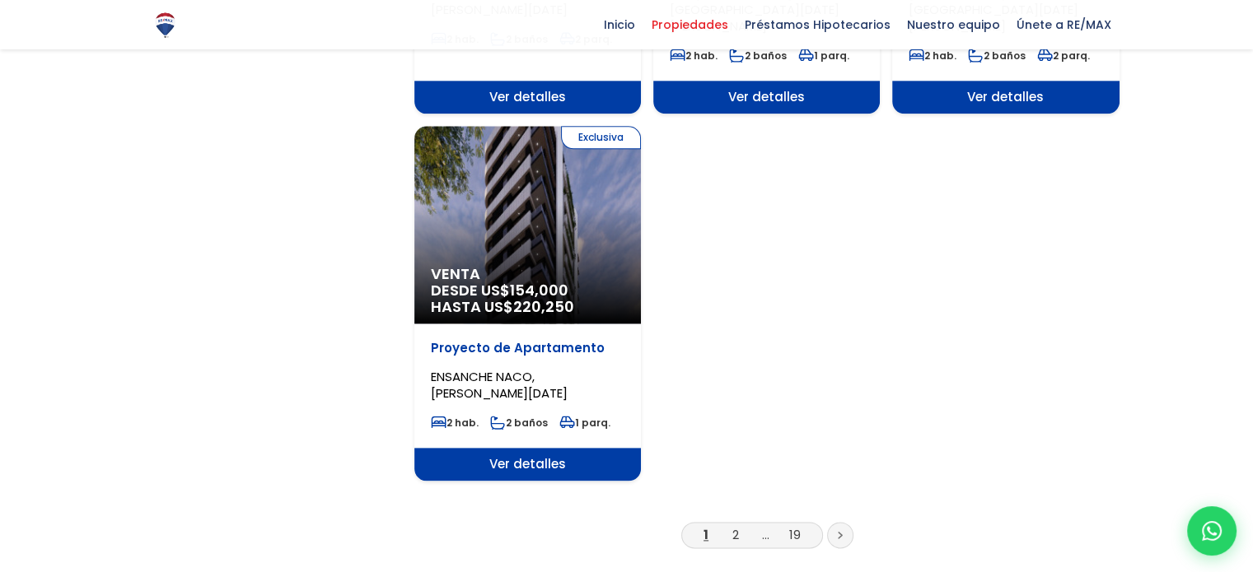
scroll to position [2010, 0]
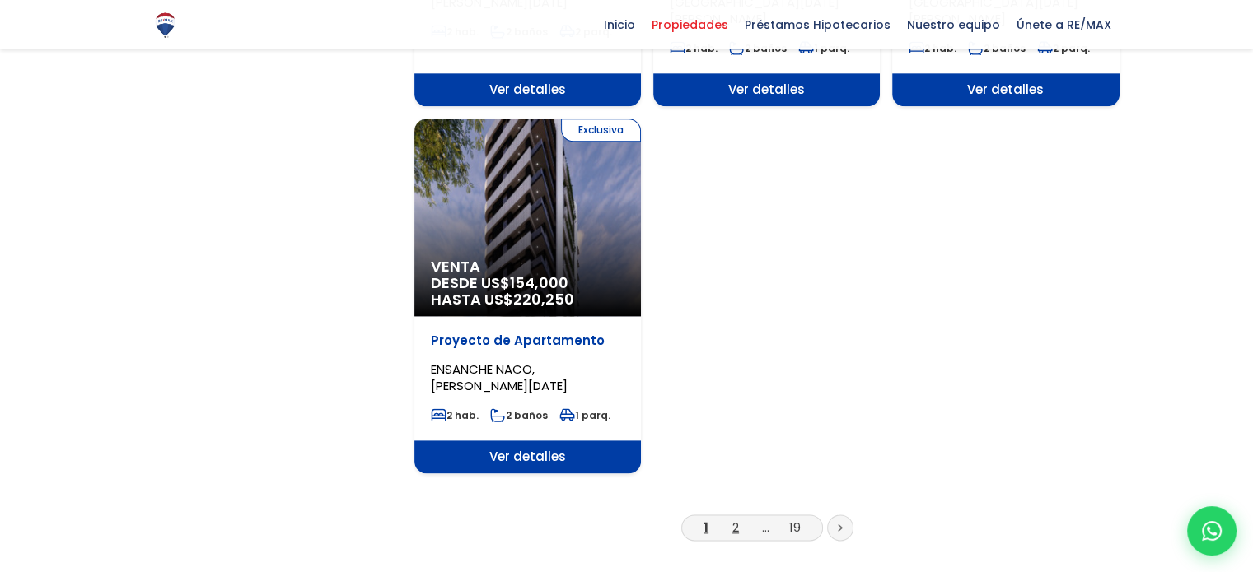
click at [738, 519] on link "2" at bounding box center [735, 527] width 7 height 17
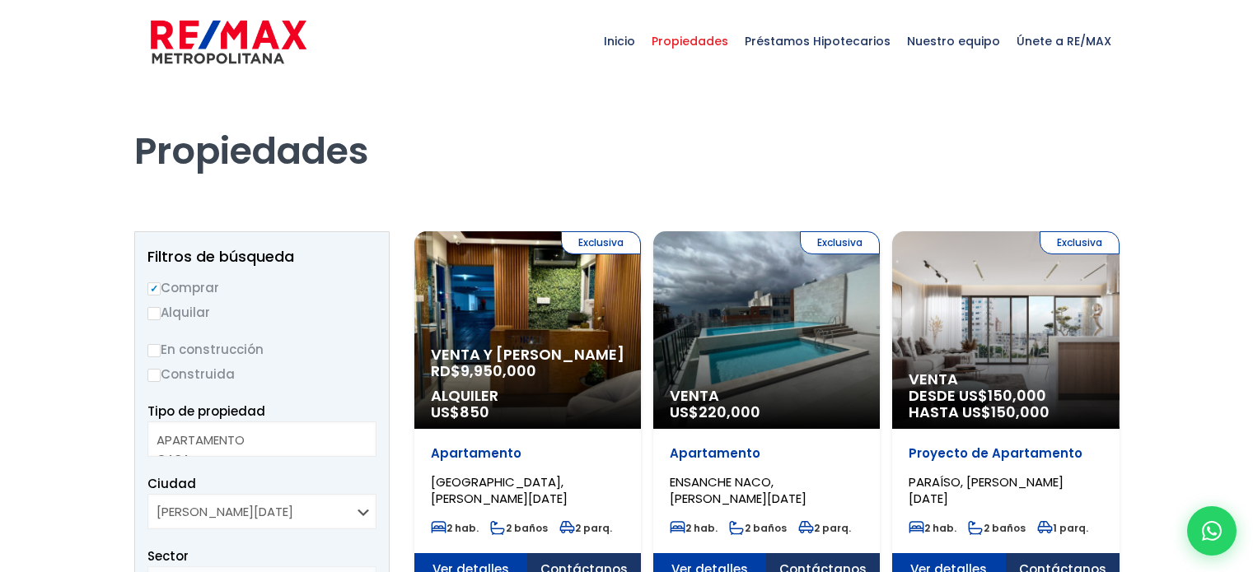
select select
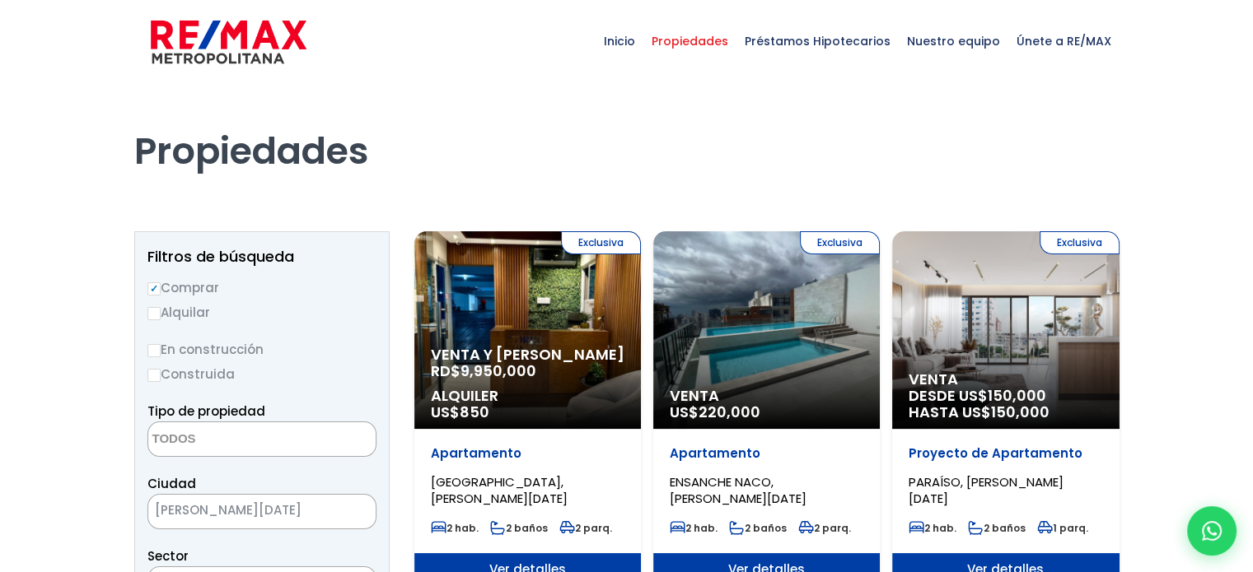
drag, startPoint x: 1066, startPoint y: 322, endPoint x: 1063, endPoint y: 282, distance: 40.4
click at [641, 282] on div "Exclusiva Venta DESDE US$ 150,000 HASTA US$ 150,000" at bounding box center [527, 330] width 227 height 198
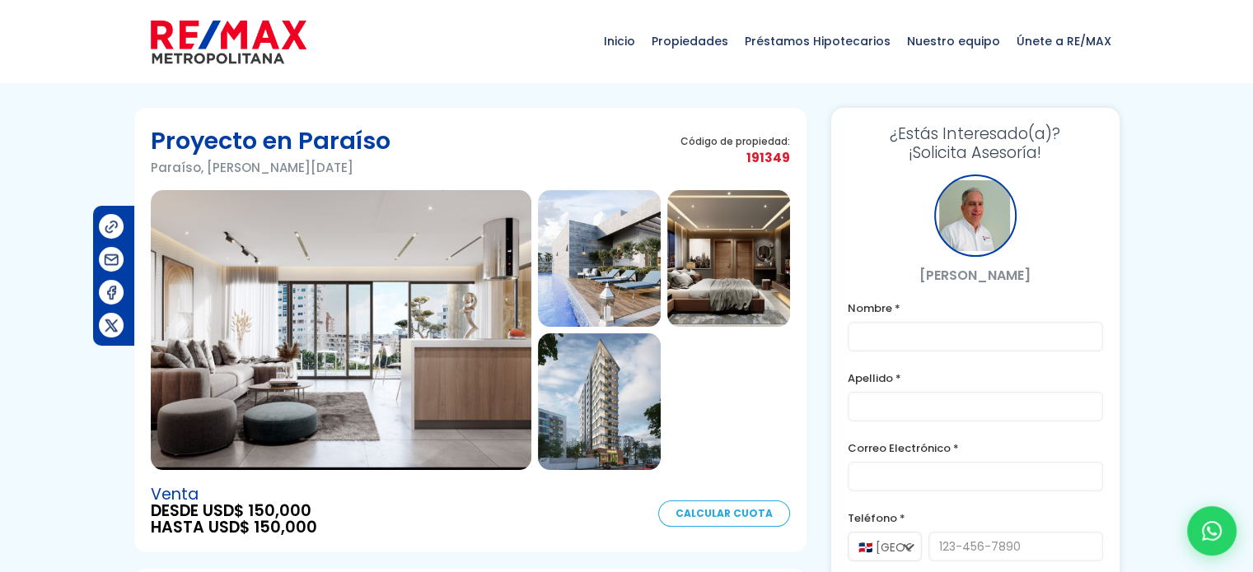
drag, startPoint x: 477, startPoint y: 365, endPoint x: 579, endPoint y: 265, distance: 142.7
click at [579, 265] on img at bounding box center [599, 258] width 123 height 137
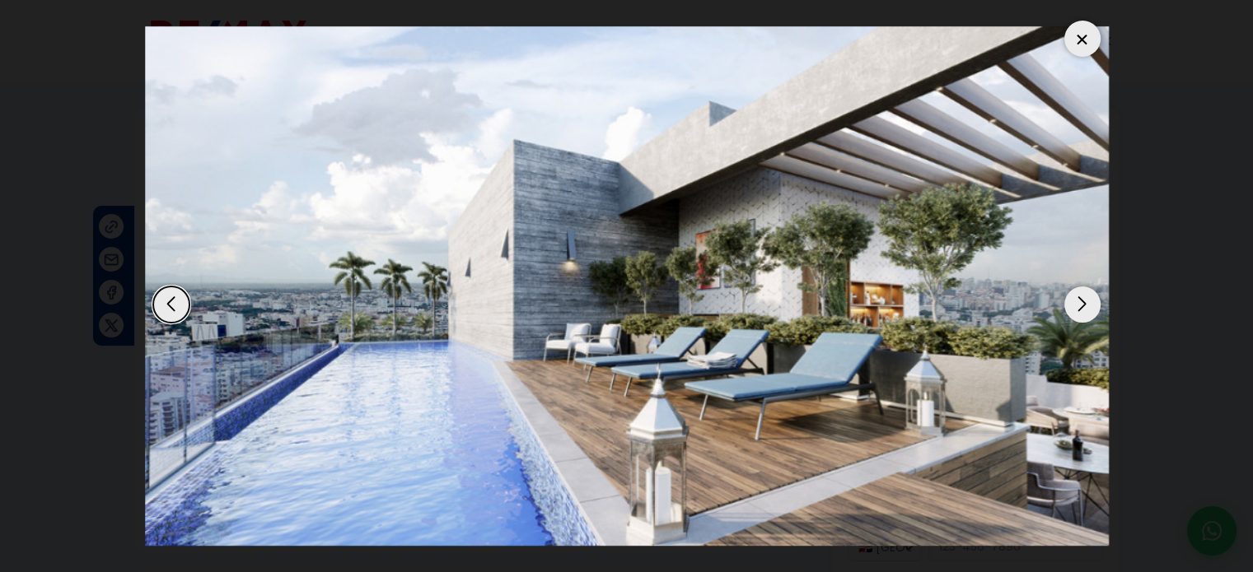
click at [1083, 301] on div "Next slide" at bounding box center [1082, 305] width 36 height 36
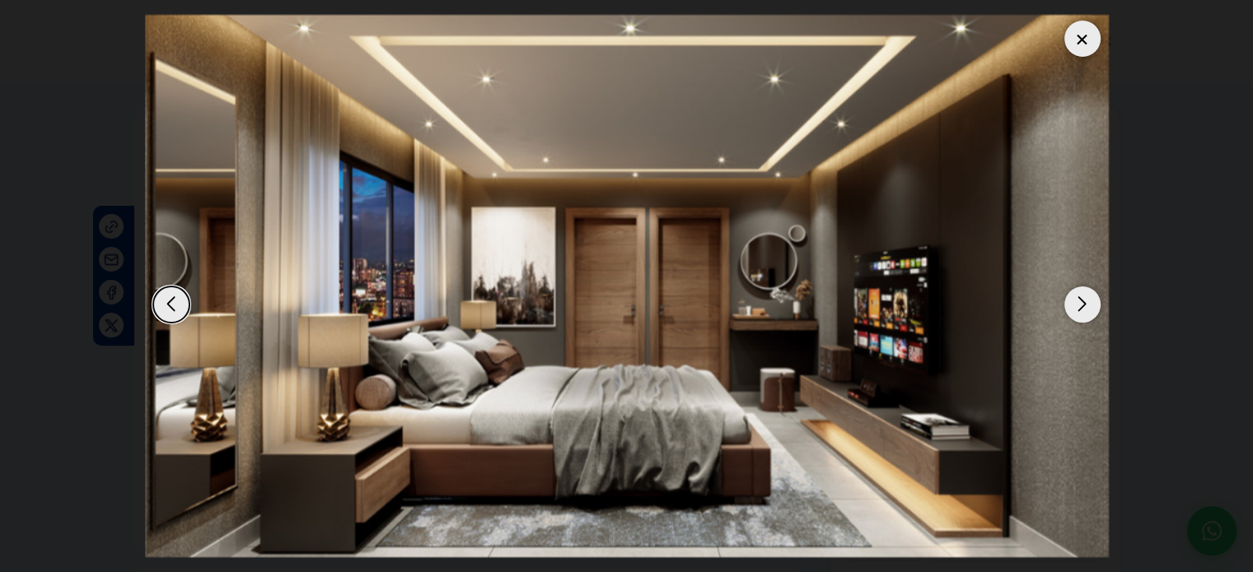
click at [1083, 301] on div "Next slide" at bounding box center [1082, 305] width 36 height 36
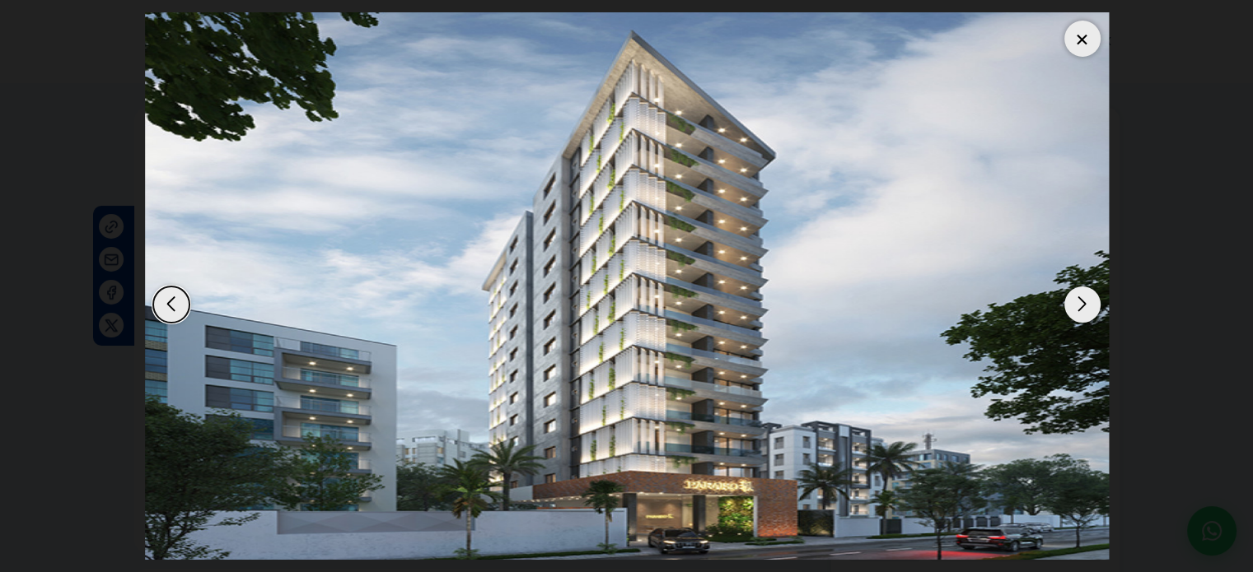
click at [1083, 301] on div "Next slide" at bounding box center [1082, 305] width 36 height 36
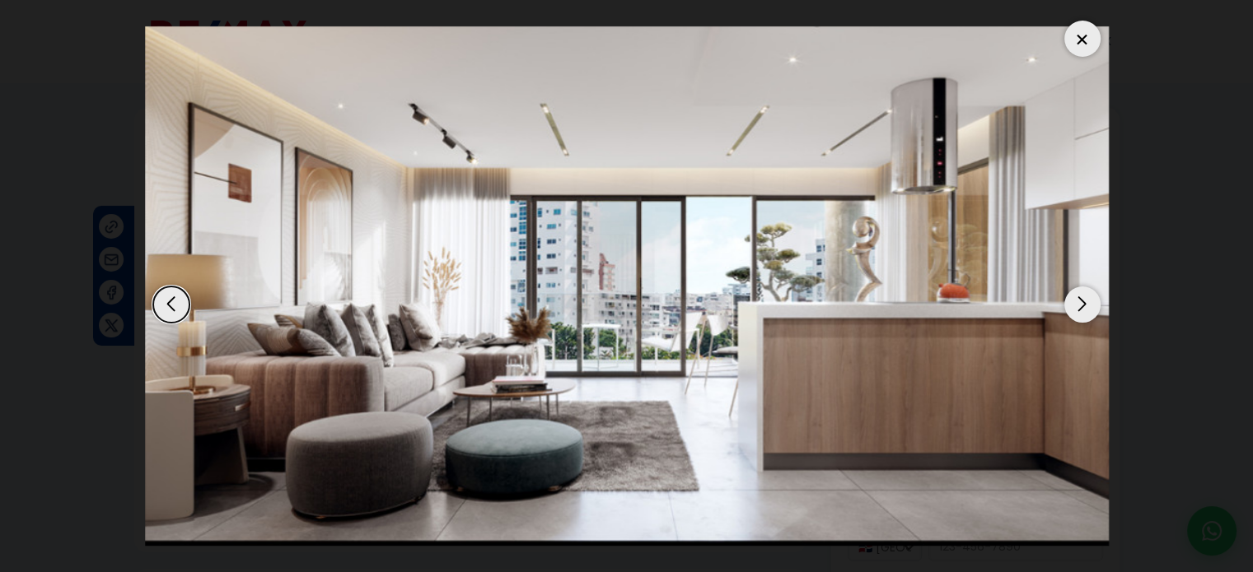
click at [1083, 301] on div "Next slide" at bounding box center [1082, 305] width 36 height 36
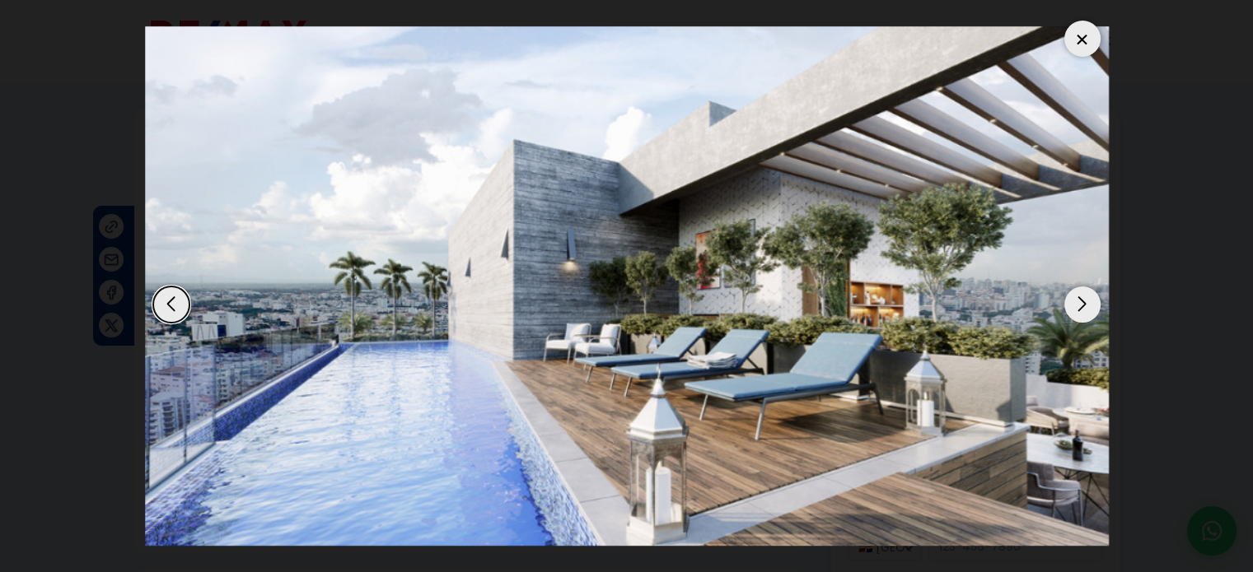
click at [1083, 301] on div "Next slide" at bounding box center [1082, 305] width 36 height 36
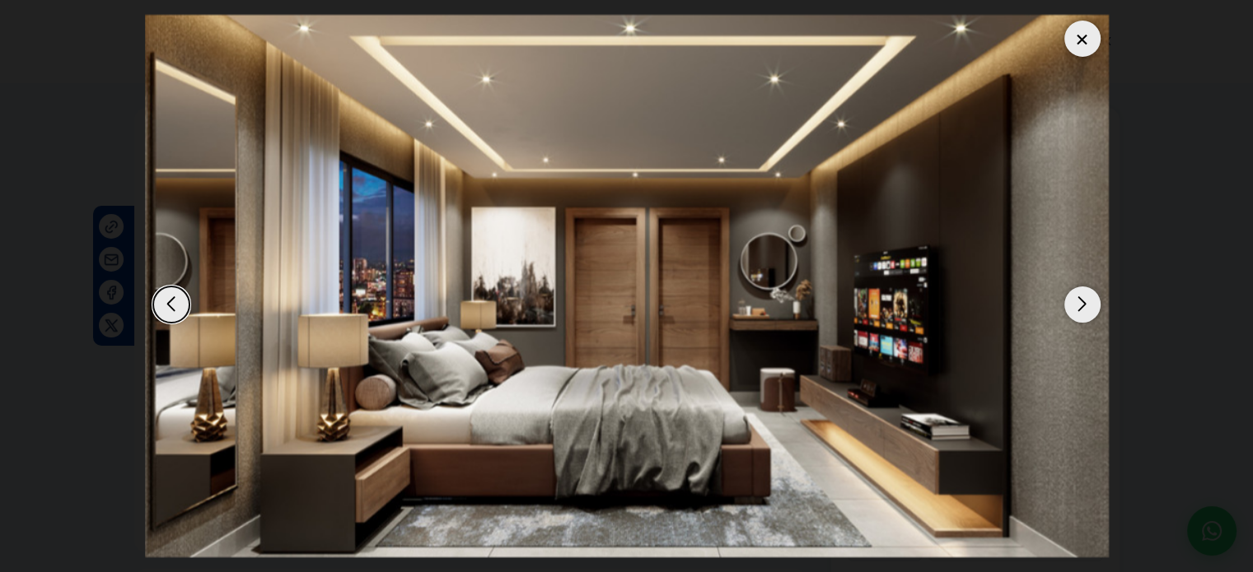
click at [1080, 38] on div at bounding box center [1082, 39] width 36 height 36
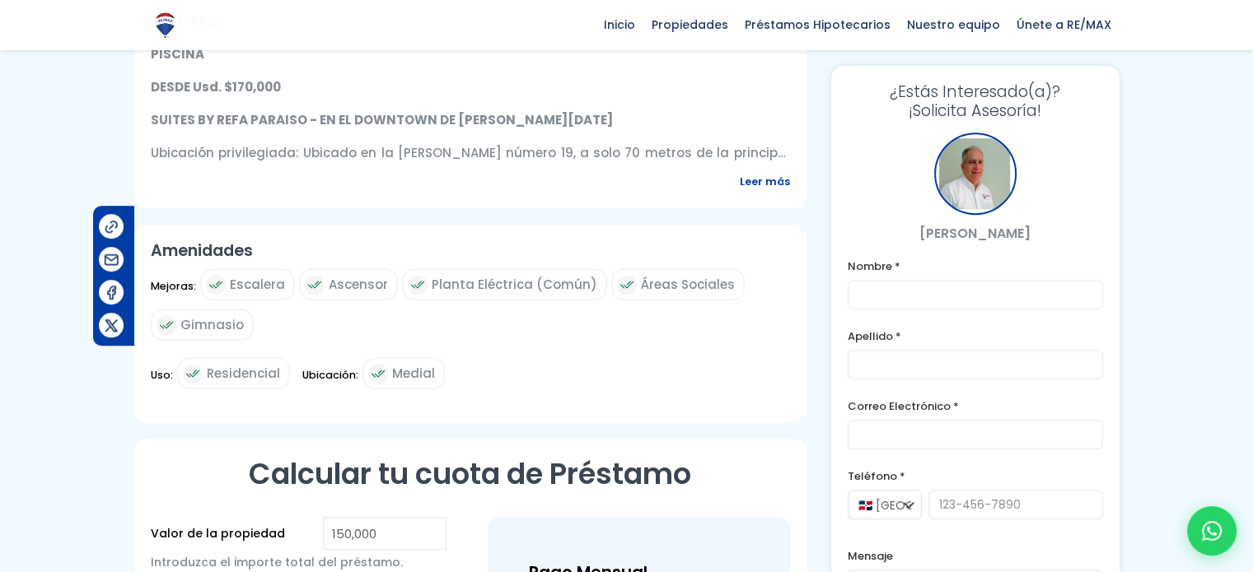
scroll to position [791, 0]
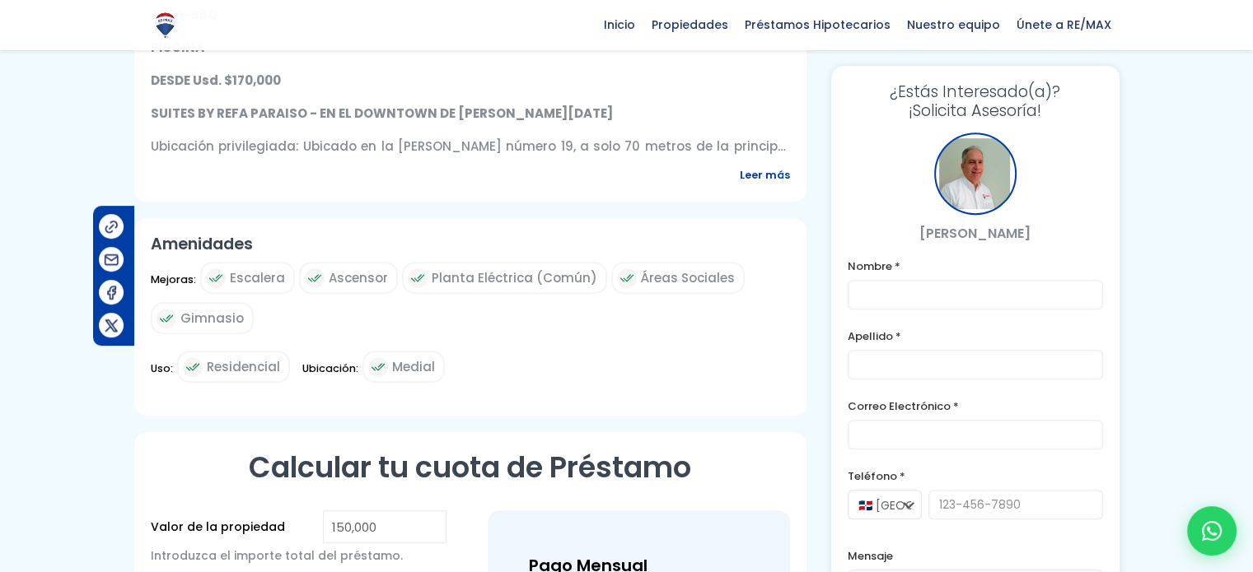
click at [761, 175] on span "Leer más" at bounding box center [765, 175] width 50 height 21
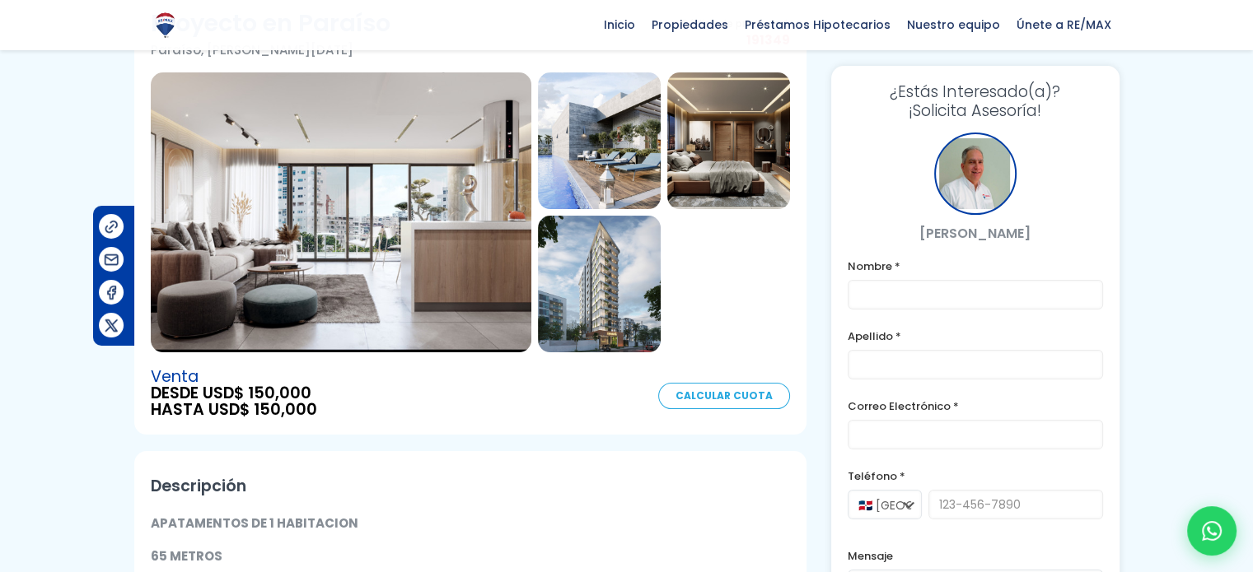
scroll to position [99, 0]
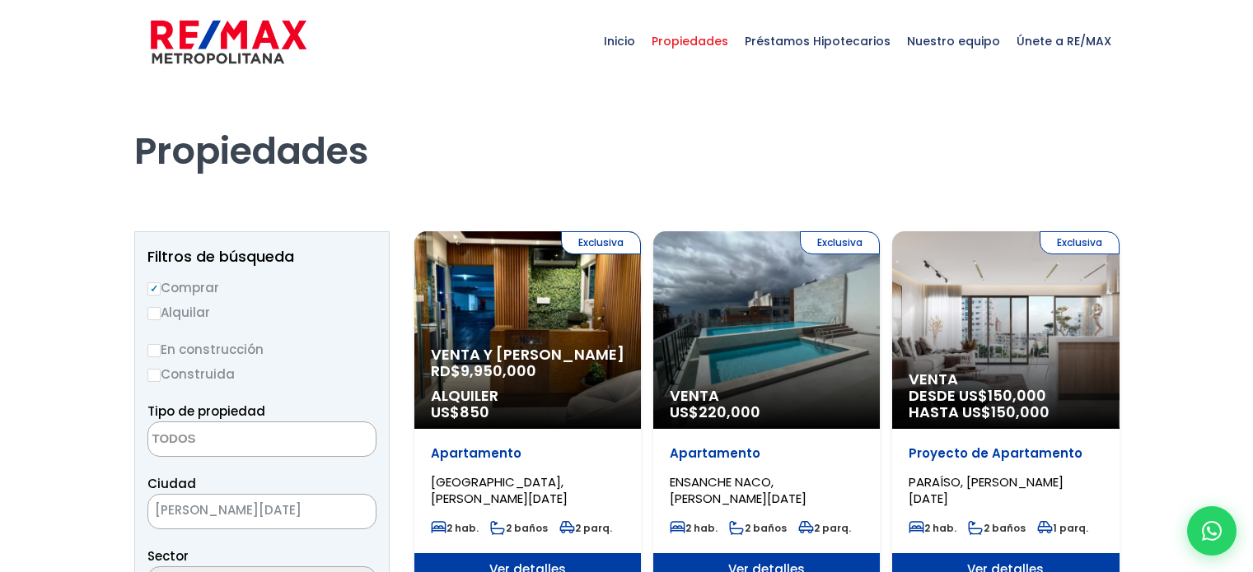
select select
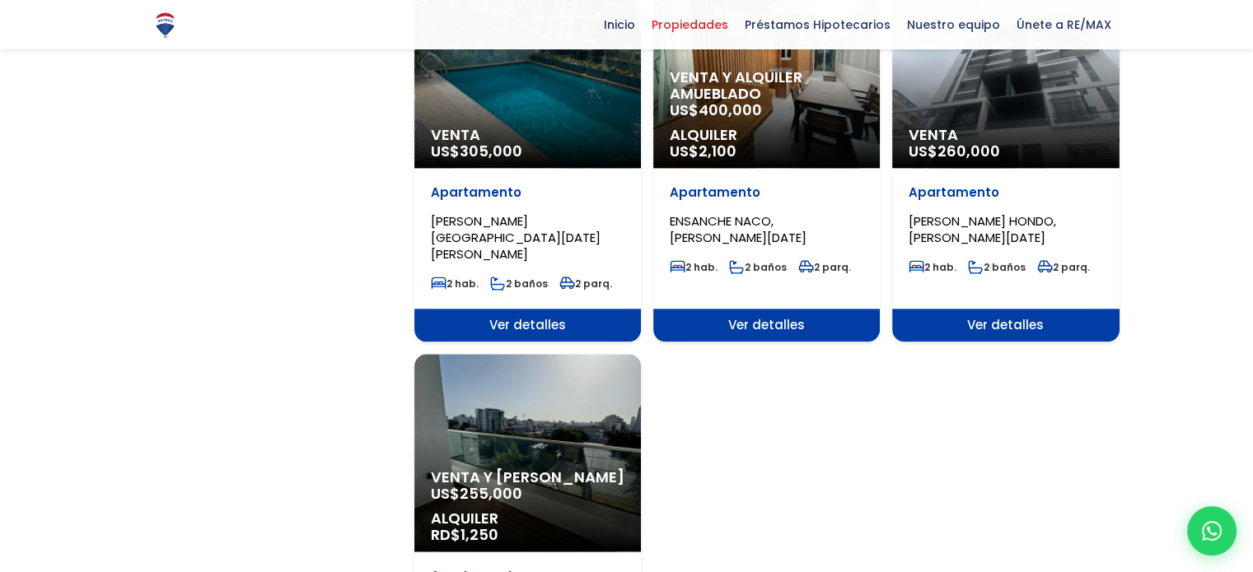
scroll to position [1878, 0]
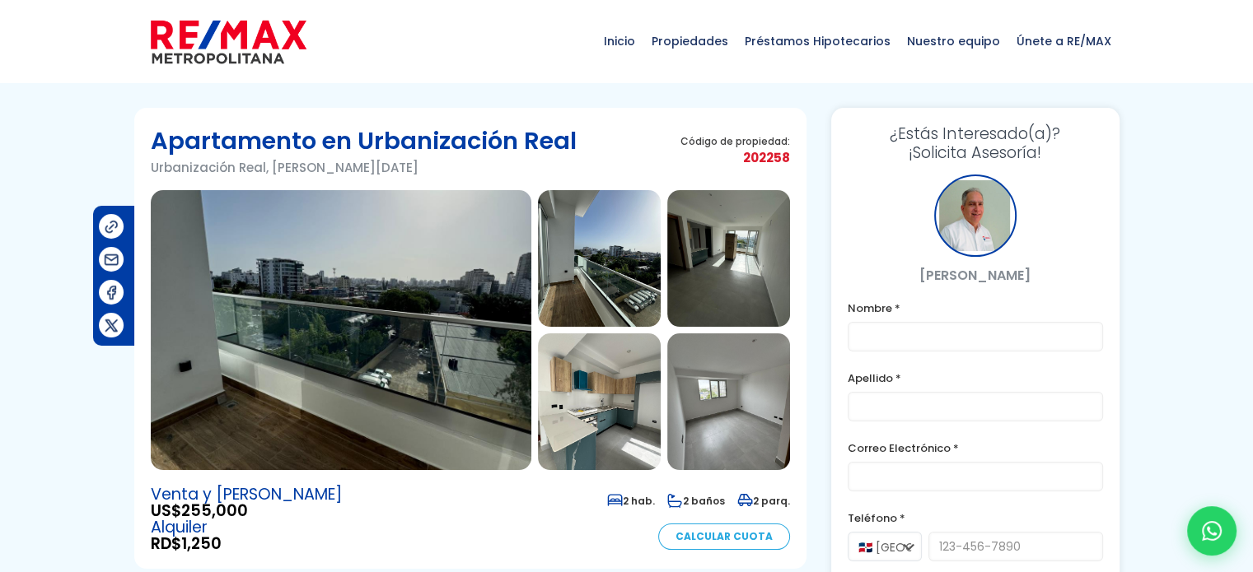
click at [633, 277] on img at bounding box center [599, 258] width 123 height 137
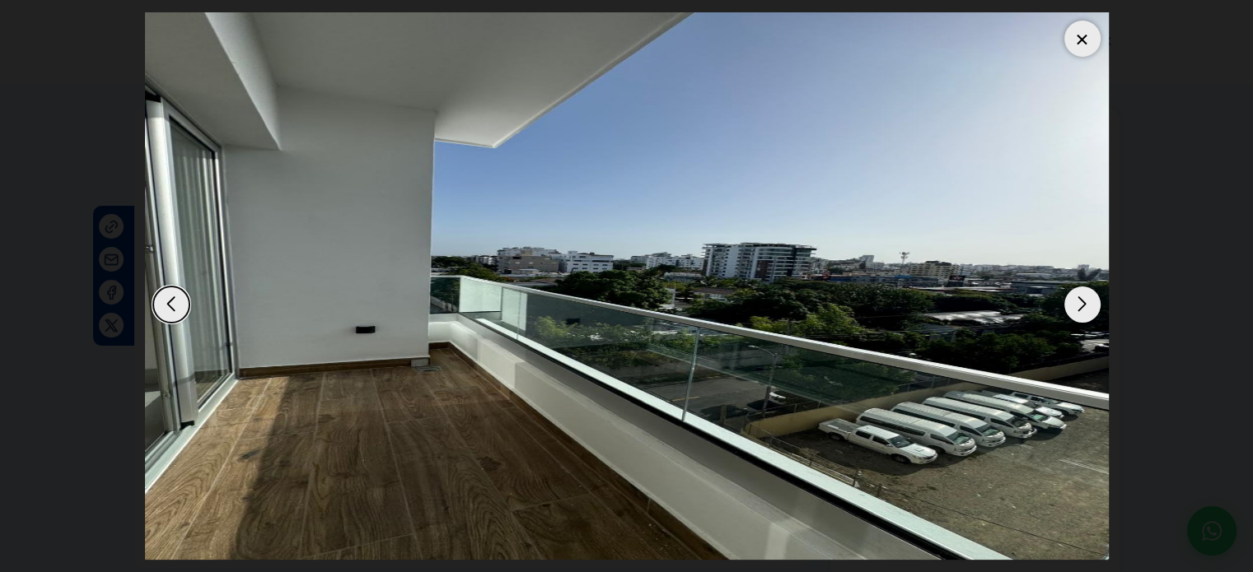
click at [1086, 306] on div "Next slide" at bounding box center [1082, 305] width 36 height 36
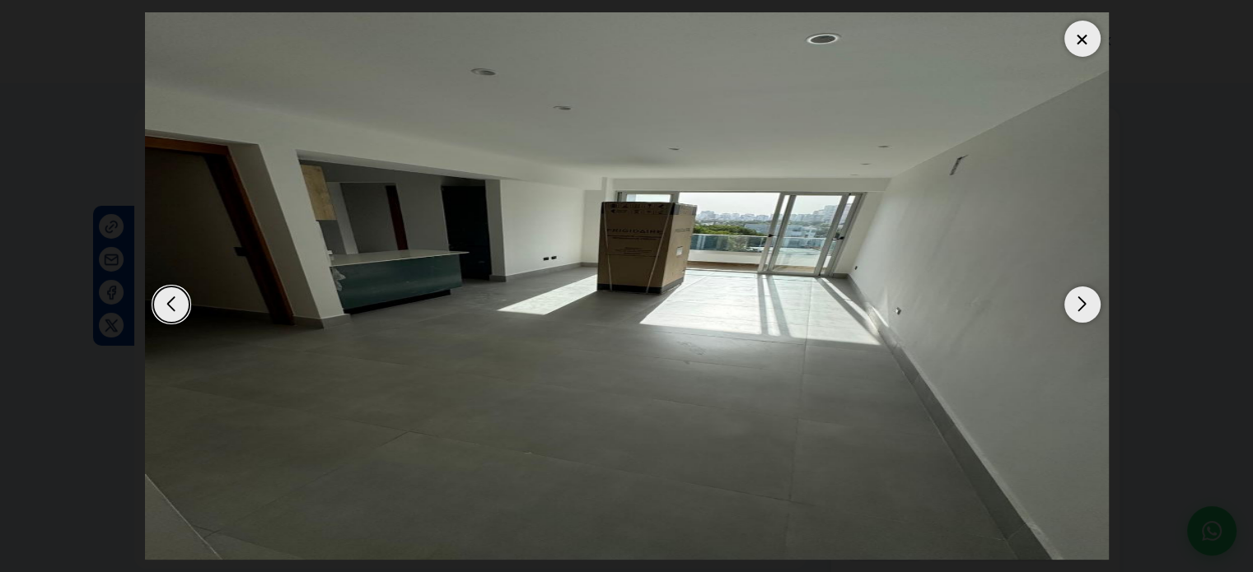
click at [1086, 306] on div "Next slide" at bounding box center [1082, 305] width 36 height 36
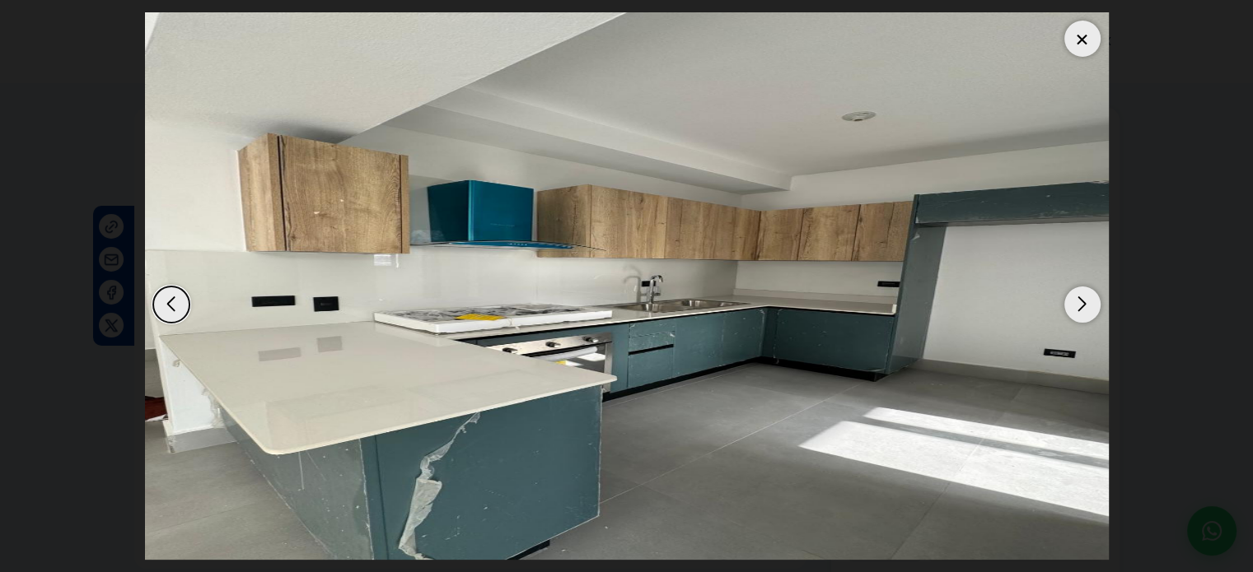
click at [1086, 306] on div "Next slide" at bounding box center [1082, 305] width 36 height 36
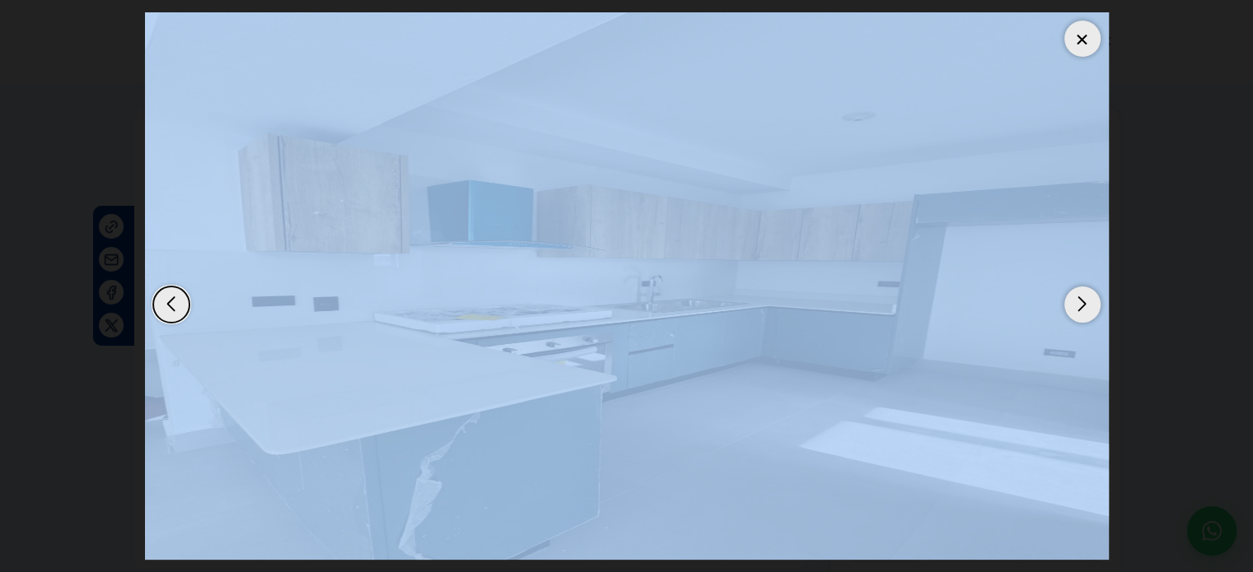
click at [1086, 306] on div "Next slide" at bounding box center [1082, 305] width 36 height 36
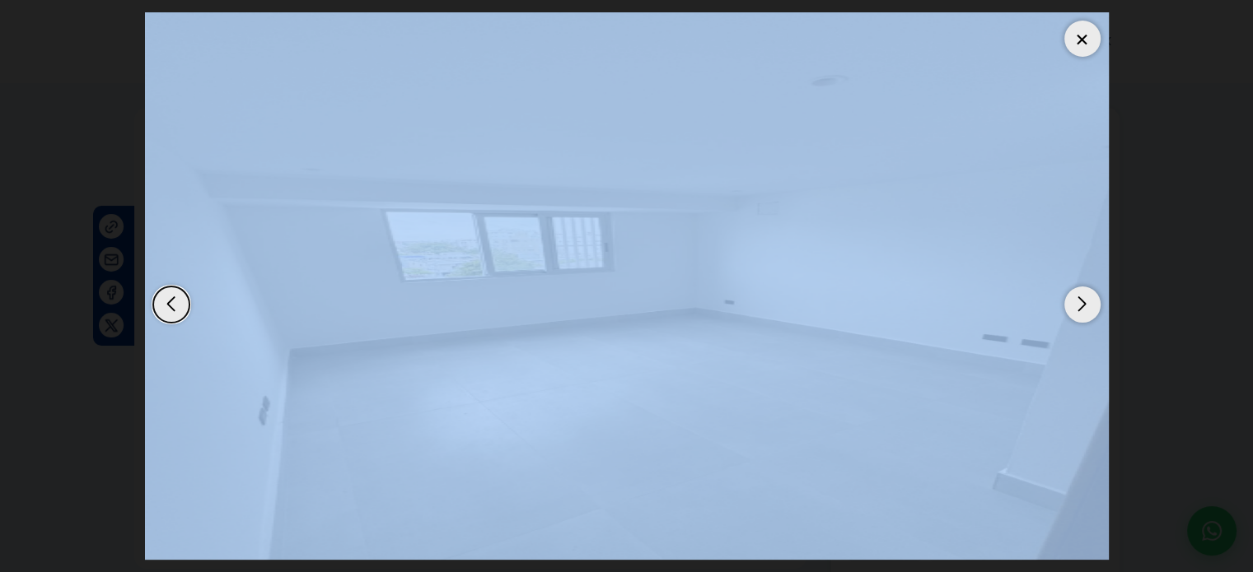
click at [1086, 306] on div "Next slide" at bounding box center [1082, 305] width 36 height 36
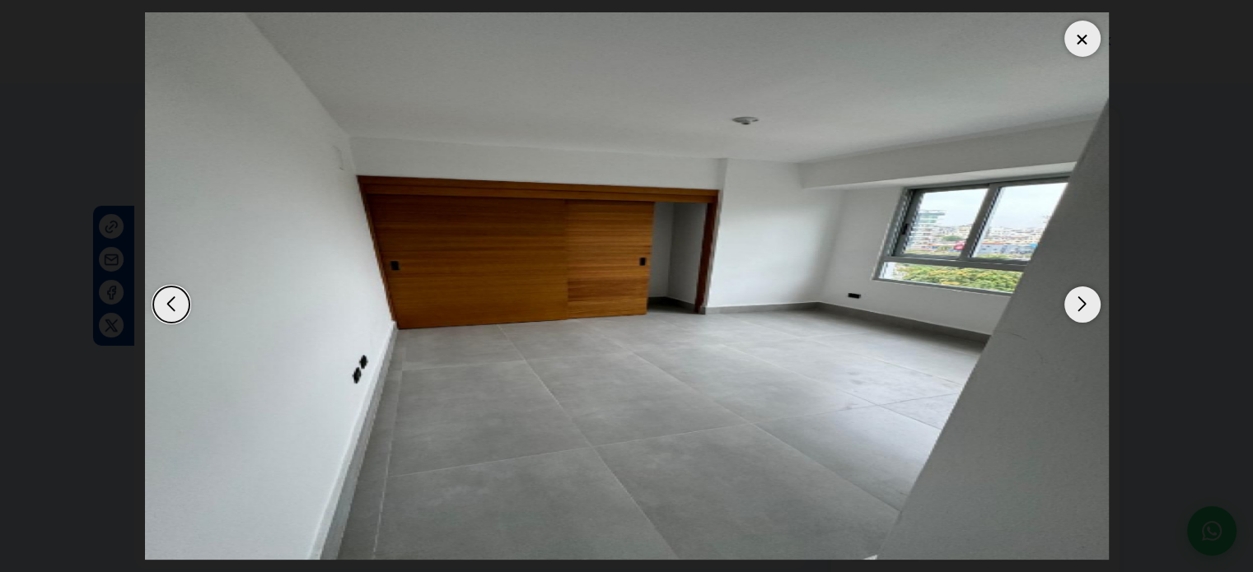
click at [1070, 293] on div "Next slide" at bounding box center [1082, 305] width 36 height 36
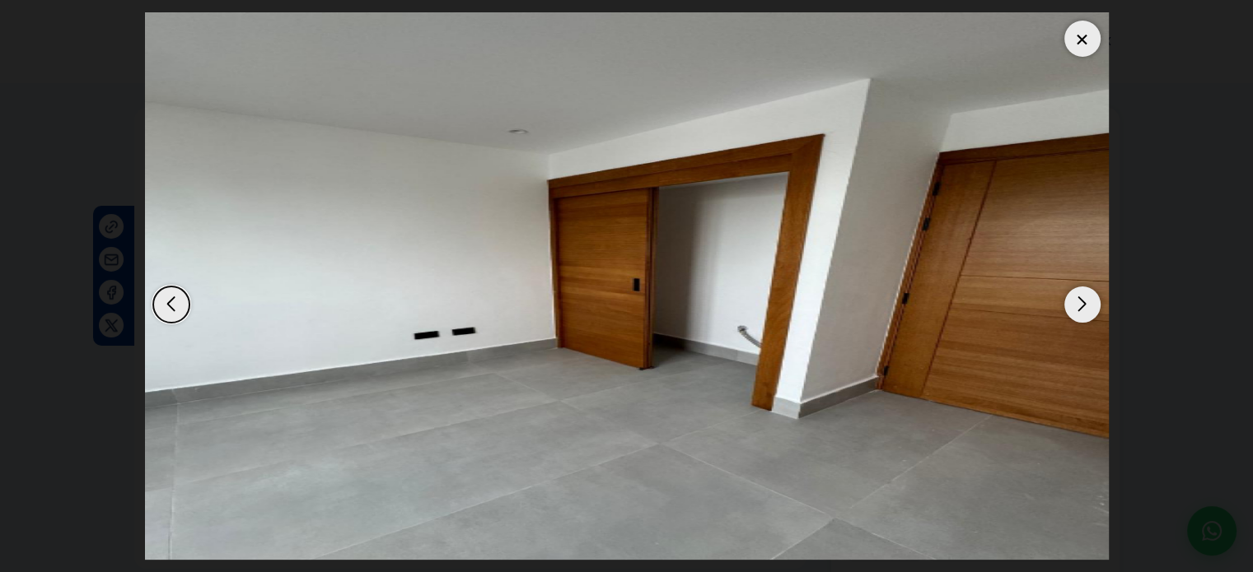
click at [1070, 296] on div "Next slide" at bounding box center [1082, 305] width 36 height 36
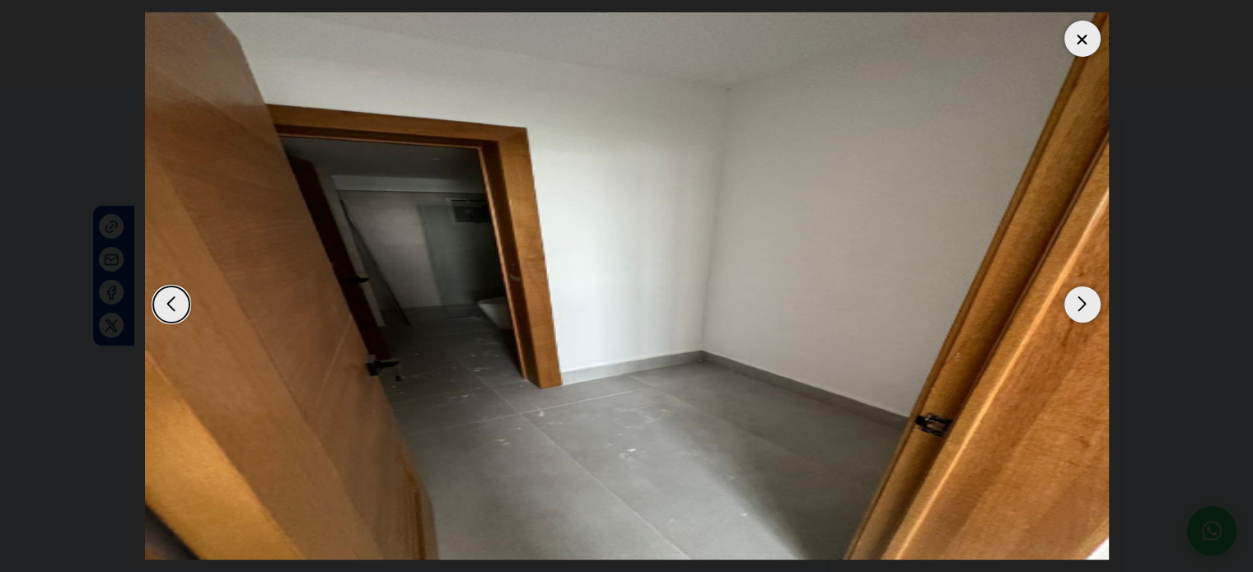
click at [1070, 296] on div "Next slide" at bounding box center [1082, 305] width 36 height 36
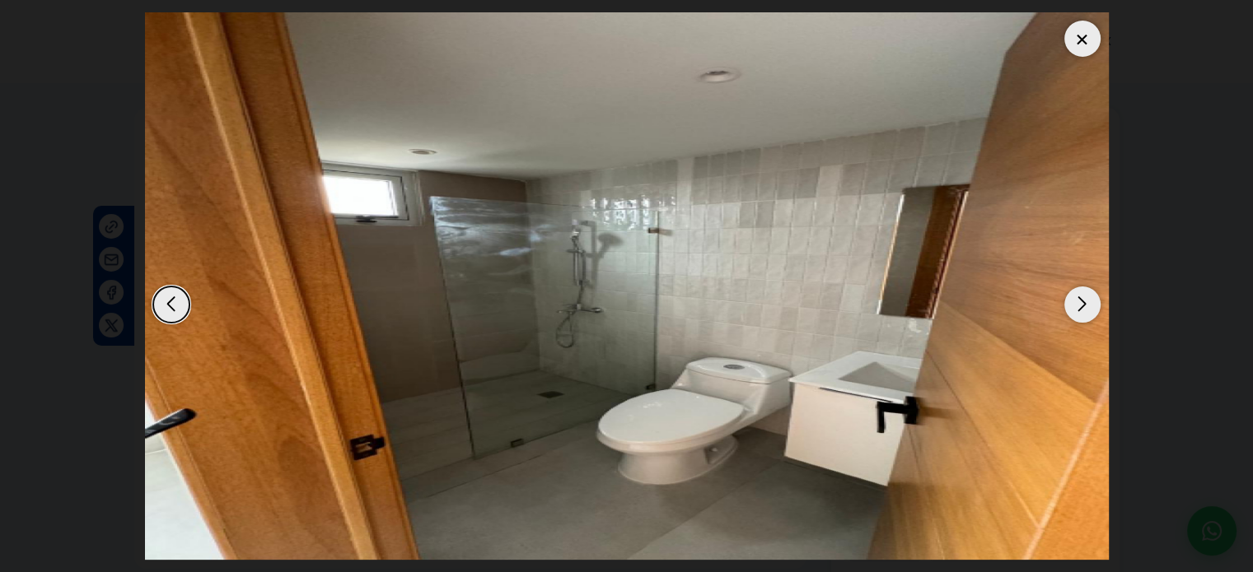
click at [1070, 296] on div "Next slide" at bounding box center [1082, 305] width 36 height 36
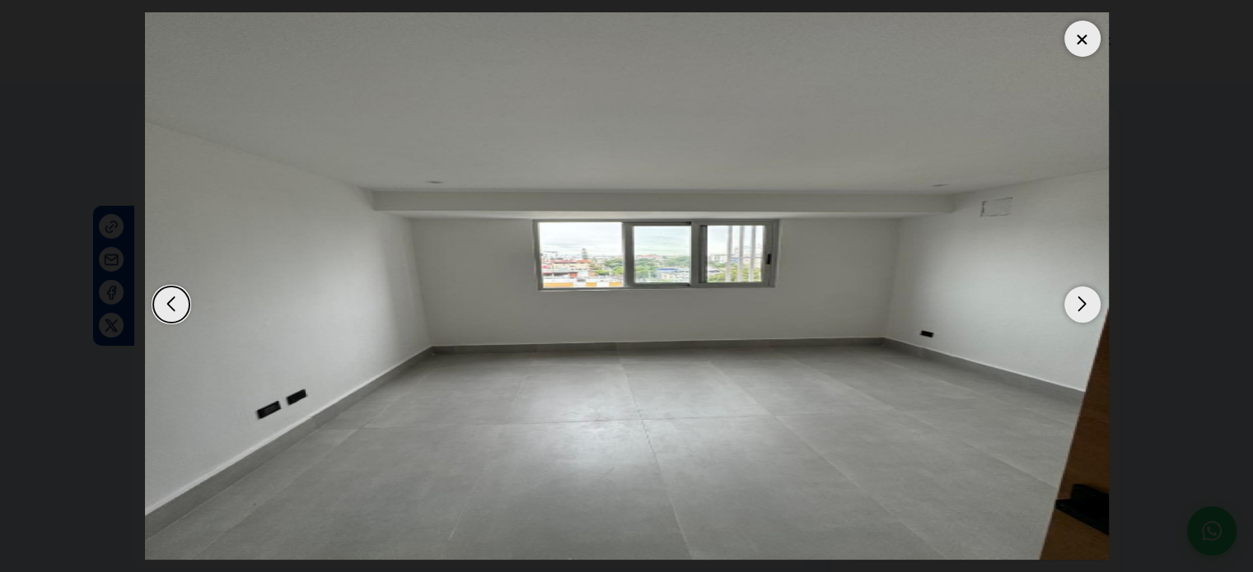
click at [1070, 296] on div "Next slide" at bounding box center [1082, 305] width 36 height 36
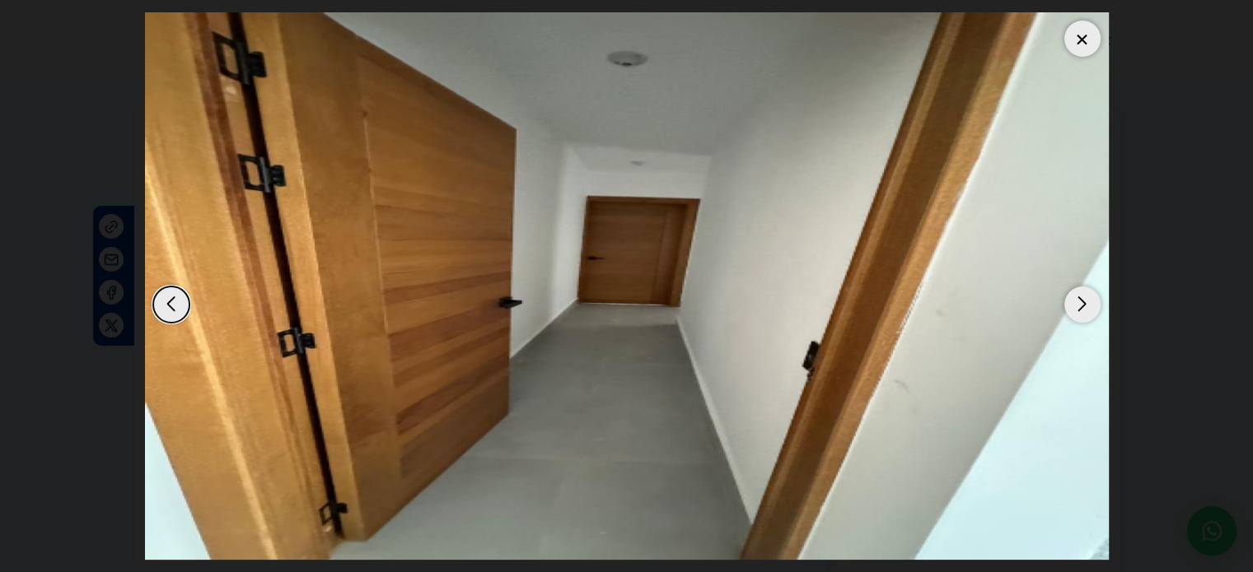
click at [1070, 296] on div "Next slide" at bounding box center [1082, 305] width 36 height 36
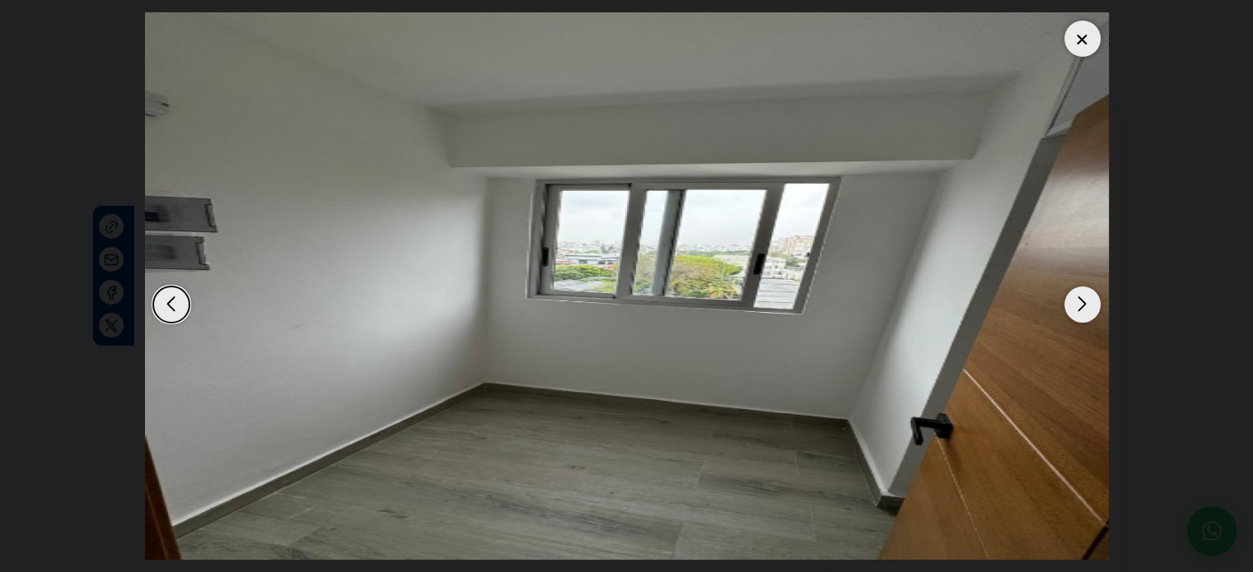
click at [1070, 296] on div "Next slide" at bounding box center [1082, 305] width 36 height 36
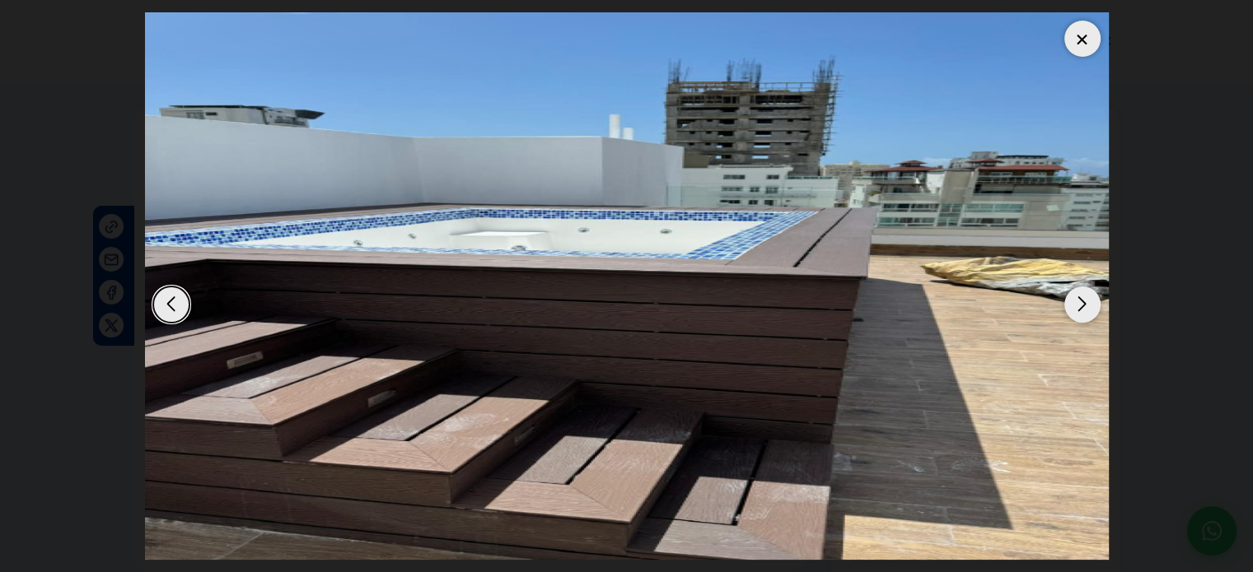
click at [1080, 303] on div "Next slide" at bounding box center [1082, 305] width 36 height 36
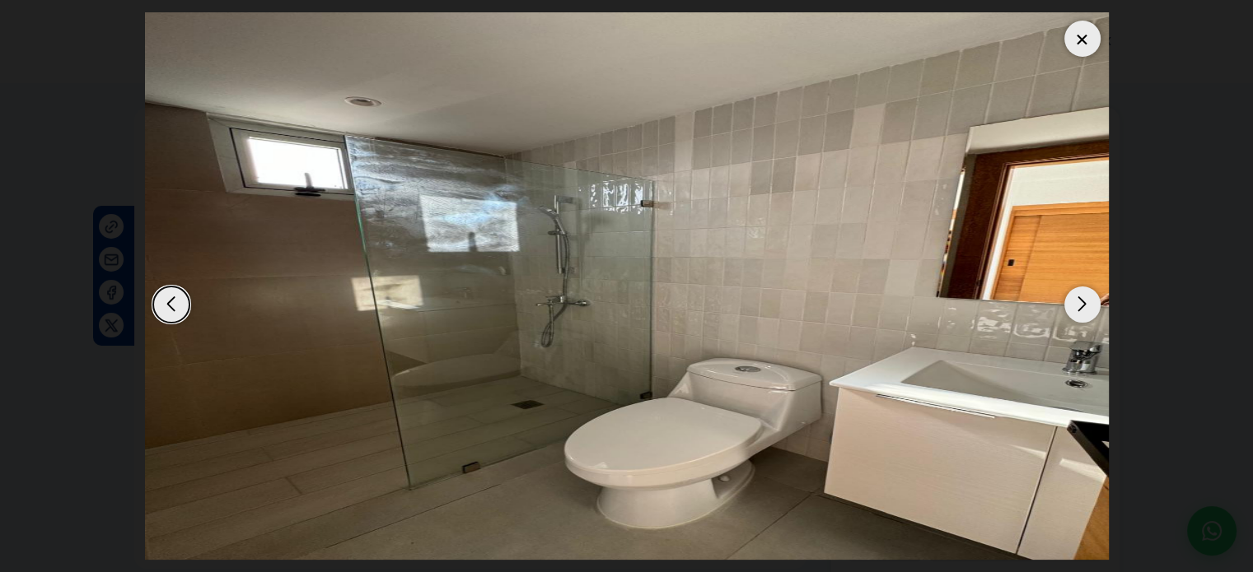
click at [1080, 302] on div "Next slide" at bounding box center [1082, 305] width 36 height 36
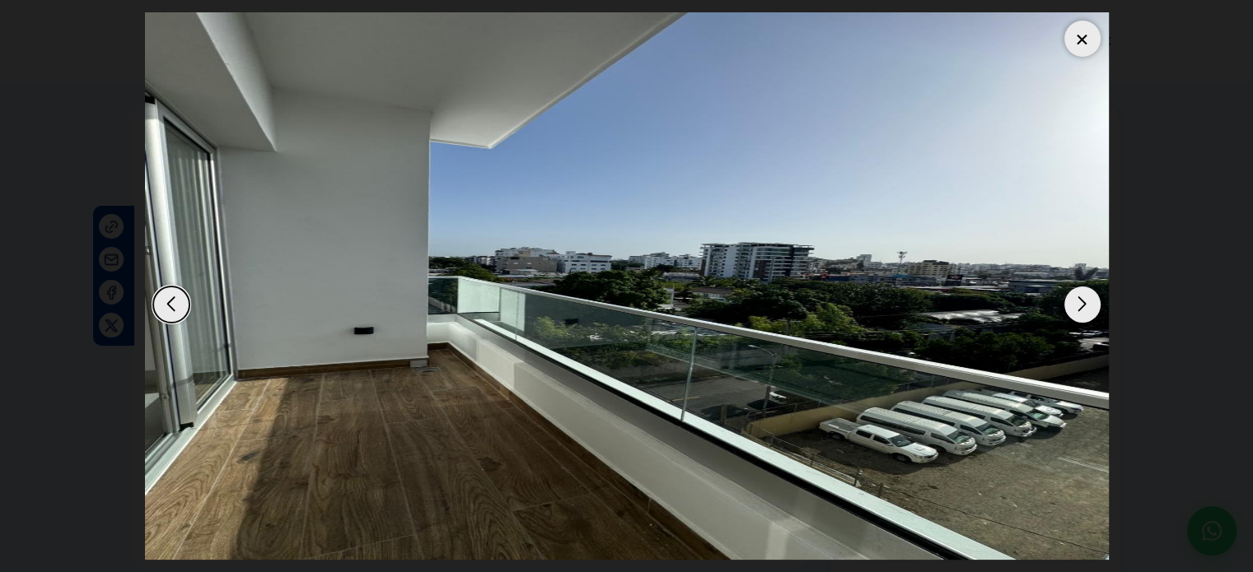
click at [1080, 302] on div "Next slide" at bounding box center [1082, 305] width 36 height 36
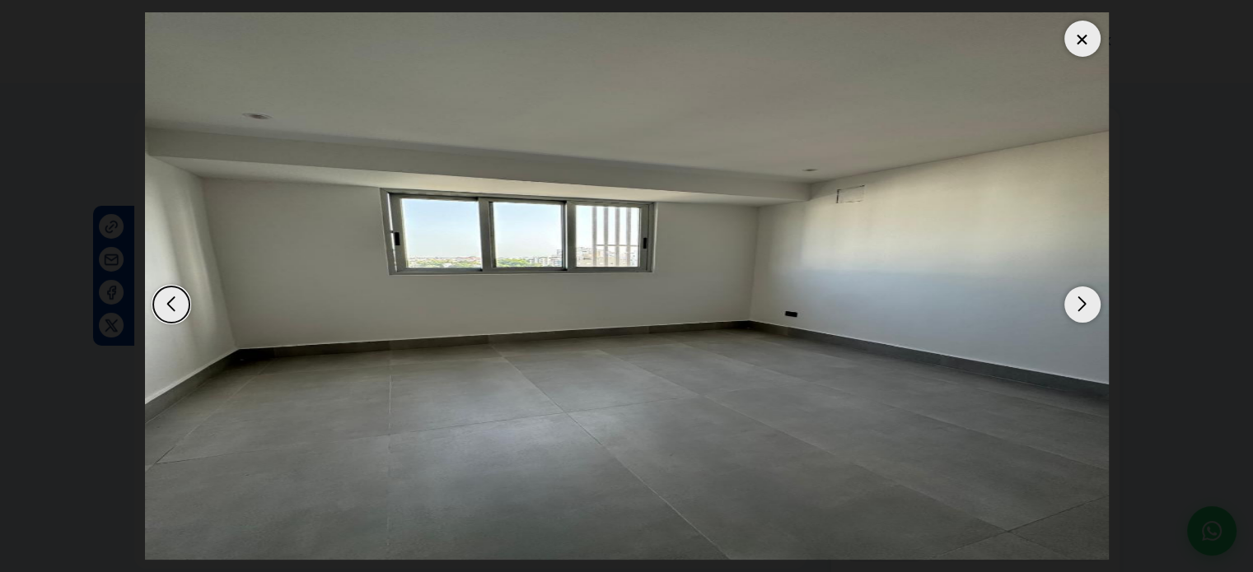
click at [1071, 42] on div at bounding box center [1082, 39] width 36 height 36
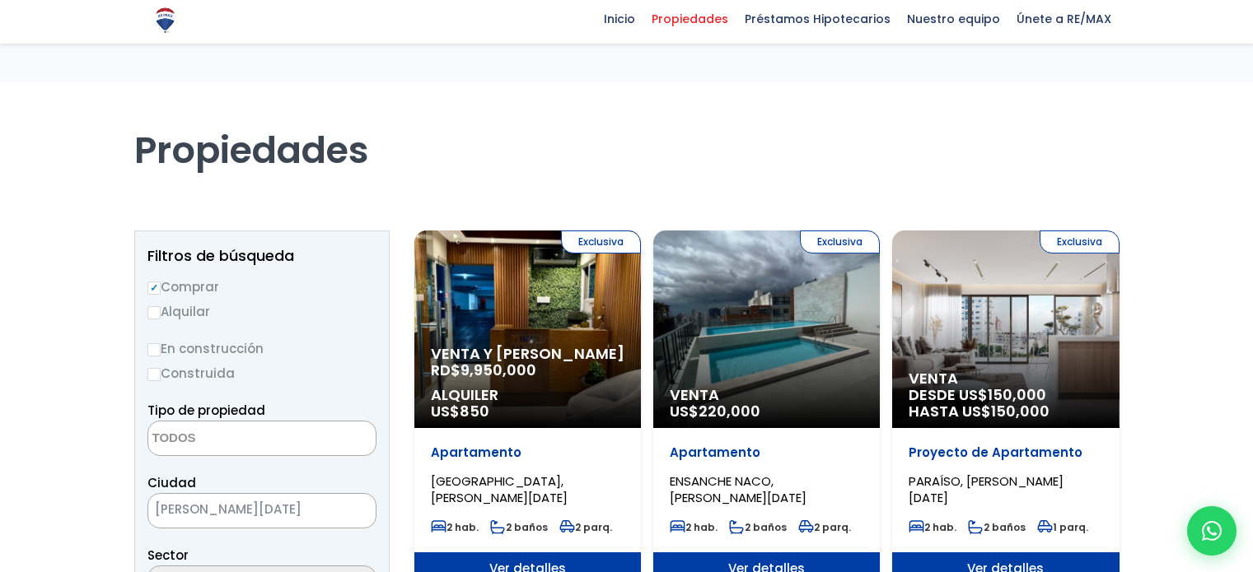
select select
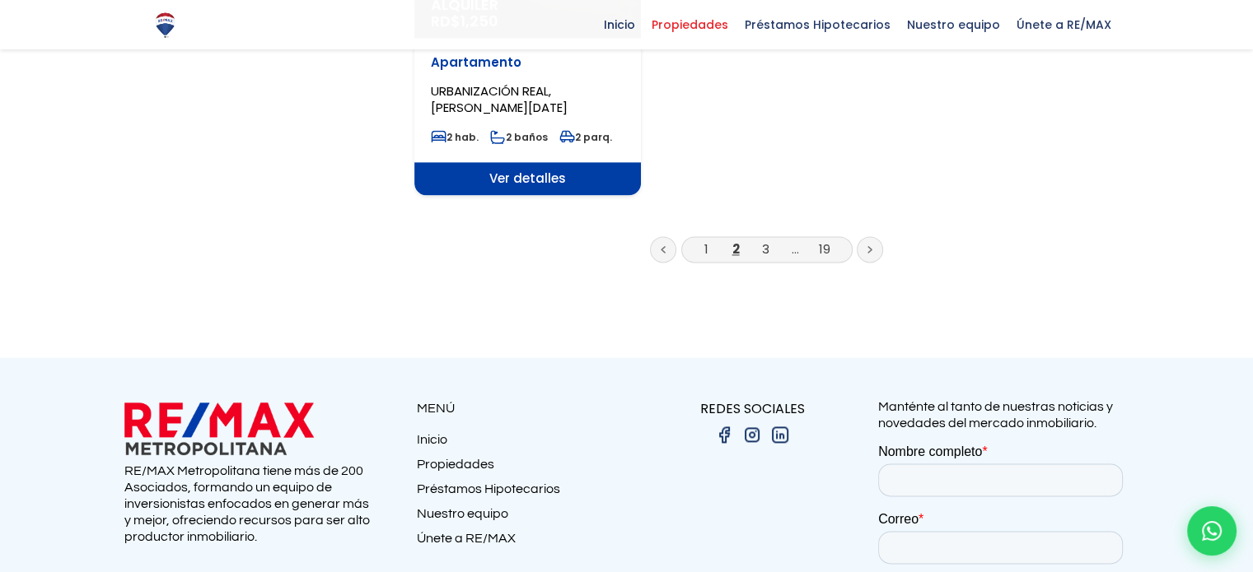
scroll to position [2292, 0]
click at [766, 241] on link "3" at bounding box center [765, 249] width 7 height 17
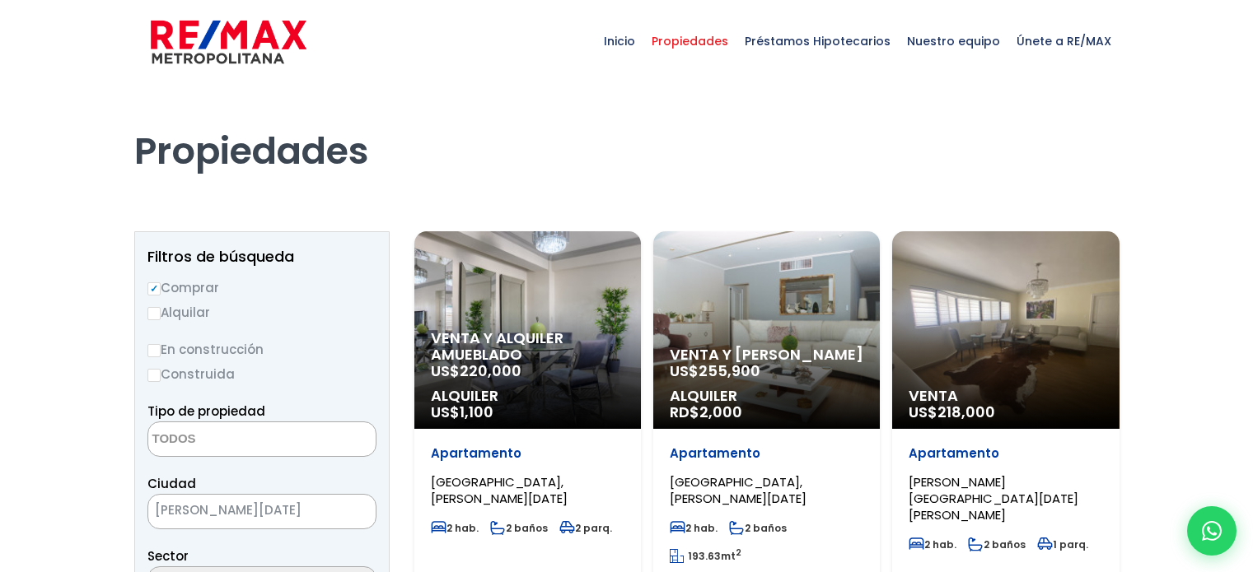
select select
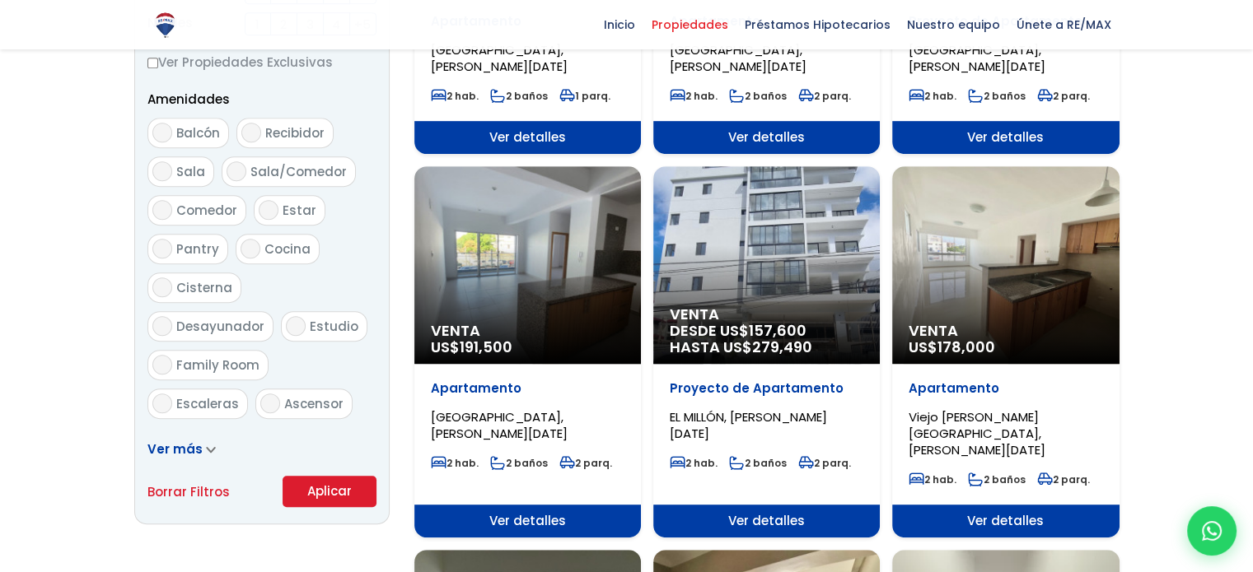
scroll to position [824, 0]
